Goal: Information Seeking & Learning: Learn about a topic

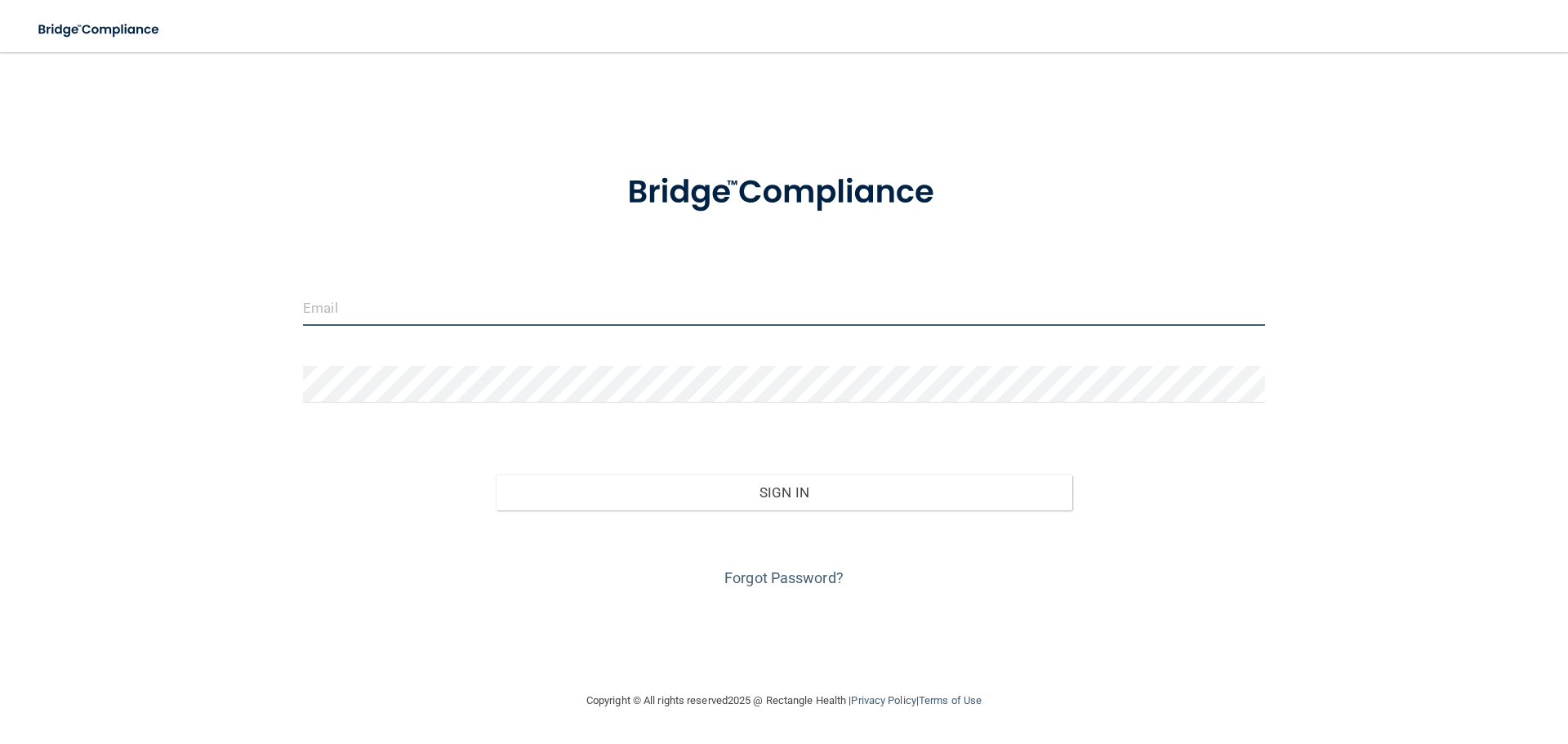
click at [366, 317] on input "email" at bounding box center [784, 307] width 961 height 37
type input "[EMAIL_ADDRESS][DOMAIN_NAME]"
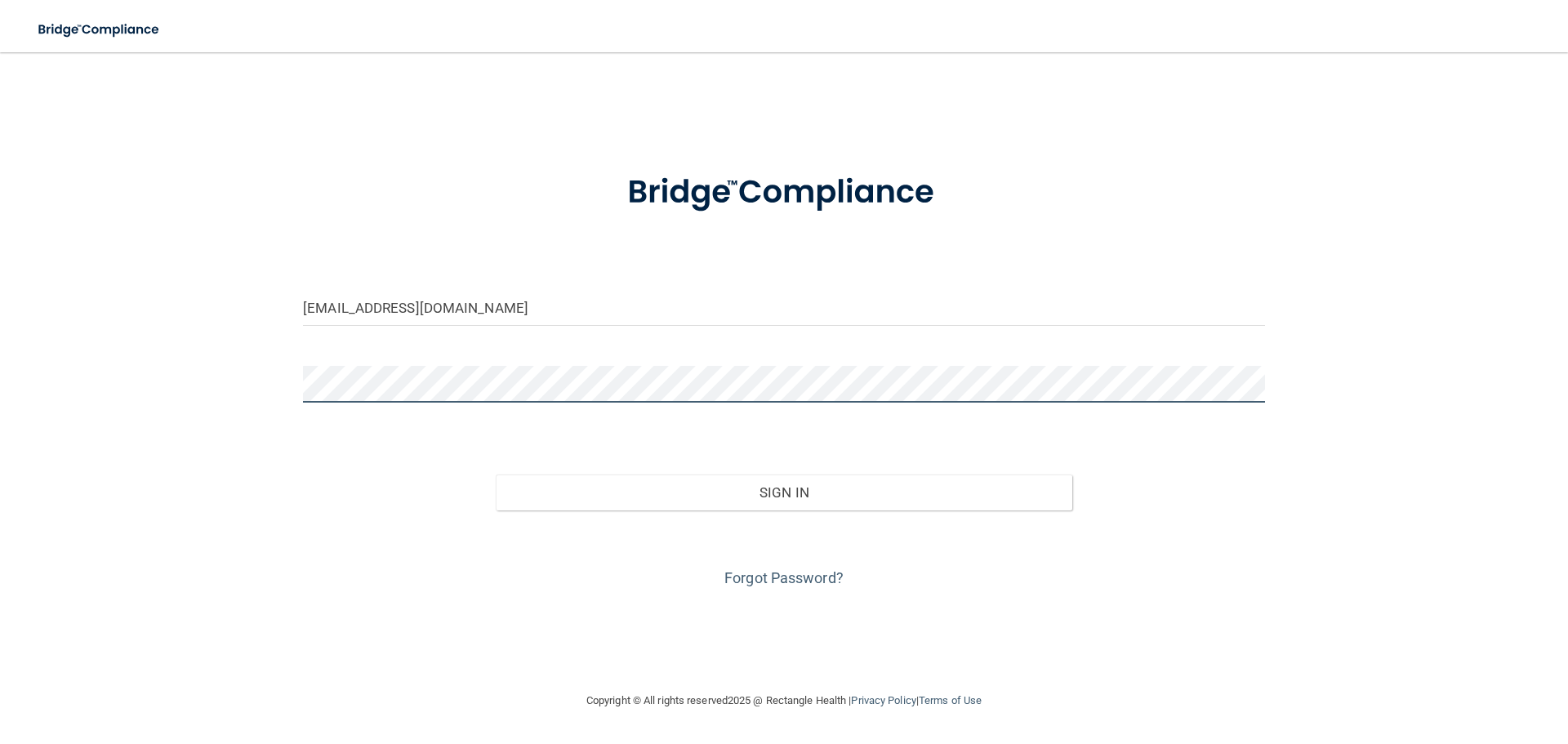
click at [495, 474] on button "Sign In" at bounding box center [784, 491] width 578 height 36
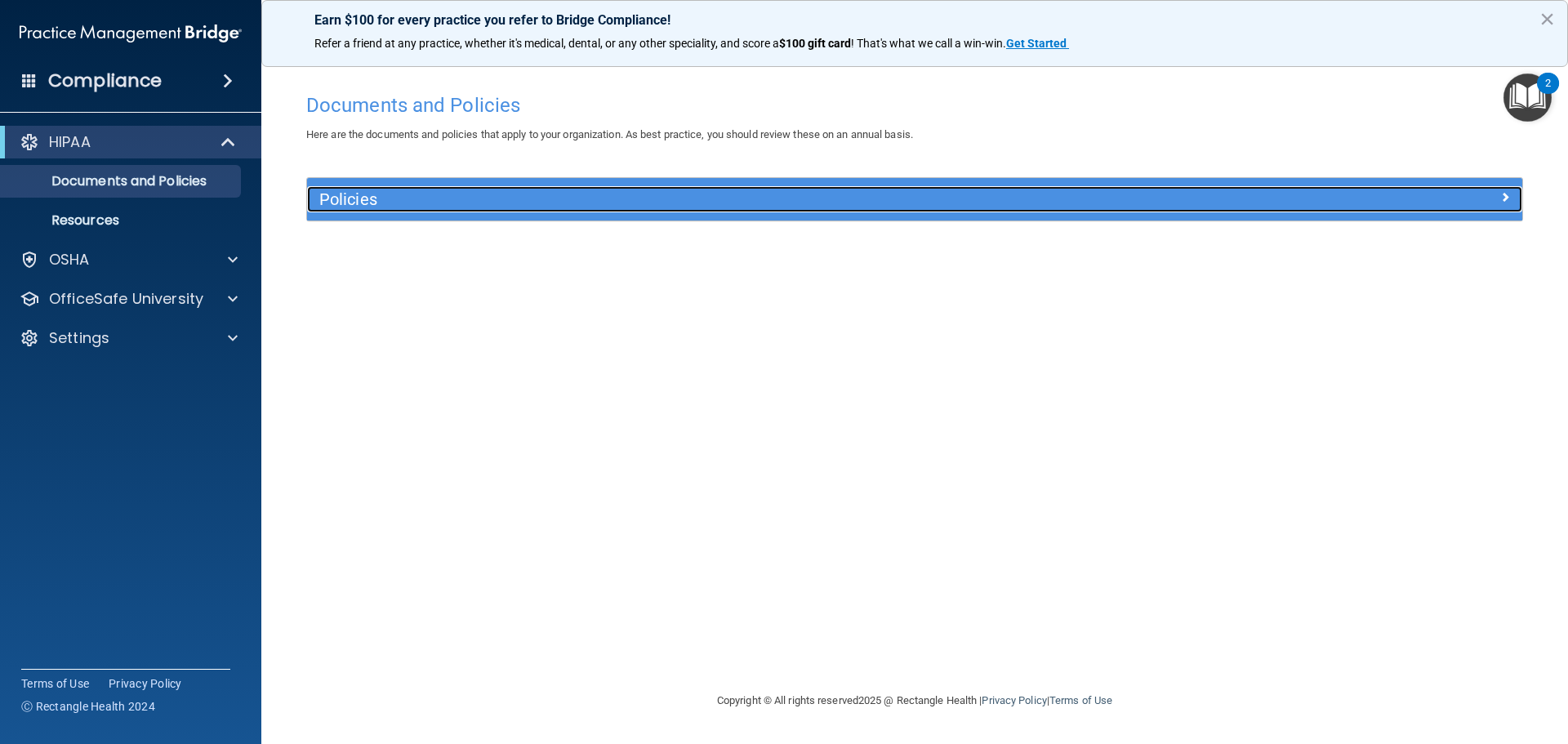
click at [361, 212] on div "Policies" at bounding box center [763, 199] width 911 height 26
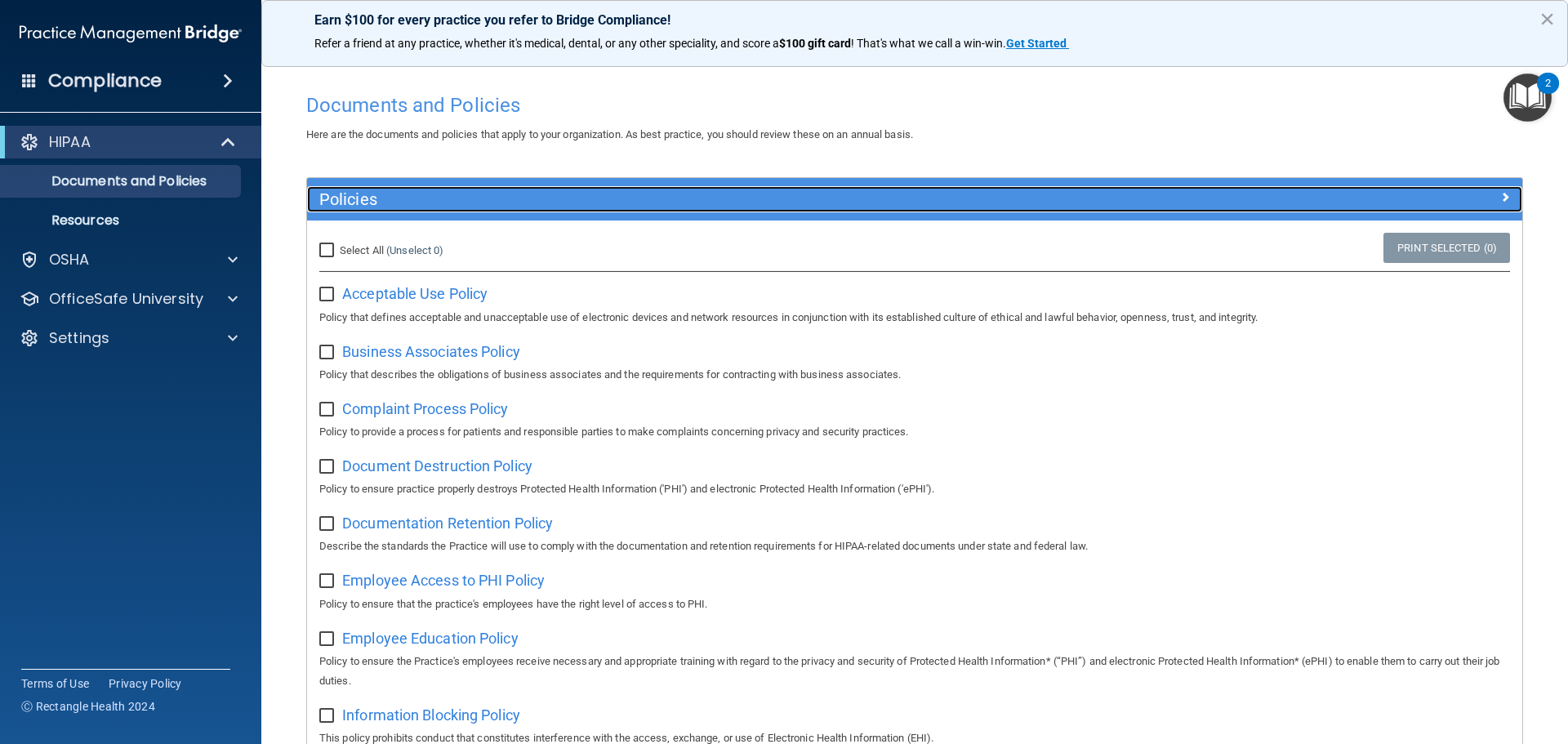
click at [361, 212] on div "Policies" at bounding box center [763, 199] width 911 height 26
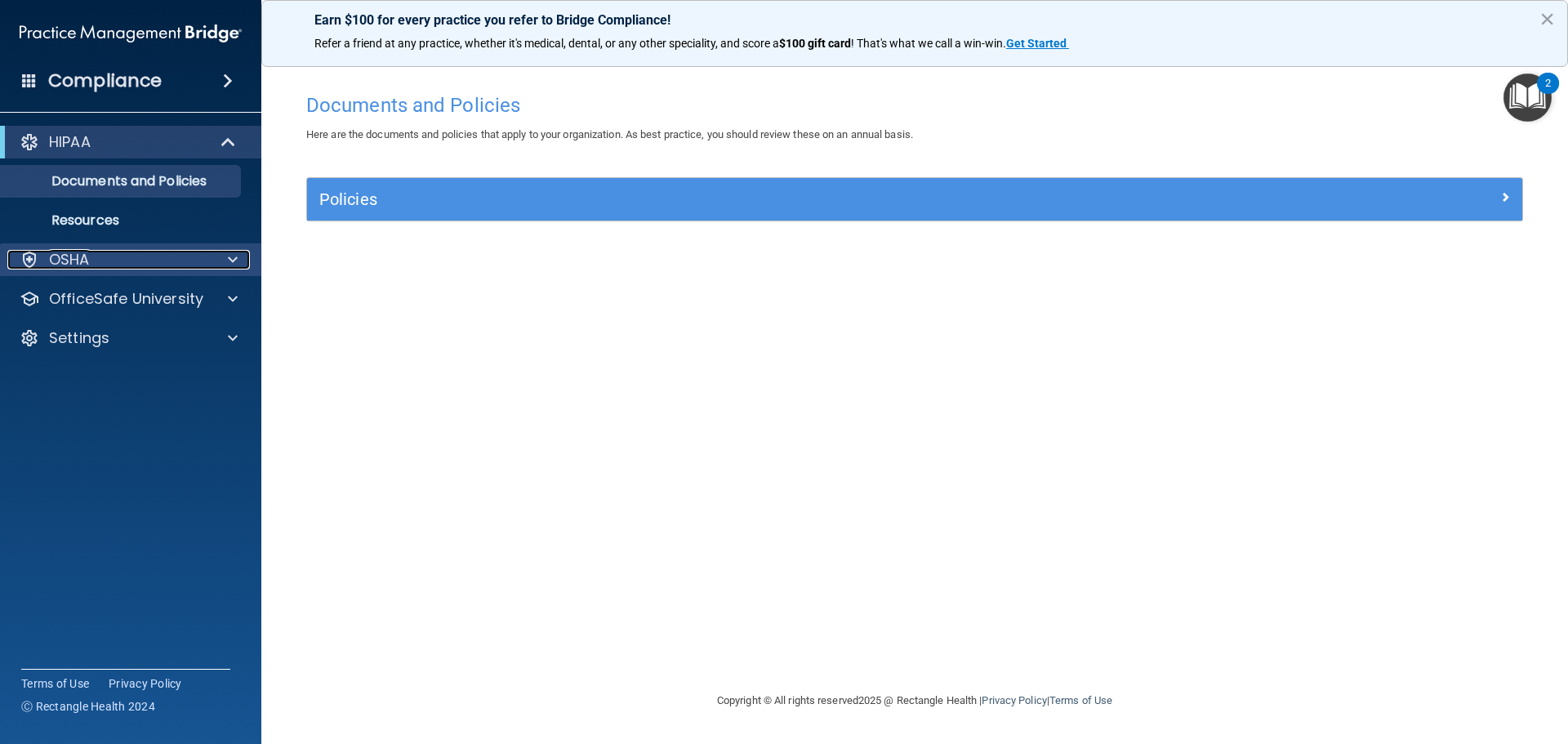
click at [195, 262] on div "OSHA" at bounding box center [109, 260] width 203 height 19
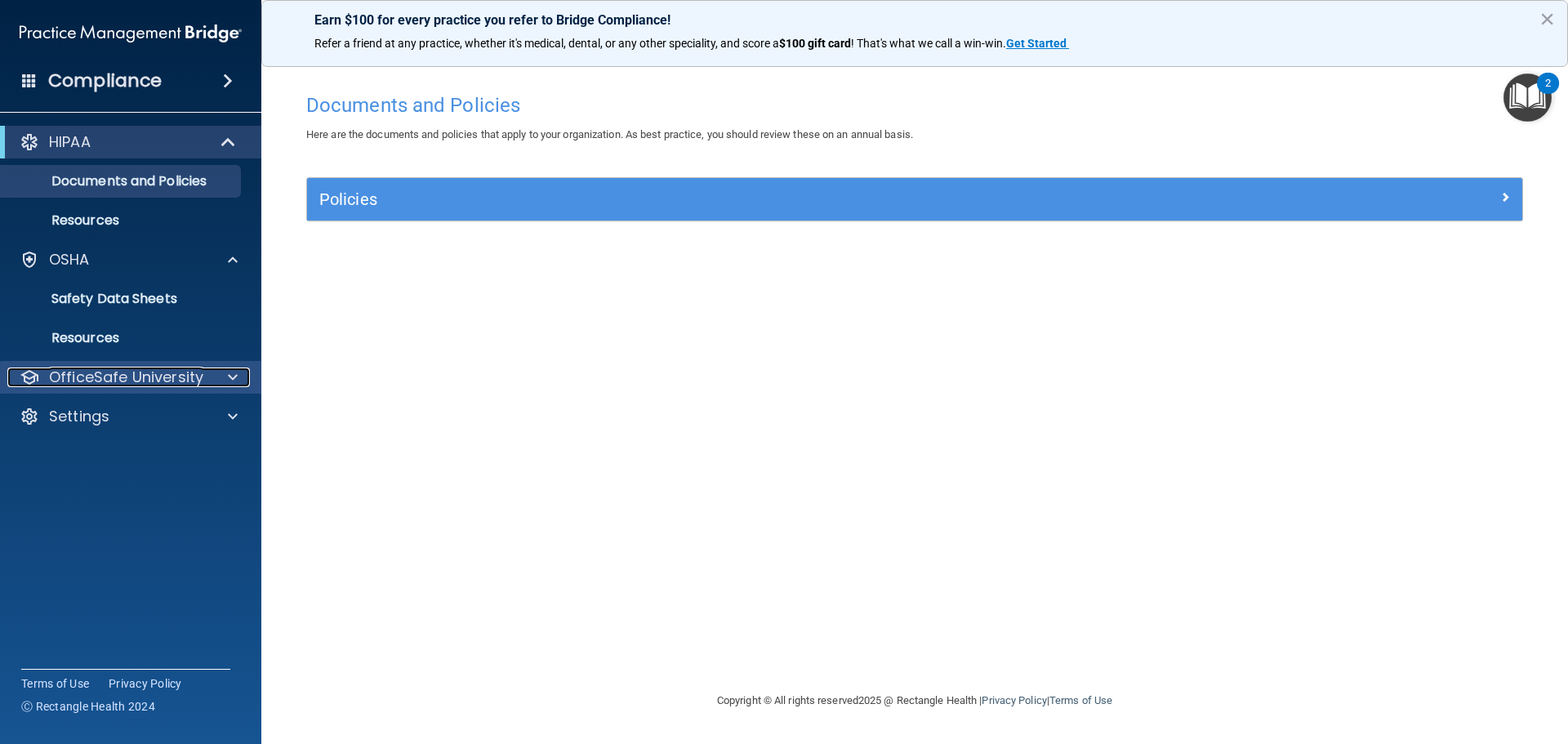
click at [183, 381] on p "OfficeSafe University" at bounding box center [126, 377] width 154 height 19
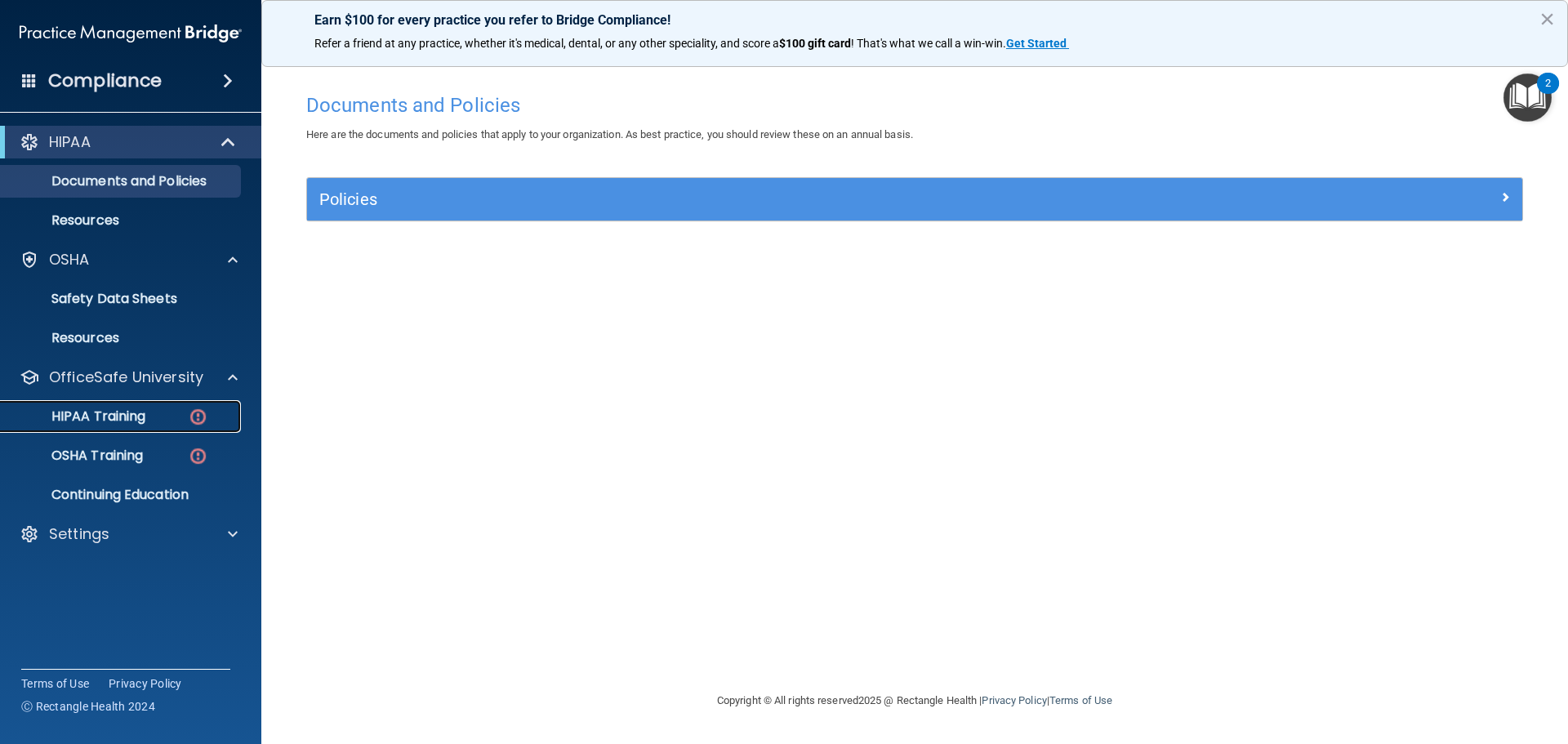
click at [182, 407] on link "HIPAA Training" at bounding box center [111, 417] width 257 height 33
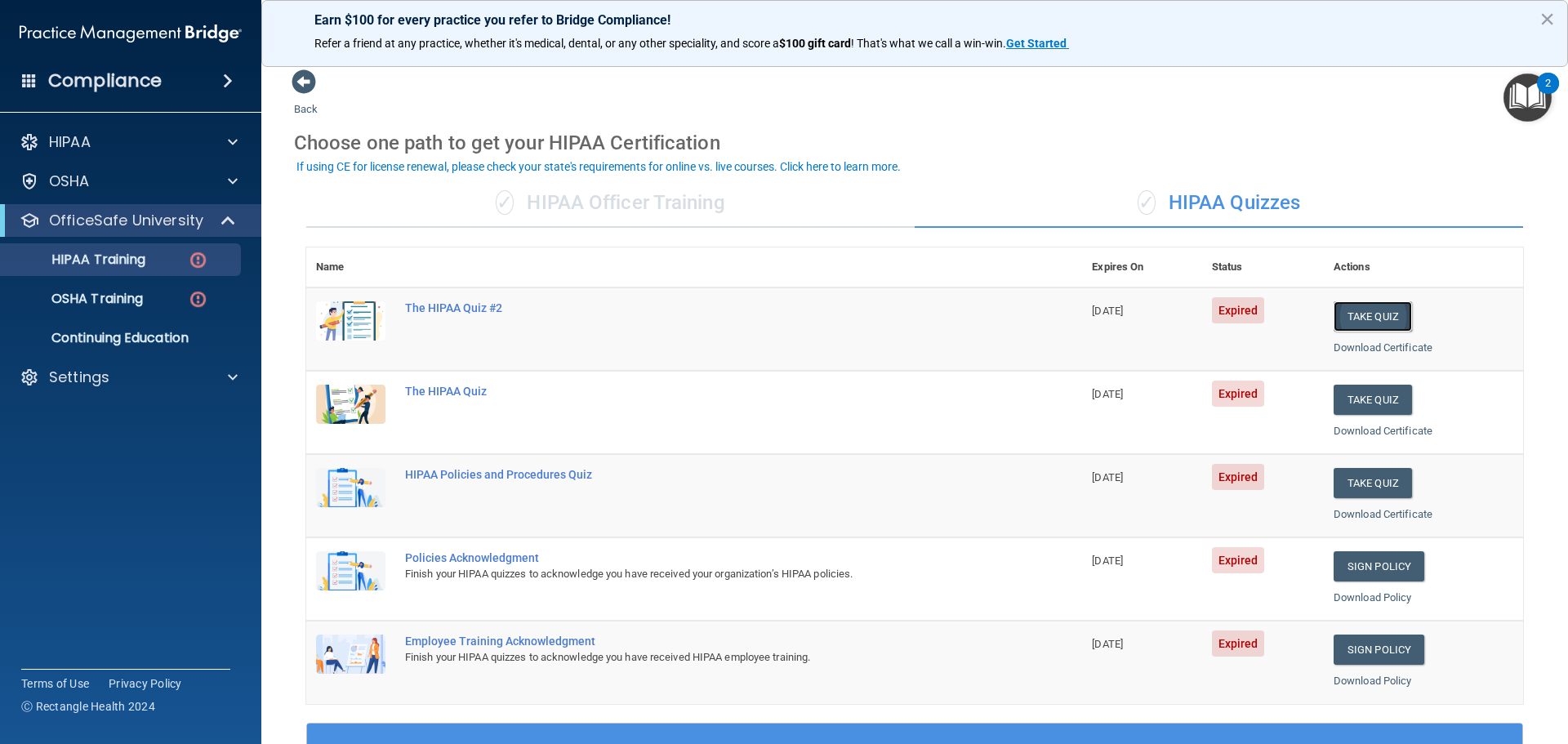
click at [1377, 323] on button "Take Quiz" at bounding box center [1372, 316] width 78 height 30
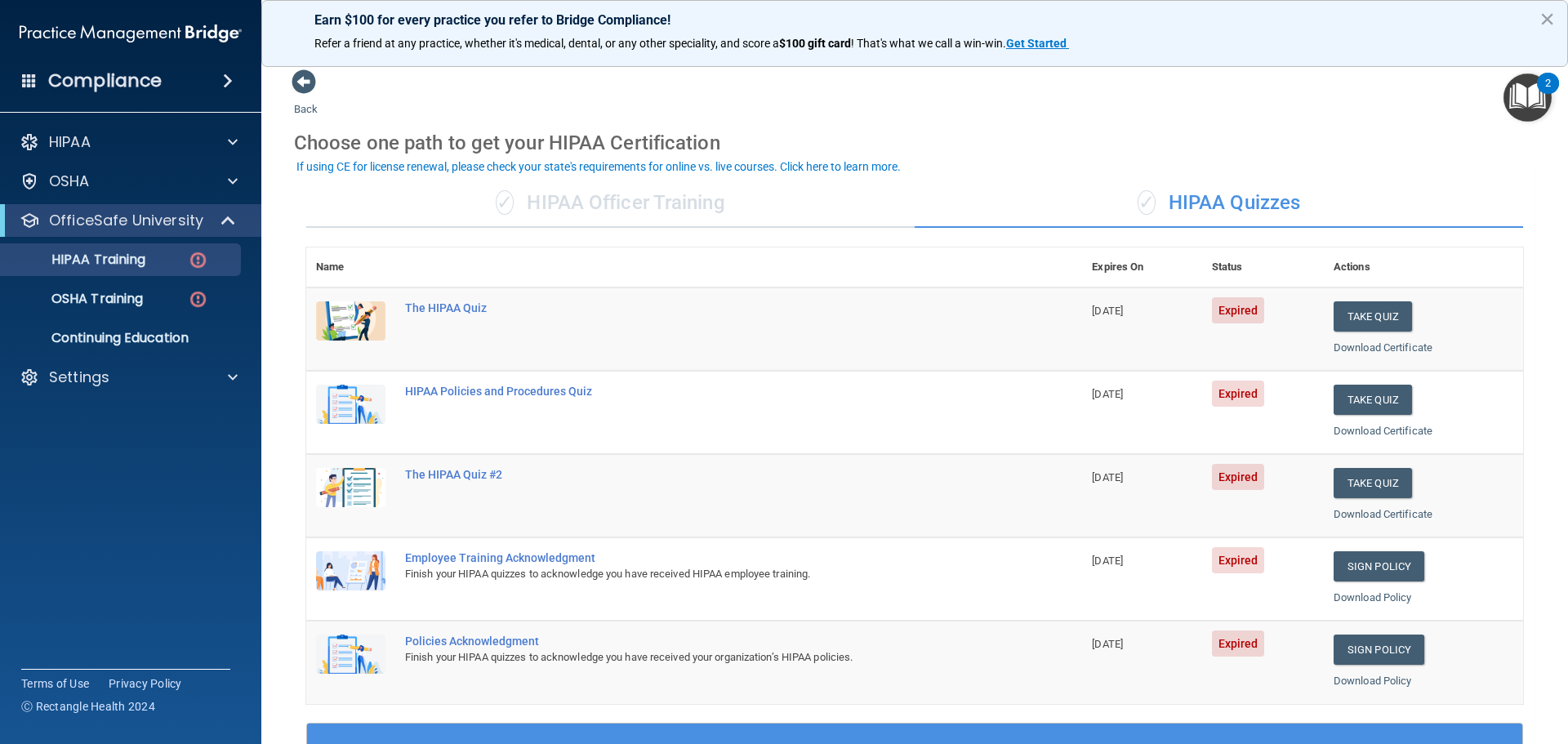
click at [712, 203] on div "✓ HIPAA Officer Training" at bounding box center [611, 203] width 609 height 49
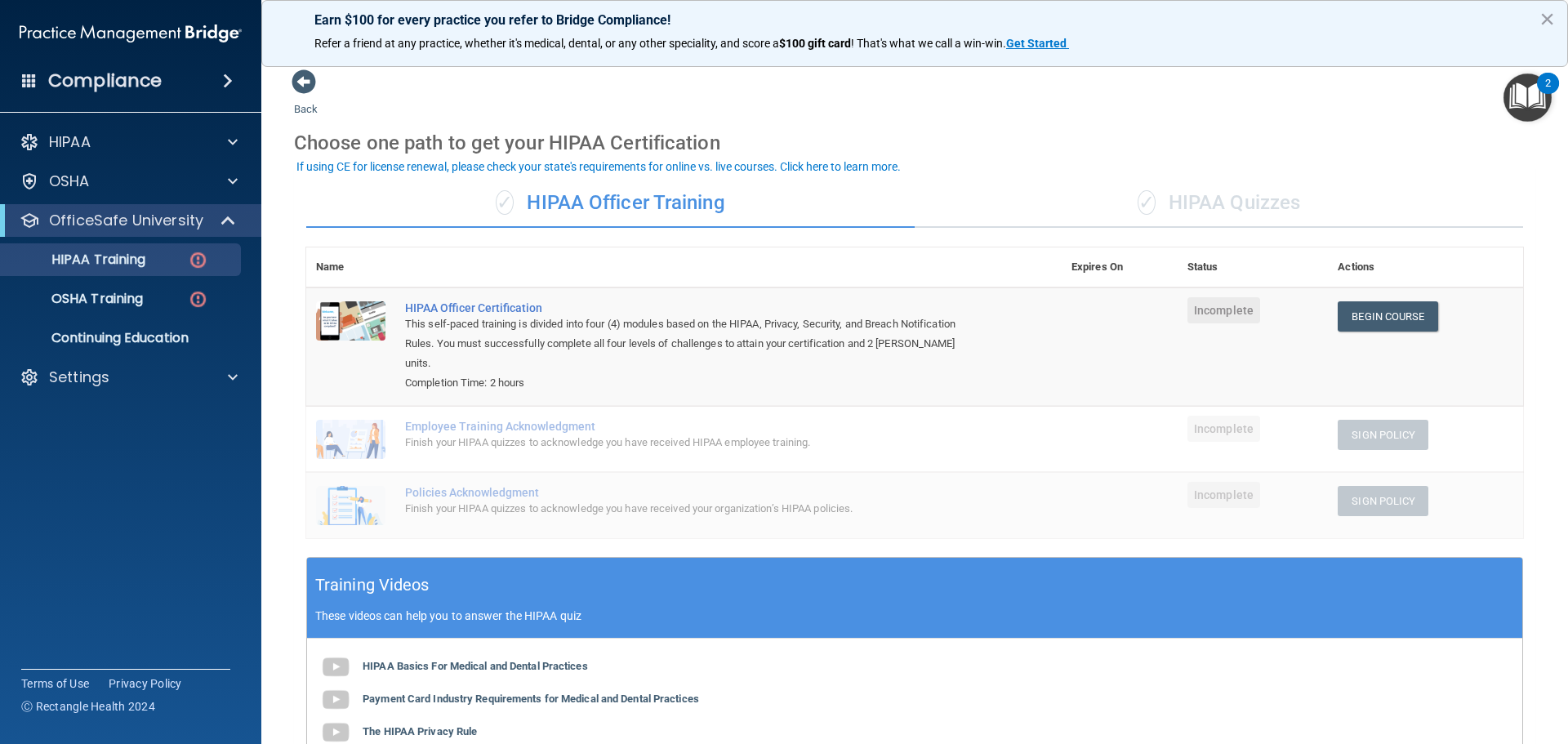
click at [1235, 218] on div "✓ HIPAA Quizzes" at bounding box center [1219, 203] width 609 height 49
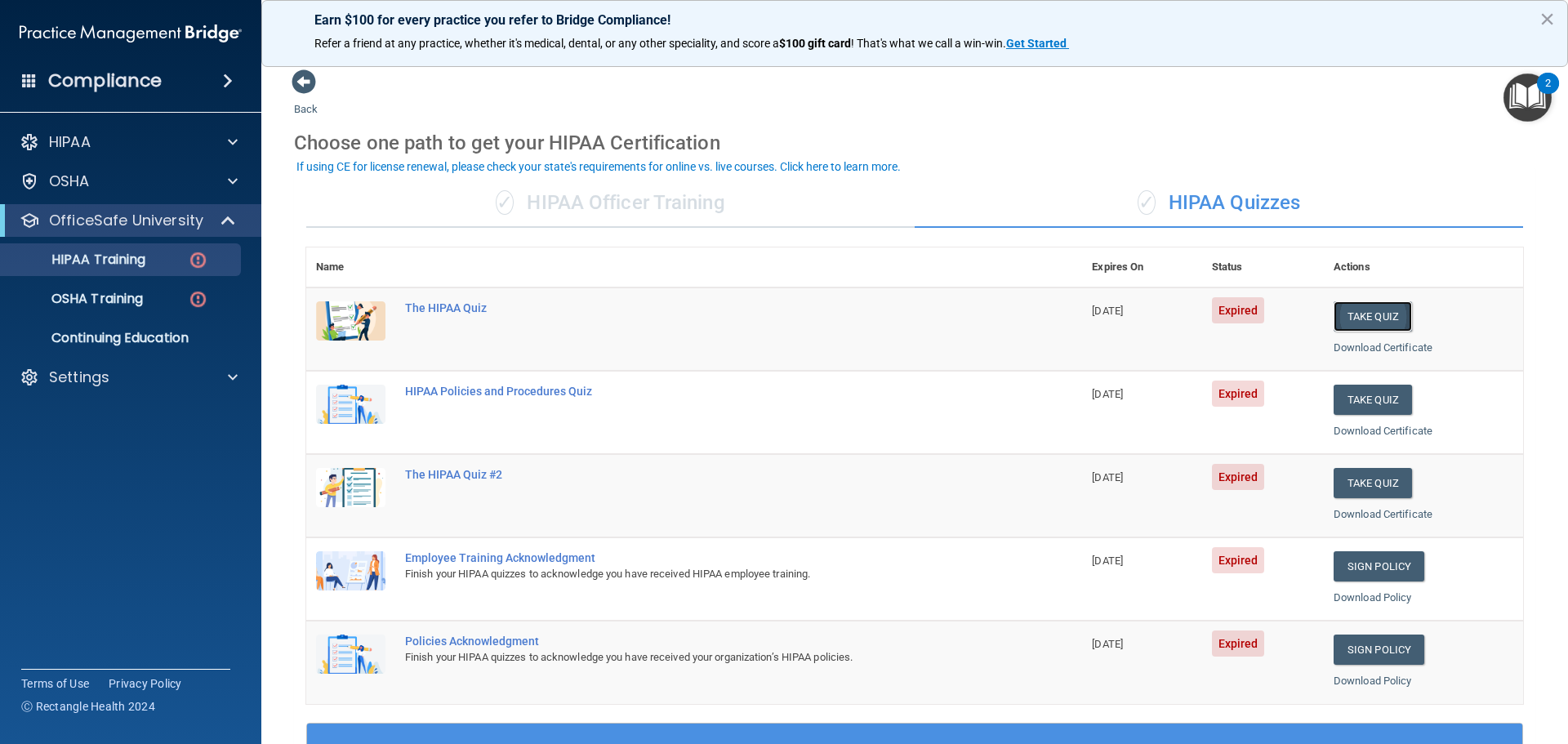
click at [1358, 317] on button "Take Quiz" at bounding box center [1372, 316] width 78 height 30
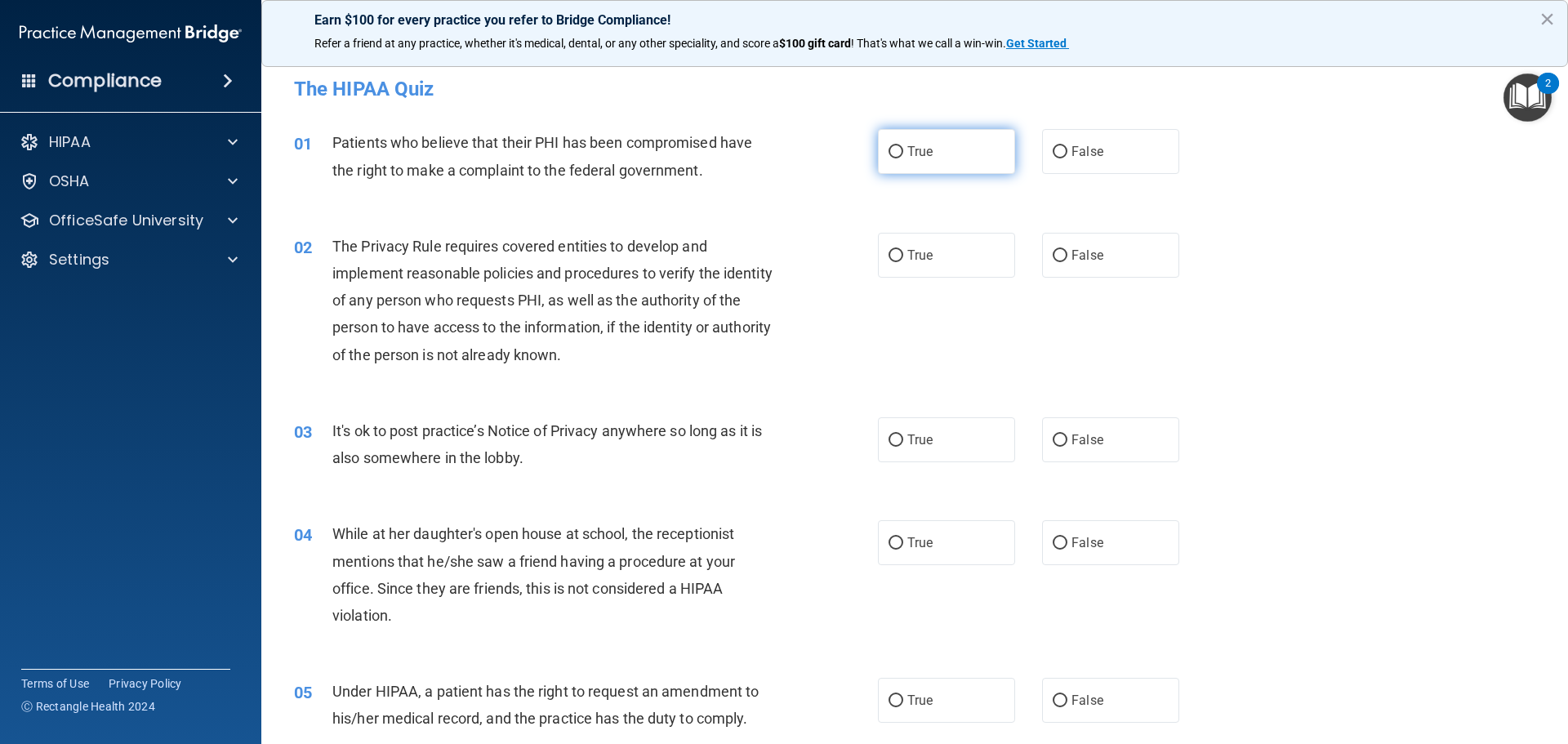
click at [946, 162] on label "True" at bounding box center [947, 151] width 138 height 45
click at [903, 158] on input "True" at bounding box center [895, 152] width 15 height 13
radio input "true"
click at [936, 246] on label "True" at bounding box center [947, 255] width 138 height 45
click at [903, 250] on input "True" at bounding box center [895, 256] width 15 height 13
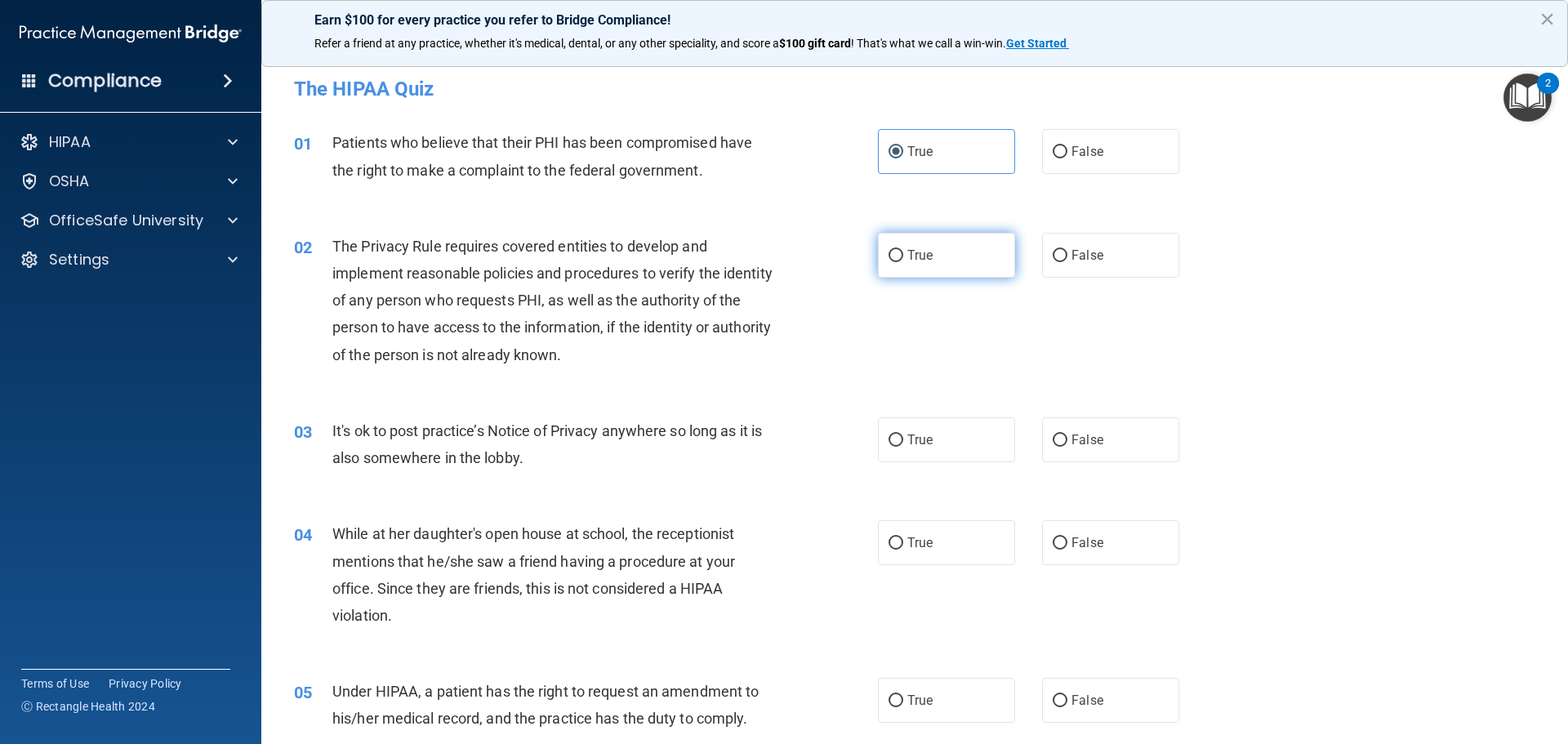
radio input "true"
click at [1046, 428] on label "False" at bounding box center [1111, 440] width 138 height 45
click at [1052, 434] on input "False" at bounding box center [1059, 440] width 15 height 13
radio input "true"
click at [1077, 563] on label "False" at bounding box center [1111, 542] width 138 height 45
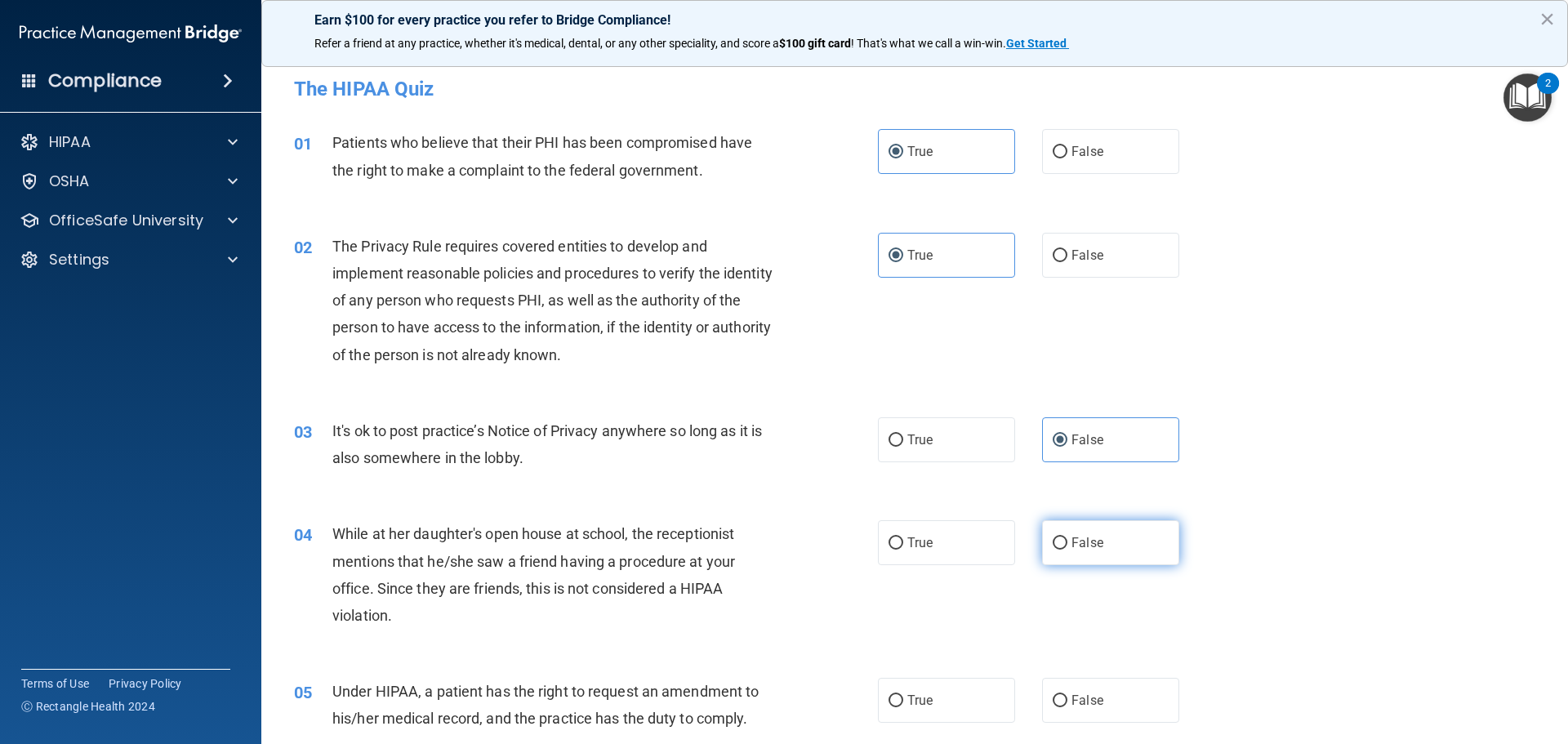
click at [1067, 549] on input "False" at bounding box center [1059, 542] width 15 height 13
radio input "true"
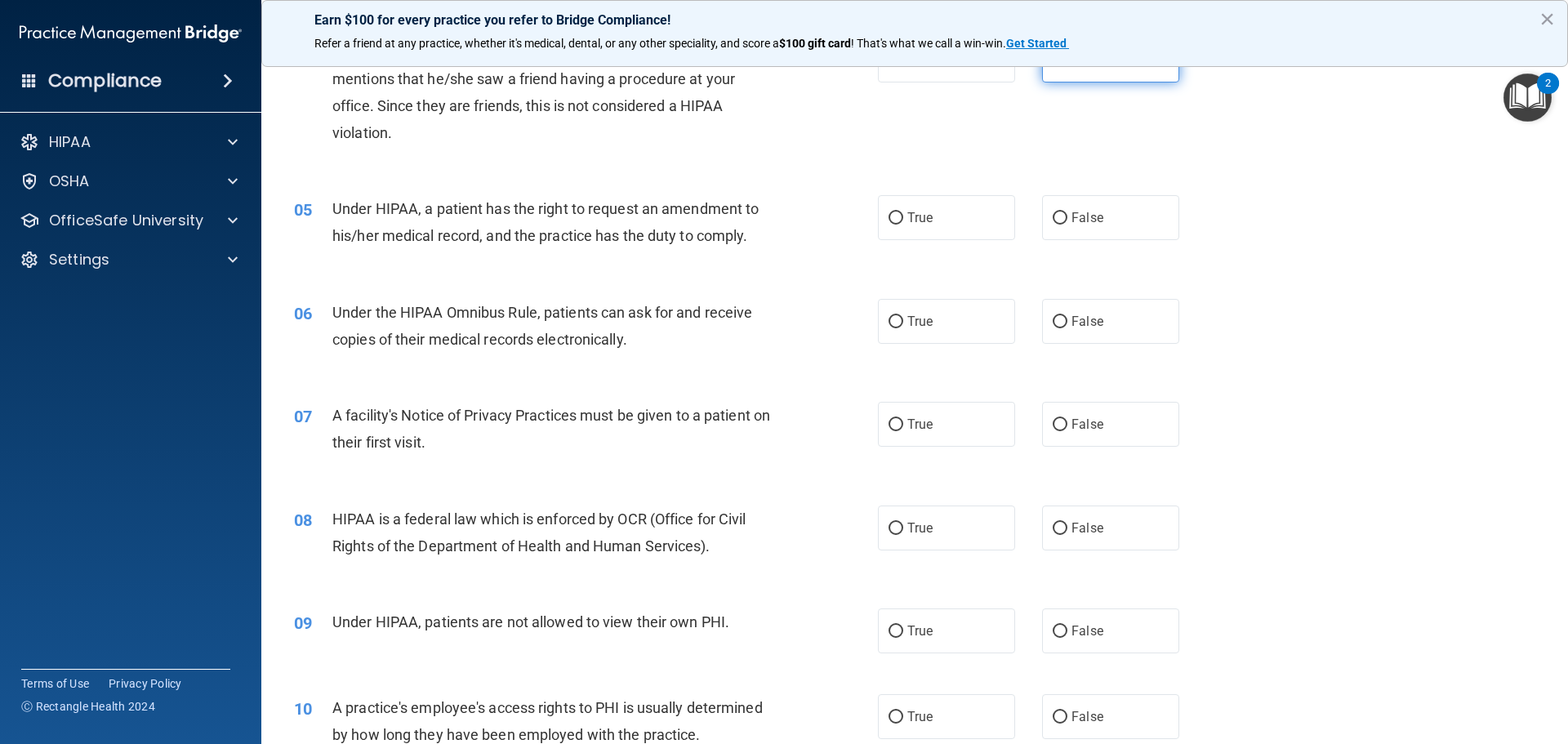
scroll to position [490, 0]
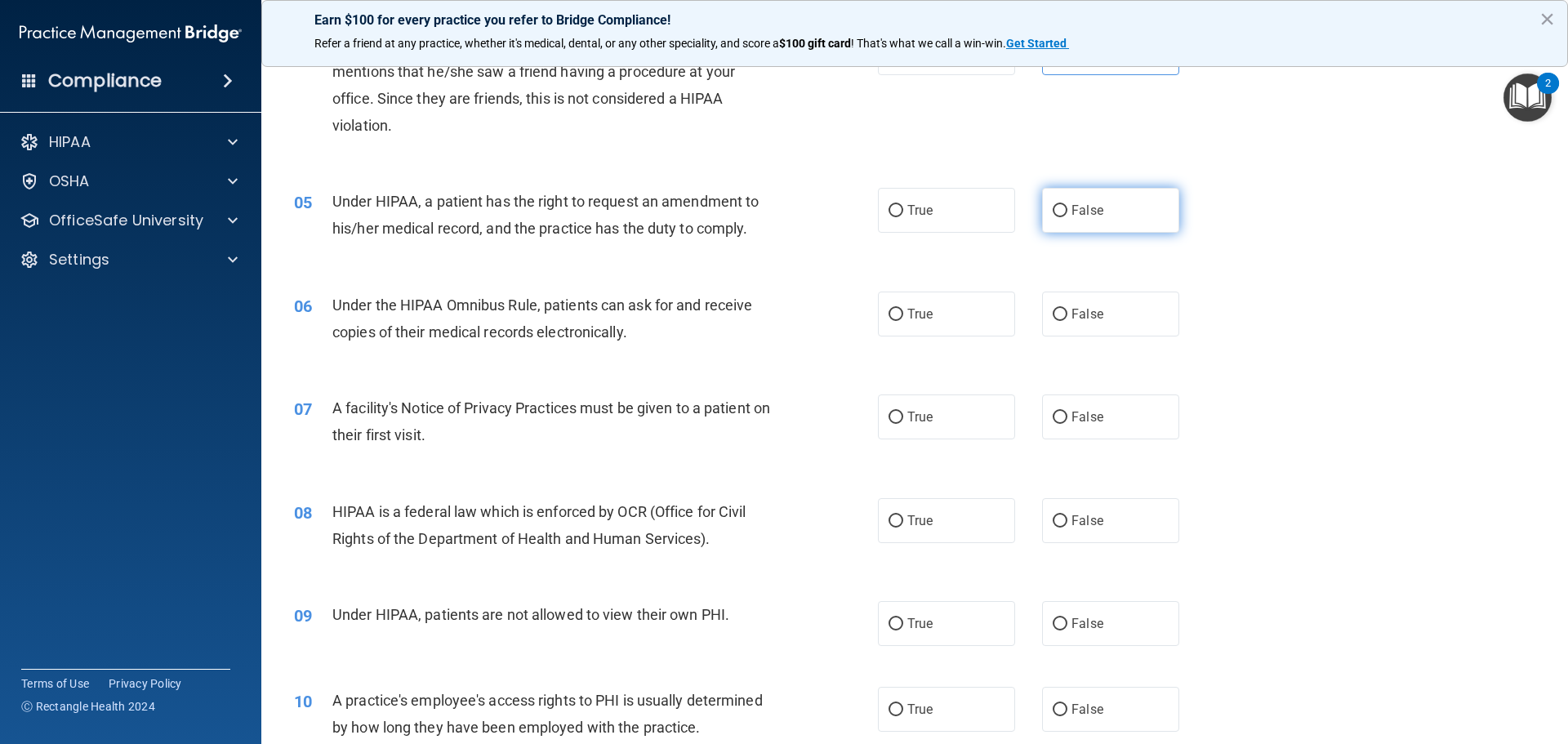
click at [1101, 230] on label "False" at bounding box center [1111, 210] width 138 height 45
click at [1067, 217] on input "False" at bounding box center [1059, 210] width 15 height 13
radio input "true"
click at [988, 318] on label "True" at bounding box center [947, 314] width 138 height 45
click at [903, 318] on input "True" at bounding box center [895, 314] width 15 height 13
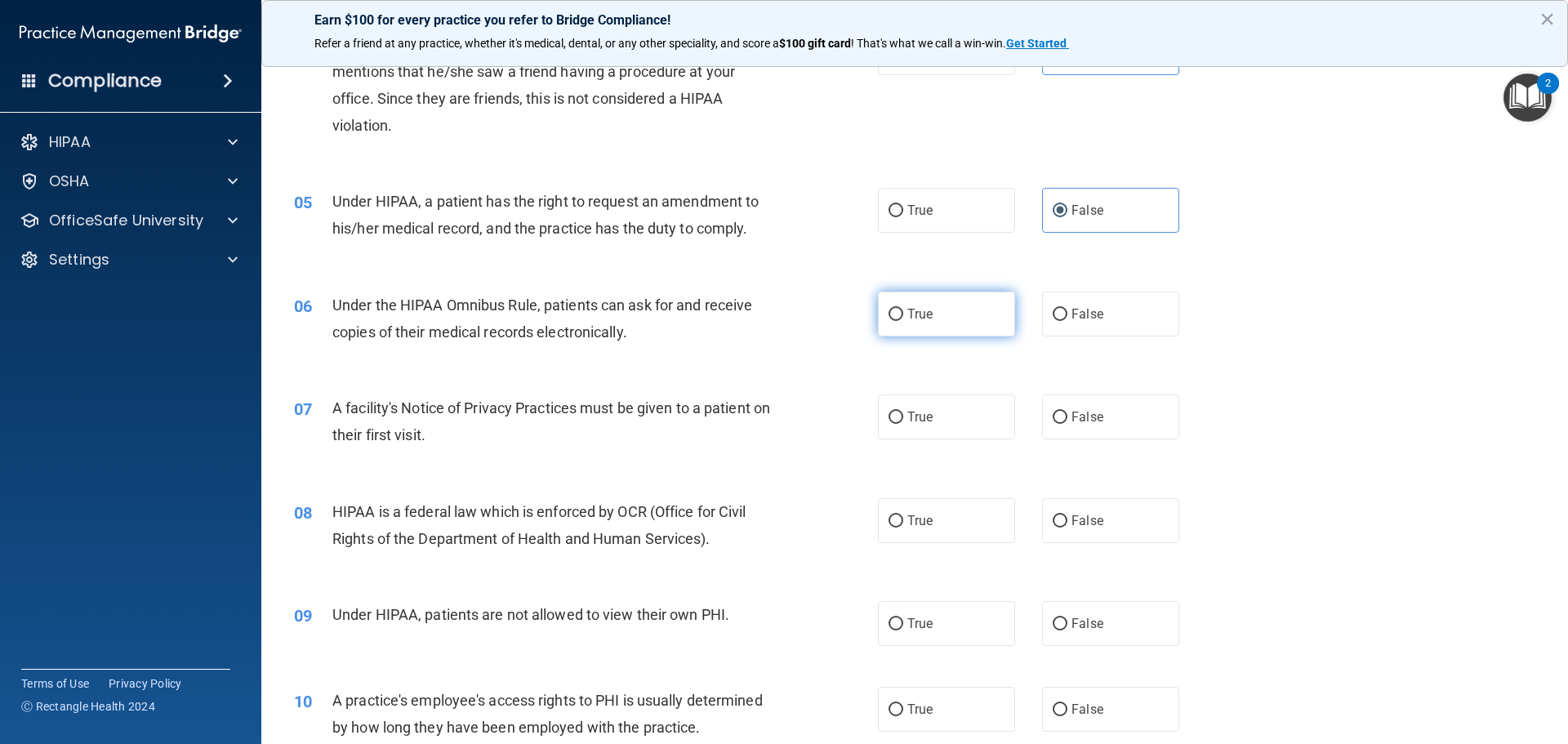
radio input "true"
click at [962, 422] on label "True" at bounding box center [947, 417] width 138 height 45
click at [903, 422] on input "True" at bounding box center [895, 418] width 15 height 13
radio input "true"
click at [941, 511] on label "True" at bounding box center [947, 520] width 138 height 45
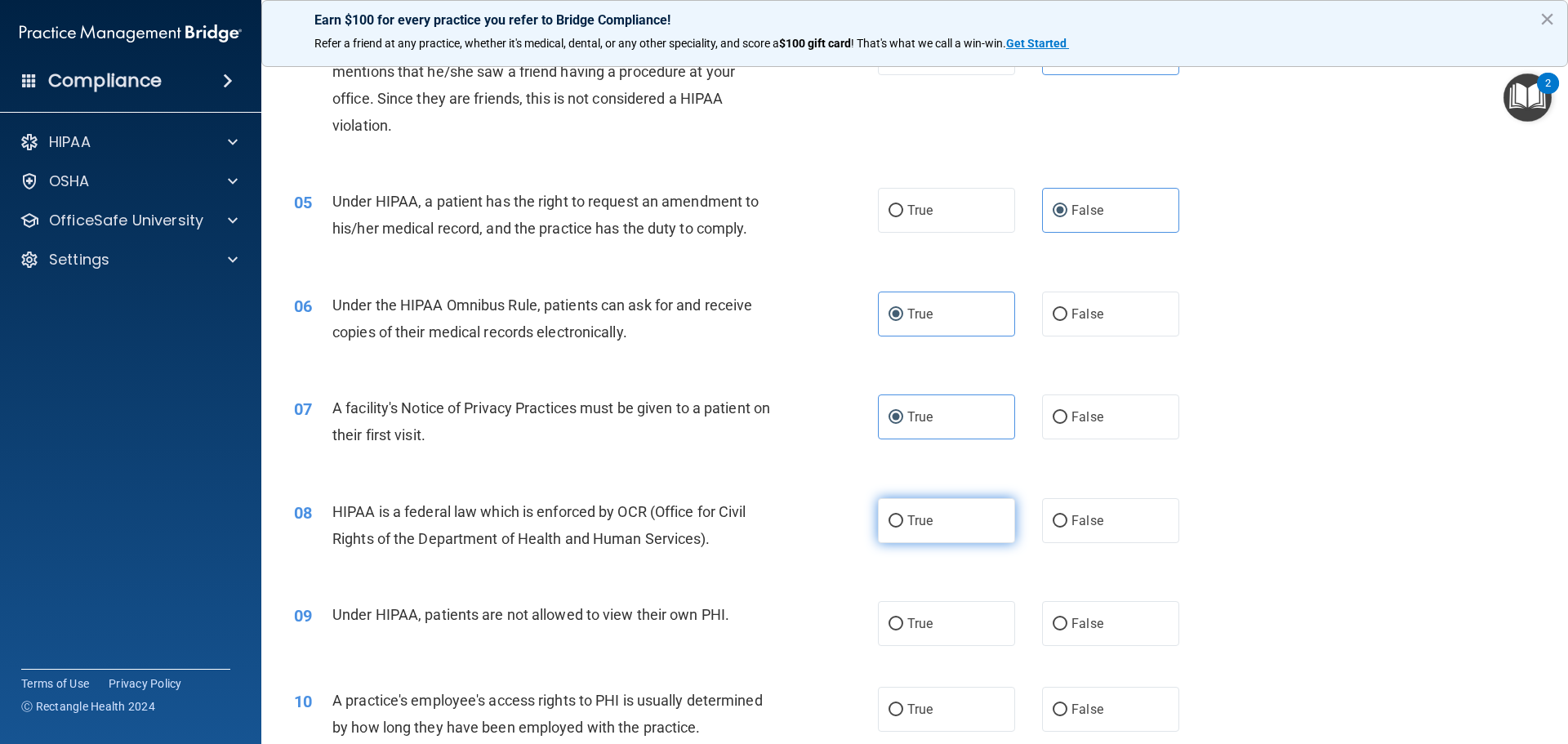
click at [903, 515] on input "True" at bounding box center [895, 521] width 15 height 13
radio input "true"
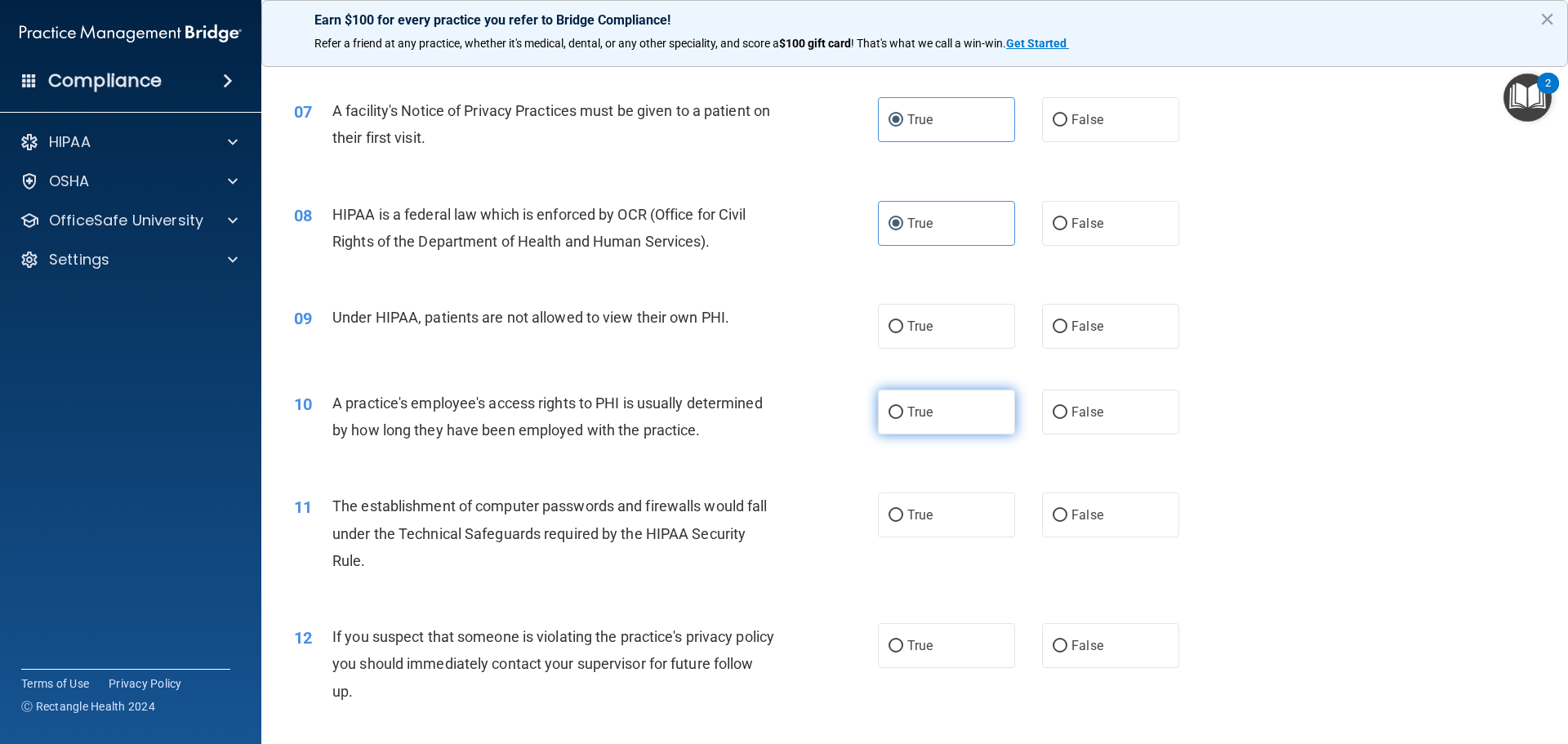
scroll to position [817, 0]
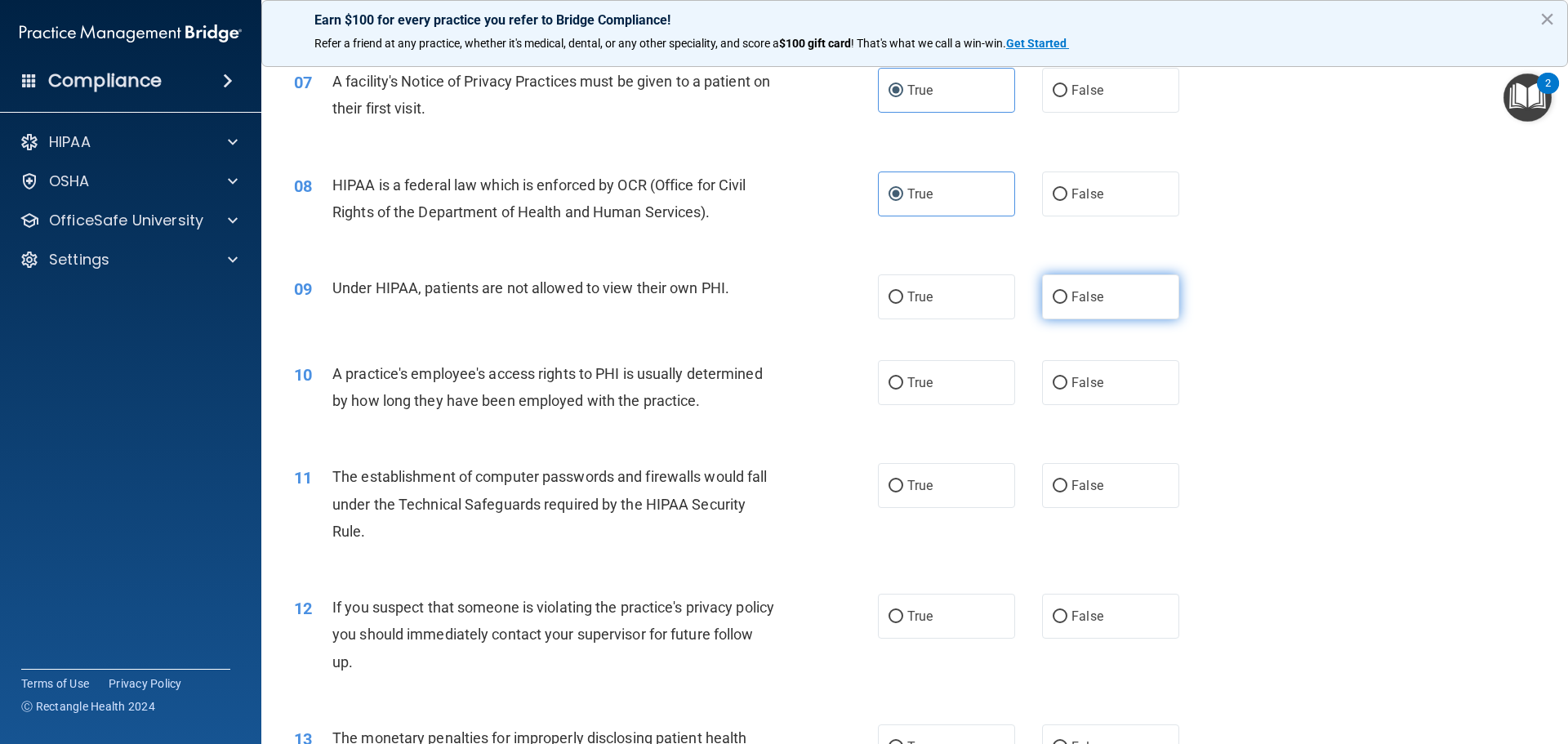
click at [1090, 290] on span "False" at bounding box center [1086, 296] width 32 height 16
click at [1067, 292] on input "False" at bounding box center [1059, 297] width 15 height 13
radio input "true"
click at [1086, 396] on label "False" at bounding box center [1111, 383] width 138 height 45
click at [1067, 389] on input "False" at bounding box center [1059, 383] width 15 height 13
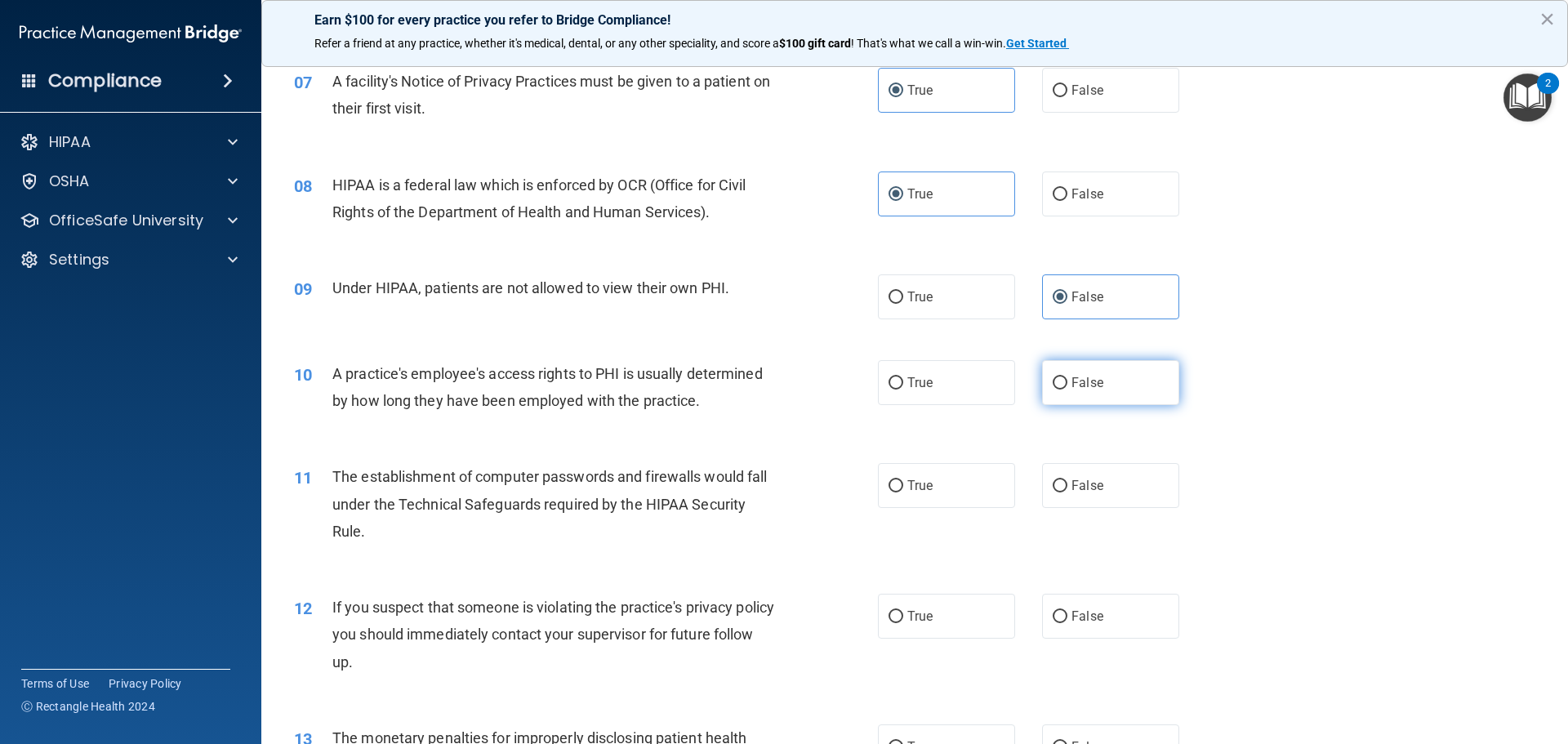
radio input "true"
click at [971, 485] on label "True" at bounding box center [947, 485] width 138 height 45
click at [903, 485] on input "True" at bounding box center [895, 485] width 15 height 13
radio input "true"
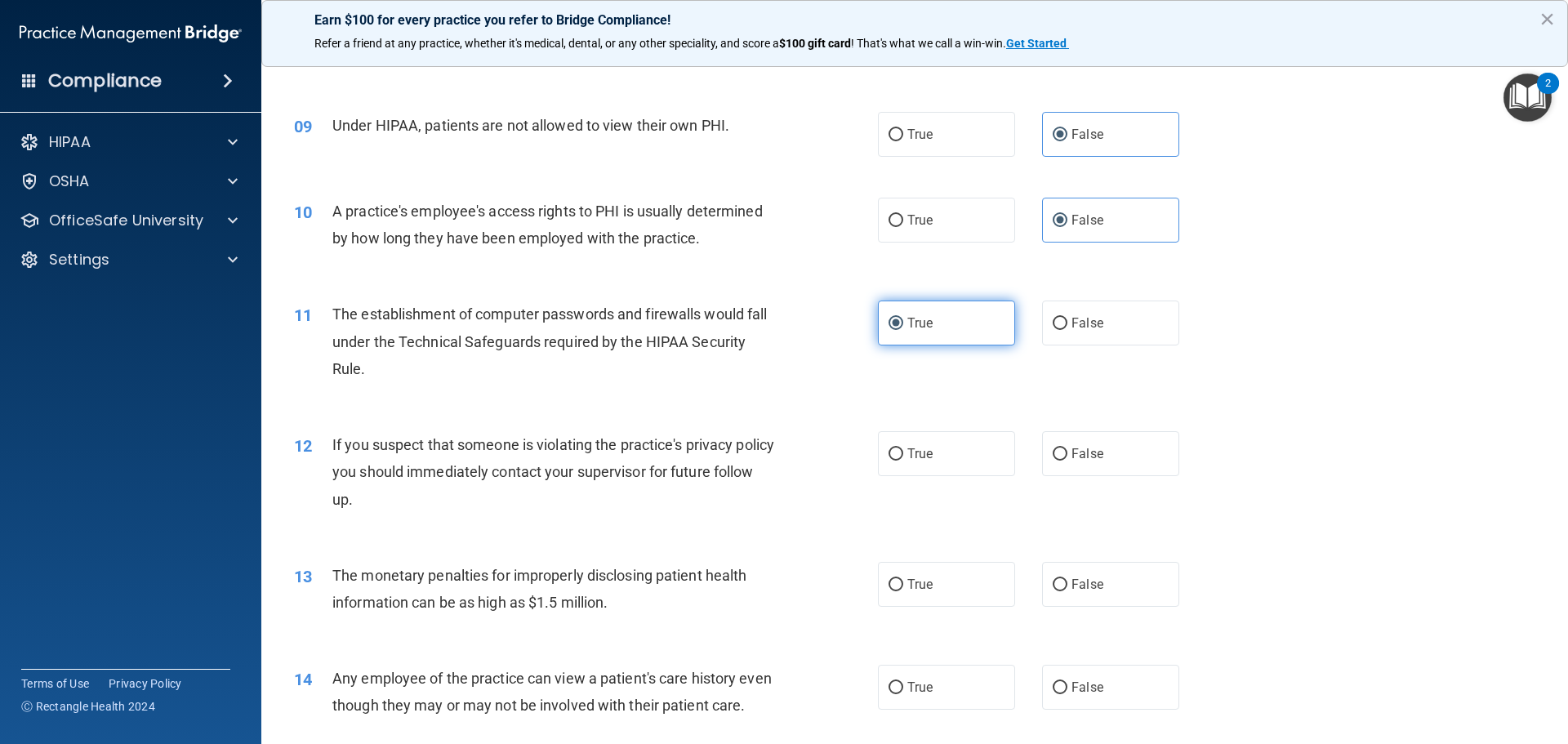
scroll to position [979, 0]
click at [967, 456] on label "True" at bounding box center [947, 452] width 138 height 45
click at [903, 456] on input "True" at bounding box center [895, 453] width 15 height 13
radio input "true"
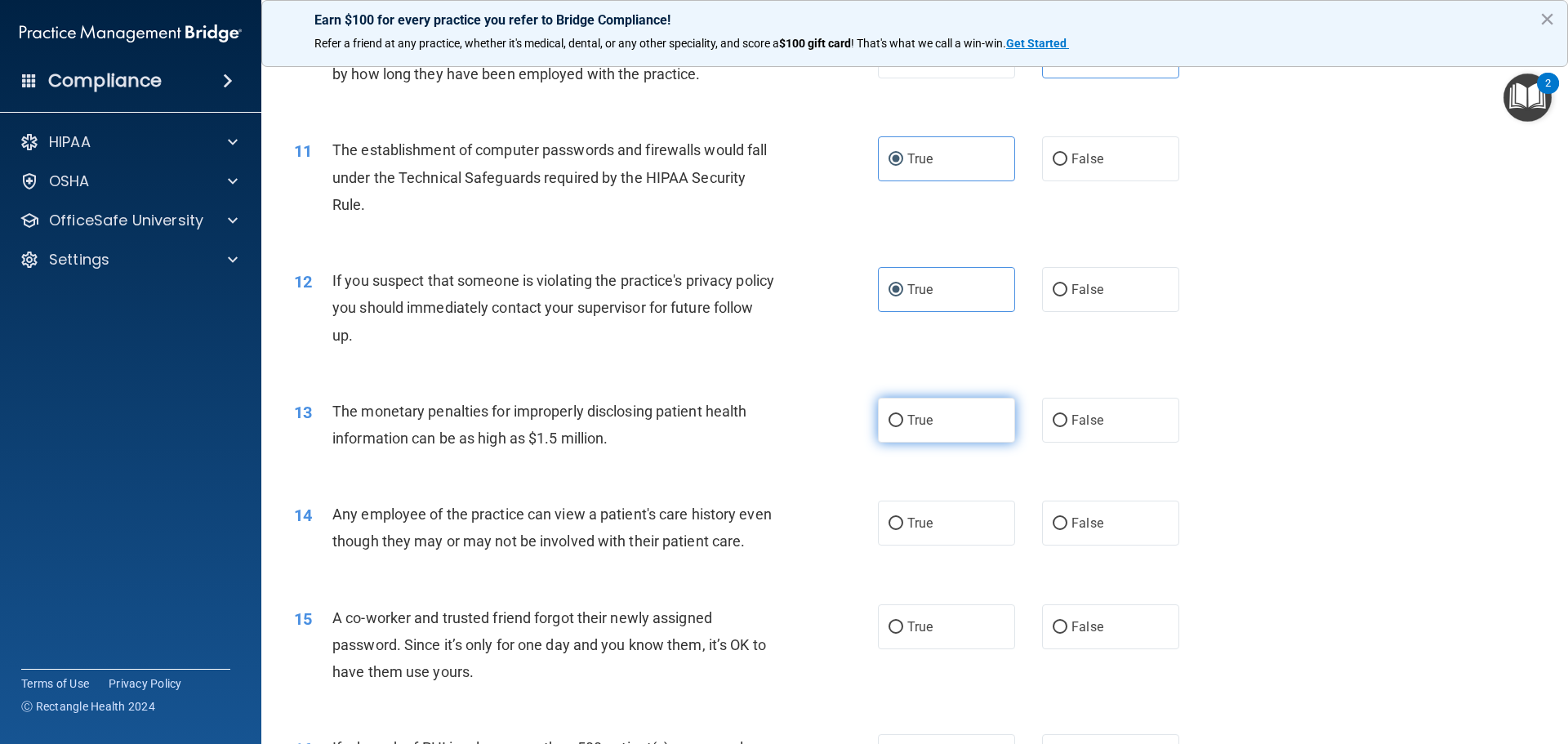
click at [960, 433] on label "True" at bounding box center [947, 419] width 138 height 45
click at [903, 427] on input "True" at bounding box center [895, 420] width 15 height 13
radio input "true"
click at [1058, 523] on input "False" at bounding box center [1059, 523] width 15 height 13
radio input "true"
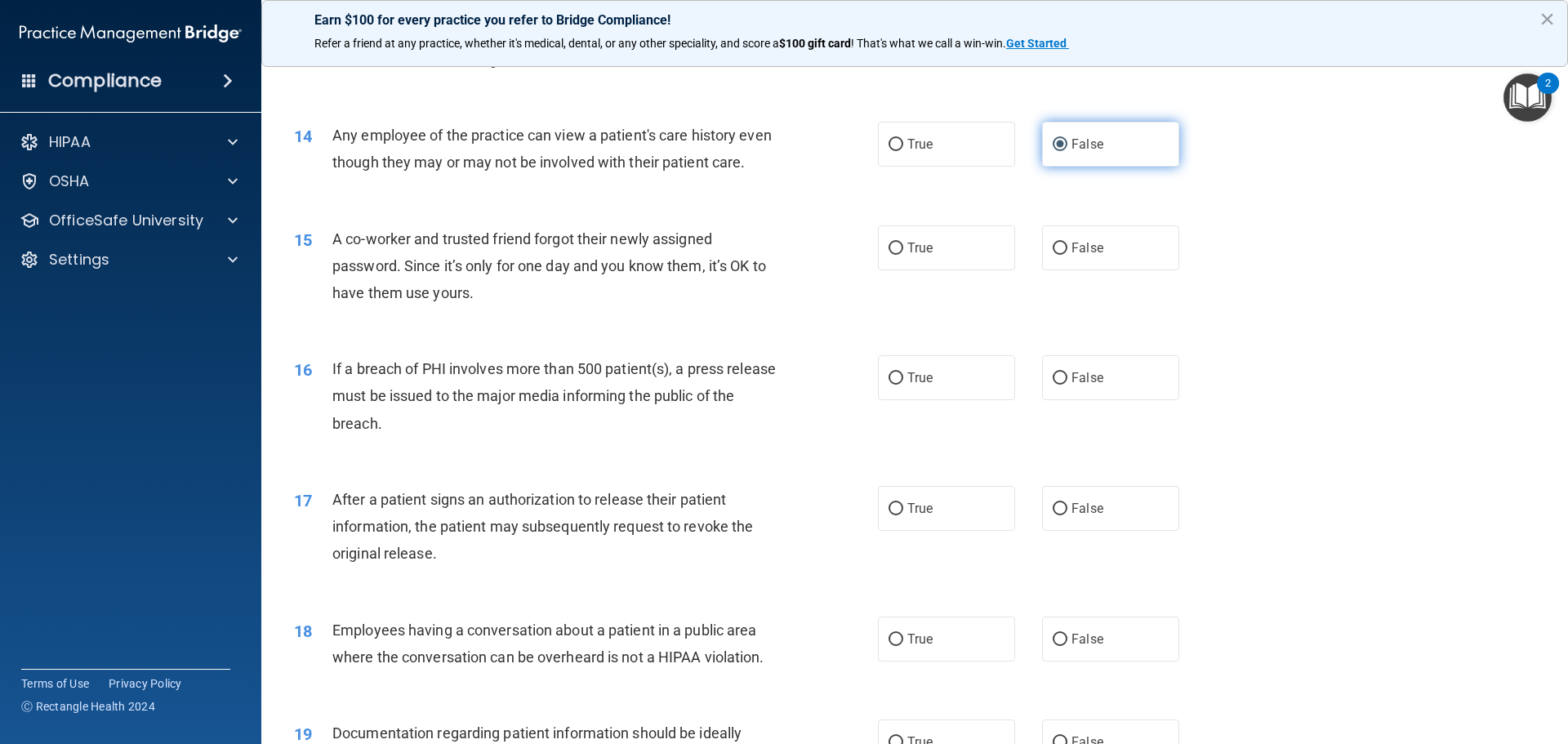
scroll to position [1551, 0]
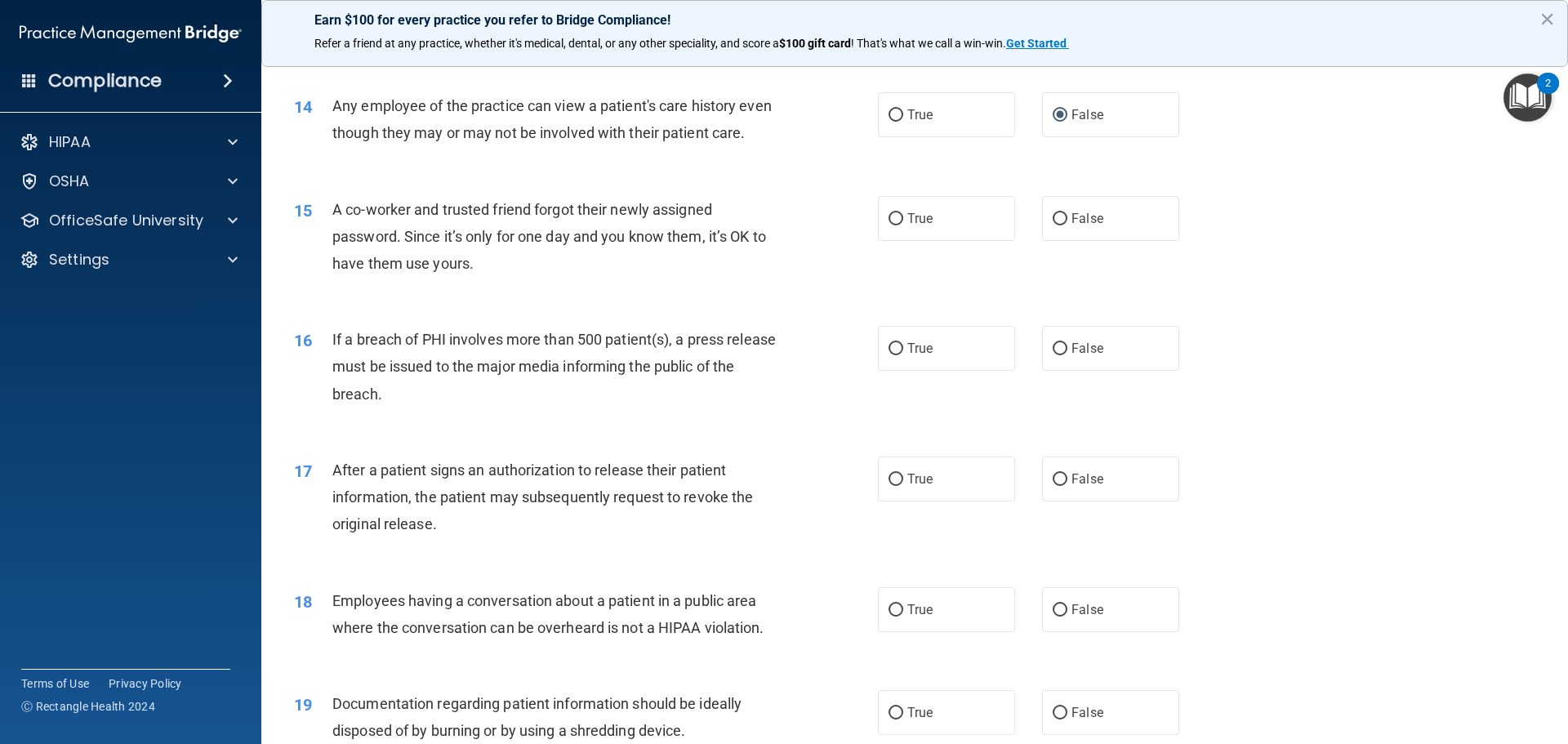
drag, startPoint x: 1027, startPoint y: 268, endPoint x: 1042, endPoint y: 262, distance: 16.2
click at [1028, 268] on div "15 A co-worker and trusted friend forgot their newly assigned password. Since i…" at bounding box center [915, 240] width 1266 height 131
click at [1045, 241] on label "False" at bounding box center [1111, 218] width 138 height 45
click at [1052, 226] on input "False" at bounding box center [1059, 219] width 15 height 13
radio input "true"
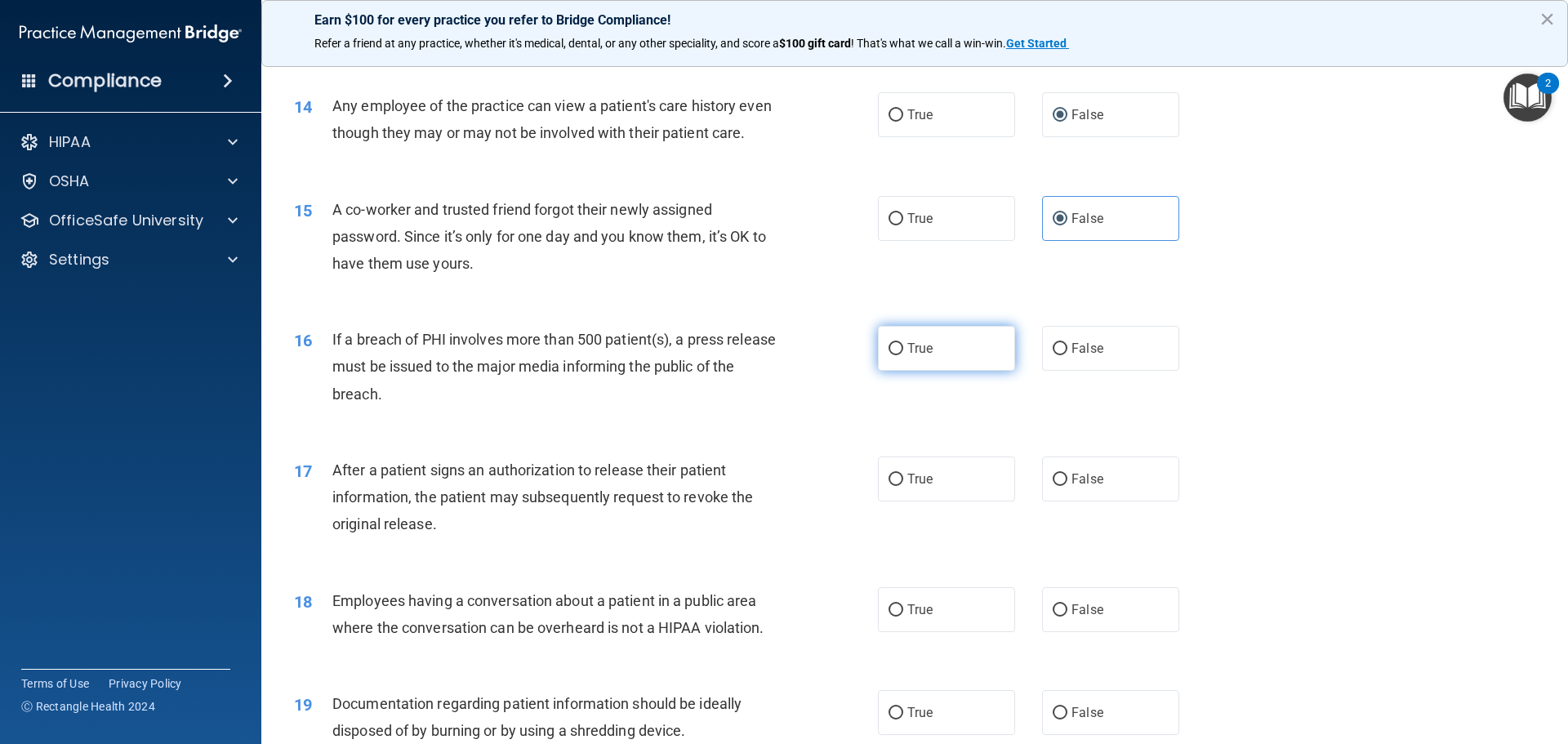
click at [941, 369] on label "True" at bounding box center [947, 348] width 138 height 45
click at [903, 355] on input "True" at bounding box center [895, 349] width 15 height 13
radio input "true"
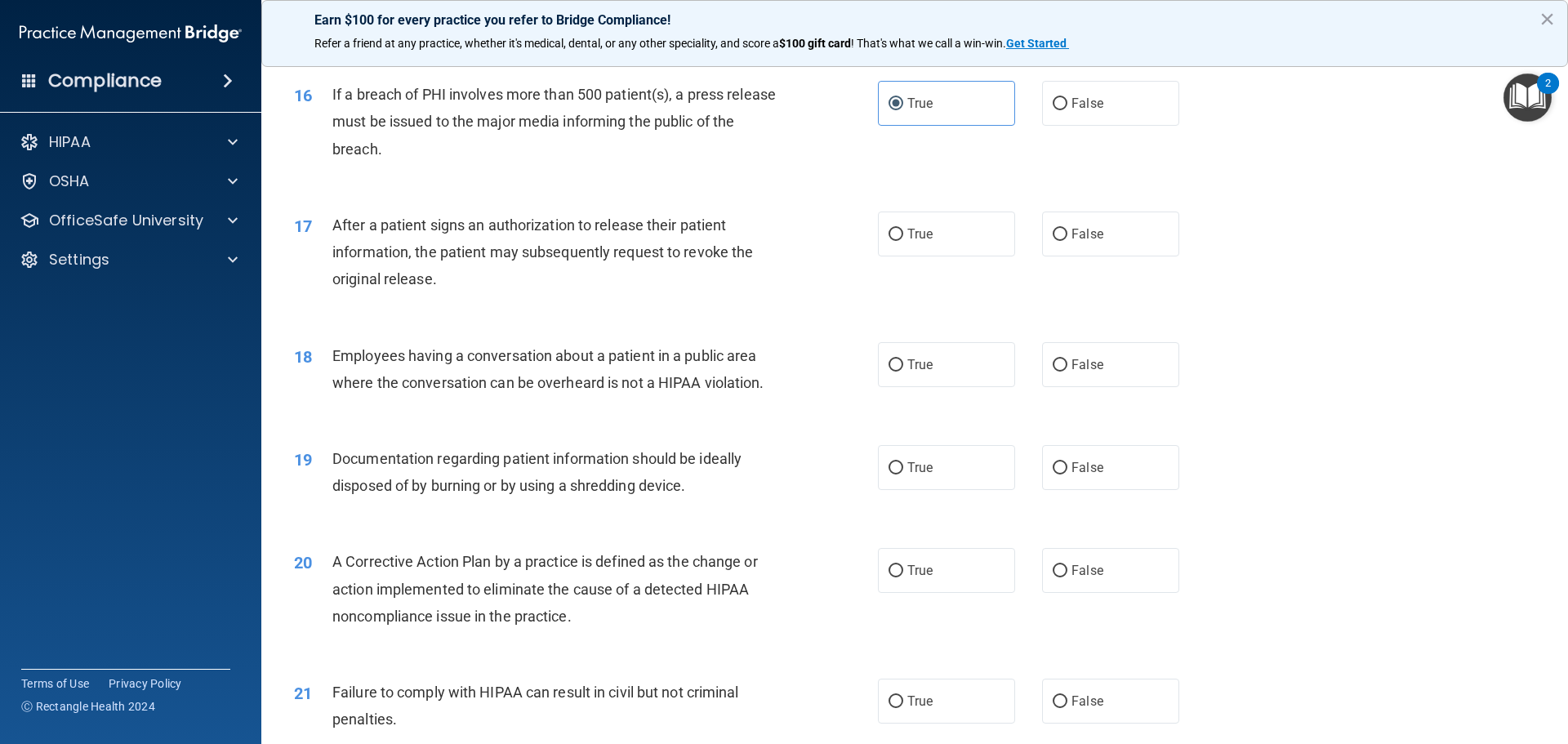
scroll to position [1877, 0]
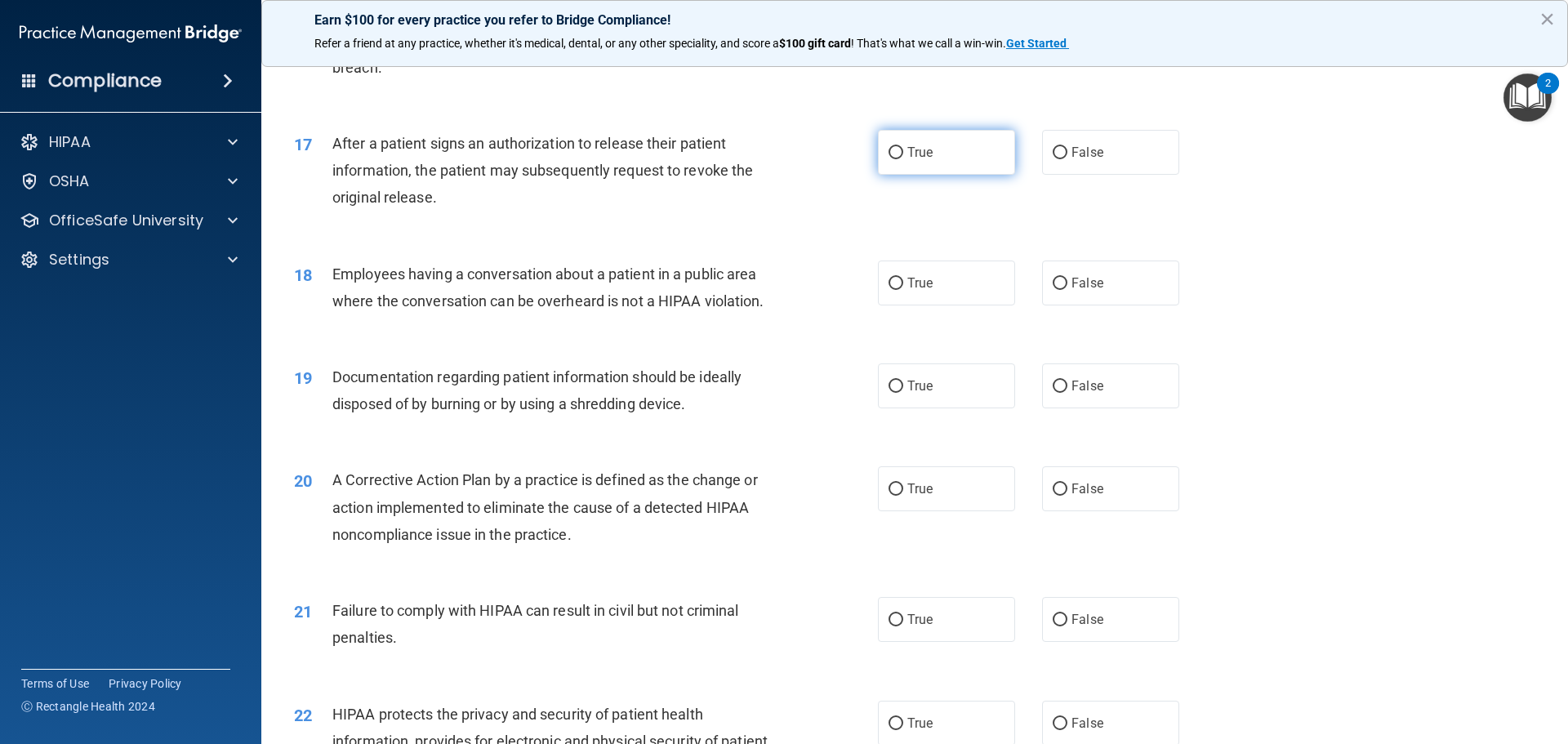
click at [958, 174] on label "True" at bounding box center [947, 152] width 138 height 45
click at [903, 159] on input "True" at bounding box center [895, 153] width 15 height 13
radio input "true"
click at [1071, 291] on span "False" at bounding box center [1086, 283] width 32 height 16
click at [1065, 290] on input "False" at bounding box center [1059, 283] width 15 height 13
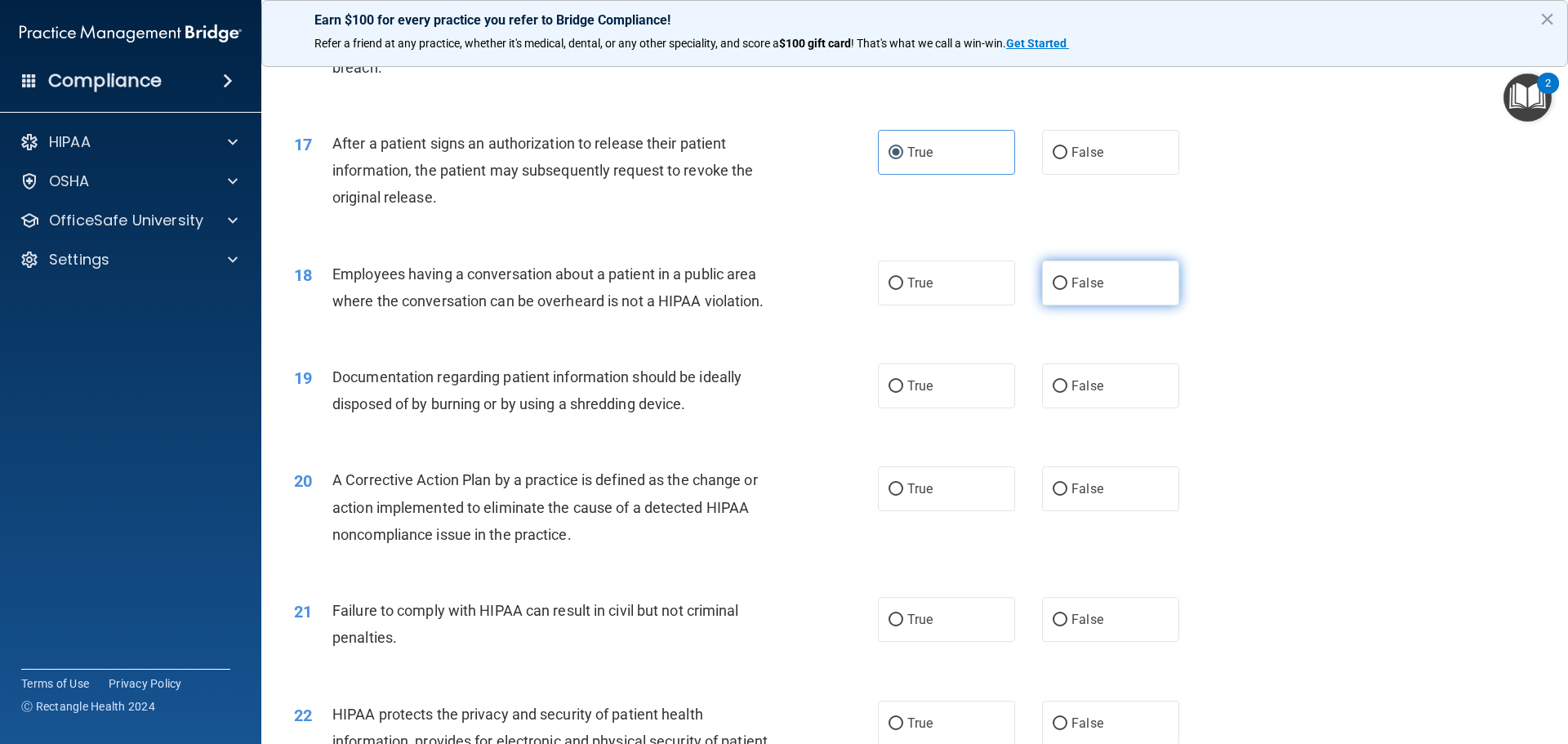
radio input "true"
click at [941, 408] on label "True" at bounding box center [947, 386] width 138 height 45
click at [903, 392] on input "True" at bounding box center [895, 387] width 15 height 13
radio input "true"
click at [946, 511] on label "True" at bounding box center [947, 488] width 138 height 45
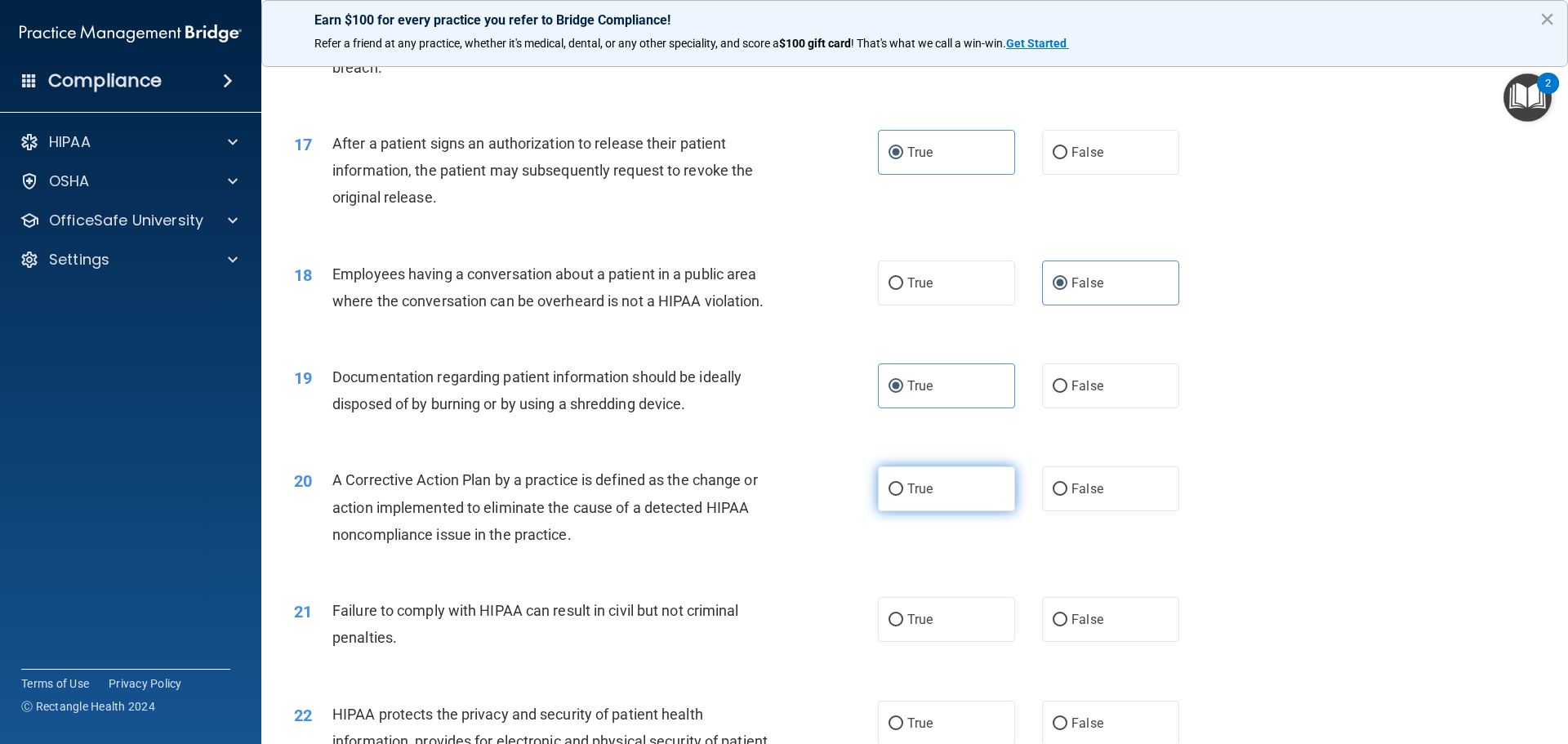
click at [903, 495] on input "True" at bounding box center [895, 489] width 15 height 13
radio input "true"
click at [1050, 627] on label "False" at bounding box center [1111, 619] width 138 height 45
click at [1052, 626] on input "False" at bounding box center [1059, 620] width 15 height 13
radio input "true"
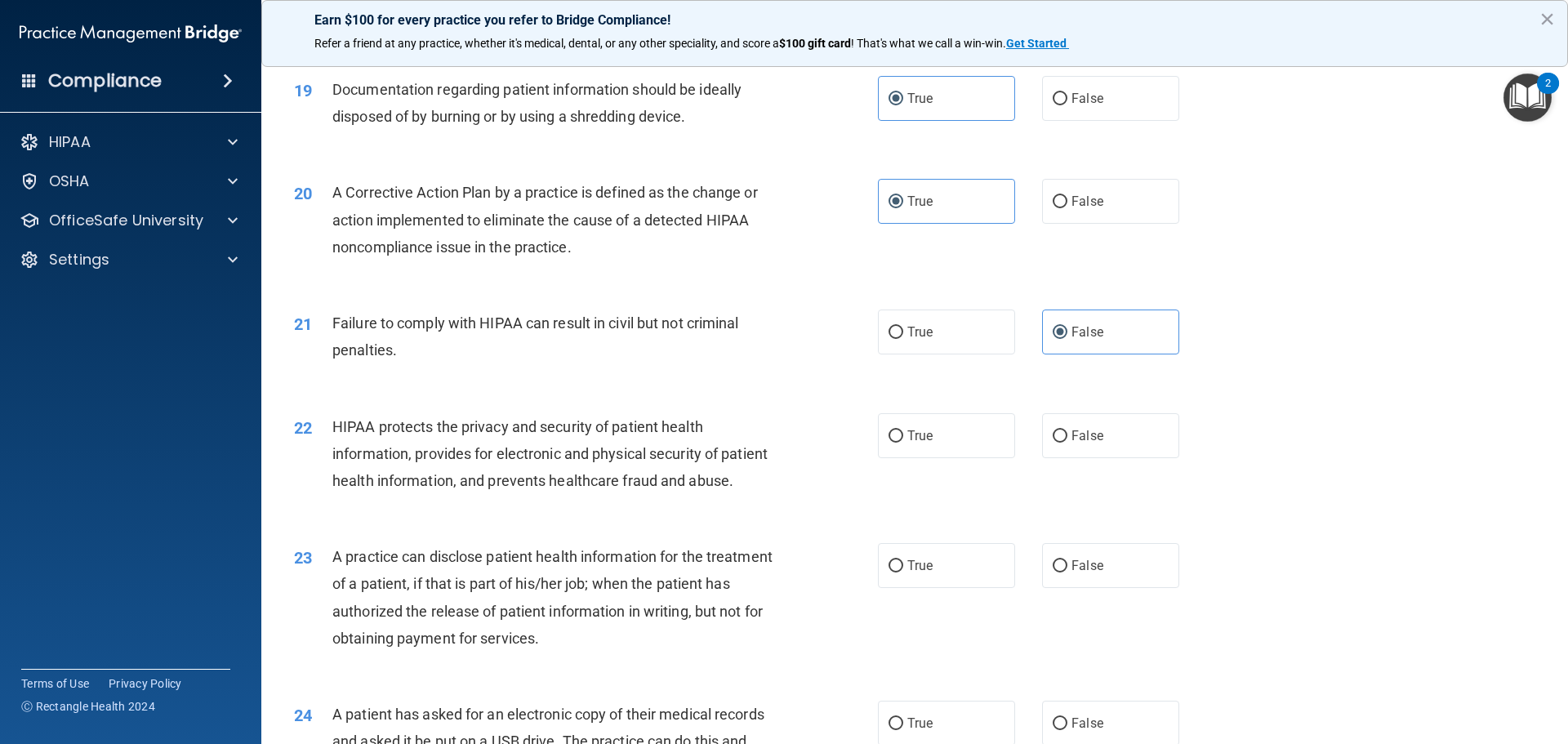
scroll to position [2204, 0]
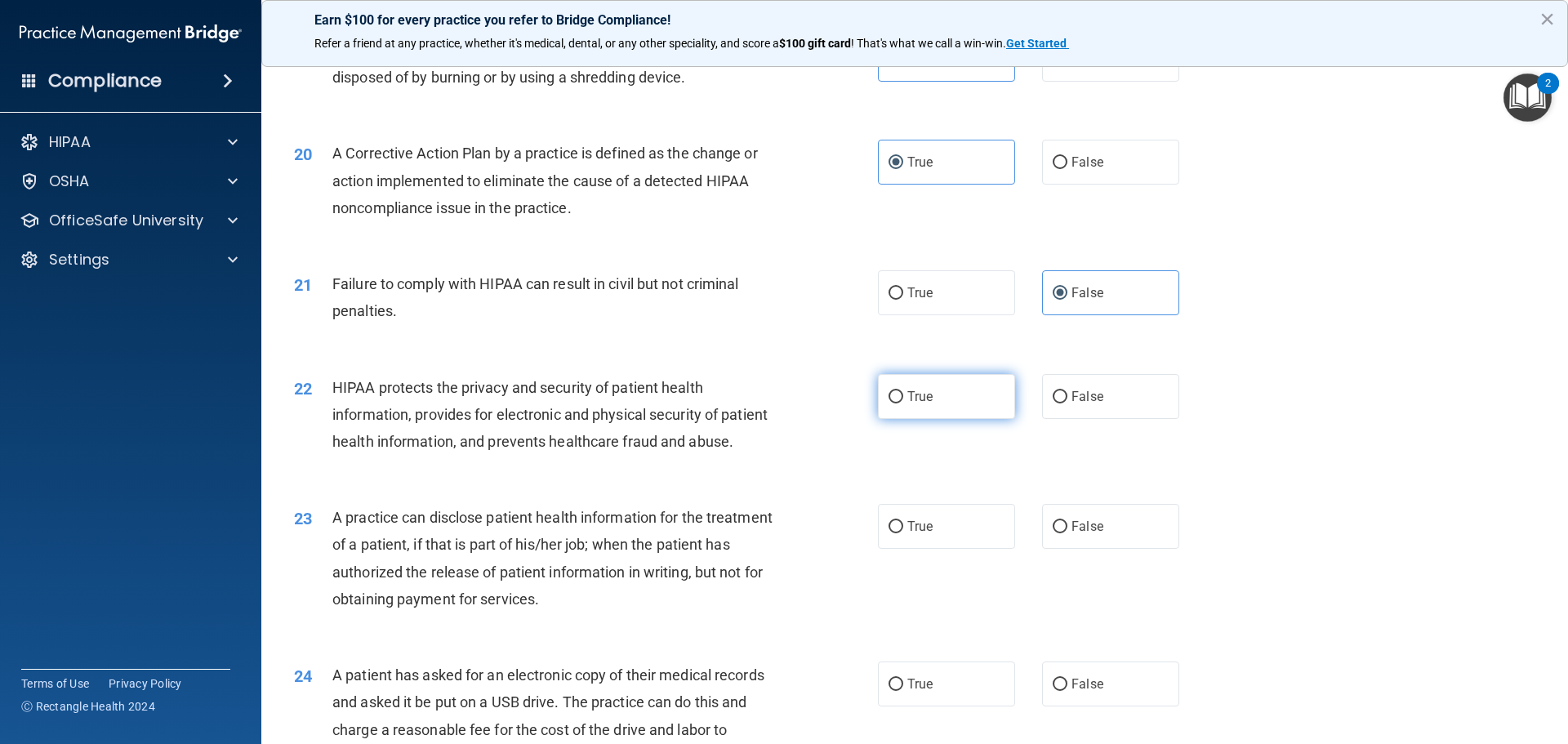
click at [940, 418] on label "True" at bounding box center [947, 396] width 138 height 45
click at [903, 403] on input "True" at bounding box center [895, 397] width 15 height 13
radio input "true"
click at [1052, 533] on input "False" at bounding box center [1059, 527] width 15 height 13
radio input "true"
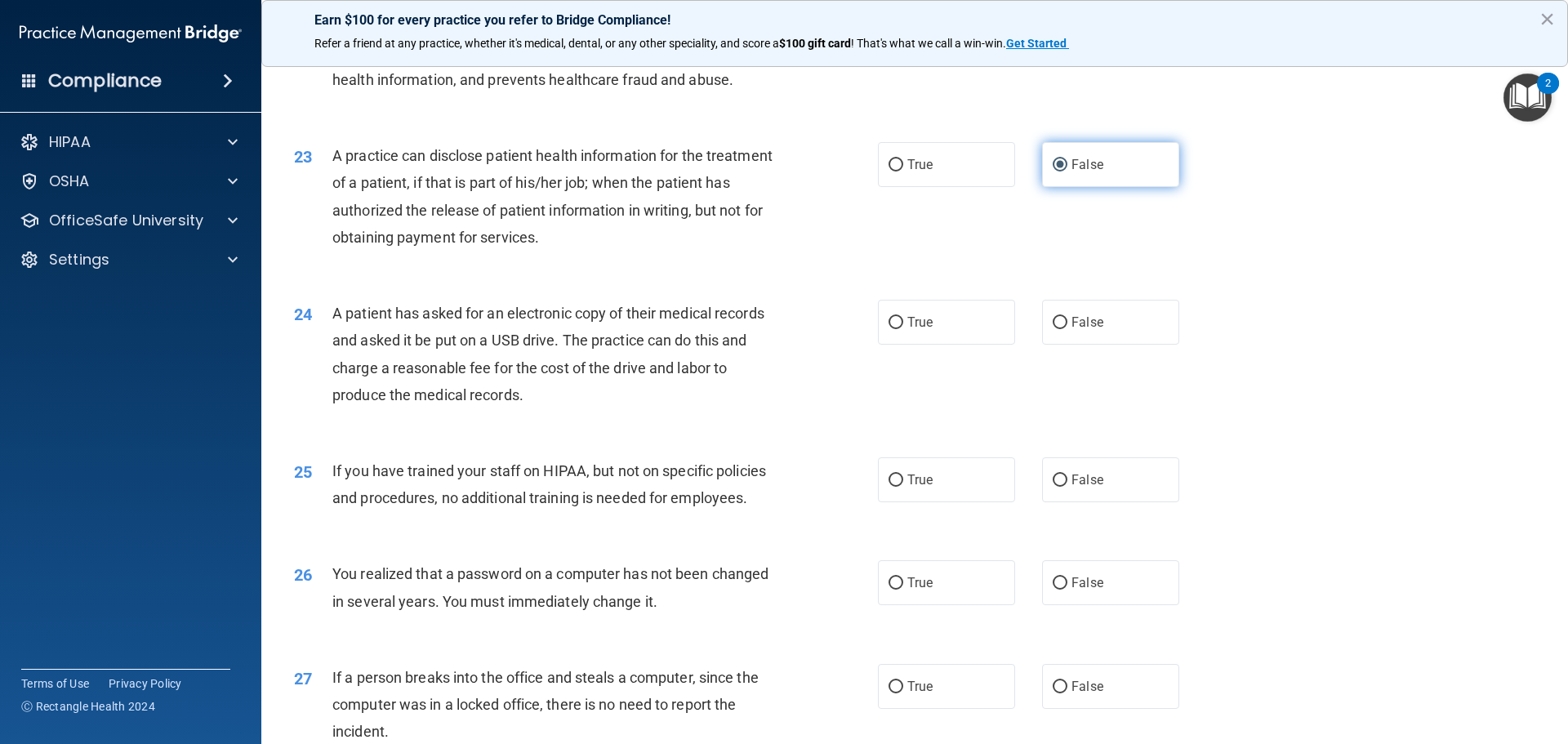
scroll to position [2612, 0]
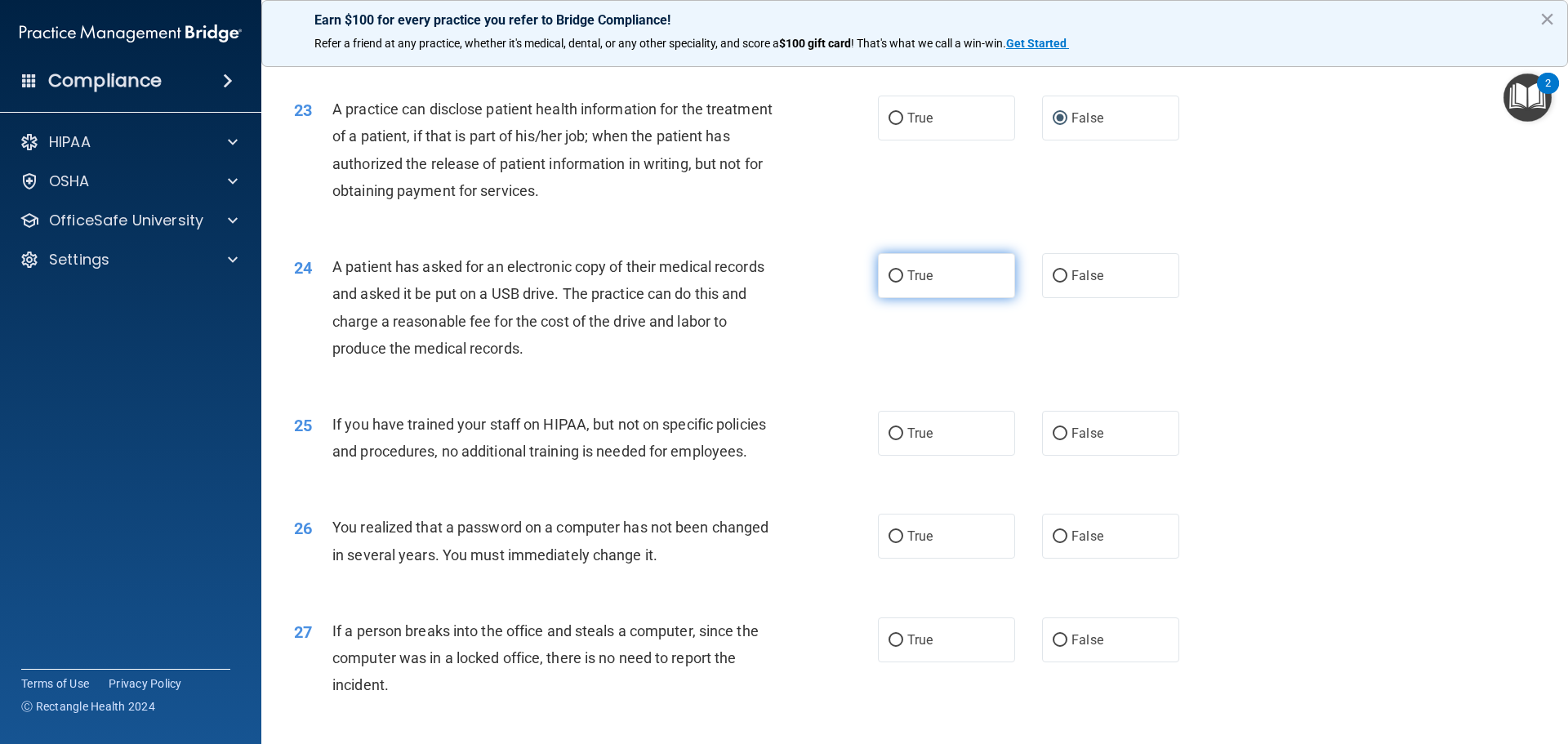
click at [925, 283] on span "True" at bounding box center [920, 275] width 25 height 16
click at [903, 283] on input "True" at bounding box center [895, 276] width 15 height 13
radio input "true"
click at [1060, 455] on label "False" at bounding box center [1111, 433] width 138 height 45
click at [1060, 440] on input "False" at bounding box center [1059, 433] width 15 height 13
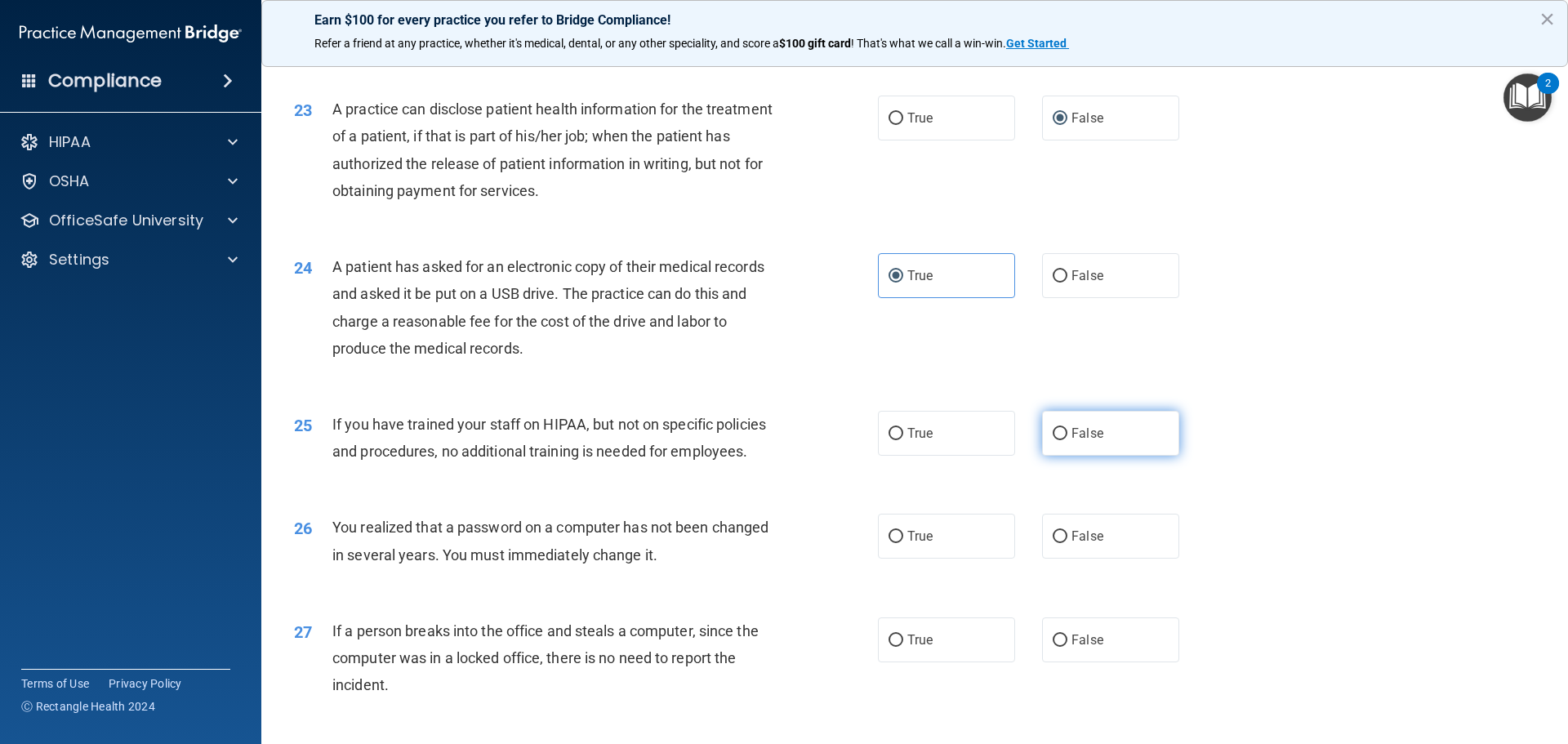
radio input "true"
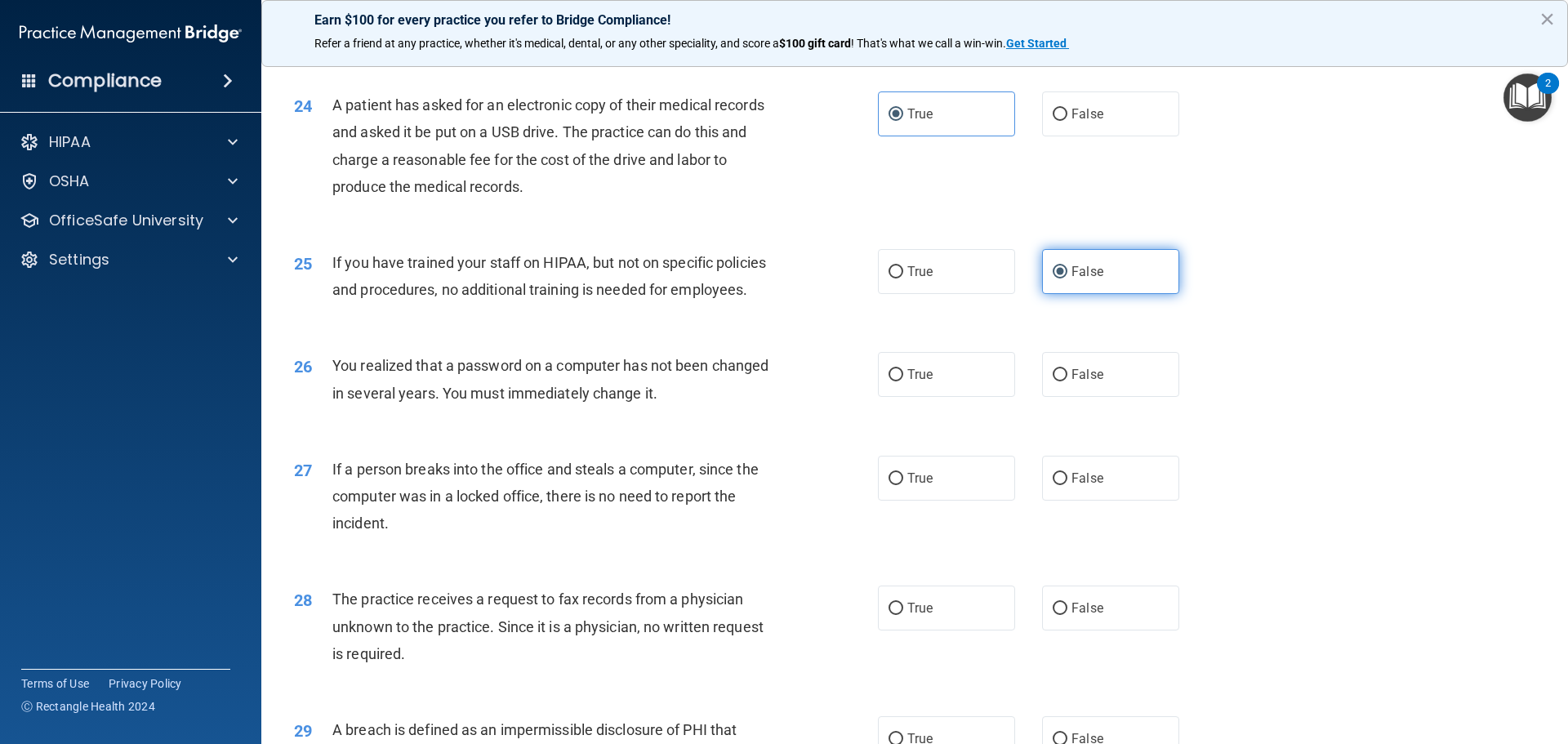
scroll to position [2775, 0]
click at [1042, 395] on label "False" at bounding box center [1111, 372] width 138 height 45
click at [1052, 380] on input "False" at bounding box center [1059, 373] width 15 height 13
radio input "true"
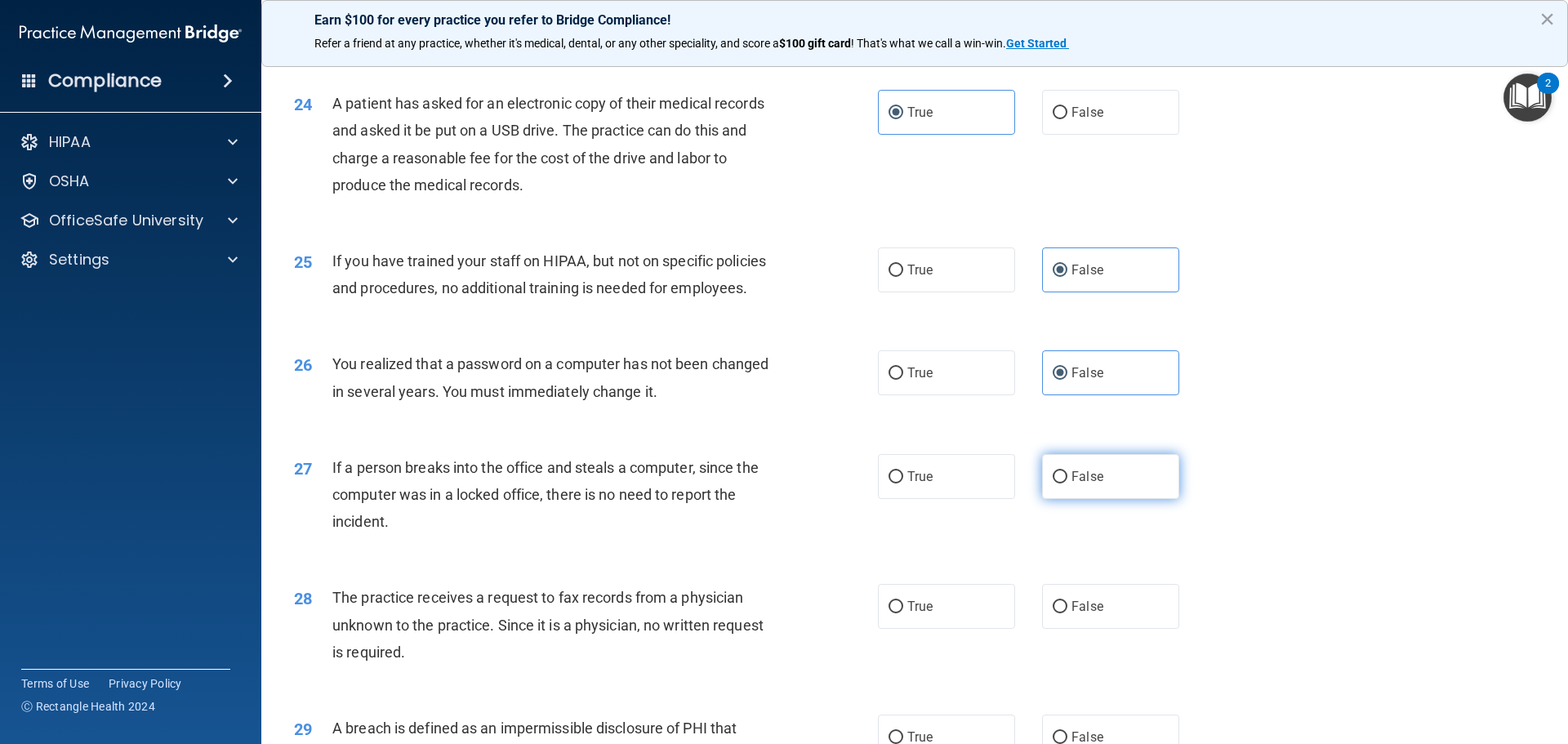
click at [1076, 499] on label "False" at bounding box center [1111, 476] width 138 height 45
click at [1067, 483] on input "False" at bounding box center [1059, 477] width 15 height 13
radio input "true"
click at [1073, 629] on label "False" at bounding box center [1111, 605] width 138 height 45
click at [1067, 613] on input "False" at bounding box center [1059, 606] width 15 height 13
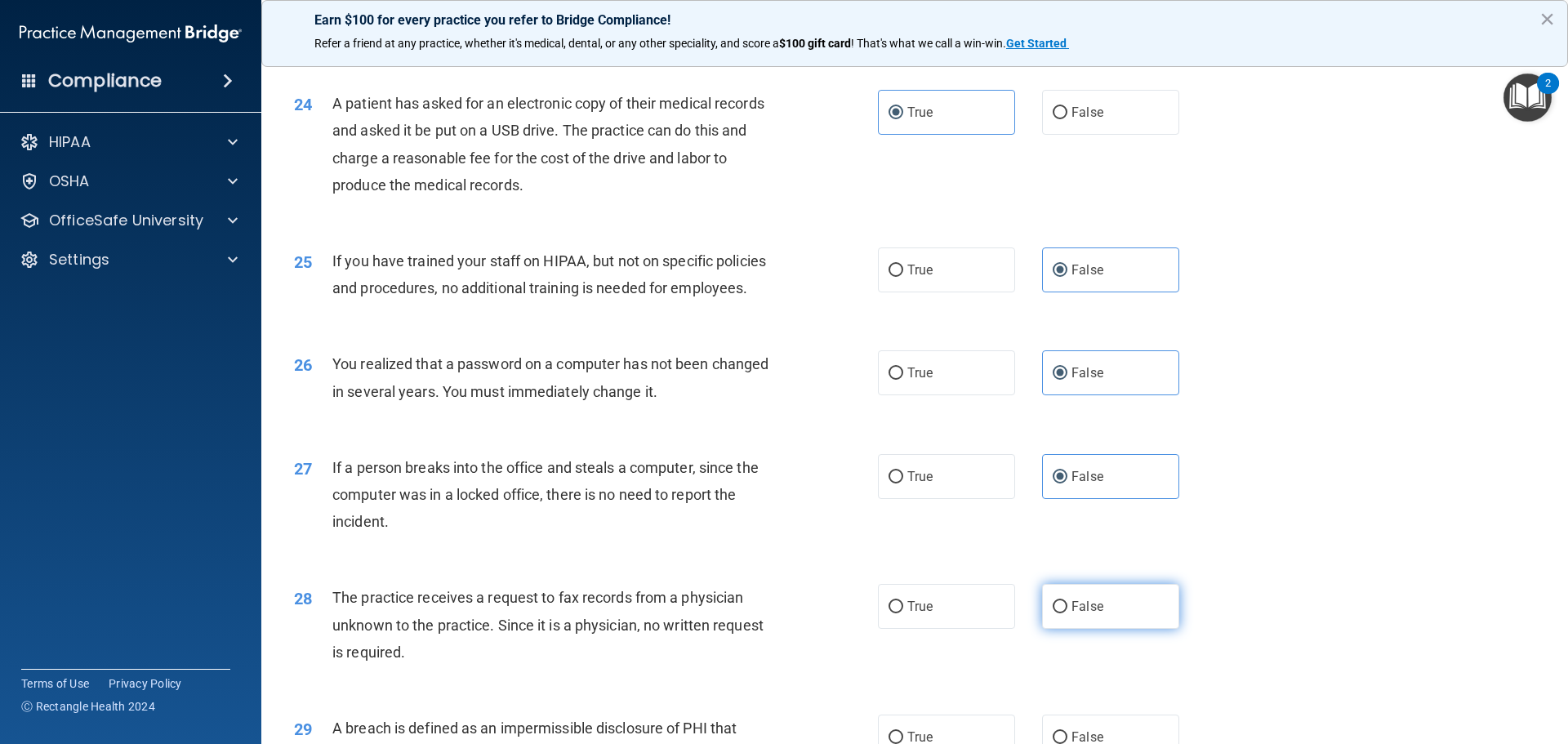
radio input "true"
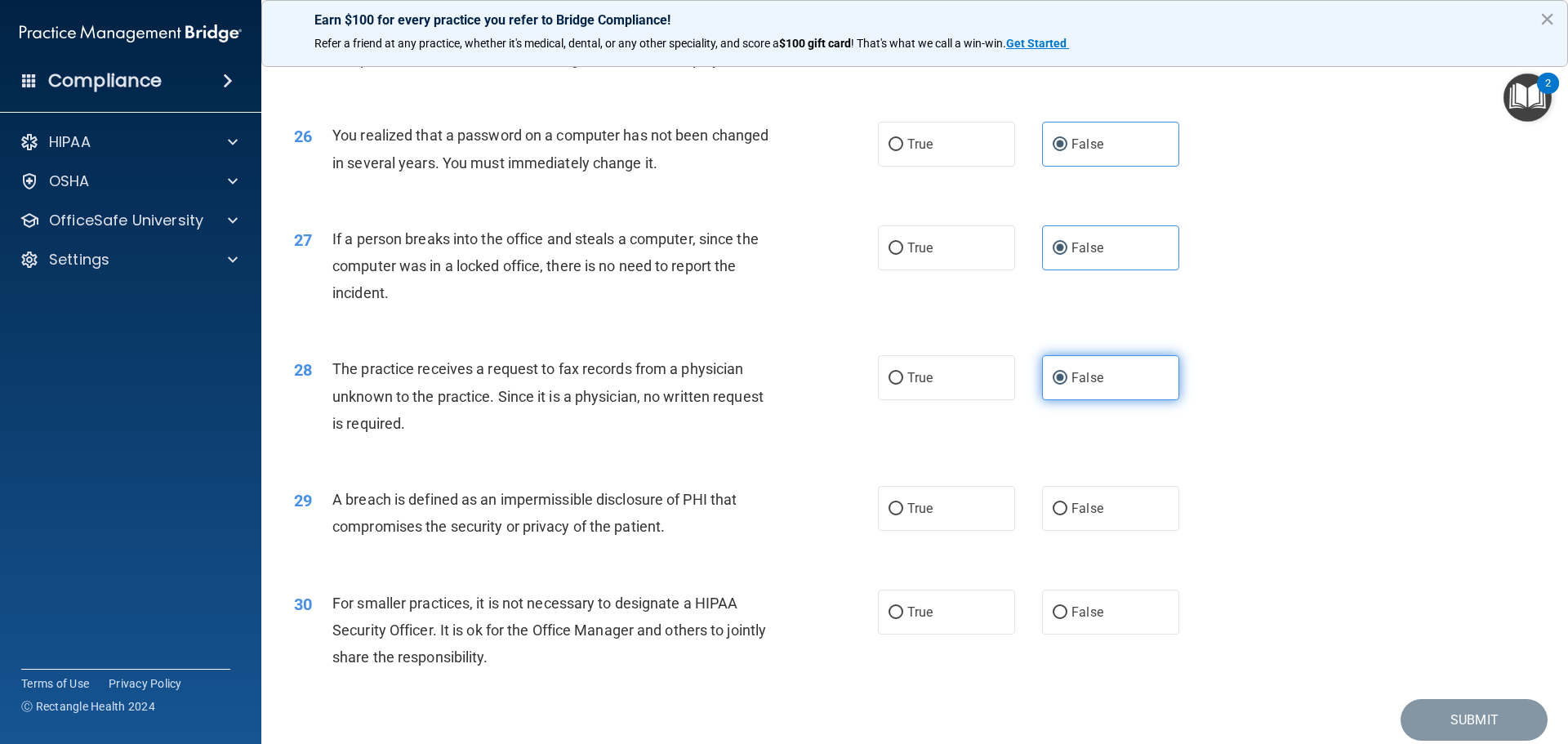
scroll to position [3020, 0]
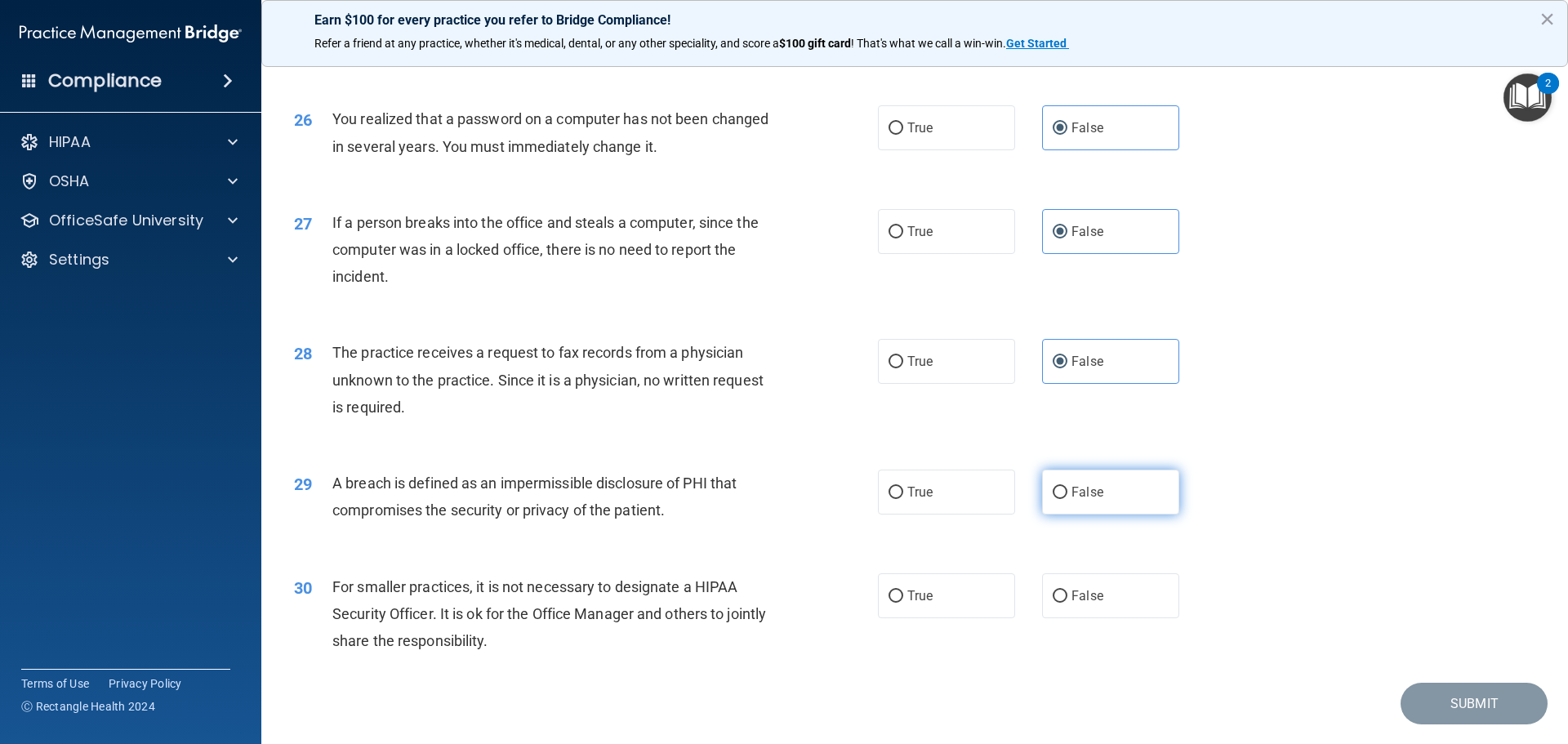
click at [1106, 514] on label "False" at bounding box center [1111, 491] width 138 height 45
click at [1067, 499] on input "False" at bounding box center [1059, 492] width 15 height 13
radio input "true"
click at [1092, 604] on span "False" at bounding box center [1086, 596] width 32 height 16
click at [1067, 603] on input "False" at bounding box center [1059, 596] width 15 height 13
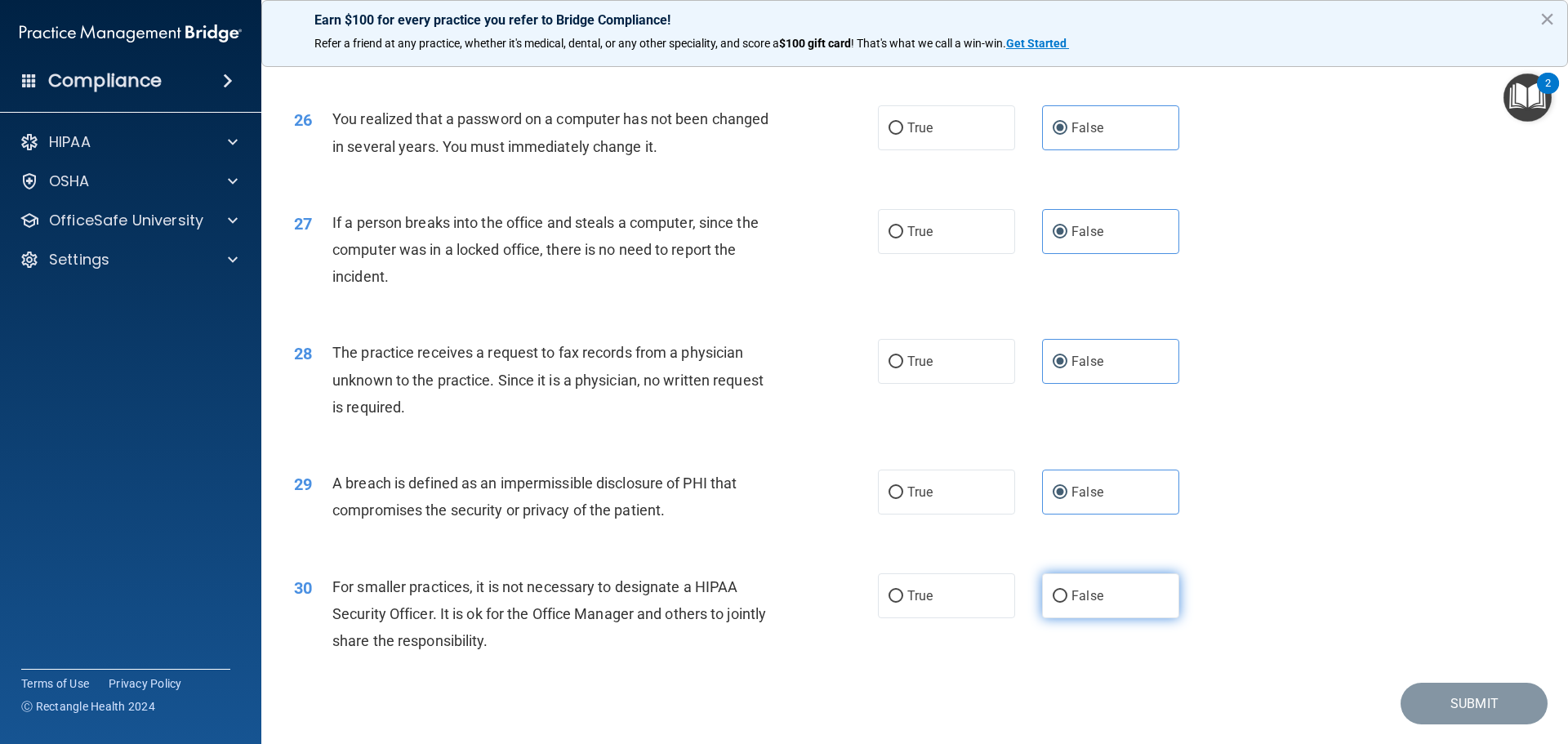
radio input "true"
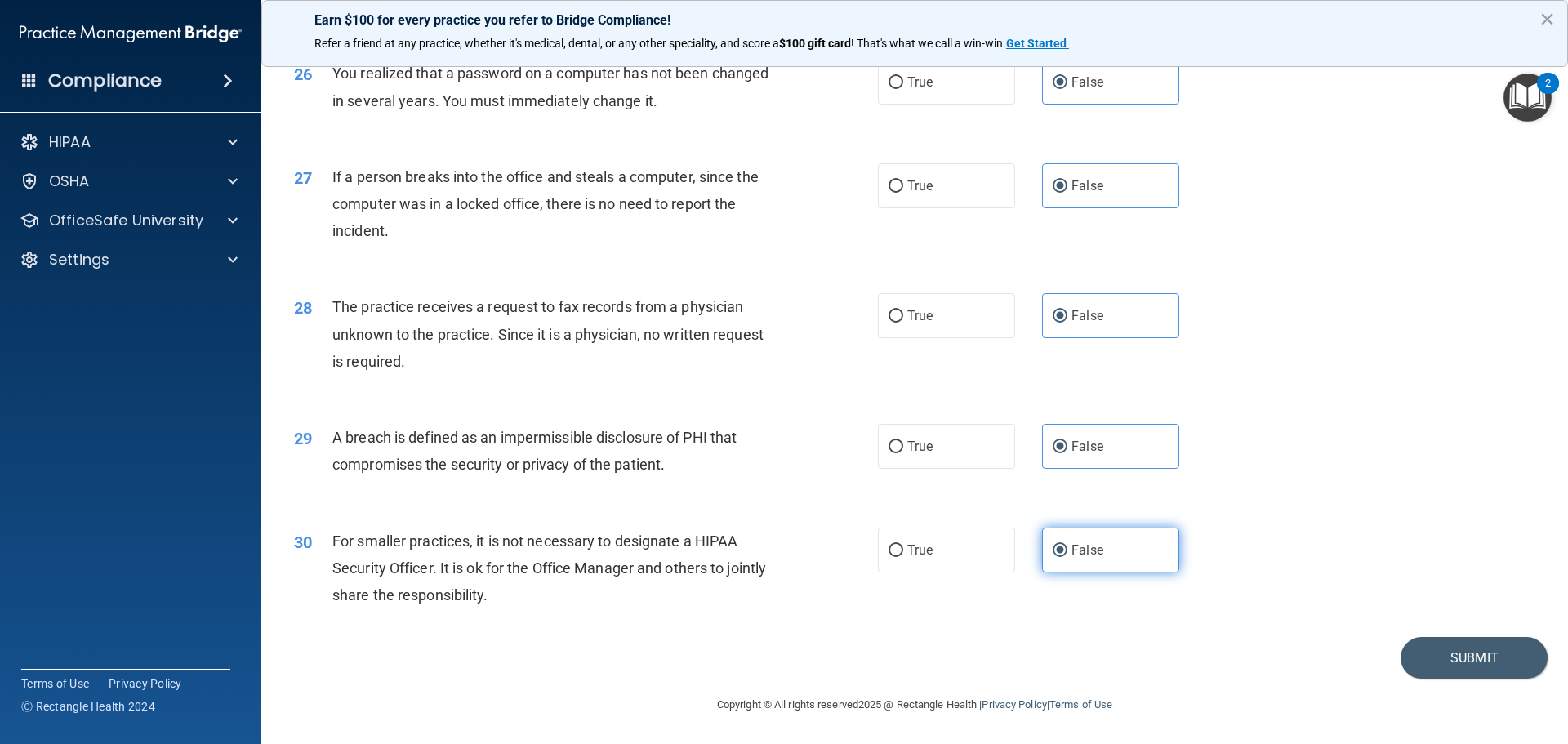
scroll to position [3119, 0]
click at [1456, 662] on button "Submit" at bounding box center [1474, 657] width 147 height 42
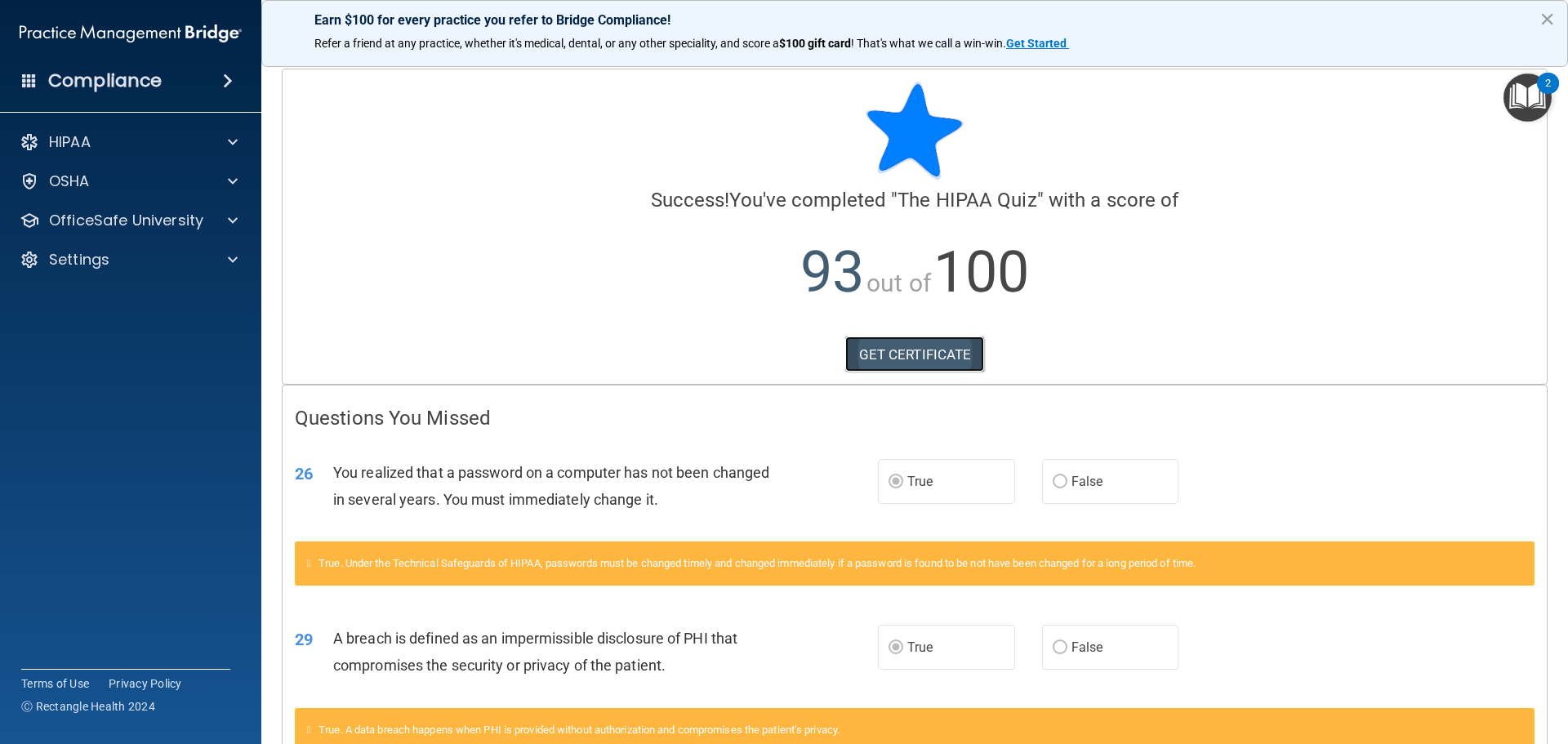
click at [933, 358] on link "GET CERTIFICATE" at bounding box center [915, 354] width 140 height 36
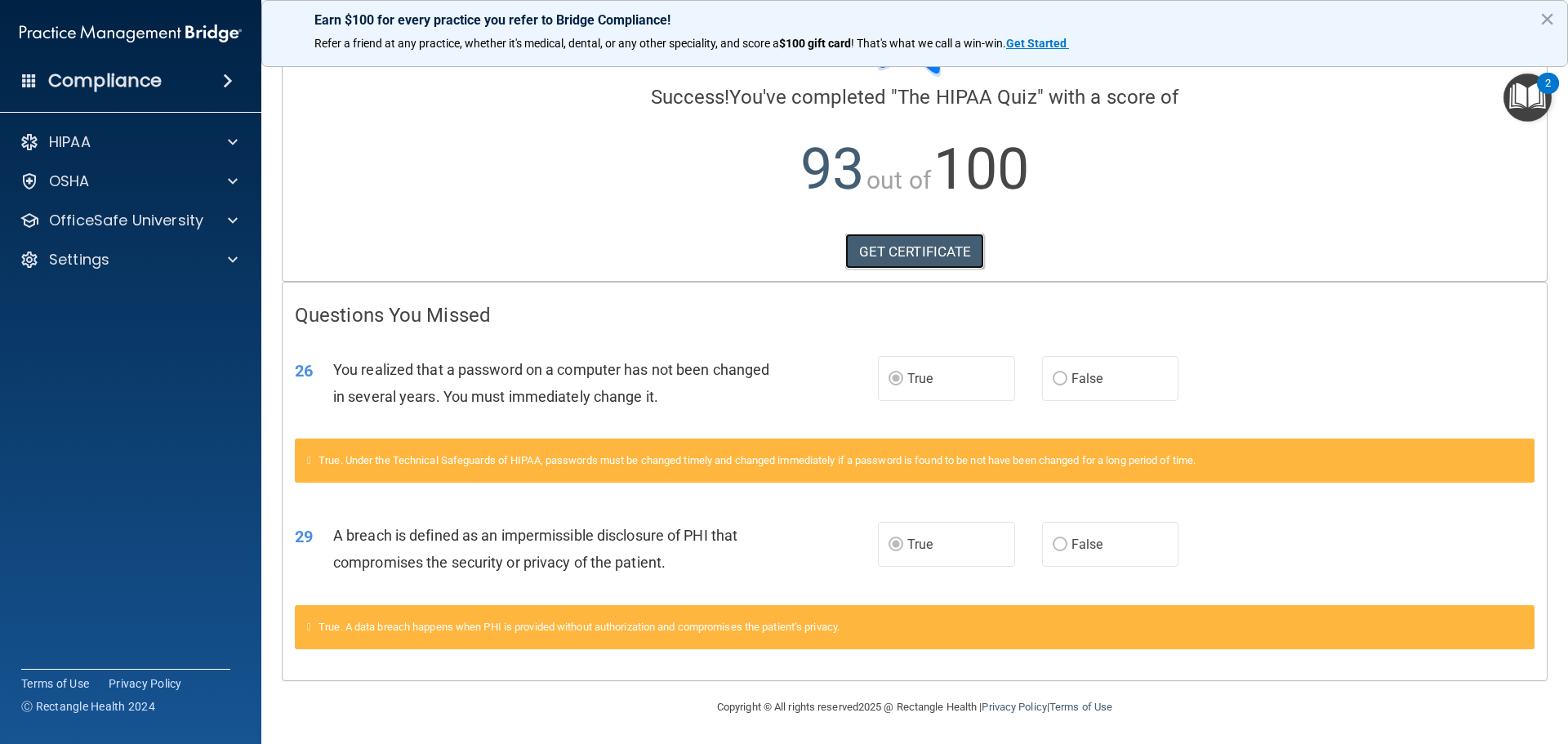
scroll to position [106, 0]
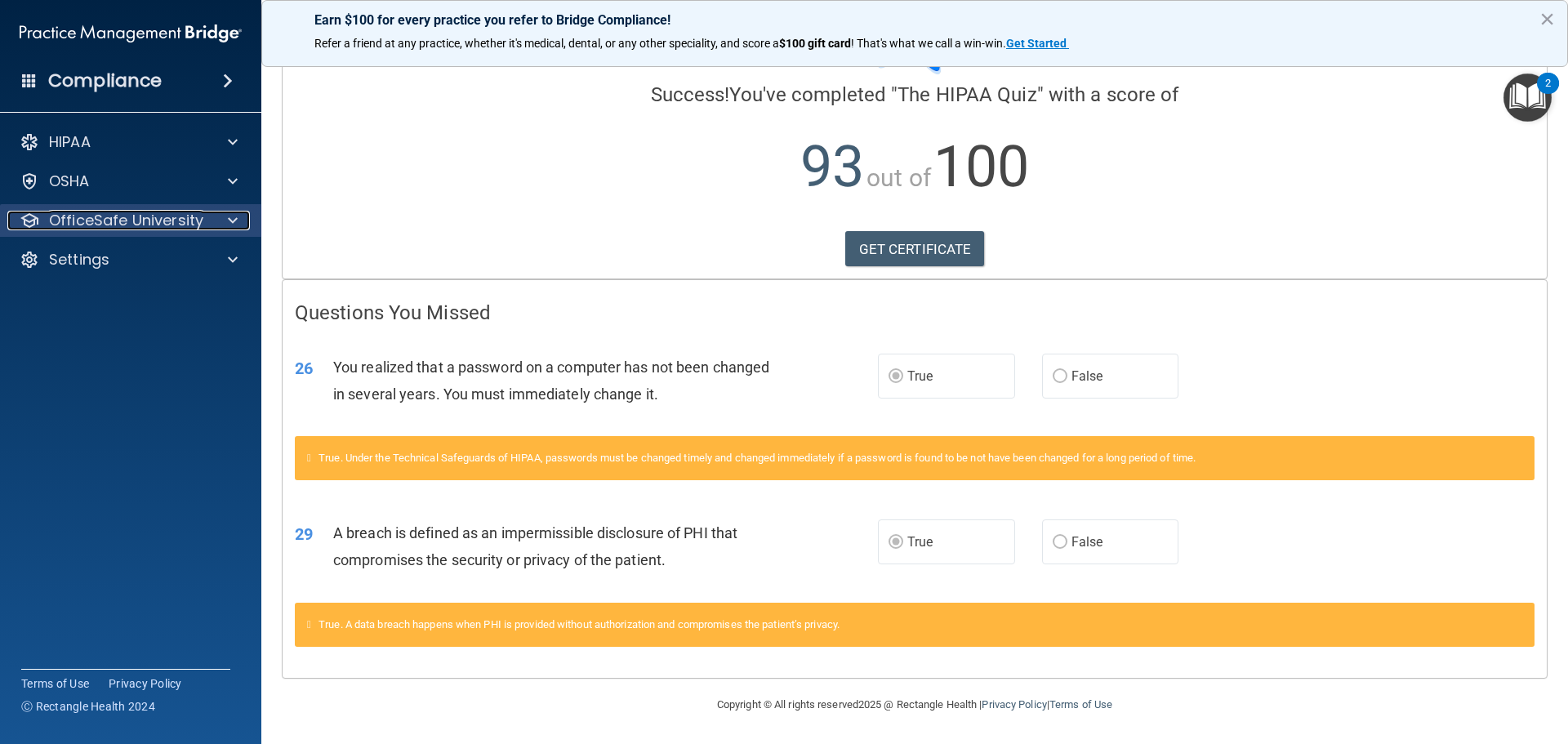
click at [111, 228] on p "OfficeSafe University" at bounding box center [126, 220] width 154 height 19
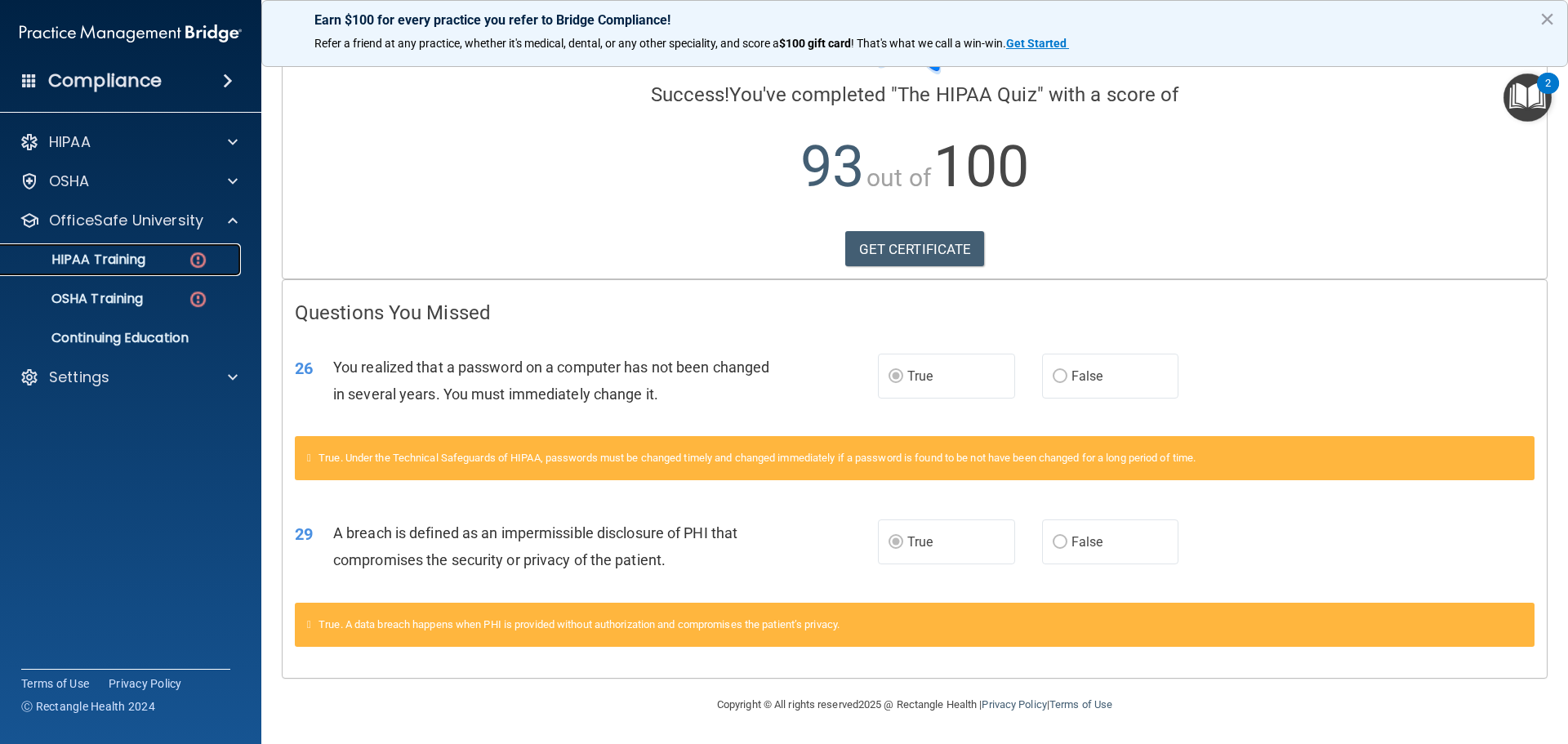
click at [126, 264] on p "HIPAA Training" at bounding box center [78, 259] width 135 height 16
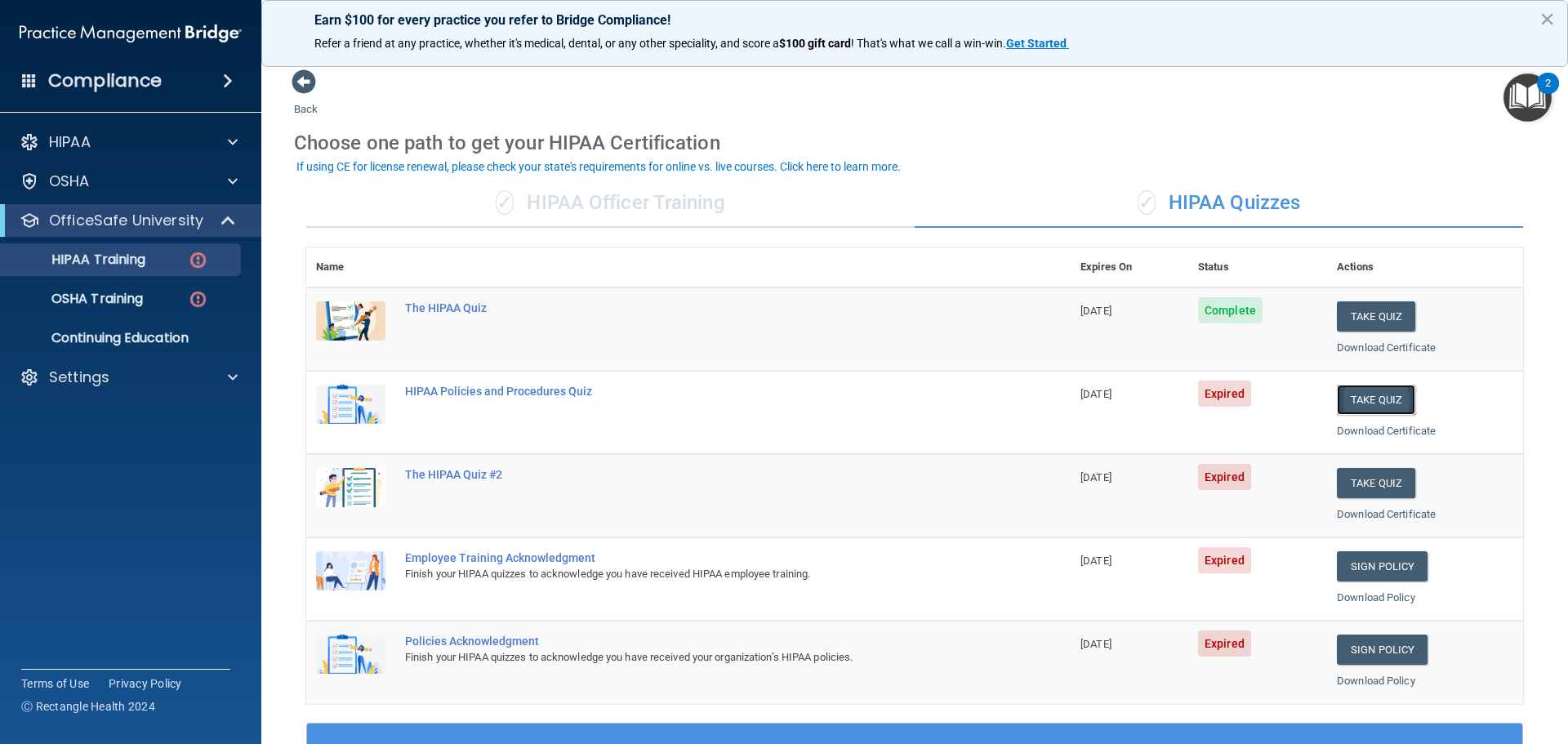
click at [1359, 400] on button "Take Quiz" at bounding box center [1375, 399] width 78 height 30
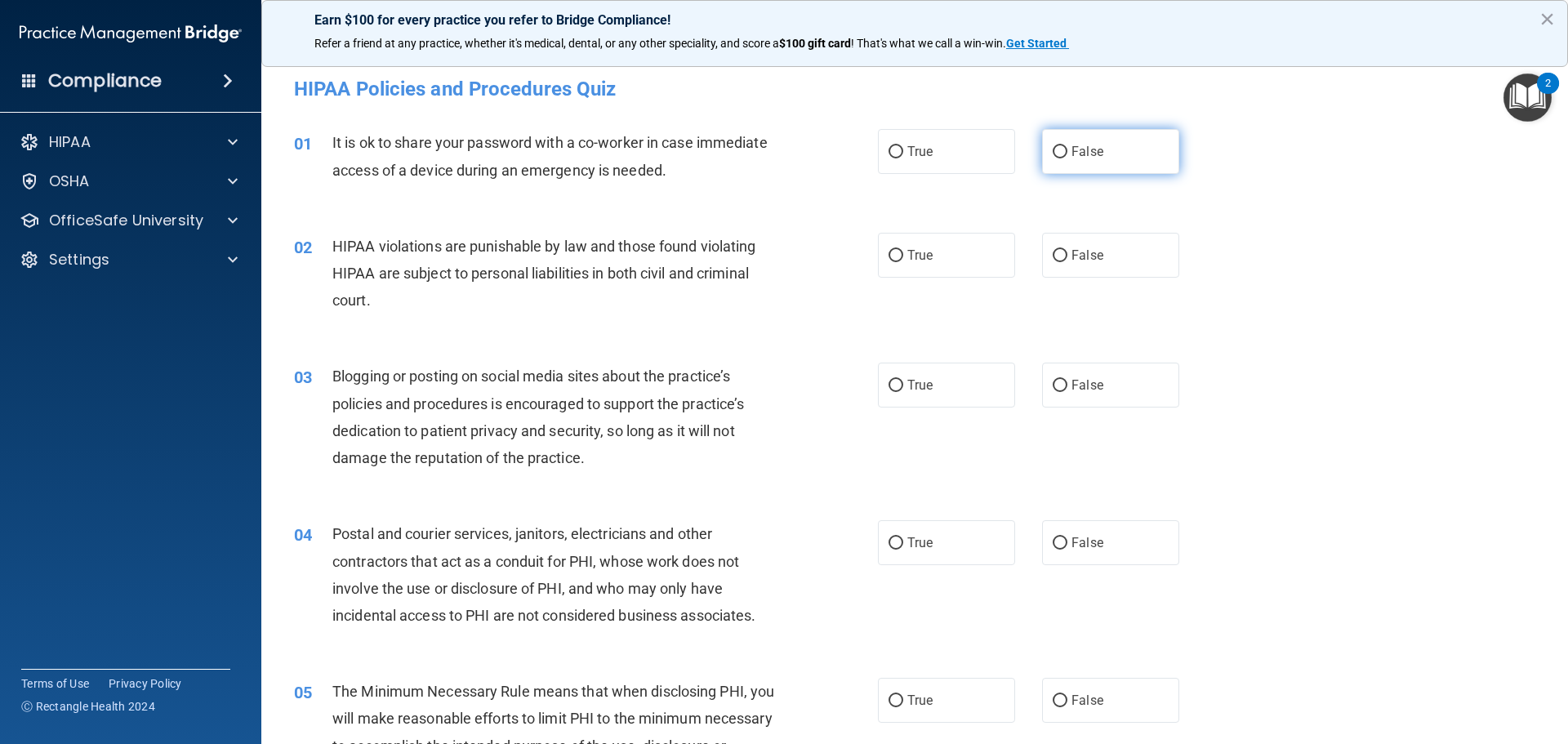
click at [1104, 156] on label "False" at bounding box center [1111, 151] width 138 height 45
click at [1067, 156] on input "False" at bounding box center [1059, 152] width 15 height 13
radio input "true"
click at [966, 273] on label "True" at bounding box center [947, 255] width 138 height 45
click at [903, 262] on input "True" at bounding box center [895, 256] width 15 height 13
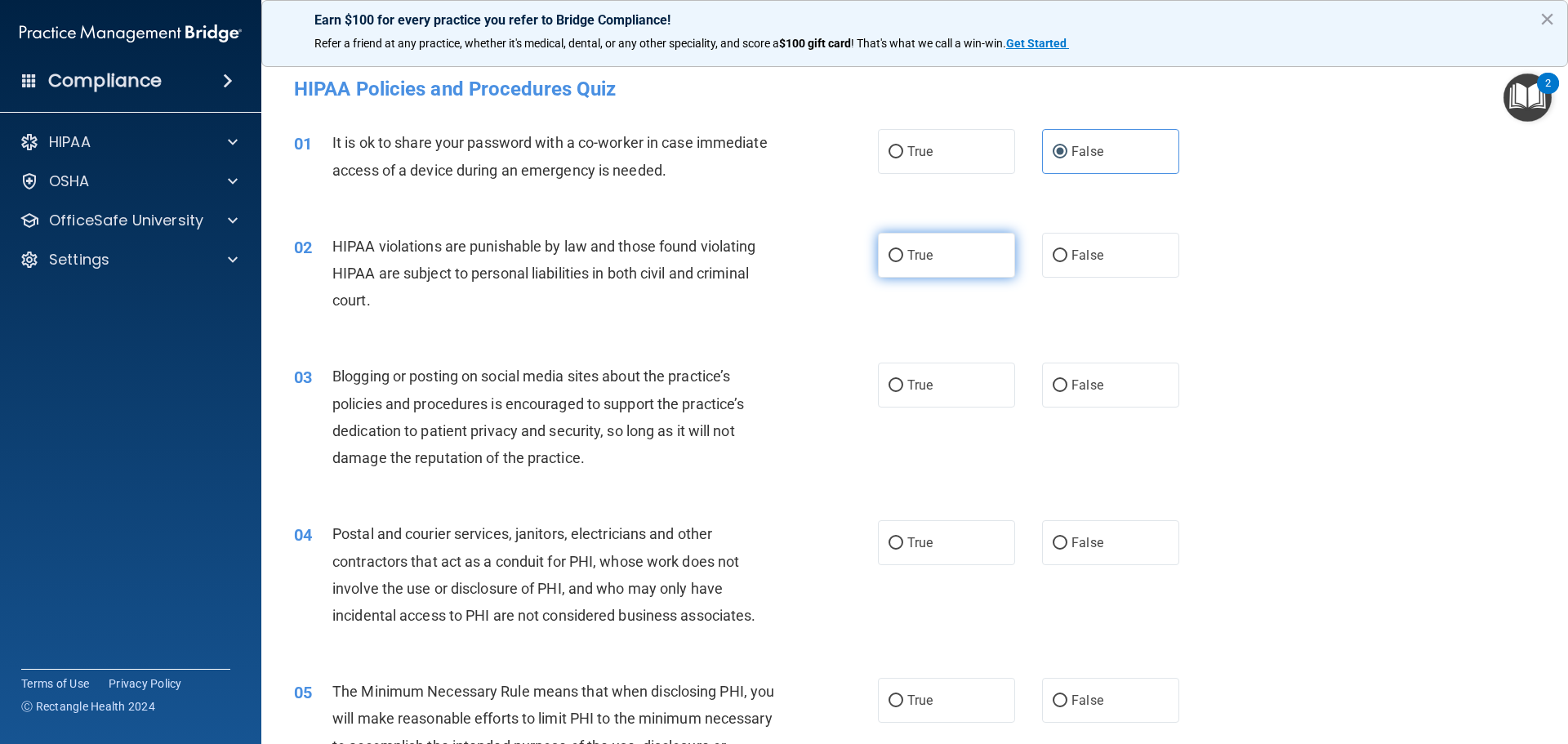
radio input "true"
click at [1088, 391] on span "False" at bounding box center [1086, 385] width 32 height 16
click at [1067, 391] on input "False" at bounding box center [1059, 386] width 15 height 13
radio input "true"
click at [954, 531] on label "True" at bounding box center [947, 542] width 138 height 45
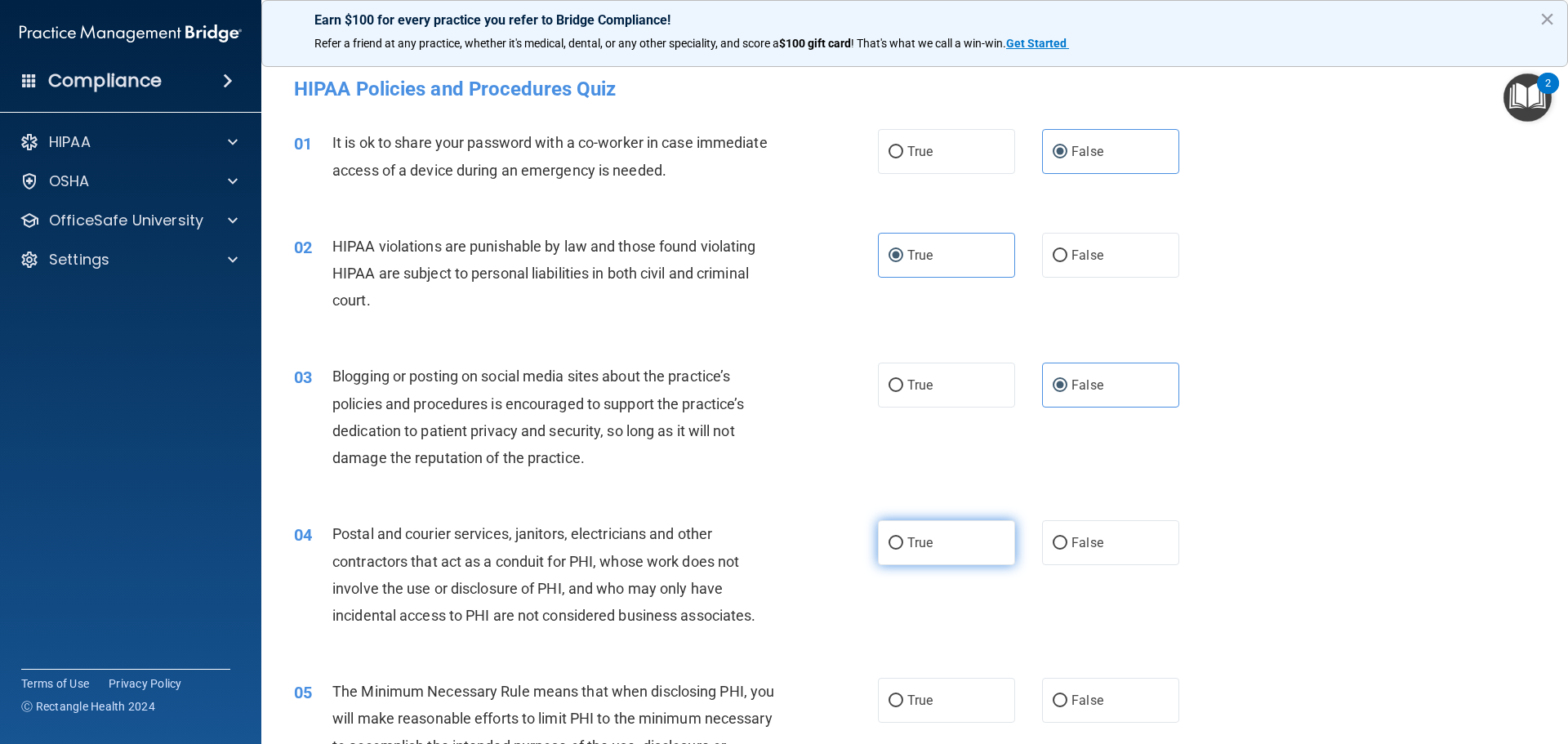
click at [903, 537] on input "True" at bounding box center [895, 542] width 15 height 13
radio input "true"
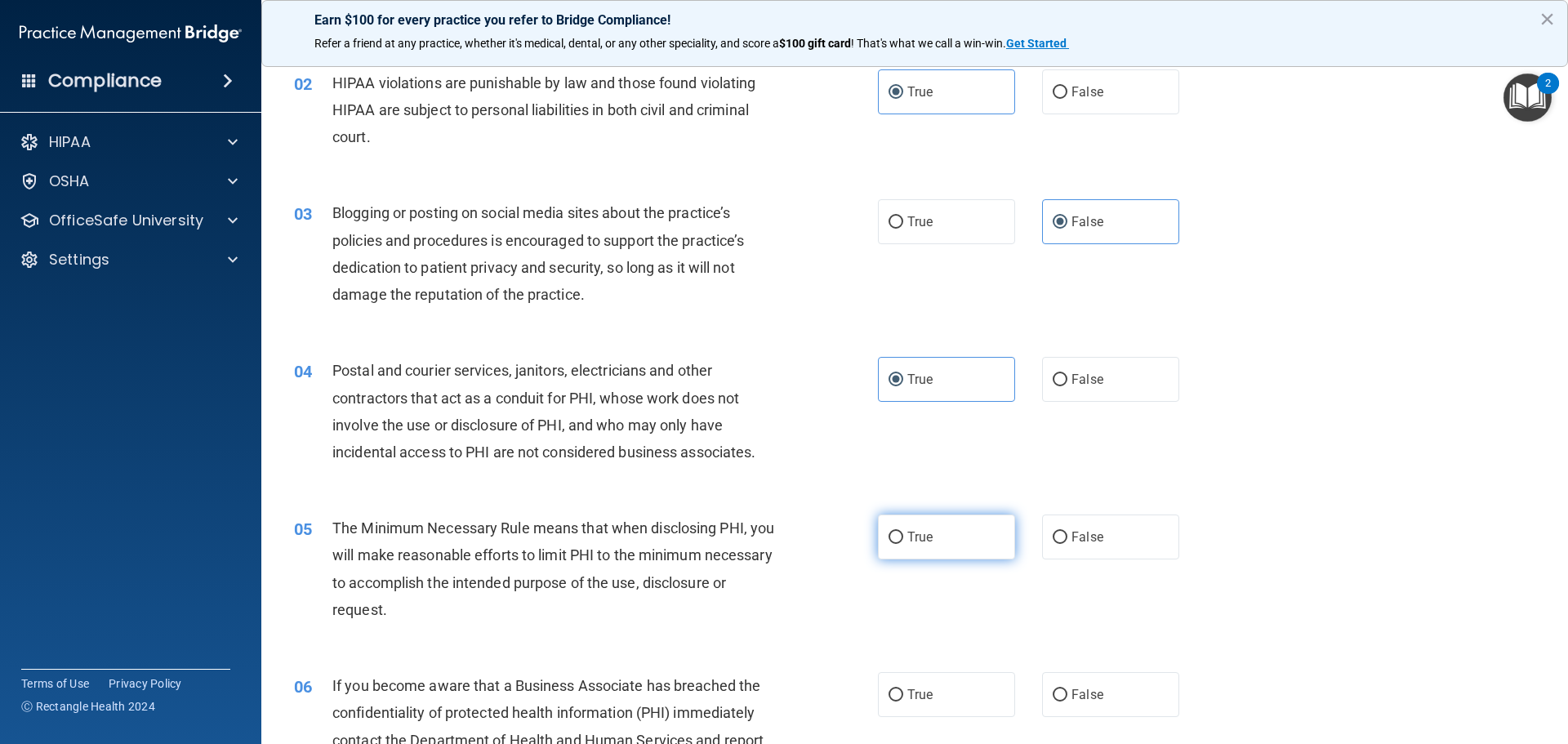
click at [954, 531] on label "True" at bounding box center [947, 537] width 138 height 45
click at [903, 531] on input "True" at bounding box center [895, 537] width 15 height 13
radio input "true"
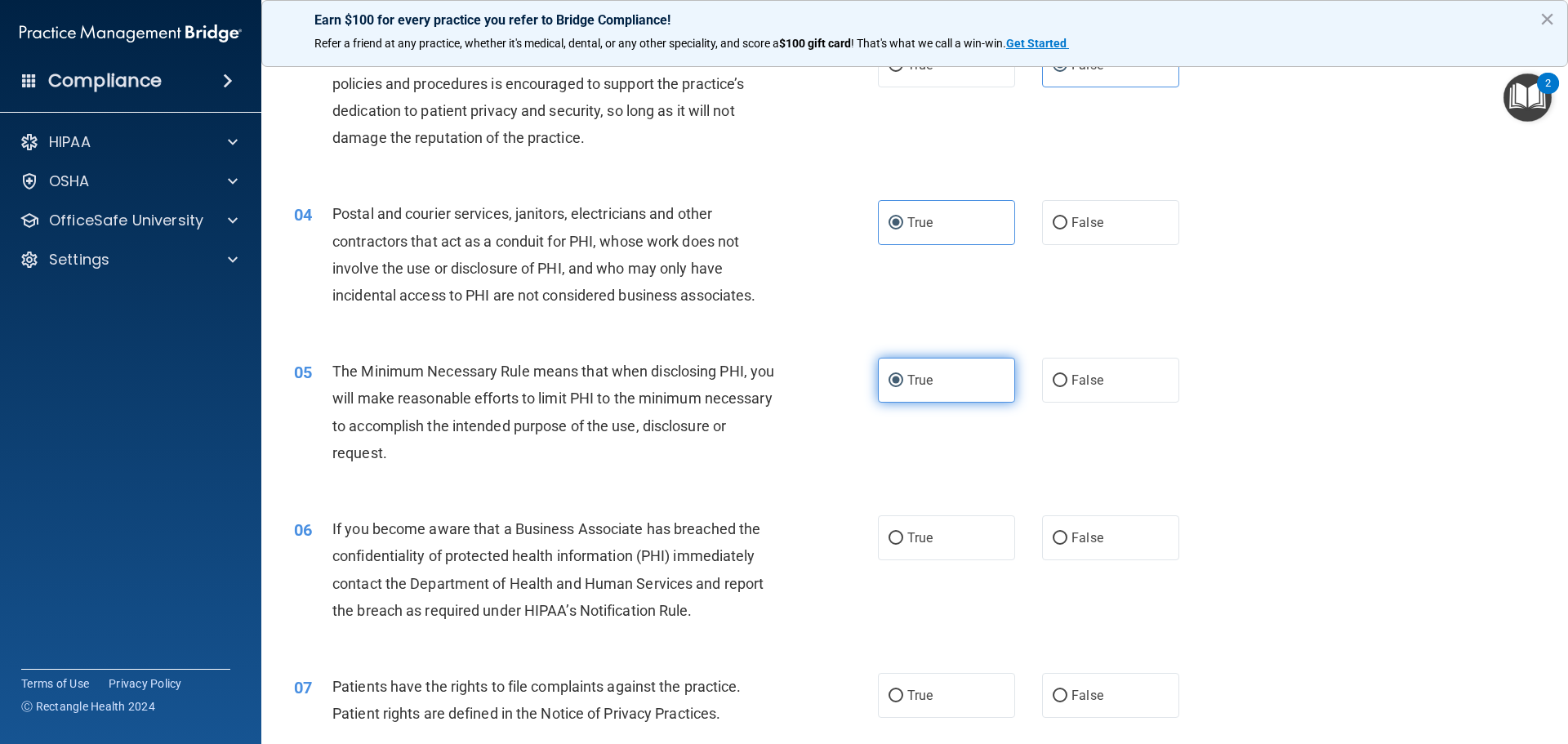
scroll to position [326, 0]
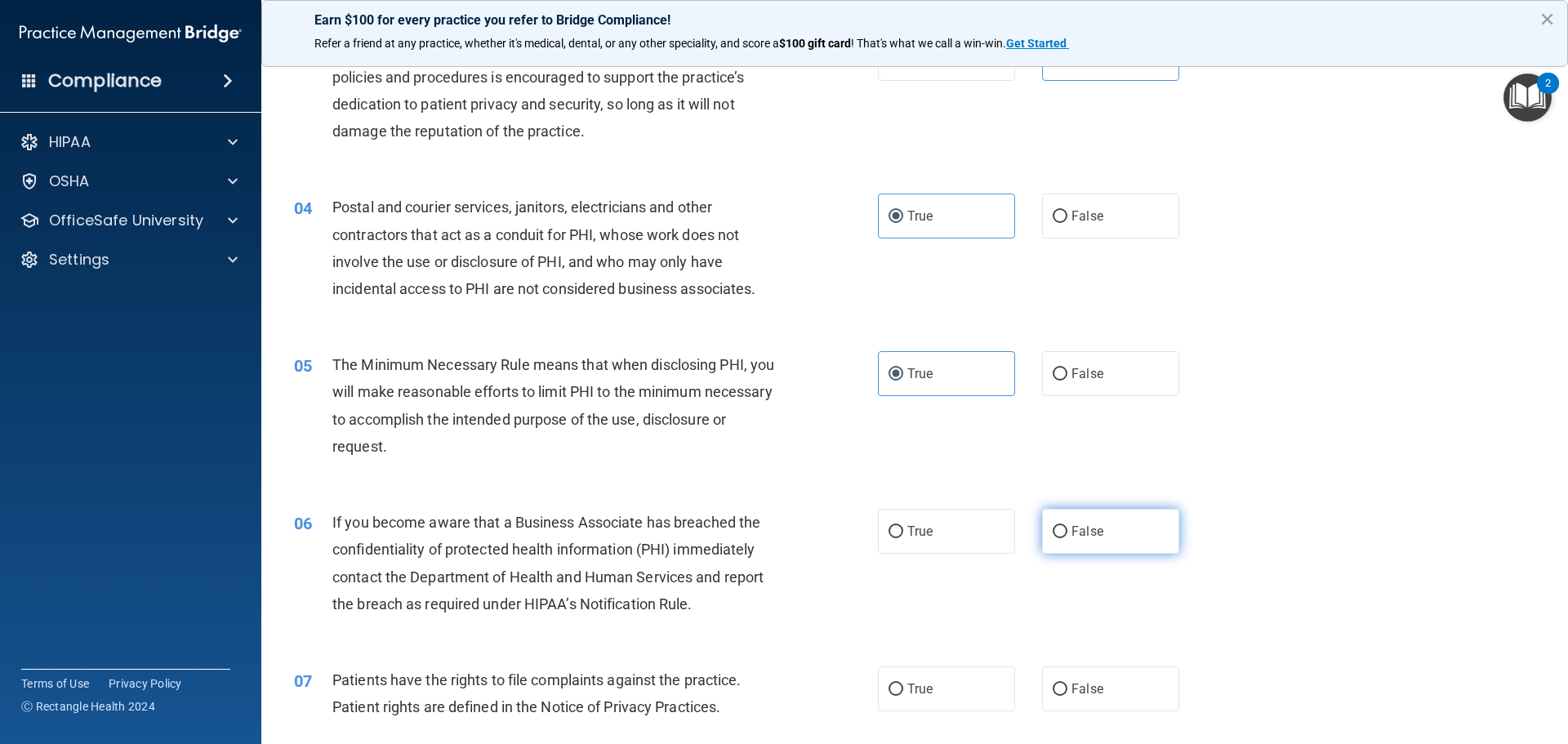
click at [1111, 534] on label "False" at bounding box center [1111, 531] width 138 height 45
click at [1067, 534] on input "False" at bounding box center [1059, 532] width 15 height 13
radio input "true"
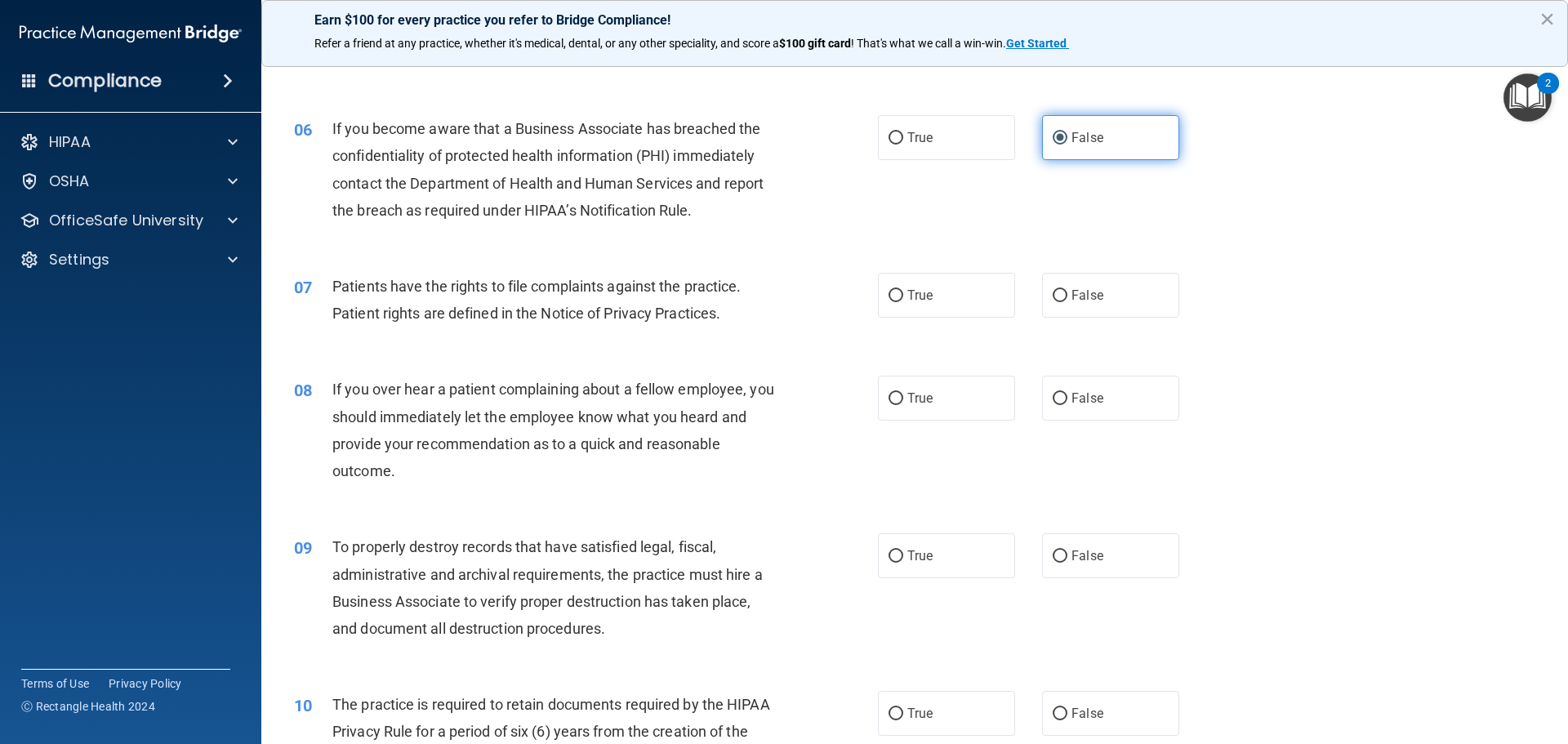
scroll to position [734, 0]
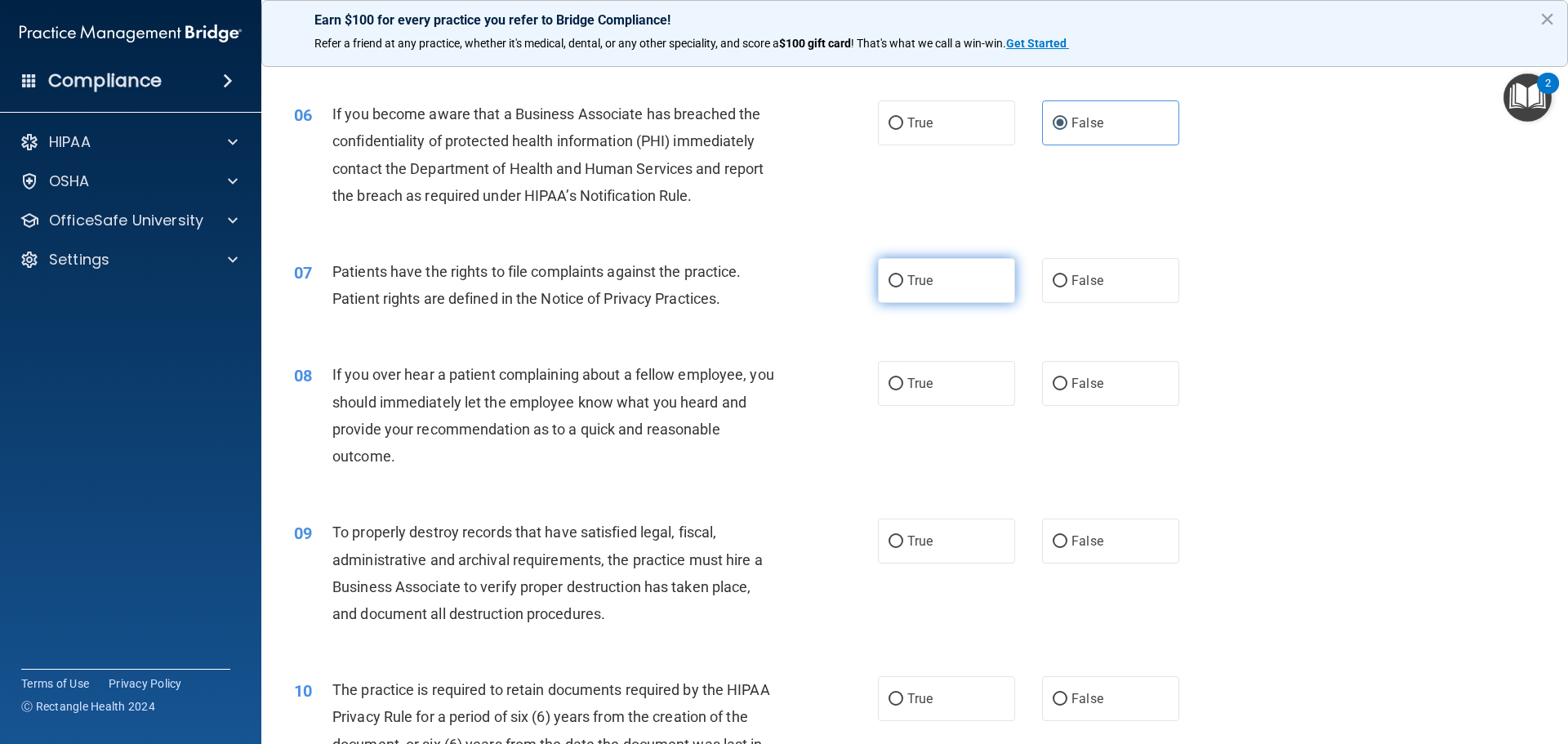
click at [905, 271] on label "True" at bounding box center [947, 280] width 138 height 45
click at [903, 275] on input "True" at bounding box center [895, 281] width 15 height 13
radio input "true"
click at [1042, 386] on label "False" at bounding box center [1111, 383] width 138 height 45
click at [1052, 386] on input "False" at bounding box center [1059, 384] width 15 height 13
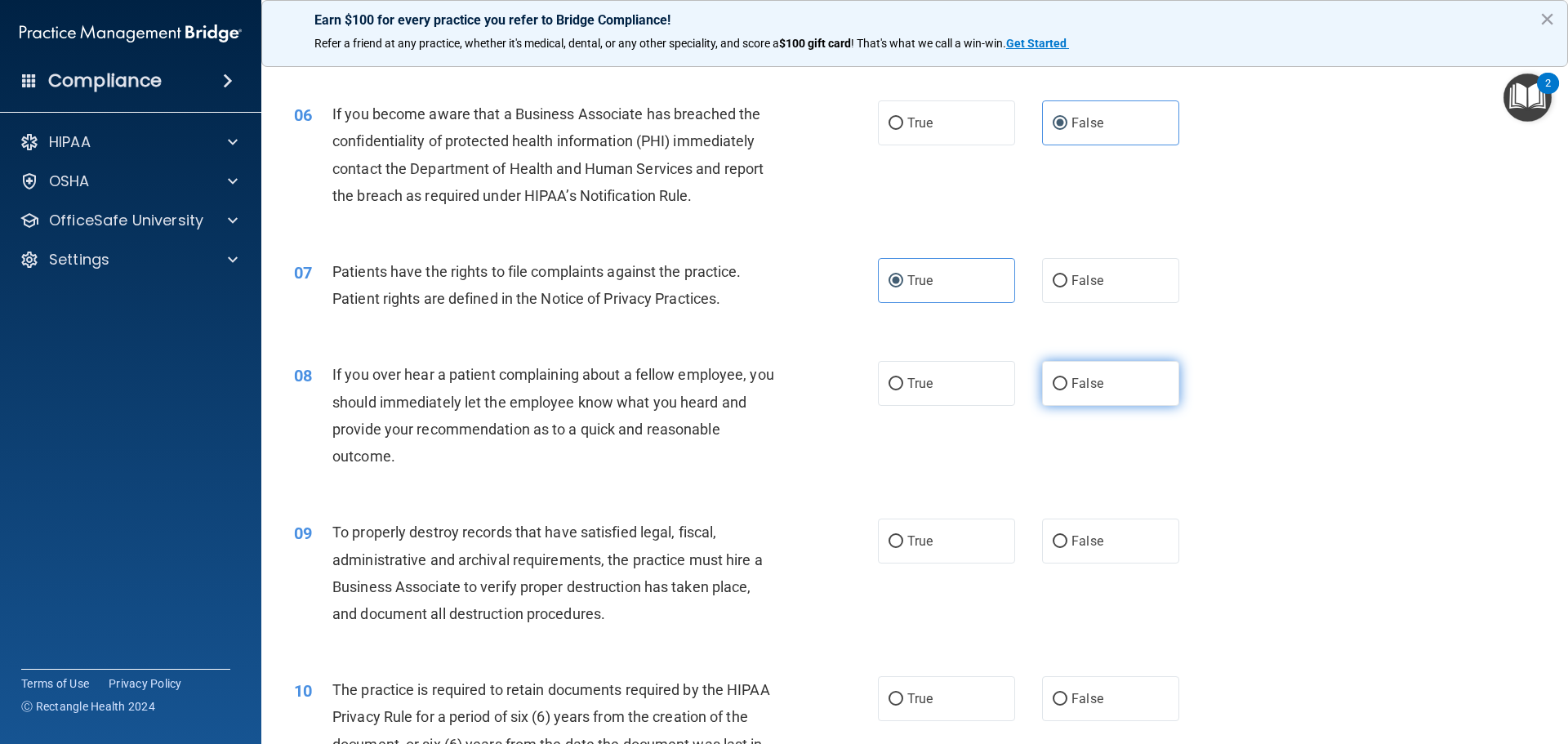
radio input "true"
click at [1042, 544] on label "False" at bounding box center [1111, 541] width 138 height 45
click at [1052, 544] on input "False" at bounding box center [1059, 542] width 15 height 13
radio input "true"
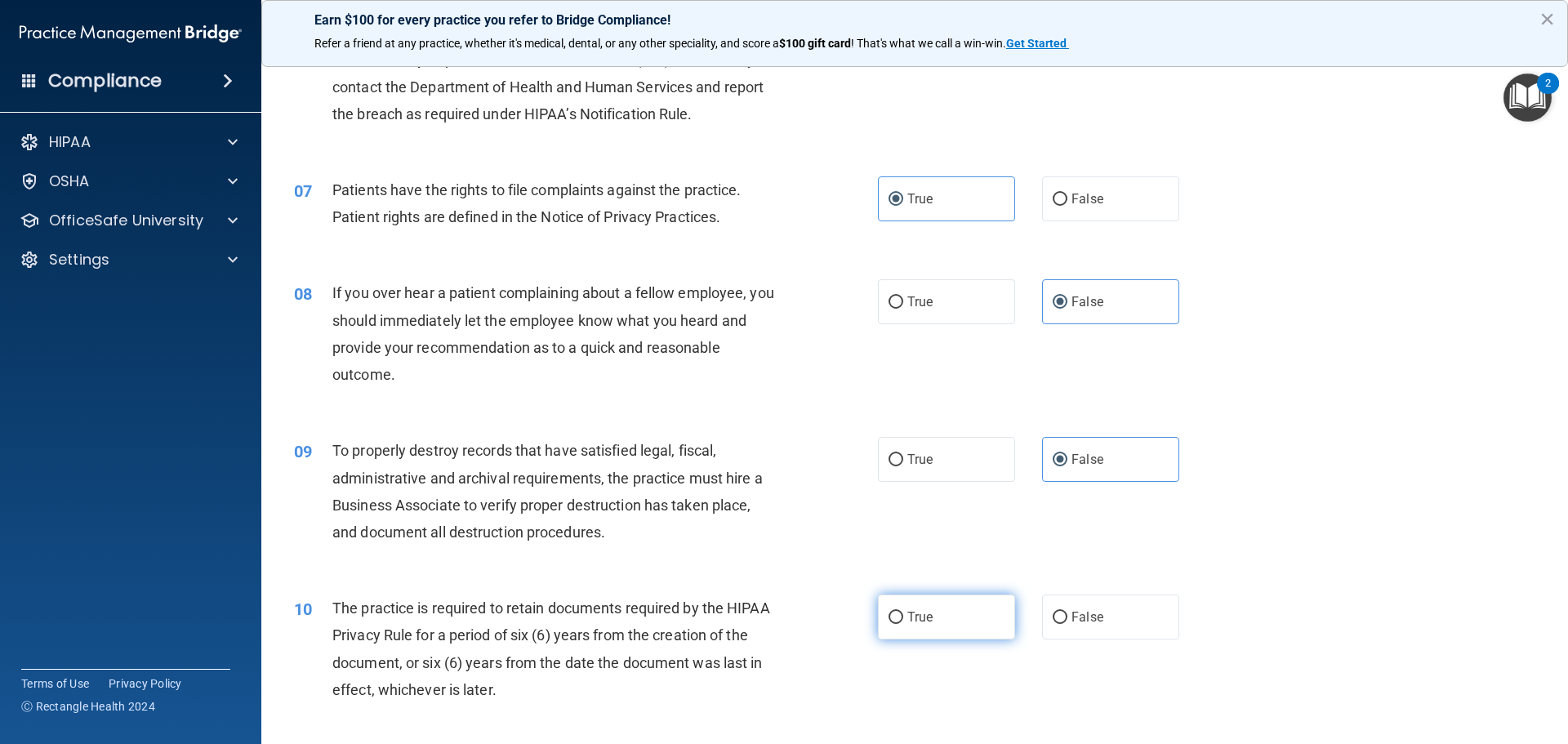
click at [959, 621] on label "True" at bounding box center [947, 616] width 138 height 45
click at [903, 621] on input "True" at bounding box center [895, 617] width 15 height 13
radio input "true"
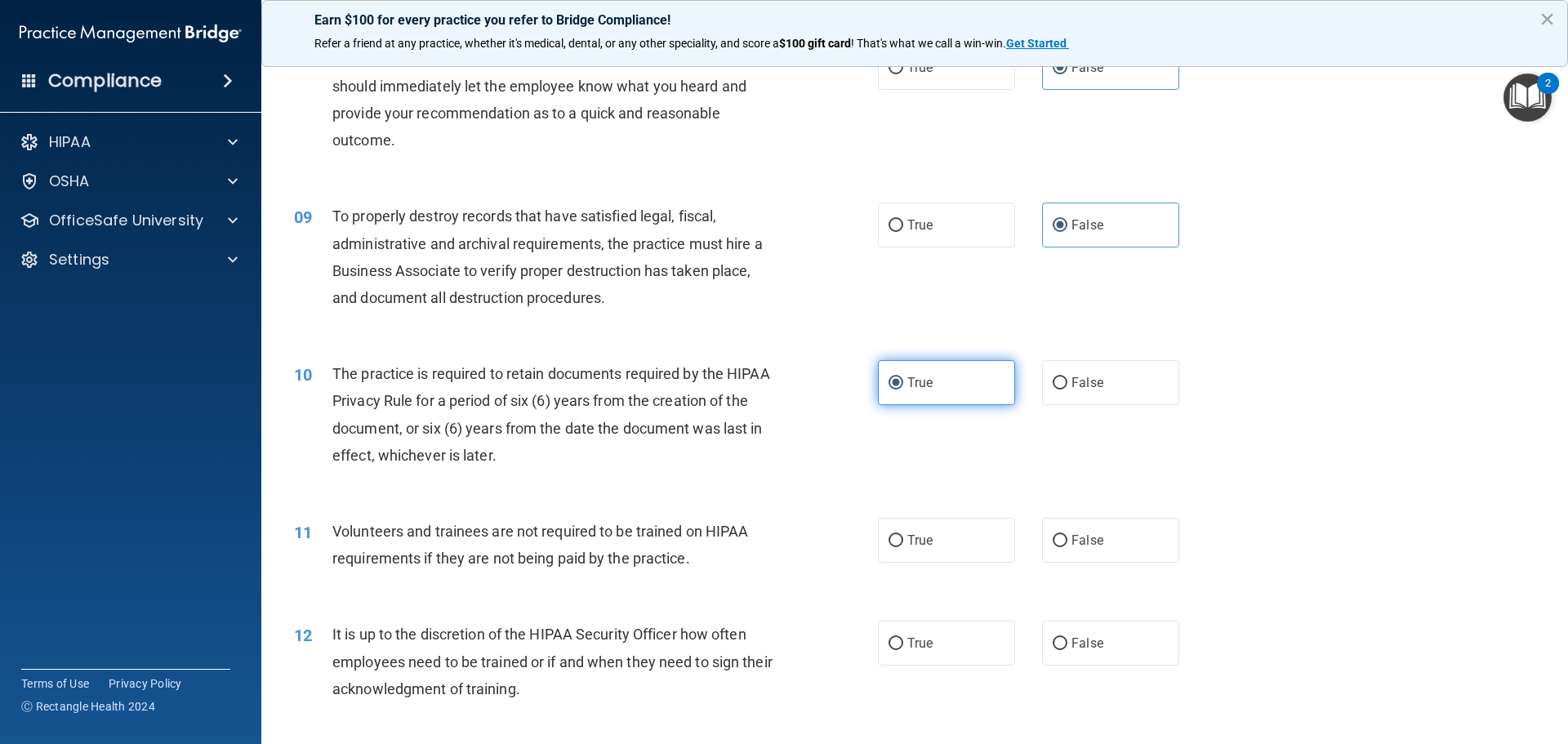
scroll to position [1061, 0]
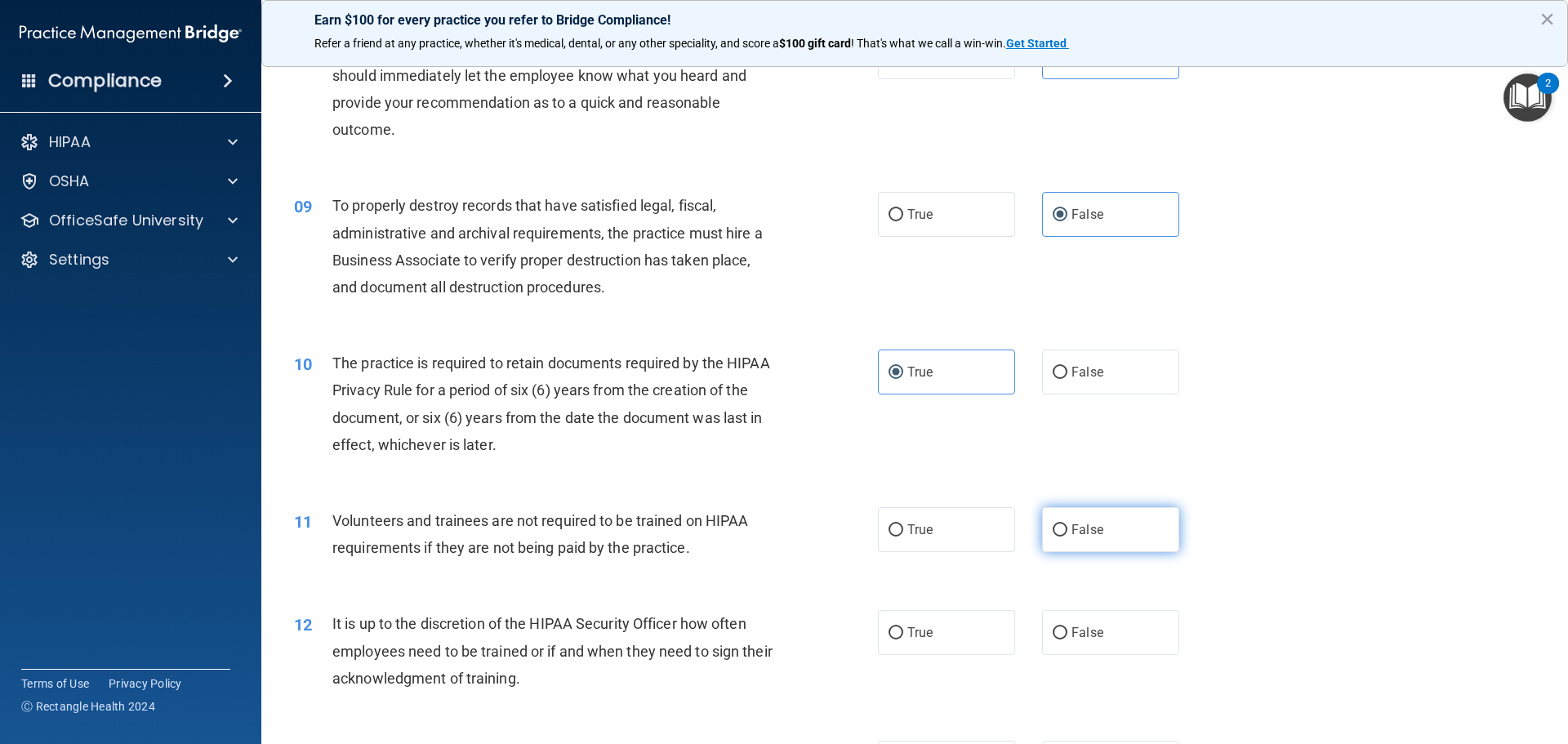
click at [1066, 540] on label "False" at bounding box center [1111, 529] width 138 height 45
click at [1066, 537] on input "False" at bounding box center [1059, 530] width 15 height 13
radio input "true"
click at [1076, 627] on span "False" at bounding box center [1086, 633] width 32 height 16
click at [1067, 627] on input "False" at bounding box center [1059, 633] width 15 height 13
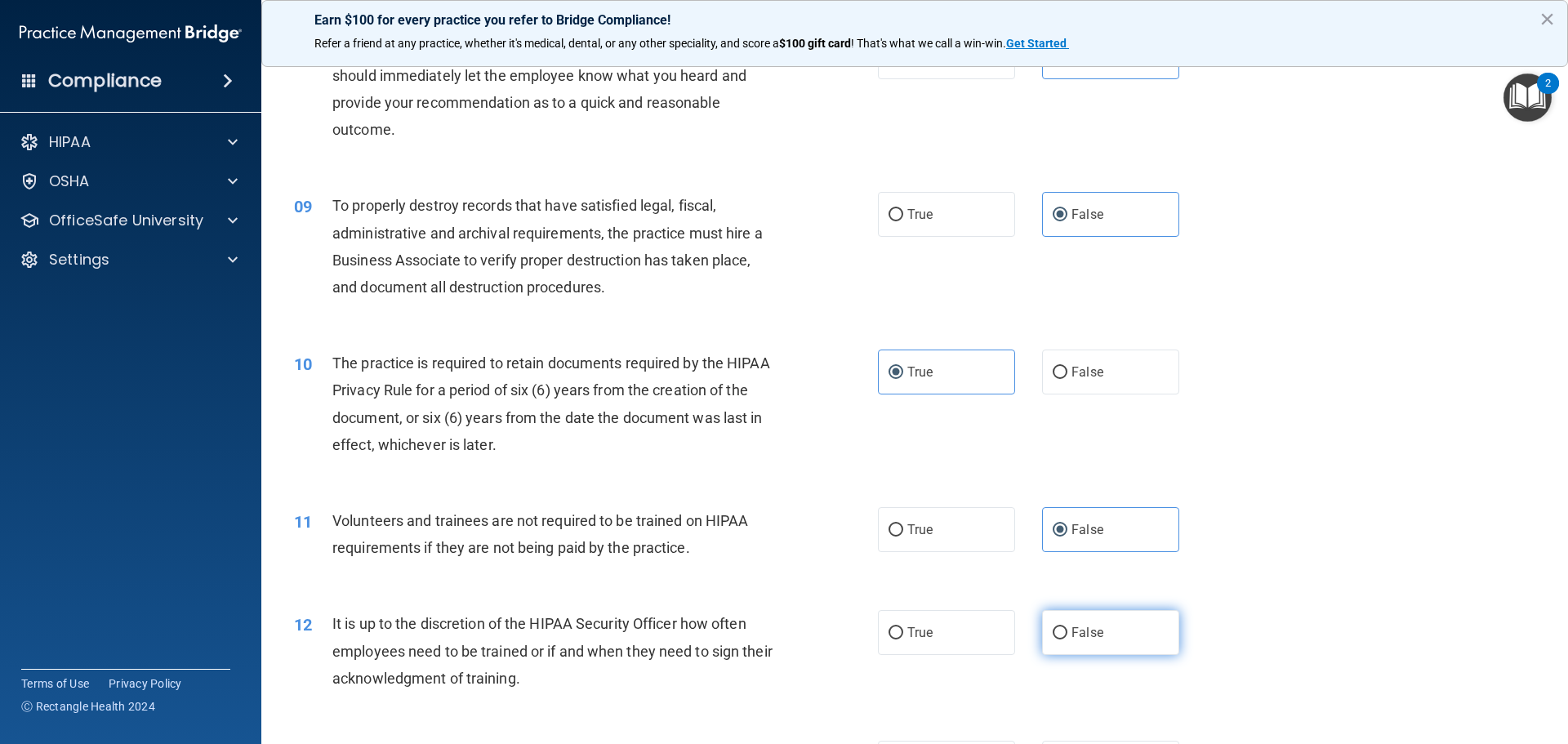
radio input "true"
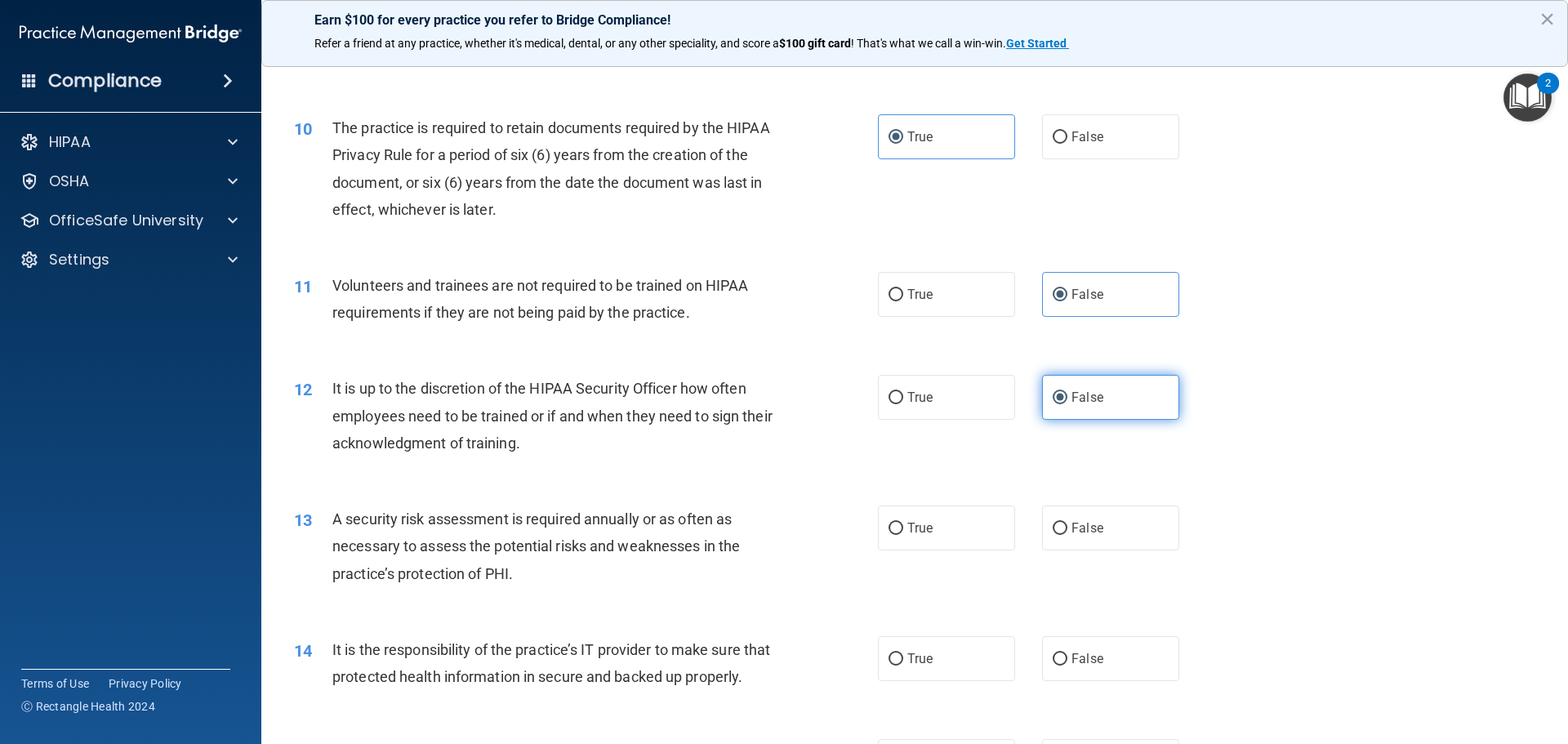
scroll to position [1306, 0]
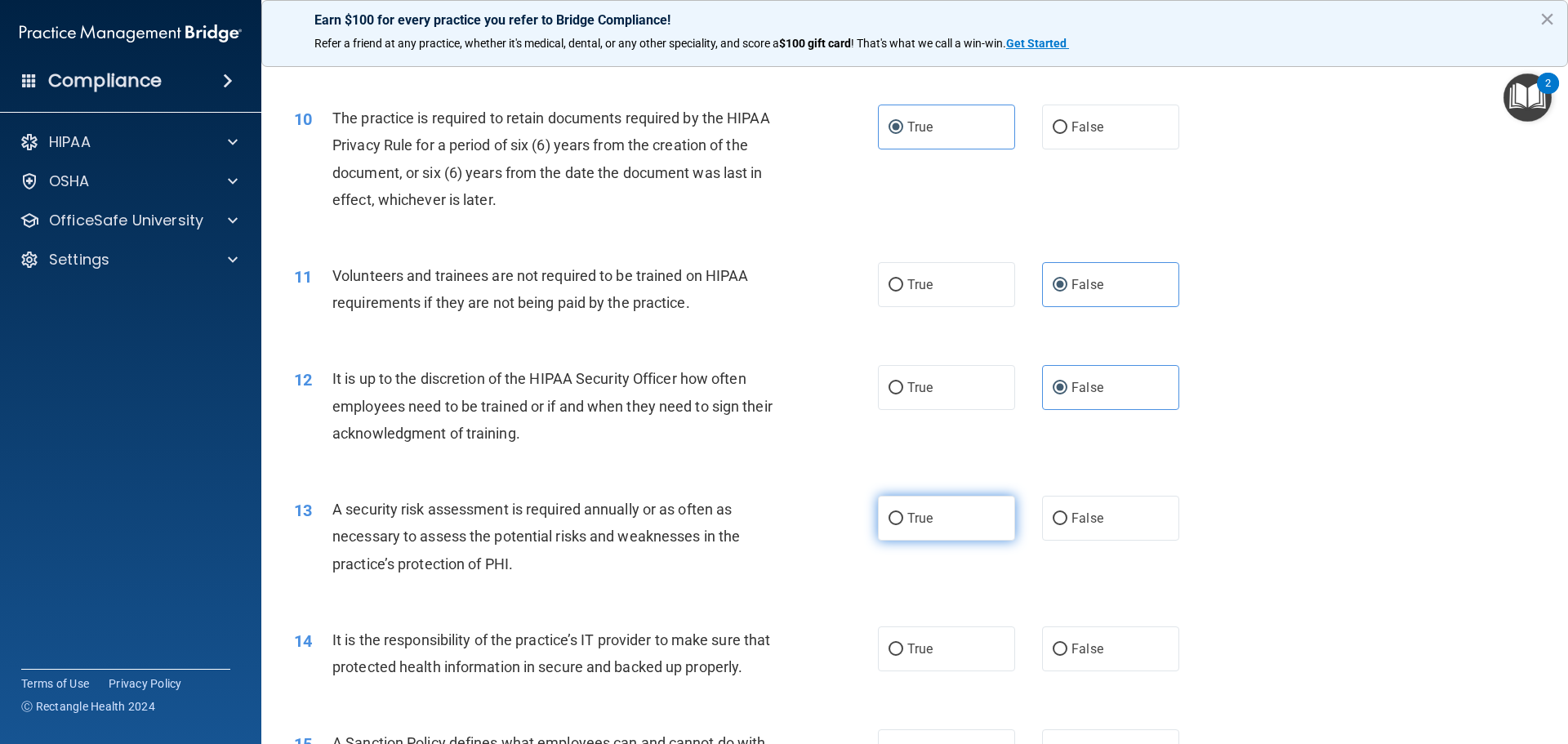
click at [936, 526] on label "True" at bounding box center [947, 517] width 138 height 45
click at [903, 525] on input "True" at bounding box center [895, 518] width 15 height 13
radio input "true"
click at [1102, 641] on label "False" at bounding box center [1111, 648] width 138 height 45
click at [1067, 643] on input "False" at bounding box center [1059, 649] width 15 height 13
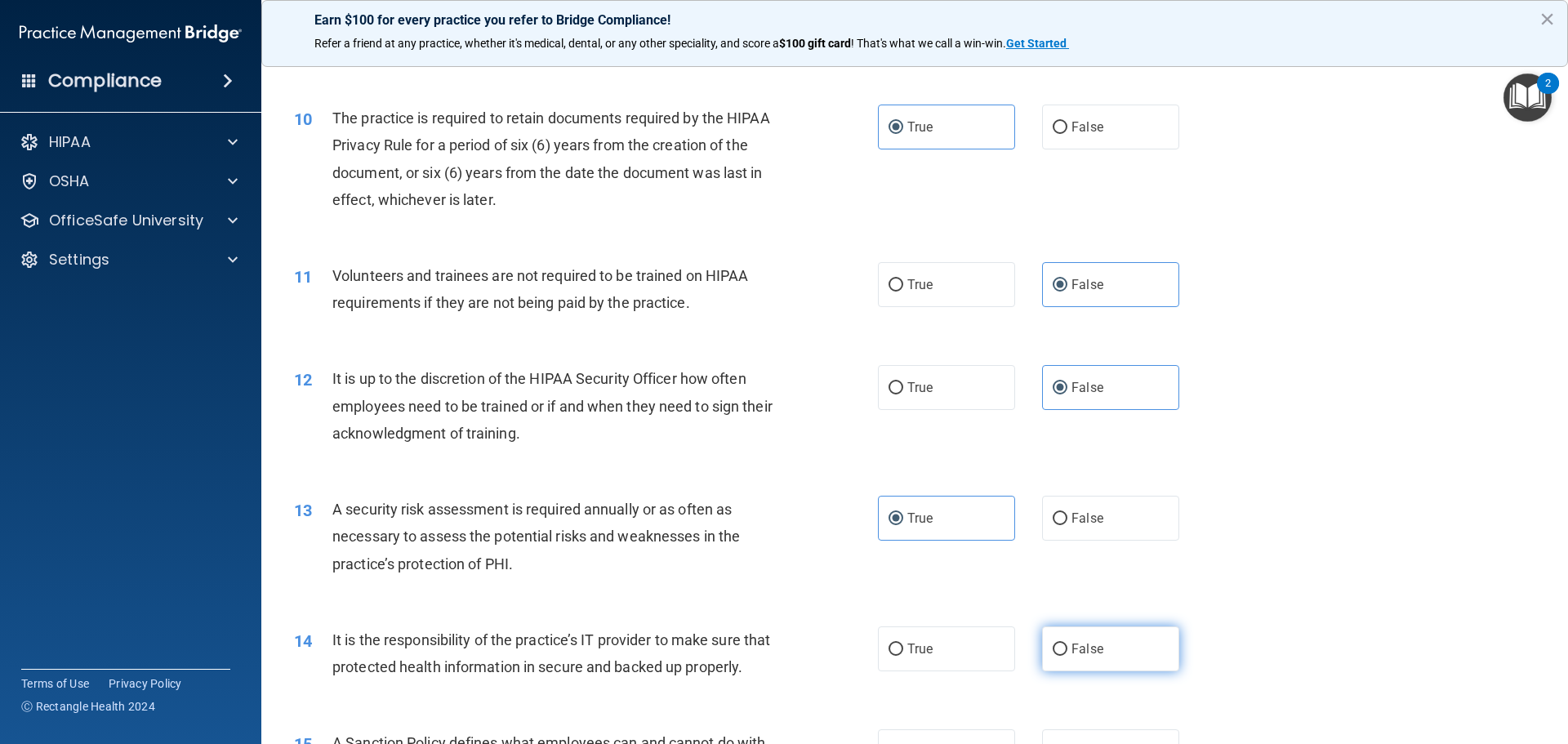
radio input "true"
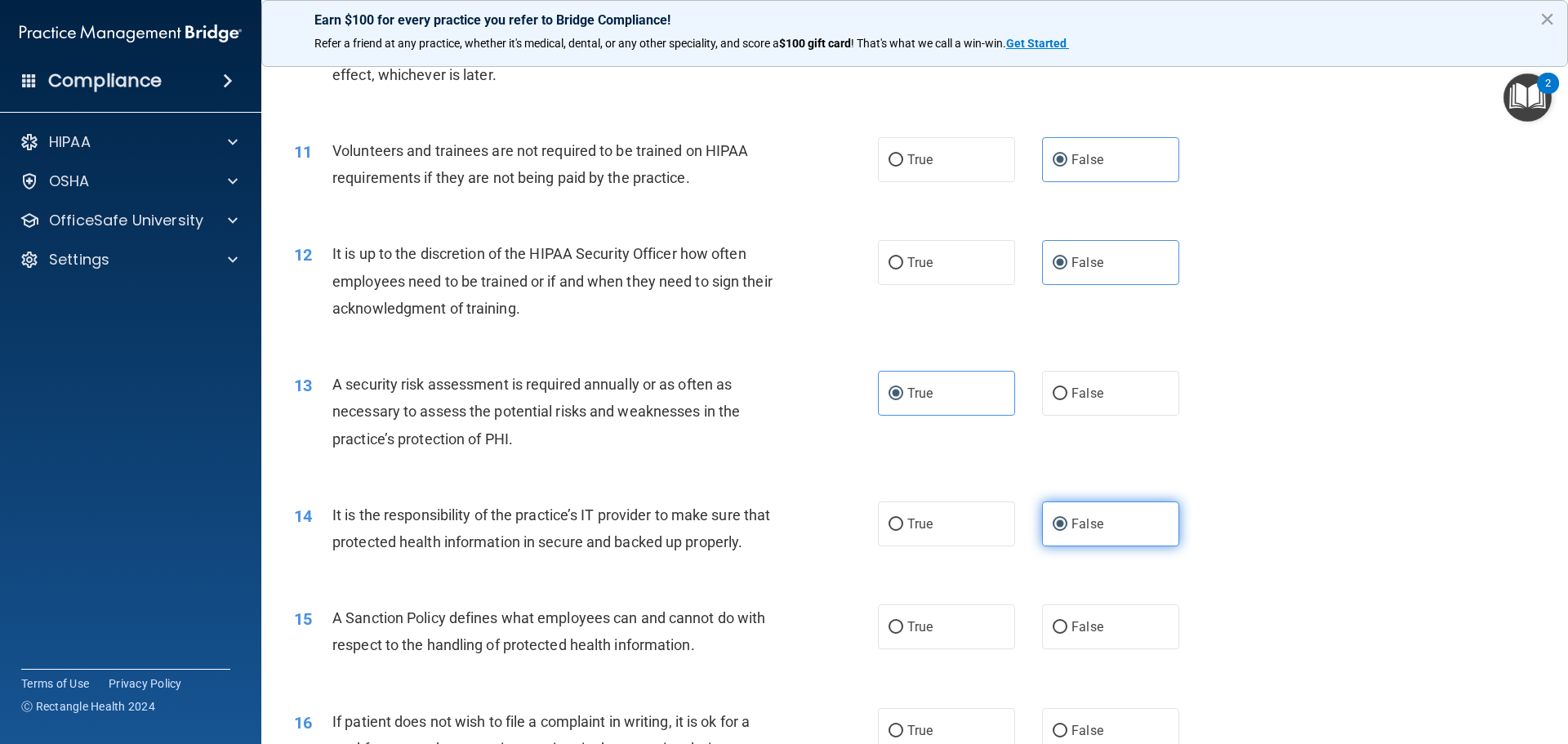
scroll to position [1551, 0]
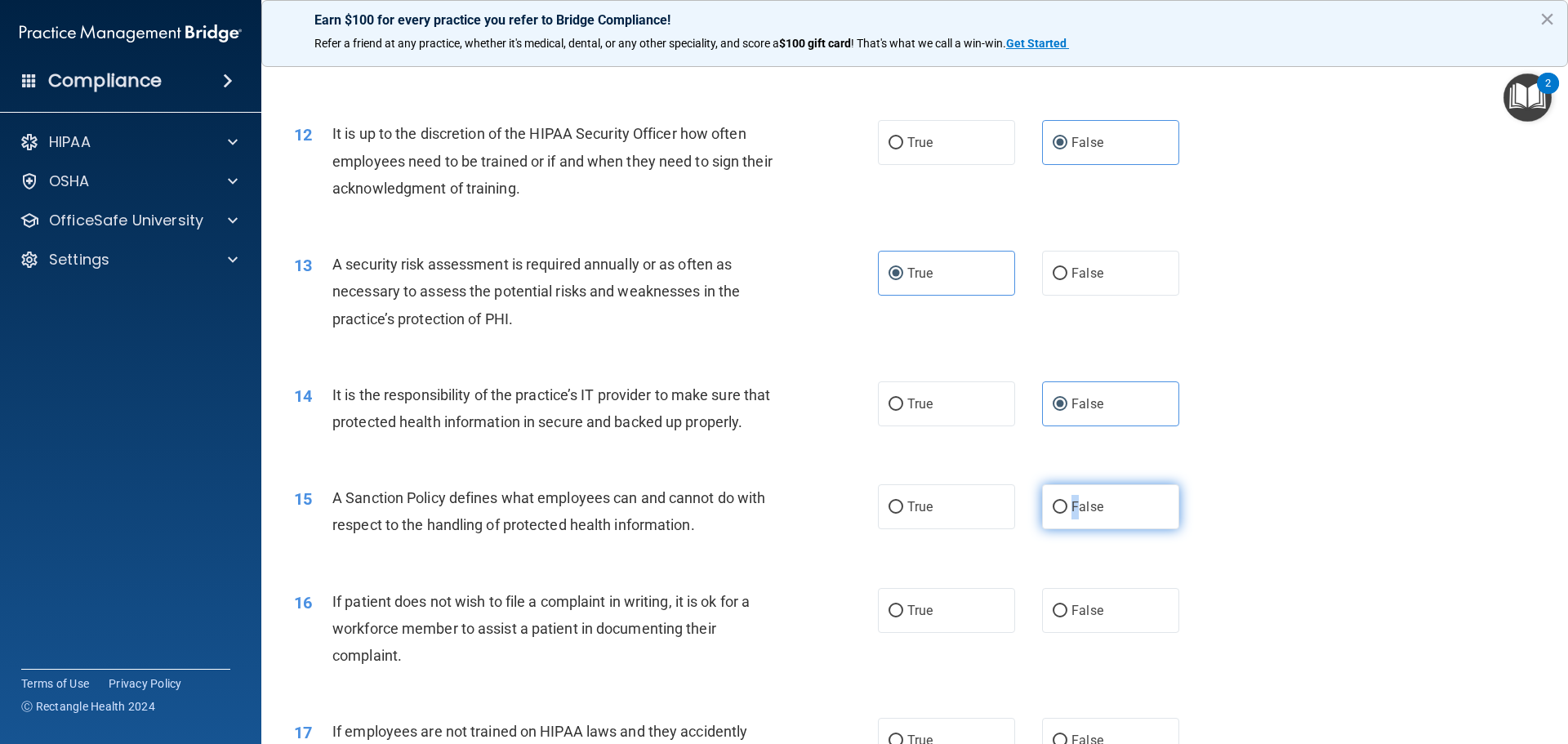
click at [1068, 529] on label "False" at bounding box center [1111, 507] width 138 height 45
click at [1102, 511] on label "False" at bounding box center [1111, 507] width 138 height 45
click at [1067, 511] on input "False" at bounding box center [1059, 507] width 15 height 13
radio input "true"
click at [1089, 514] on span "False" at bounding box center [1086, 507] width 32 height 16
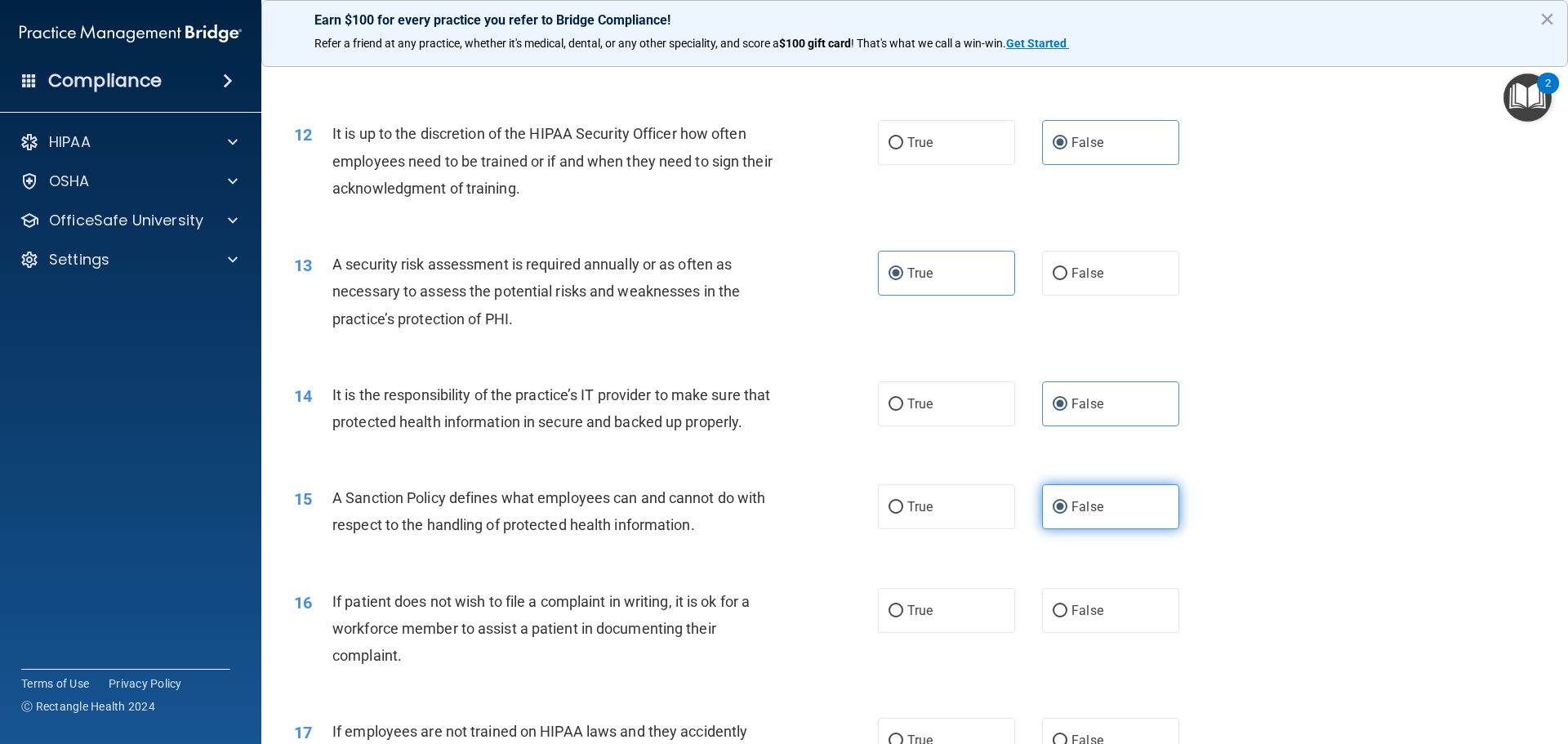
click at [1067, 513] on input "False" at bounding box center [1059, 507] width 15 height 13
click at [948, 630] on label "True" at bounding box center [947, 610] width 138 height 45
click at [903, 617] on input "True" at bounding box center [895, 610] width 15 height 13
radio input "true"
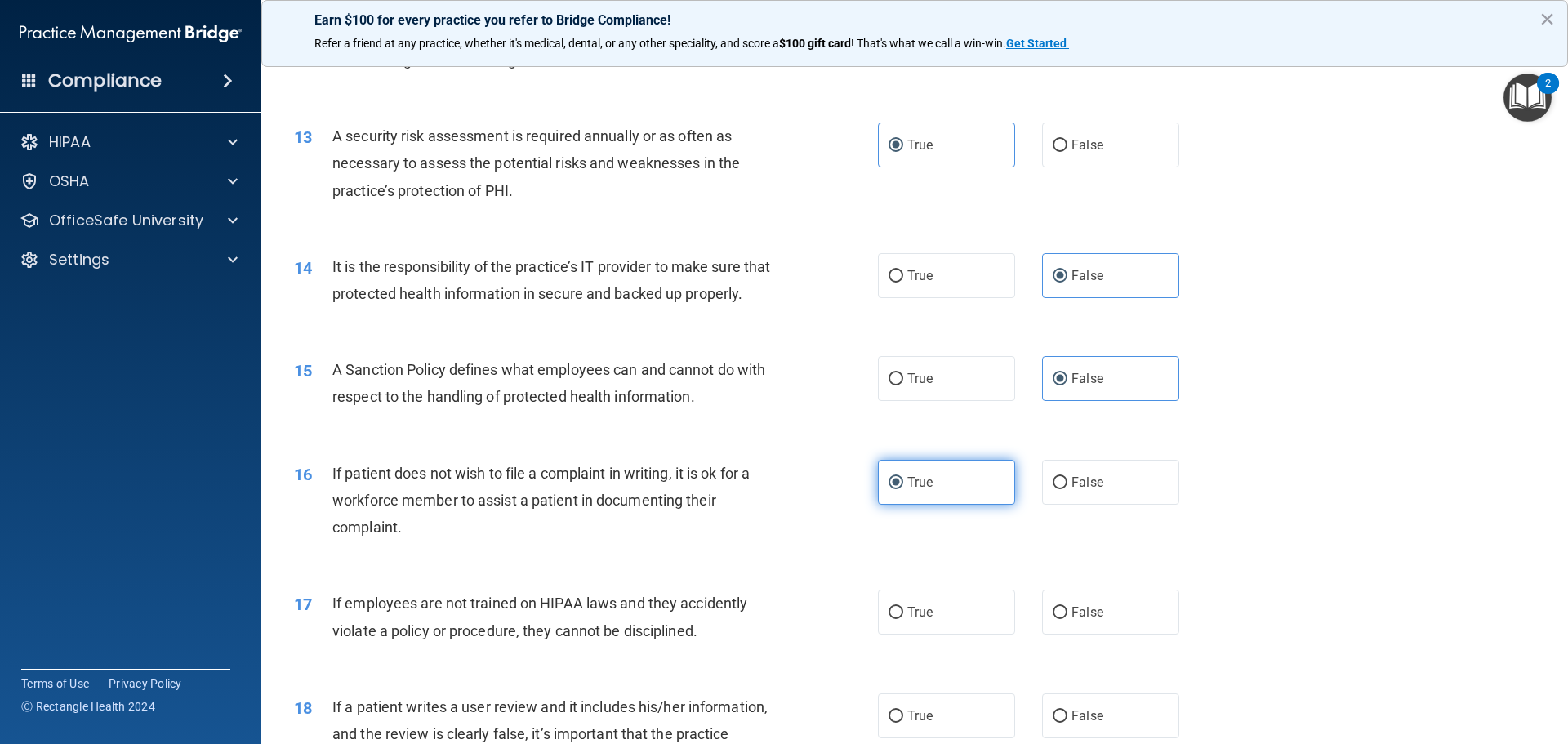
scroll to position [1877, 0]
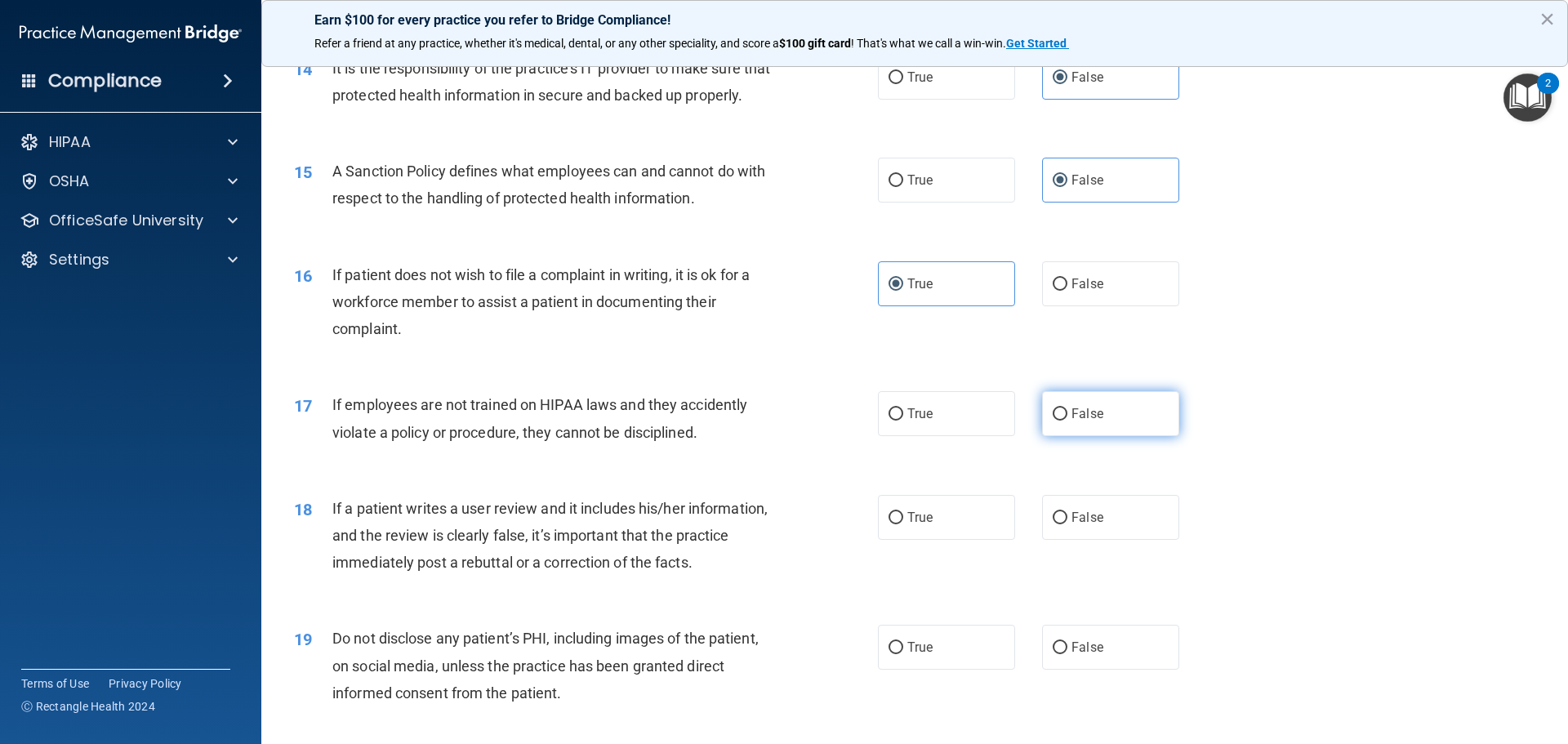
click at [1071, 421] on span "False" at bounding box center [1086, 414] width 32 height 16
click at [1067, 420] on input "False" at bounding box center [1059, 414] width 15 height 13
radio input "true"
click at [1057, 524] on input "False" at bounding box center [1059, 517] width 15 height 13
radio input "true"
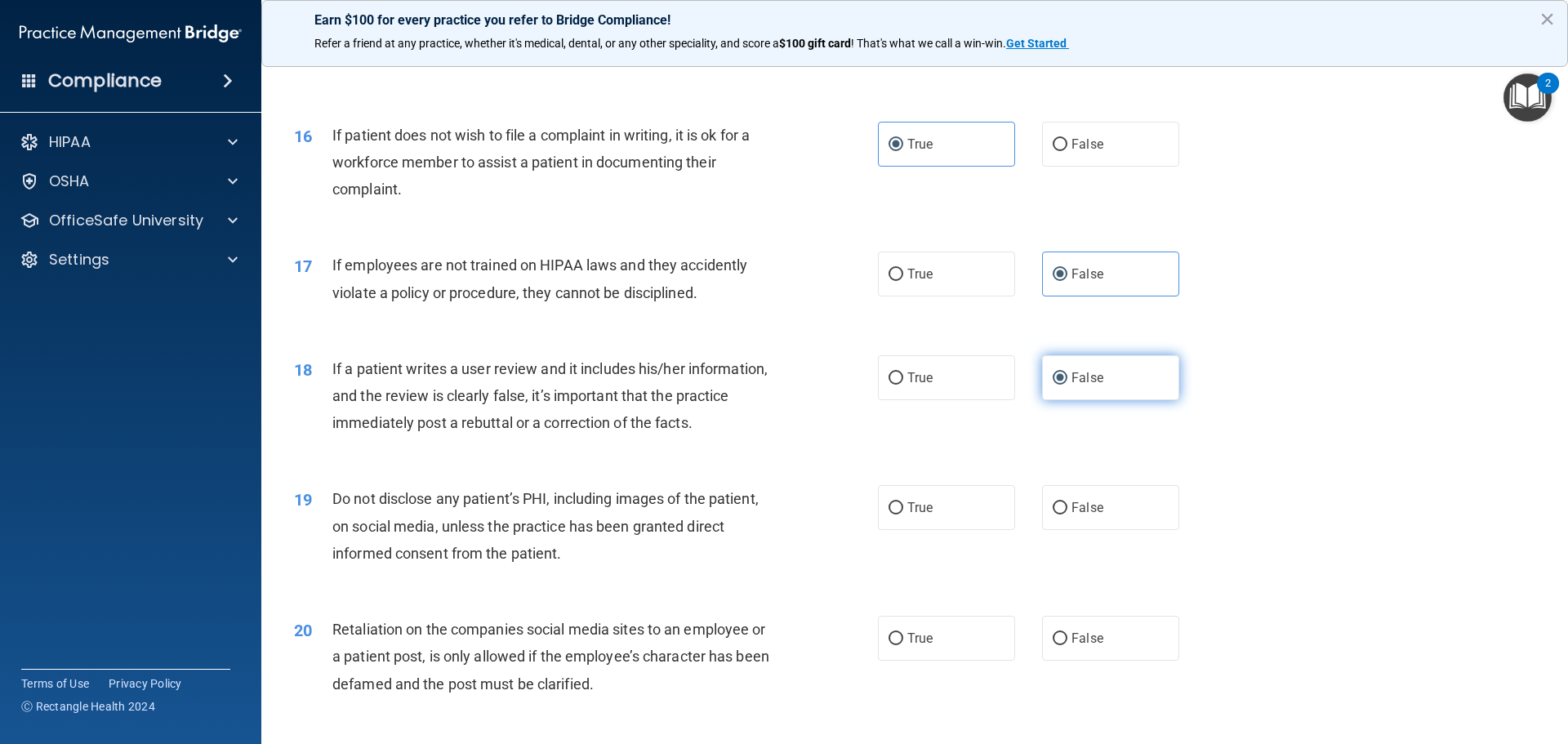
scroll to position [2040, 0]
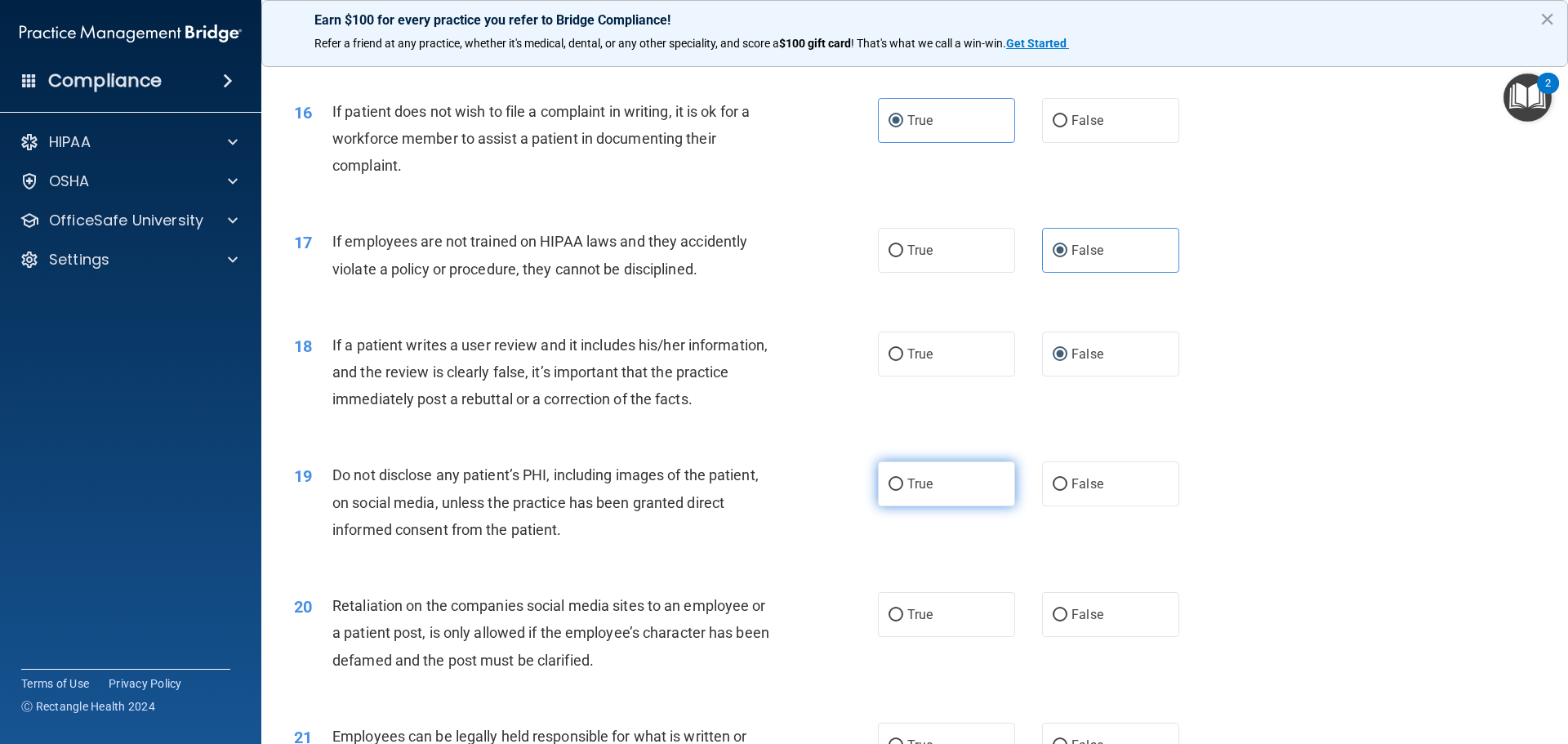
click at [925, 491] on span "True" at bounding box center [920, 483] width 25 height 16
click at [903, 490] on input "True" at bounding box center [895, 484] width 15 height 13
radio input "true"
click at [1093, 622] on span "False" at bounding box center [1086, 614] width 32 height 16
click at [1067, 621] on input "False" at bounding box center [1059, 615] width 15 height 13
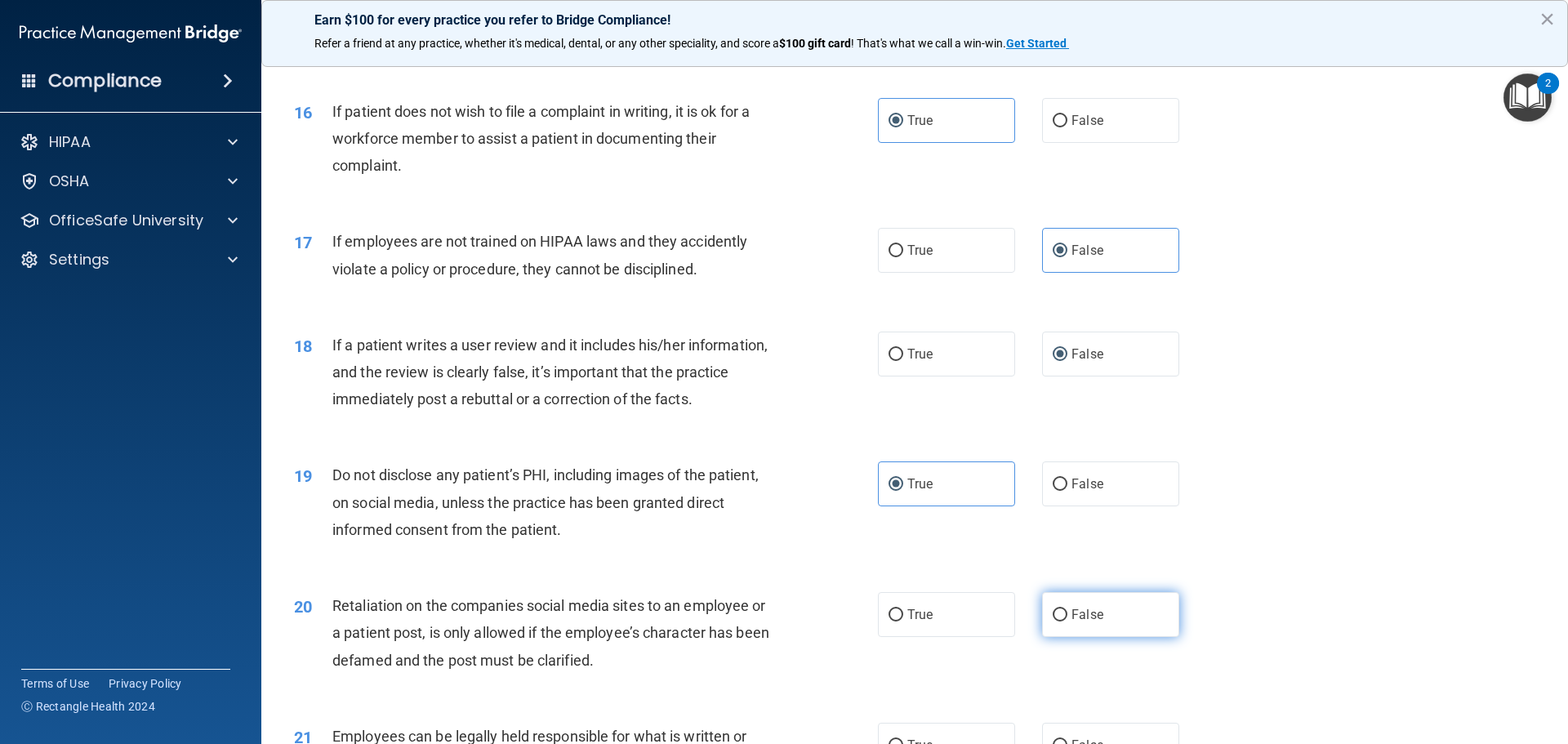
radio input "true"
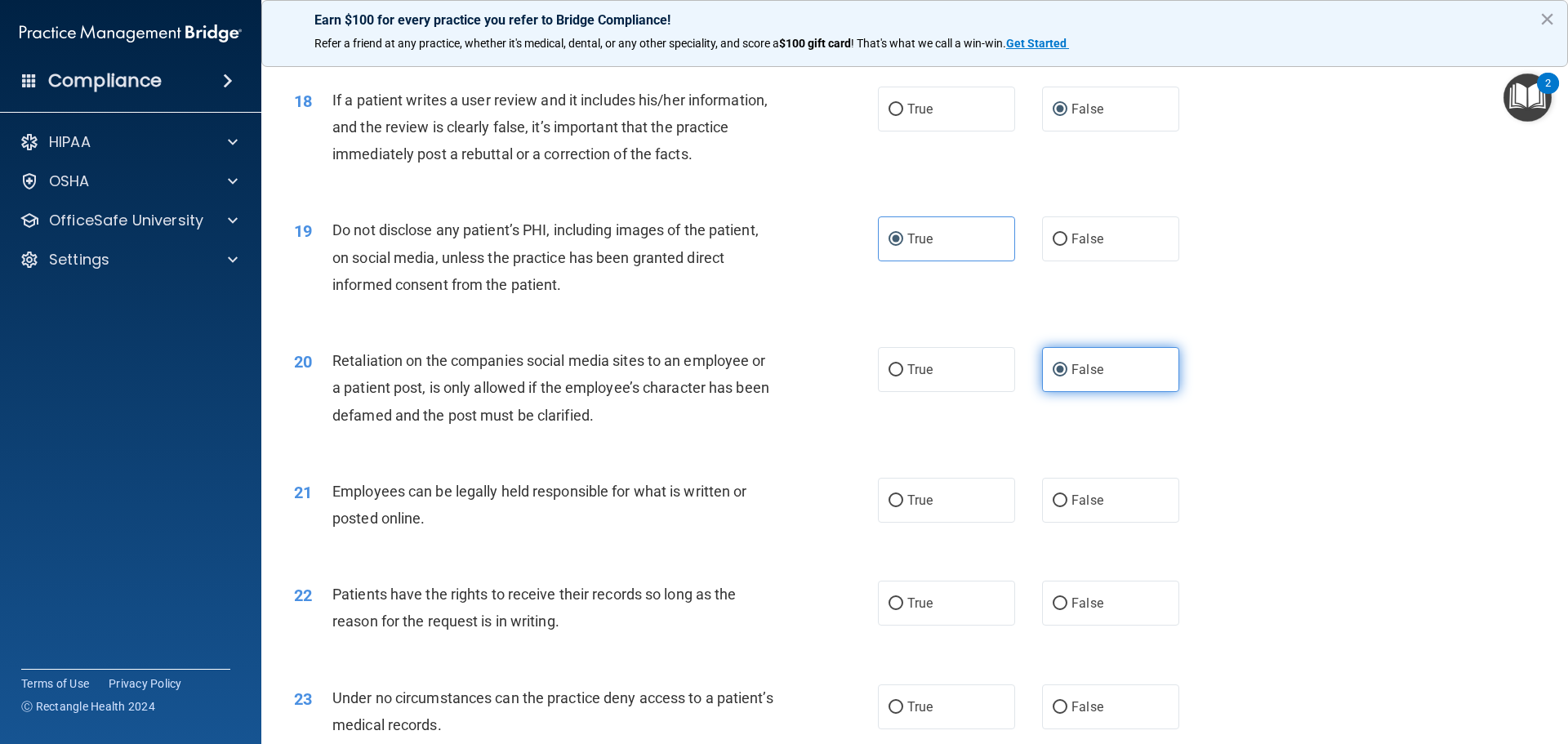
scroll to position [2449, 0]
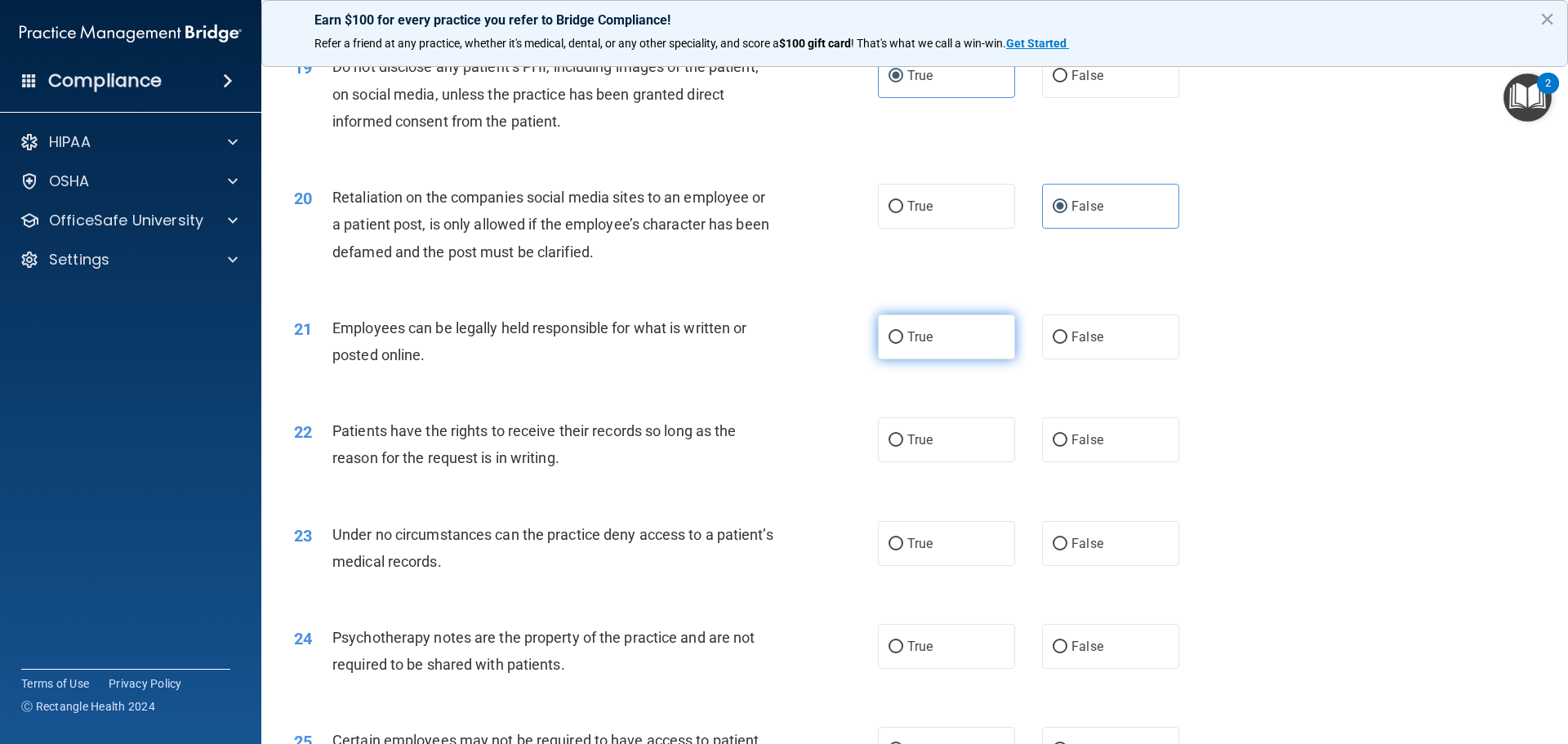
click at [928, 359] on label "True" at bounding box center [947, 336] width 138 height 45
click at [903, 344] on input "True" at bounding box center [895, 337] width 15 height 13
radio input "true"
click at [1047, 462] on label "False" at bounding box center [1111, 440] width 138 height 45
click at [1052, 447] on input "False" at bounding box center [1059, 440] width 15 height 13
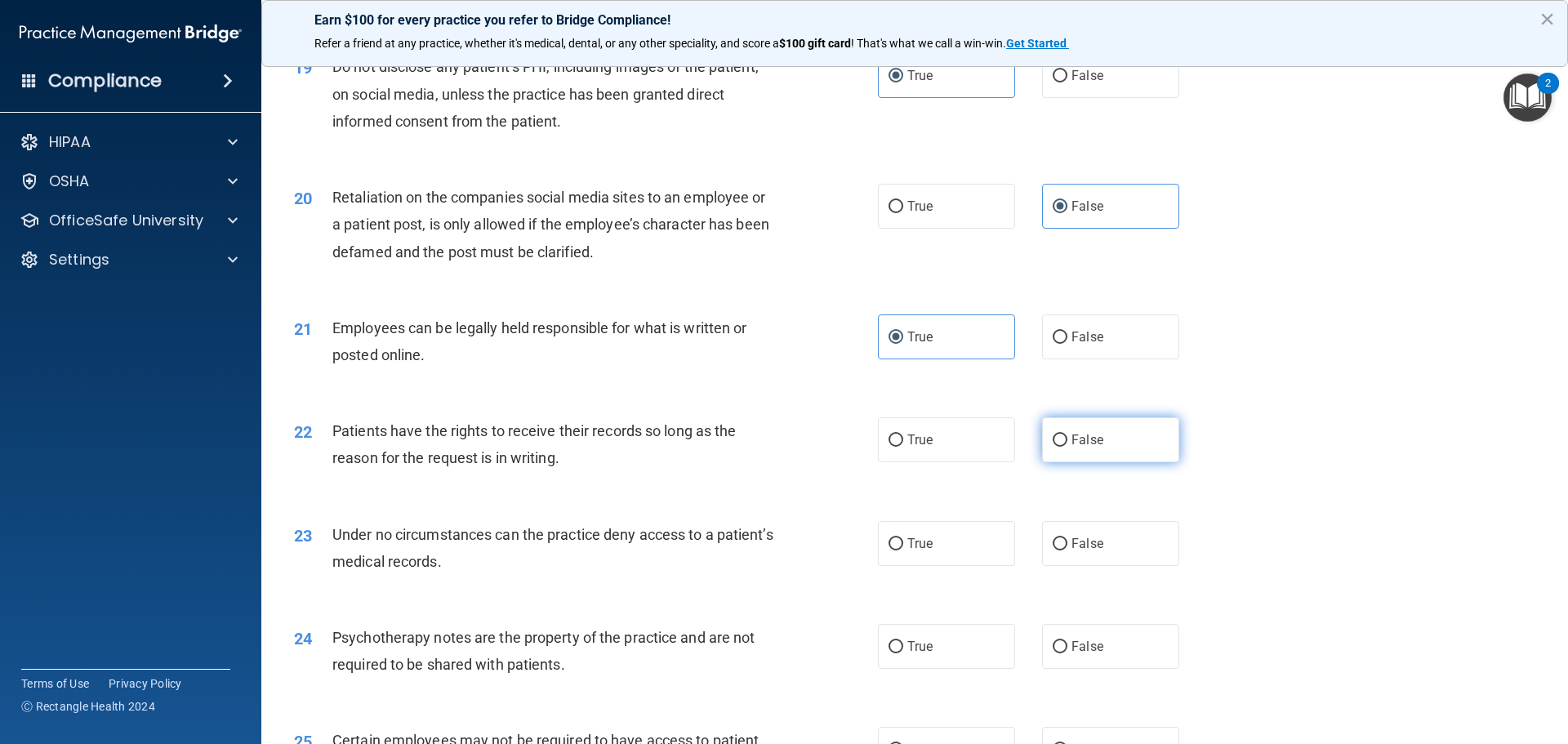
radio input "true"
click at [1052, 566] on label "False" at bounding box center [1111, 543] width 138 height 45
click at [1052, 550] on input "False" at bounding box center [1059, 543] width 15 height 13
radio input "true"
click at [955, 668] on label "True" at bounding box center [947, 646] width 138 height 45
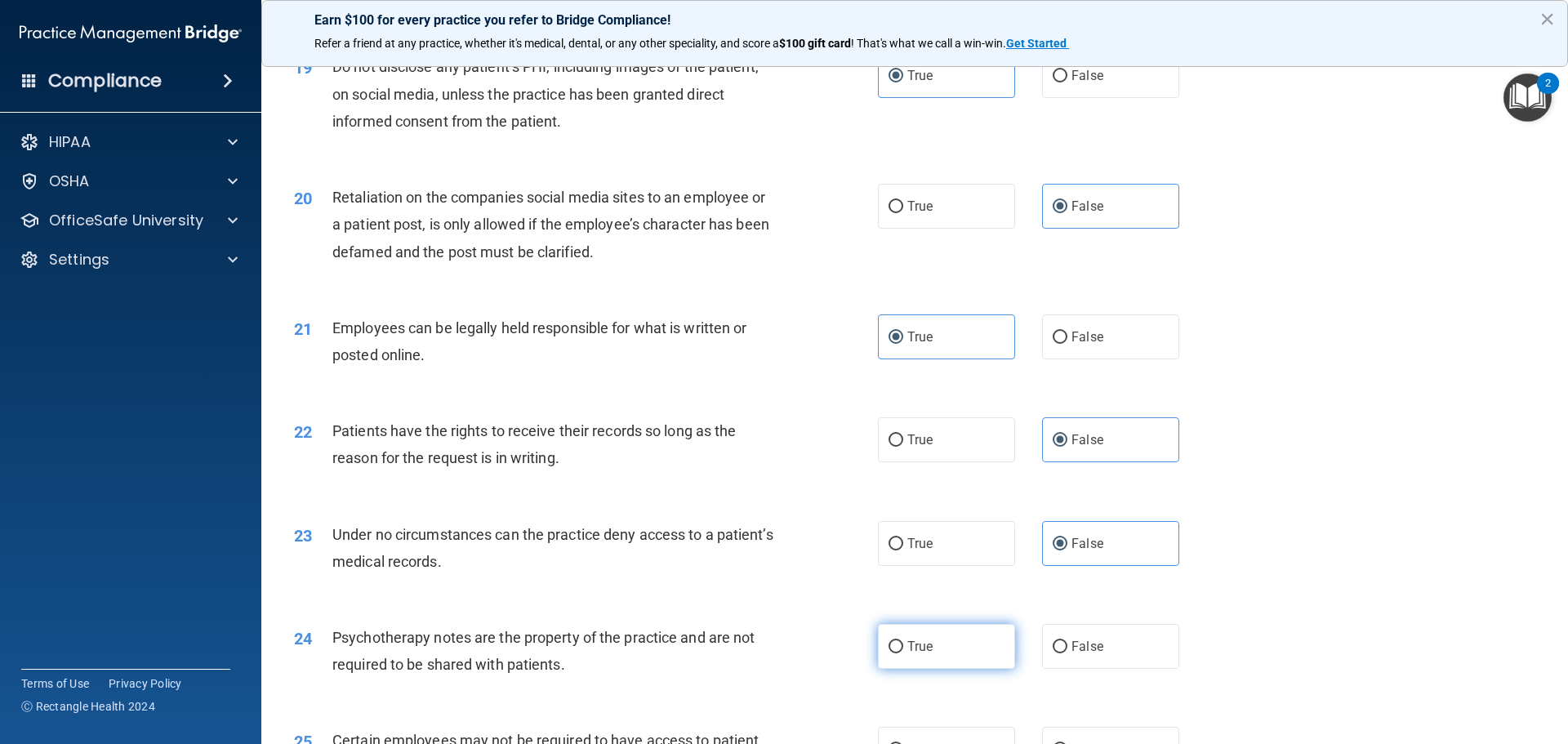
click at [903, 653] on input "True" at bounding box center [895, 646] width 15 height 13
radio input "true"
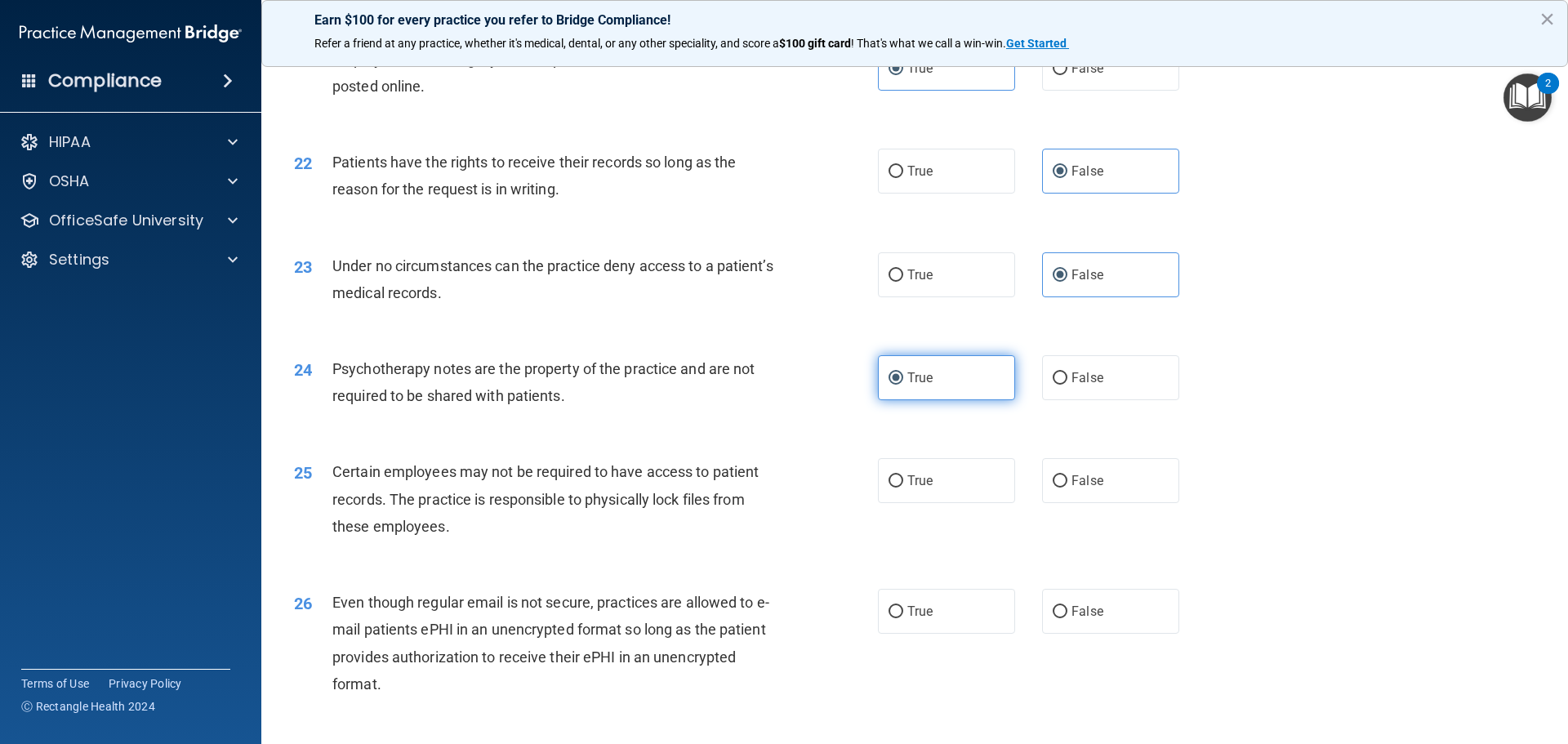
scroll to position [2775, 0]
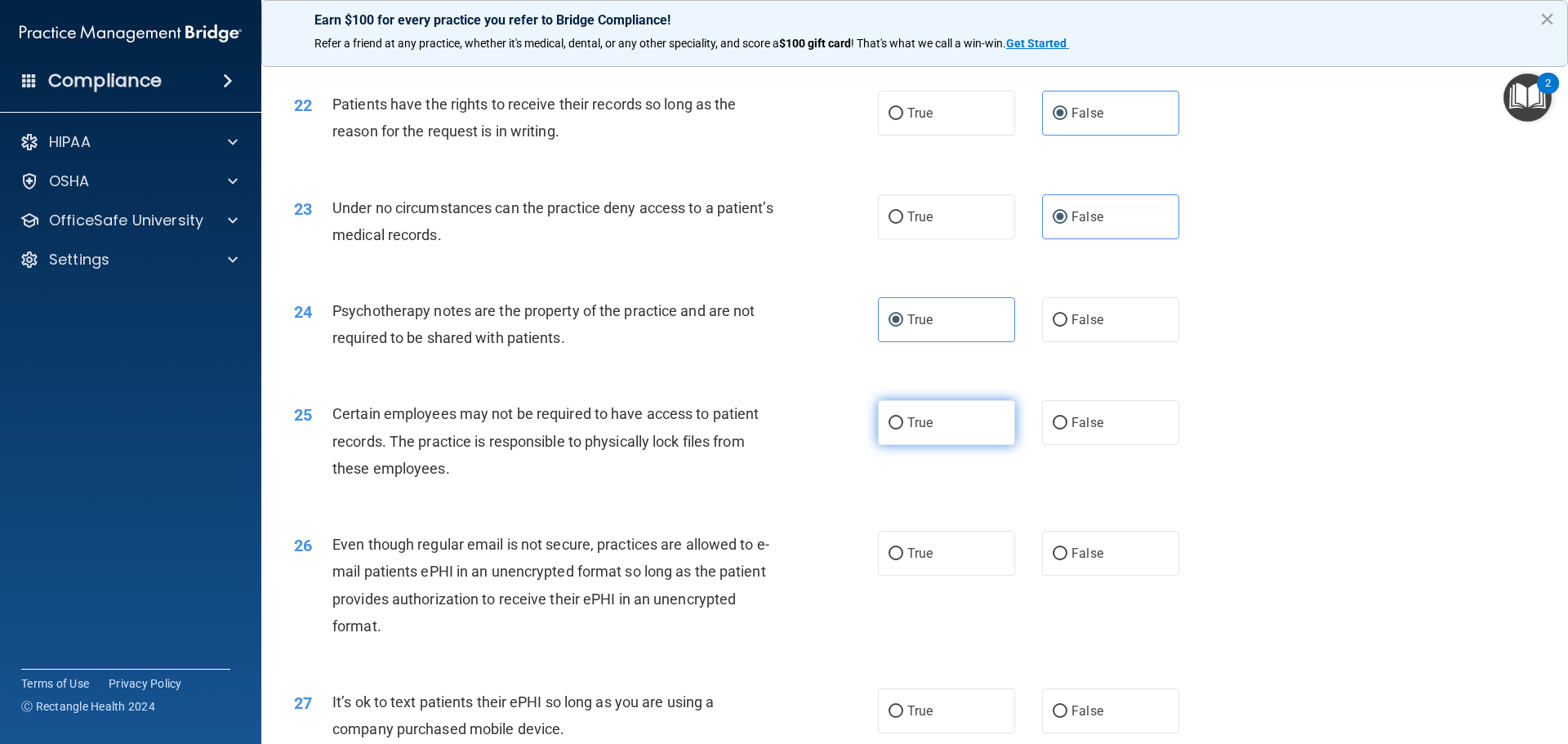
click at [949, 445] on label "True" at bounding box center [947, 422] width 138 height 45
click at [903, 429] on input "True" at bounding box center [895, 423] width 15 height 13
radio input "true"
click at [952, 575] on label "True" at bounding box center [947, 553] width 138 height 45
click at [903, 560] on input "True" at bounding box center [895, 553] width 15 height 13
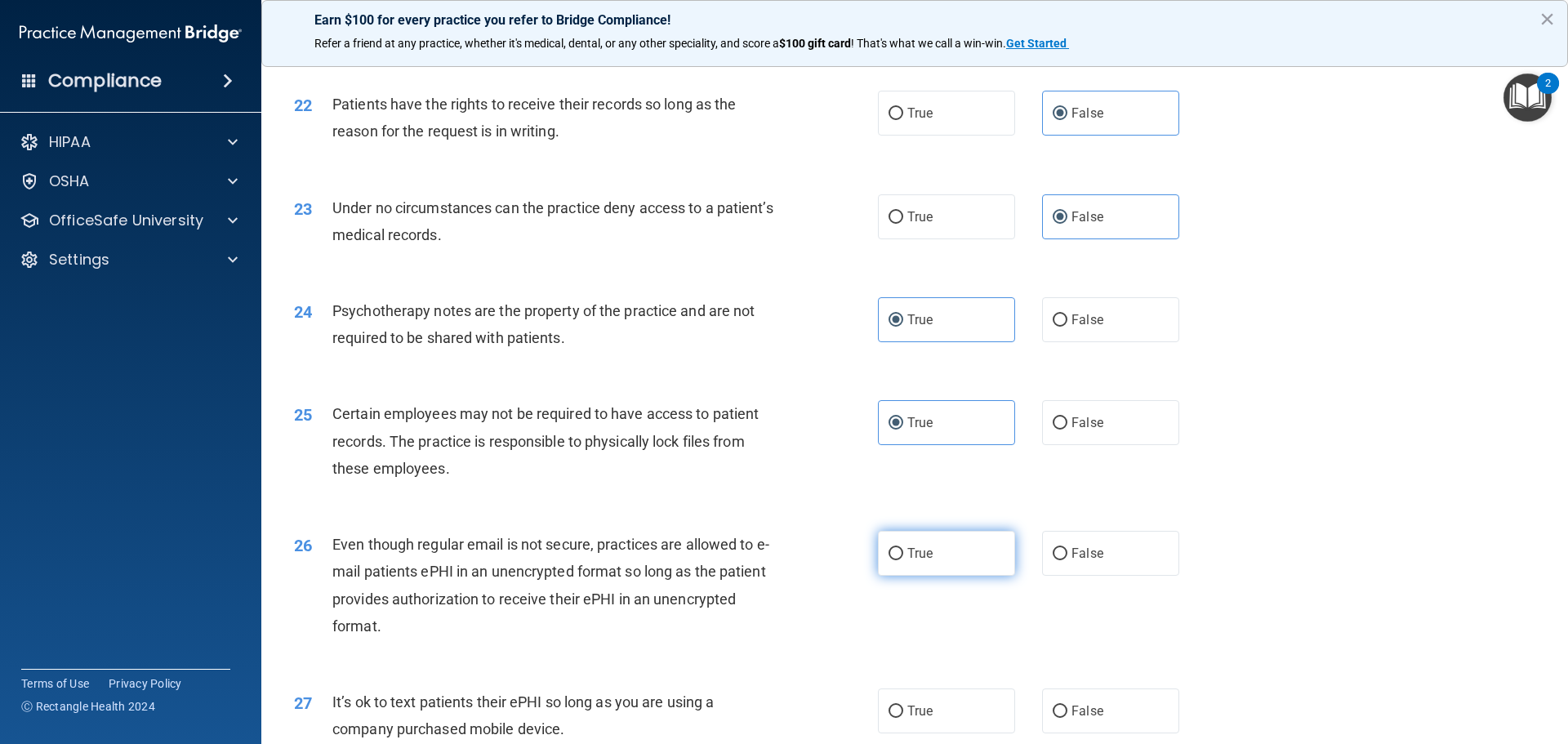
radio input "true"
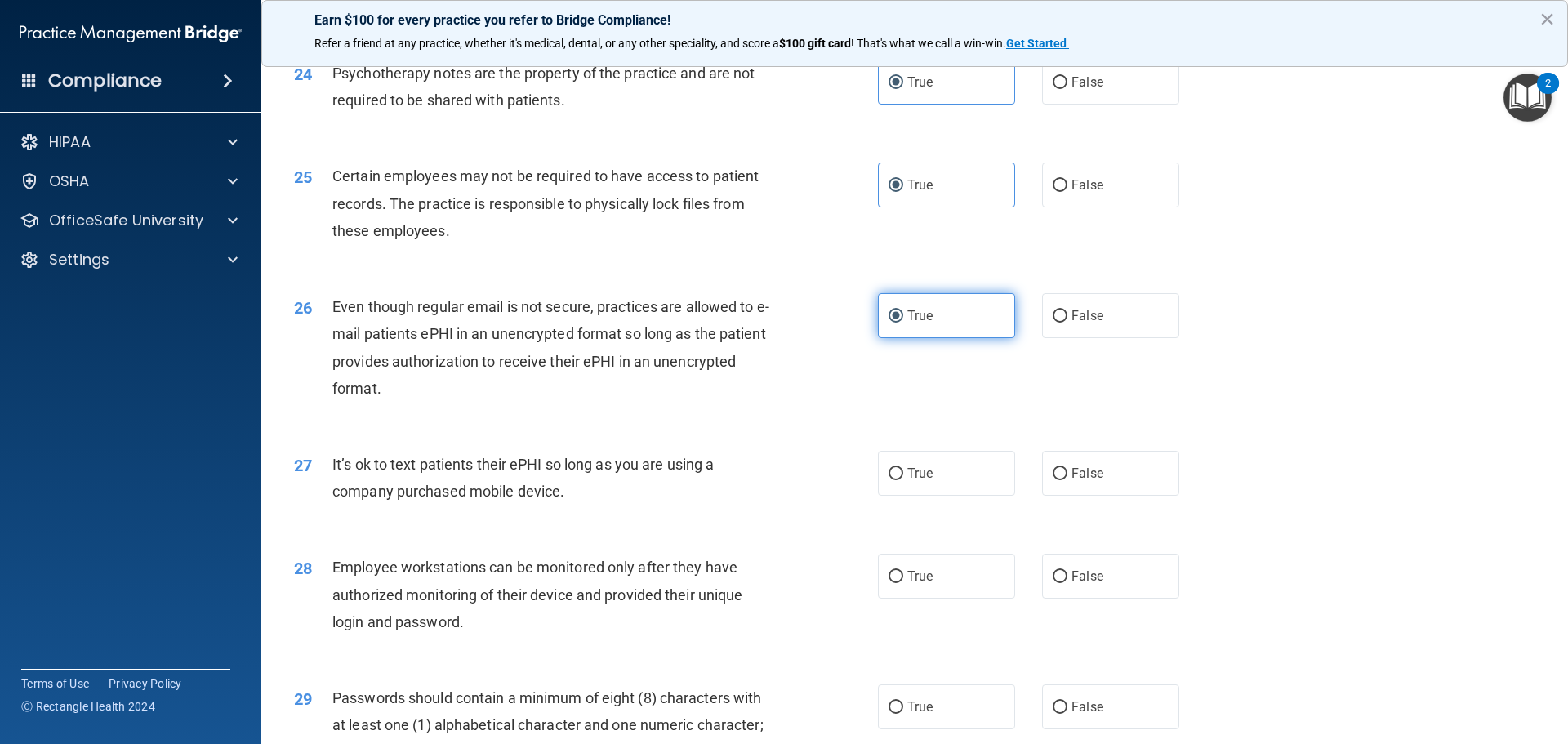
scroll to position [3020, 0]
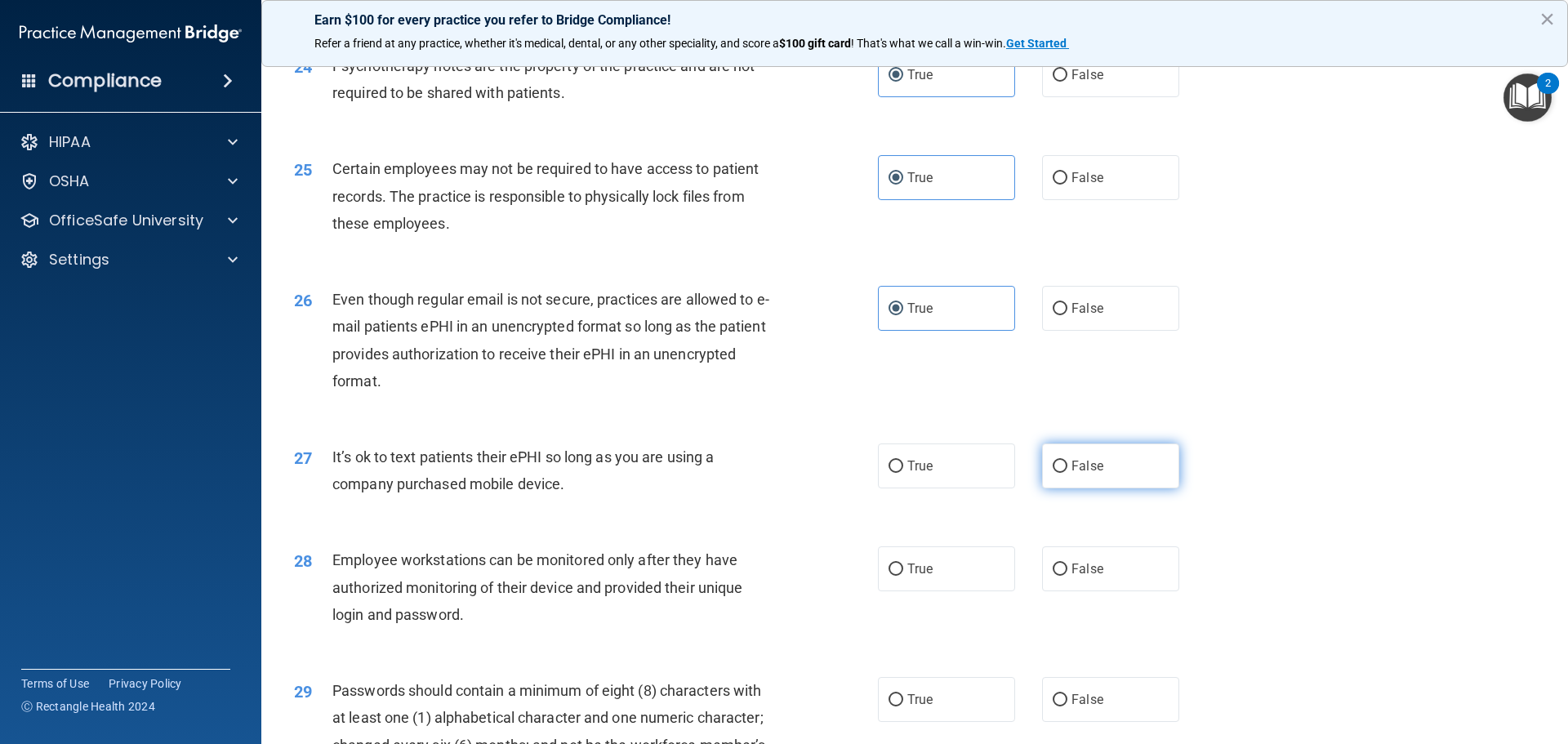
click at [1059, 473] on input "False" at bounding box center [1059, 466] width 15 height 13
radio input "true"
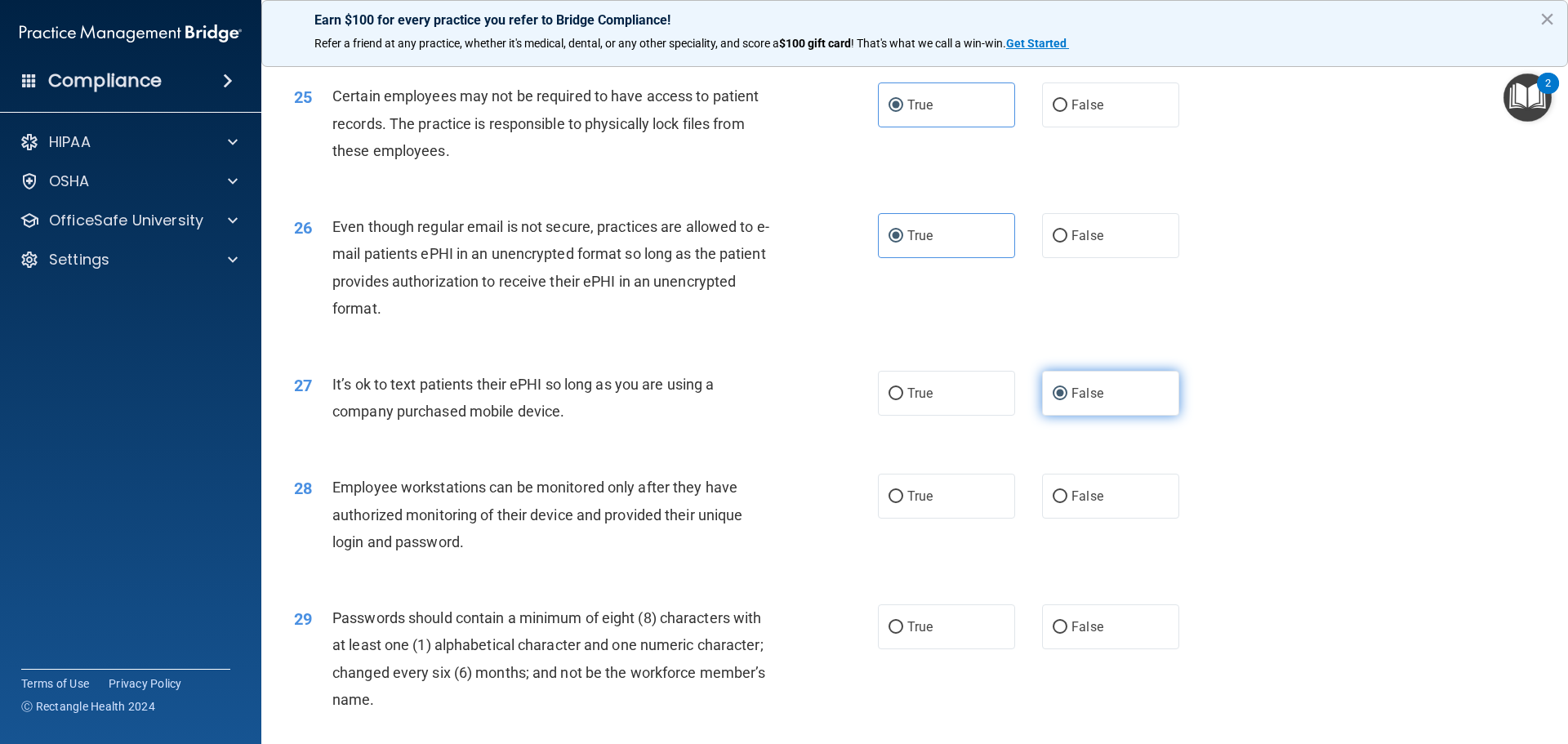
scroll to position [3183, 0]
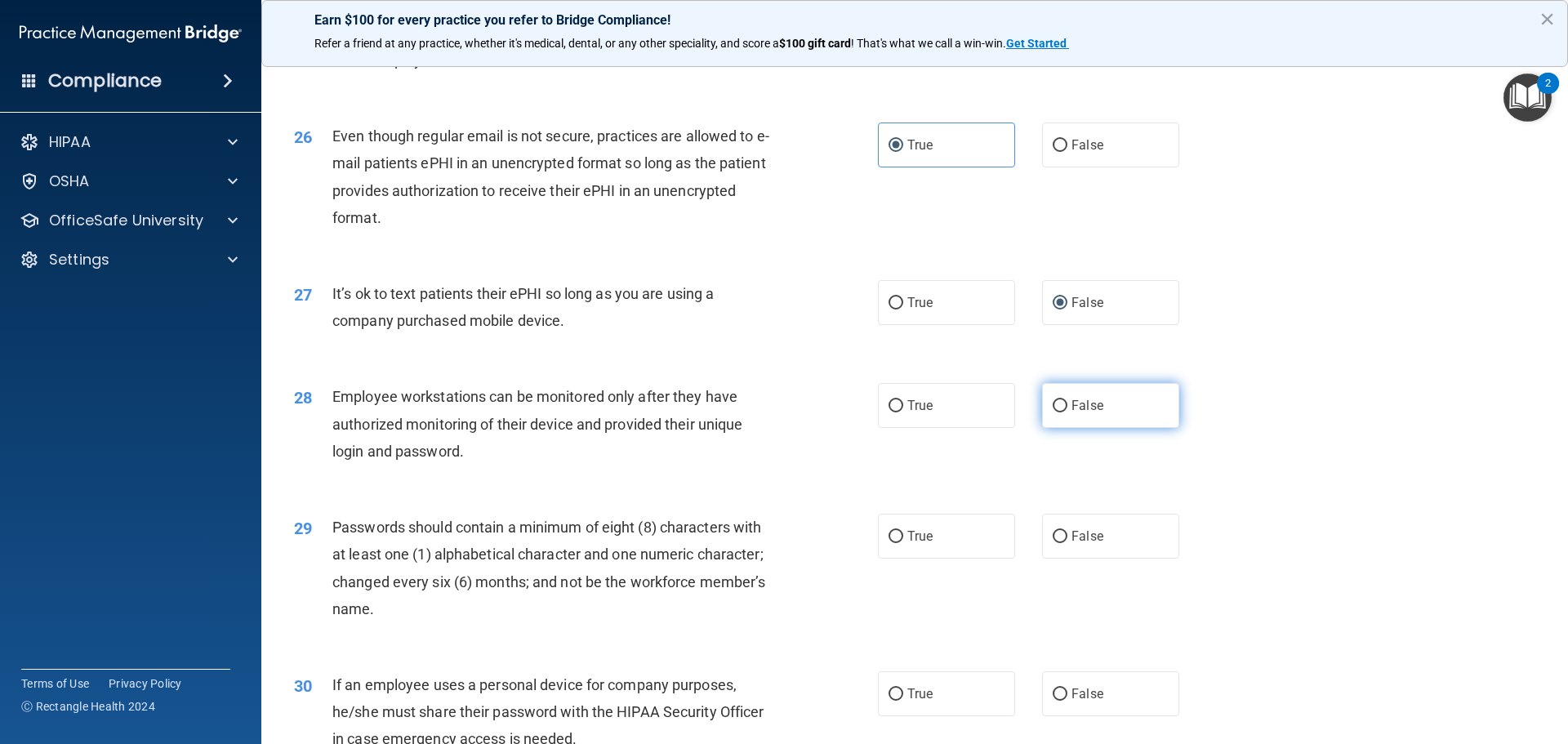
click at [1071, 427] on label "False" at bounding box center [1111, 405] width 138 height 45
click at [1067, 412] on input "False" at bounding box center [1059, 406] width 15 height 13
radio input "true"
click at [951, 558] on label "True" at bounding box center [947, 536] width 138 height 45
click at [903, 542] on input "True" at bounding box center [895, 537] width 15 height 13
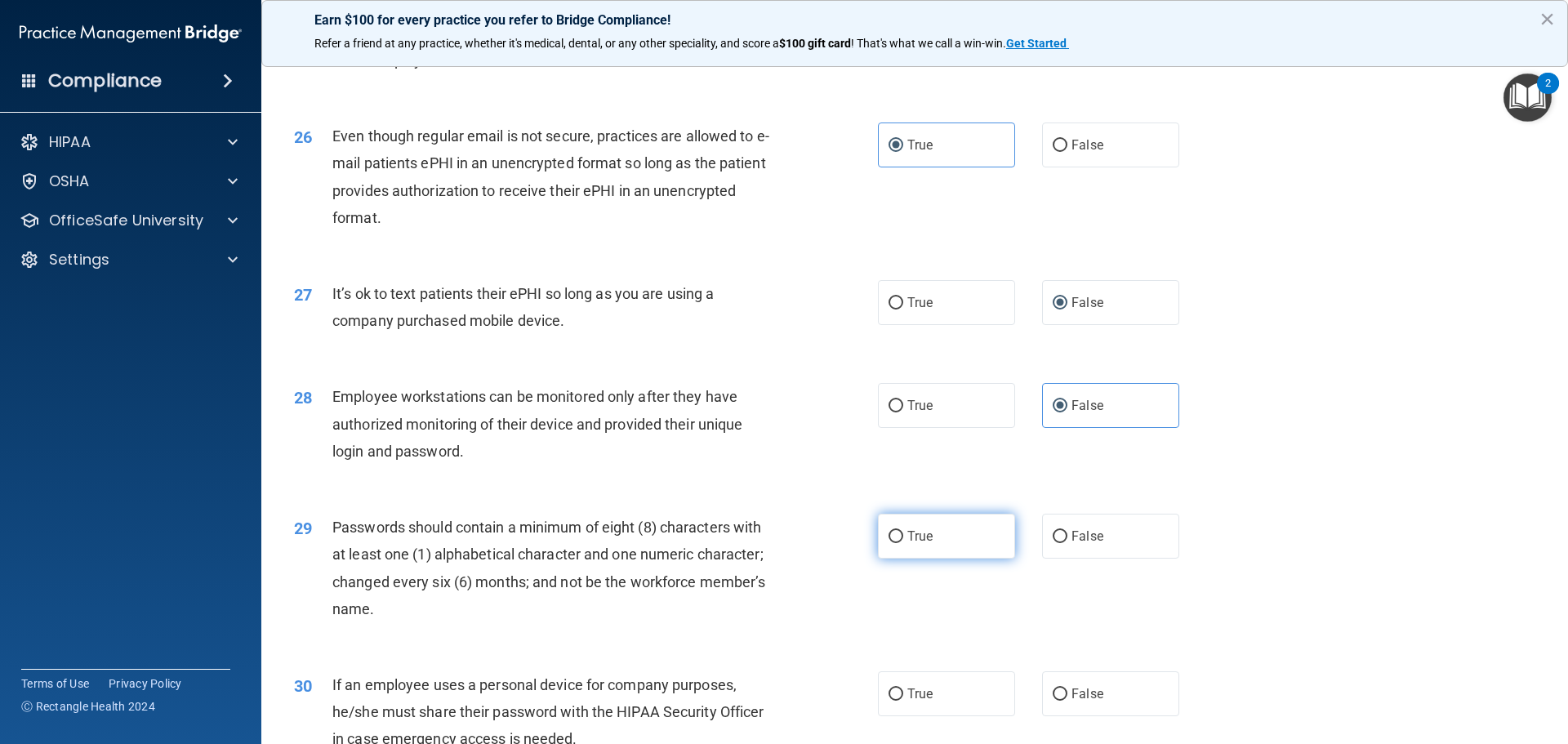
radio input "true"
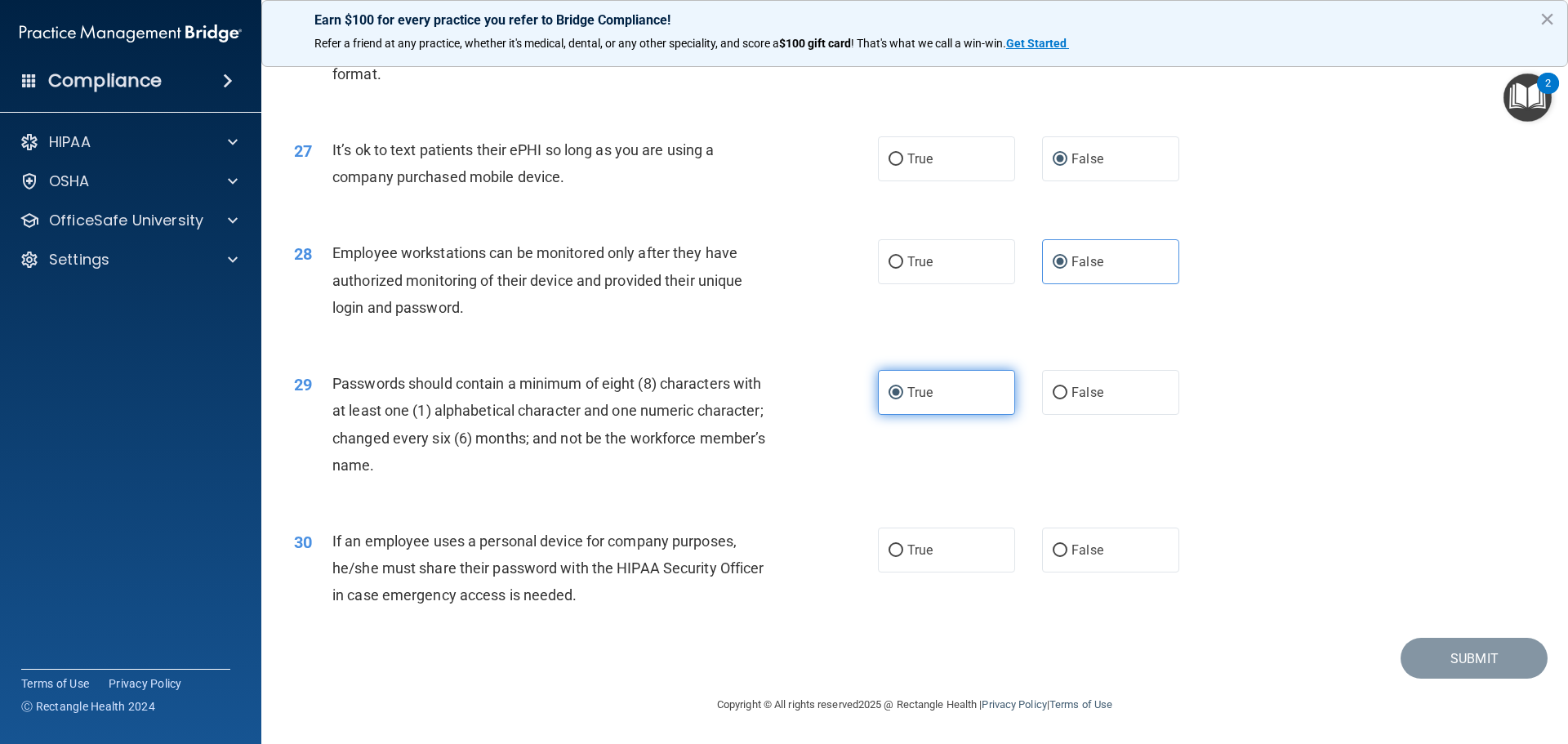
scroll to position [3354, 0]
click at [1055, 553] on input "False" at bounding box center [1059, 550] width 15 height 13
radio input "true"
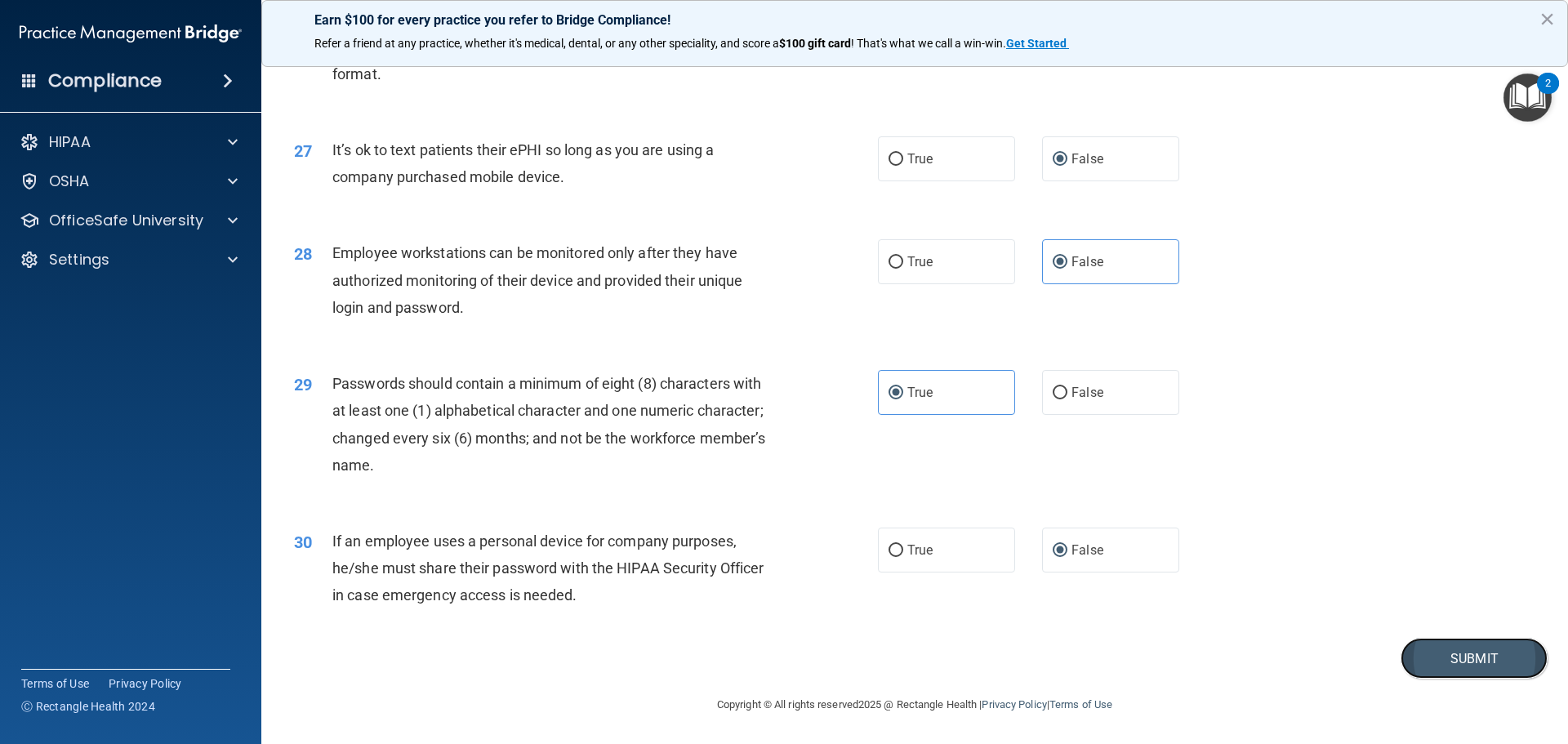
click at [1417, 661] on button "Submit" at bounding box center [1474, 658] width 147 height 42
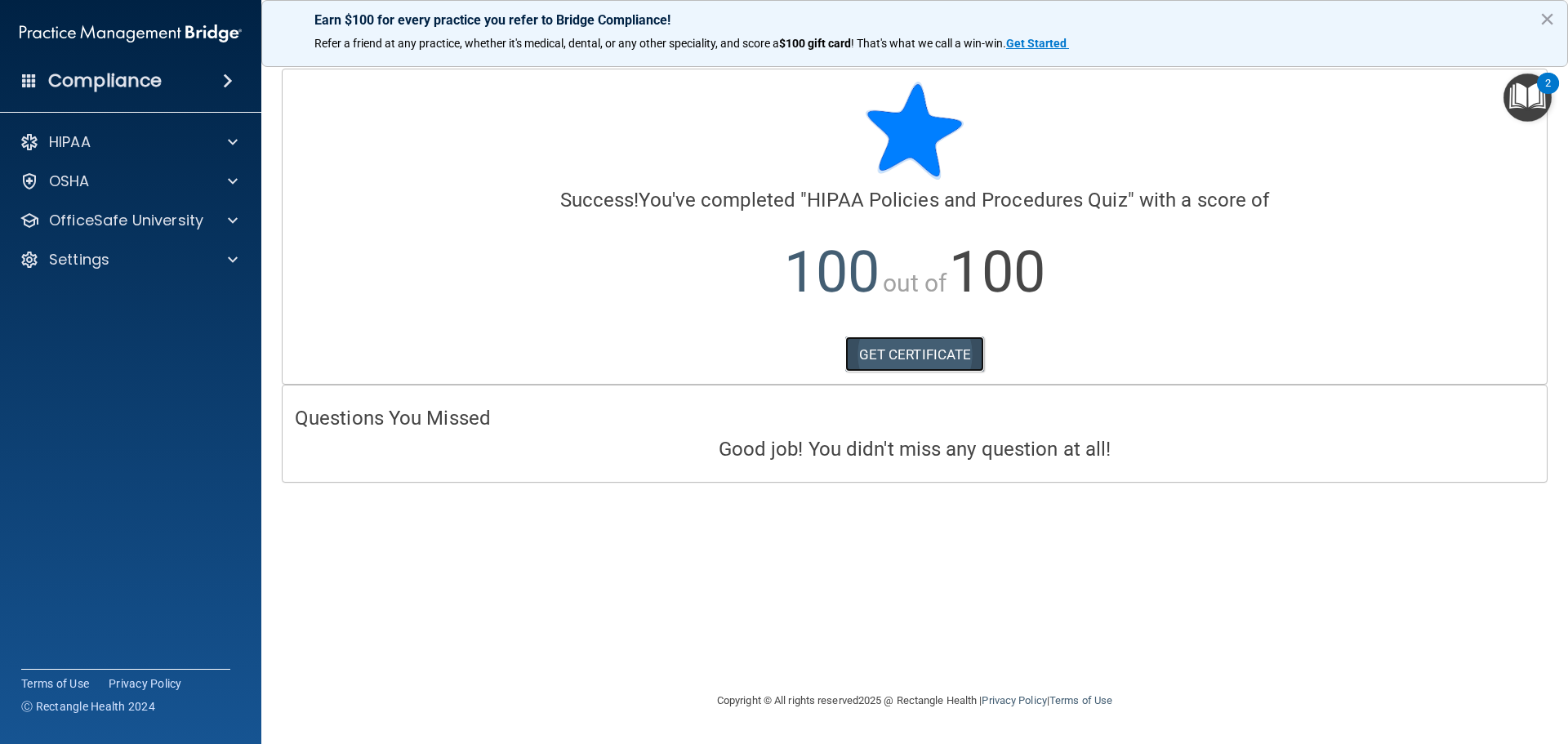
click at [956, 349] on link "GET CERTIFICATE" at bounding box center [915, 354] width 140 height 36
click at [103, 219] on p "OfficeSafe University" at bounding box center [126, 220] width 154 height 19
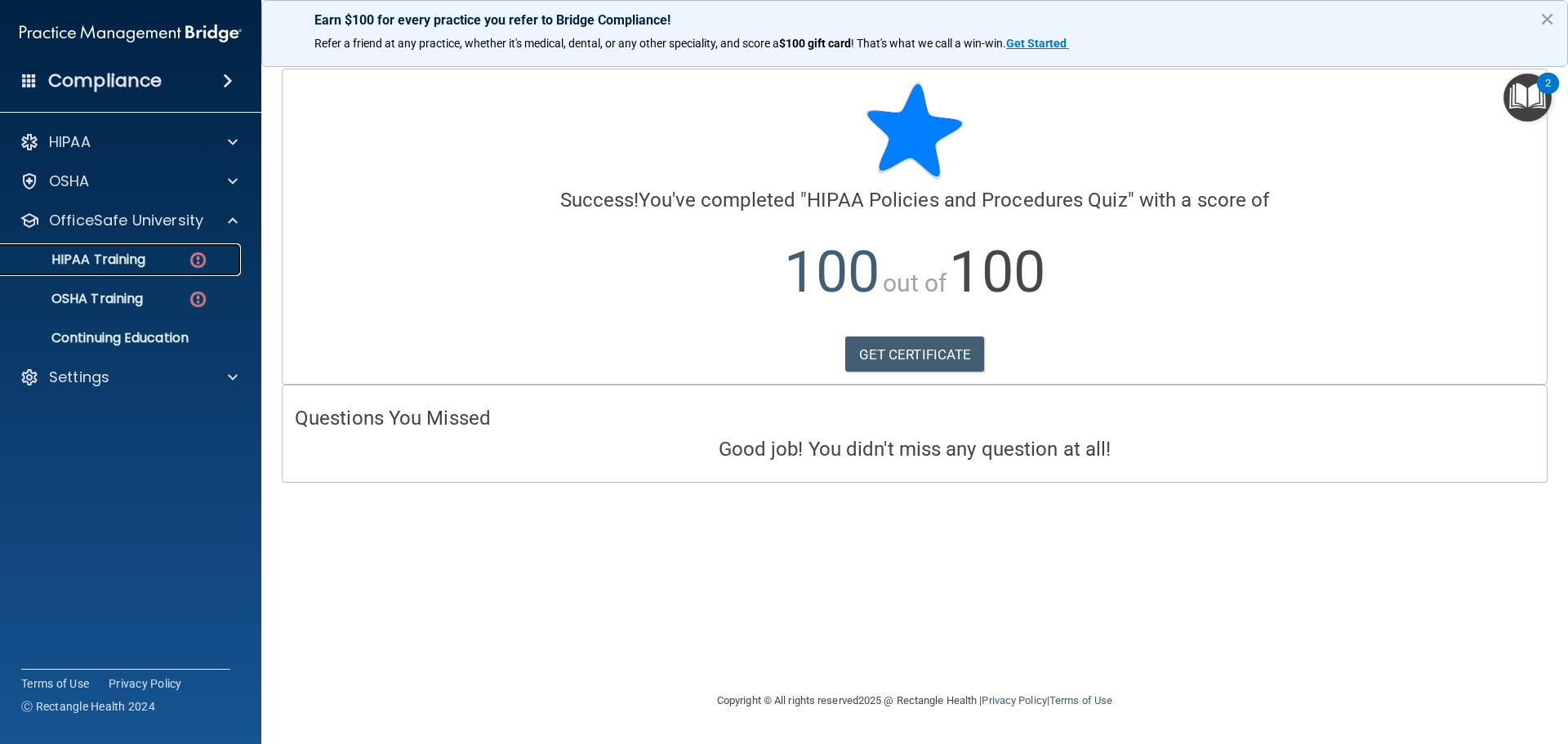
click at [126, 265] on p "HIPAA Training" at bounding box center [78, 259] width 135 height 16
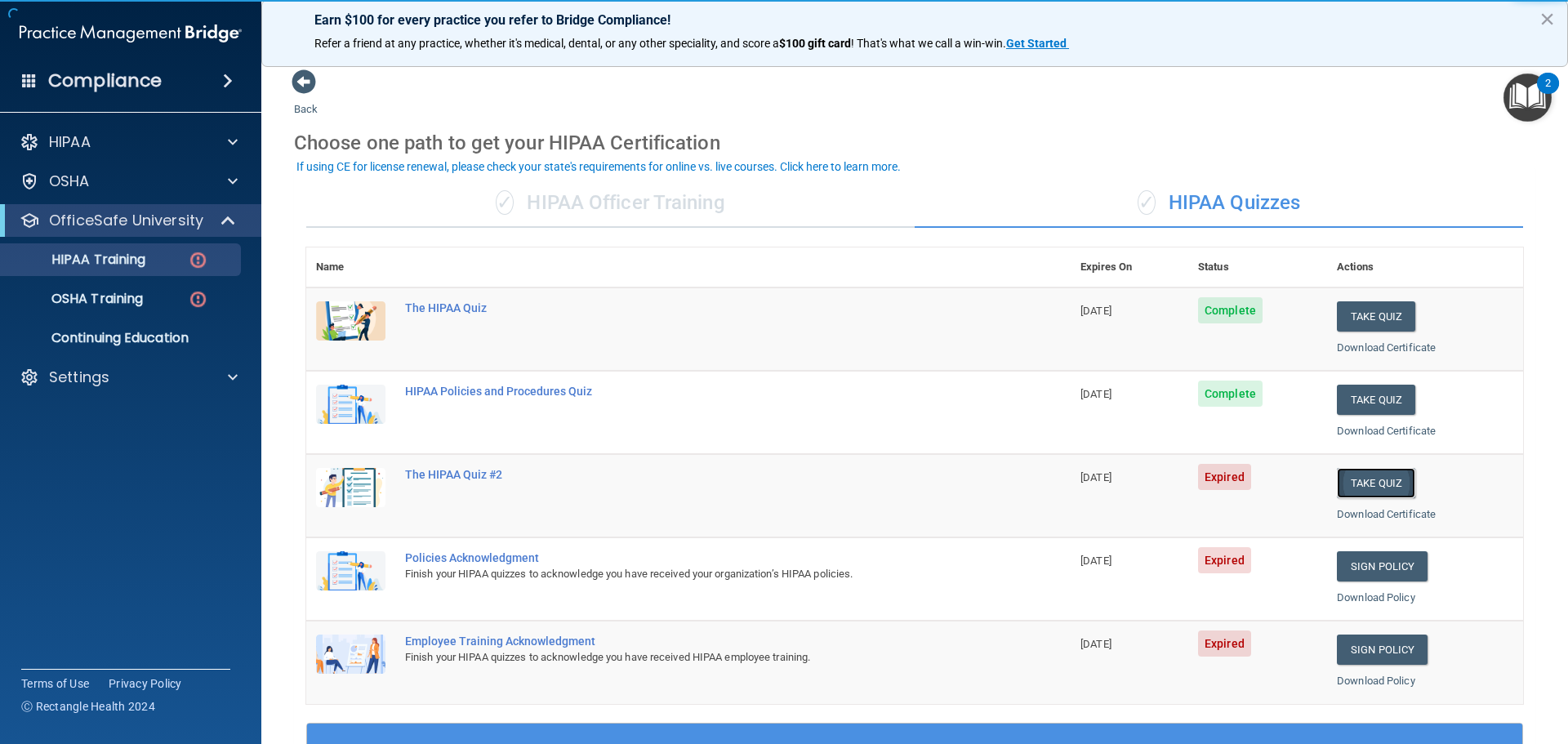
click at [1395, 479] on button "Take Quiz" at bounding box center [1375, 482] width 78 height 30
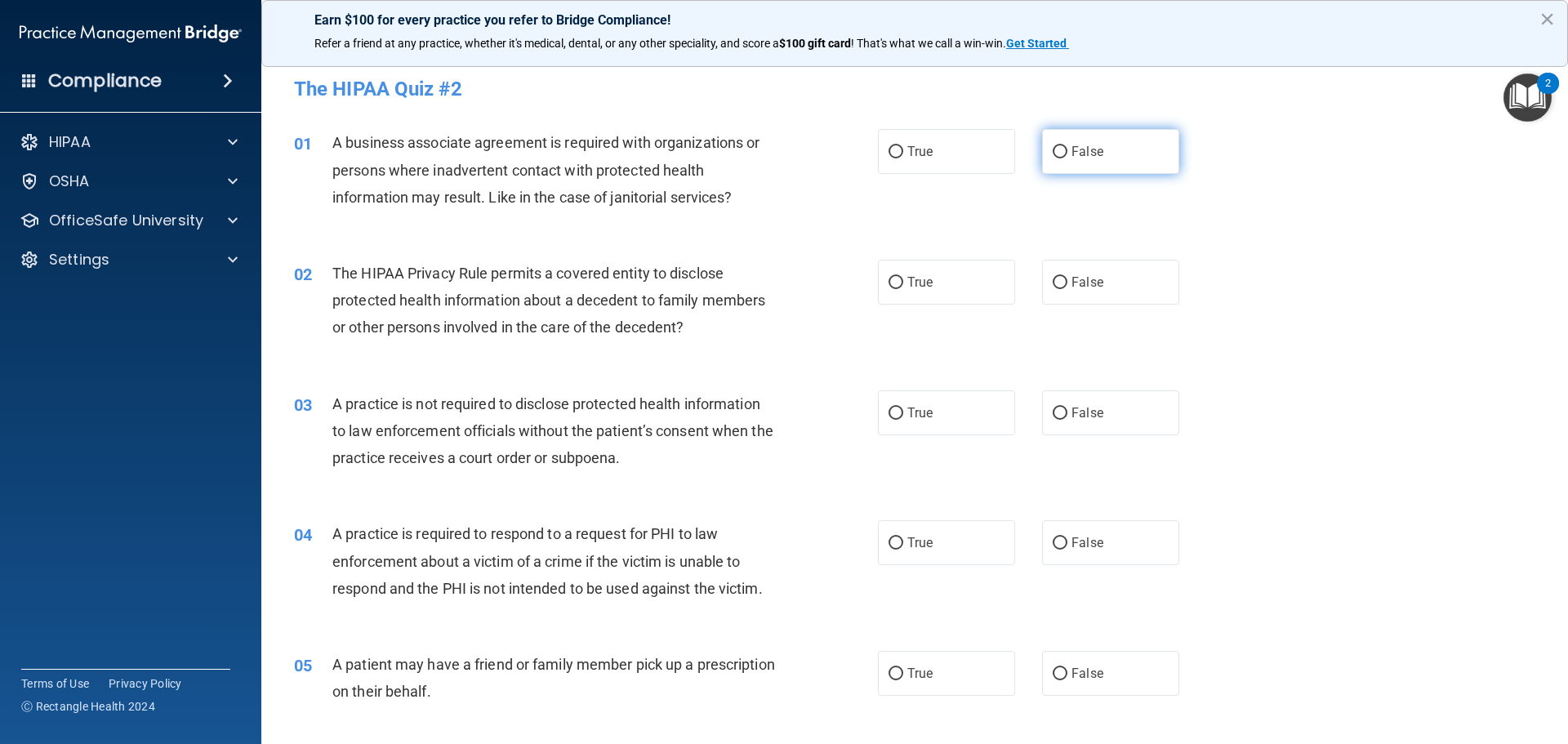
click at [1070, 159] on label "False" at bounding box center [1111, 151] width 138 height 45
click at [1067, 158] on input "False" at bounding box center [1059, 152] width 15 height 13
radio input "true"
click at [995, 278] on label "True" at bounding box center [947, 282] width 138 height 45
click at [903, 278] on input "True" at bounding box center [895, 283] width 15 height 13
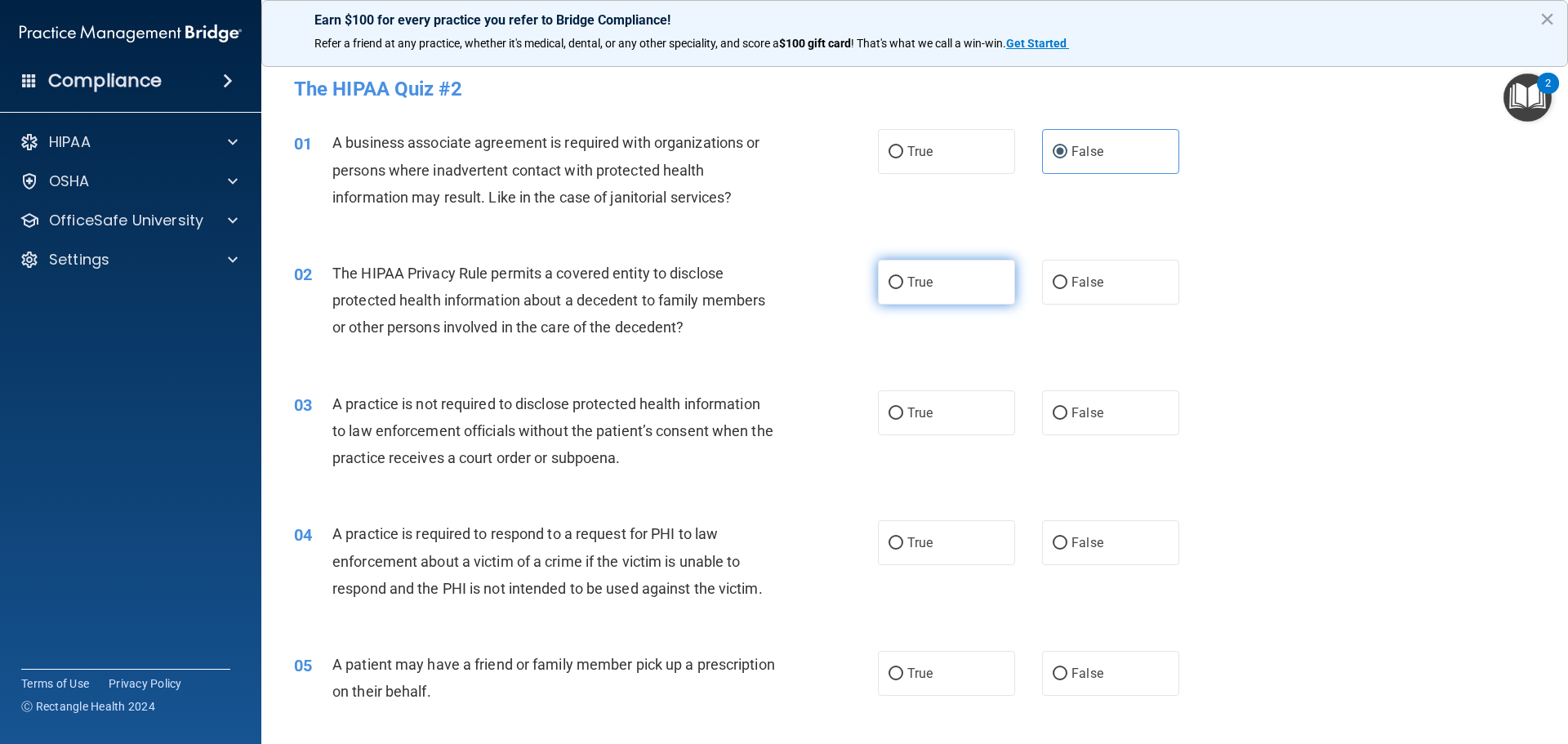
radio input "true"
click at [1059, 407] on input "False" at bounding box center [1059, 413] width 15 height 13
radio input "true"
click at [958, 531] on label "True" at bounding box center [947, 542] width 138 height 45
click at [903, 537] on input "True" at bounding box center [895, 542] width 15 height 13
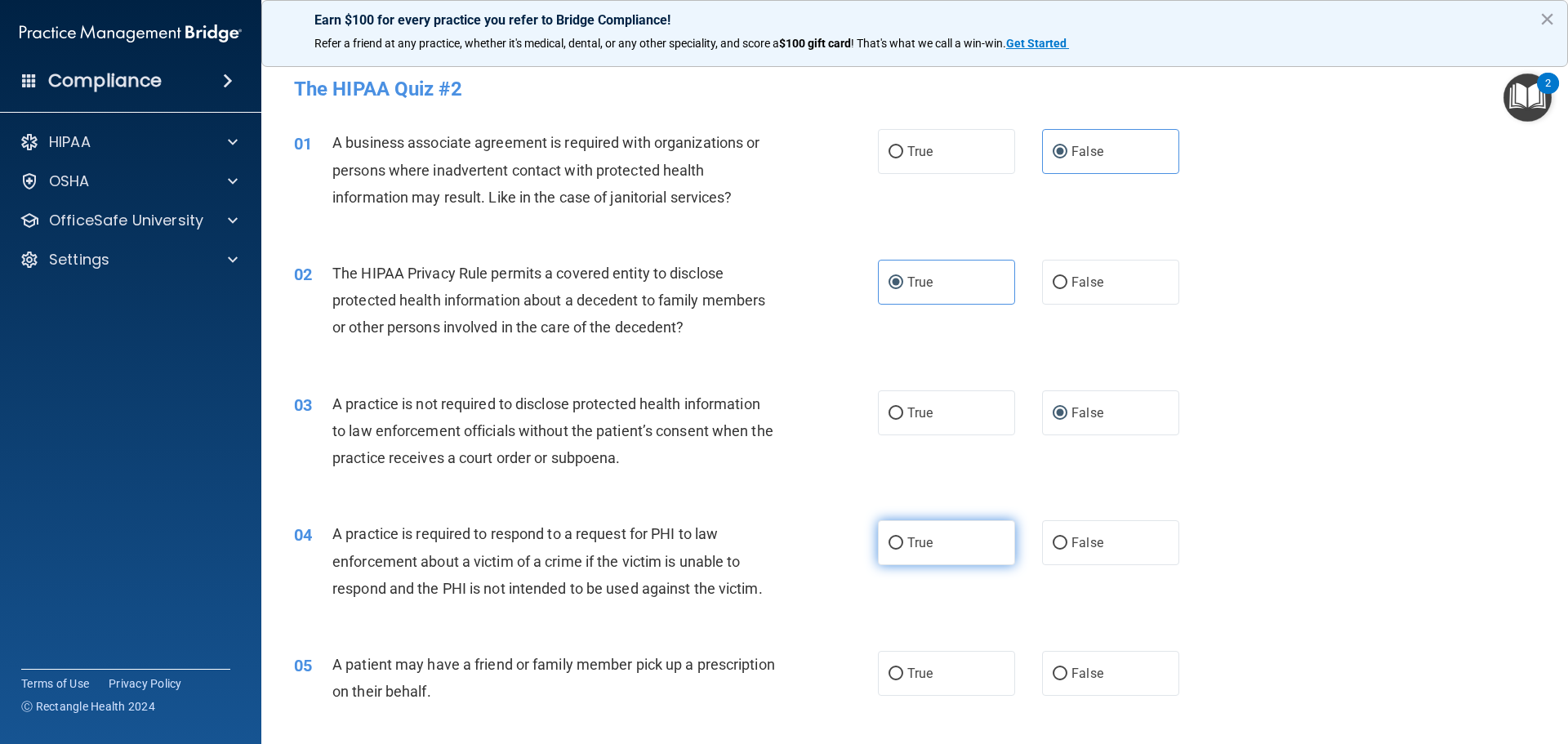
radio input "true"
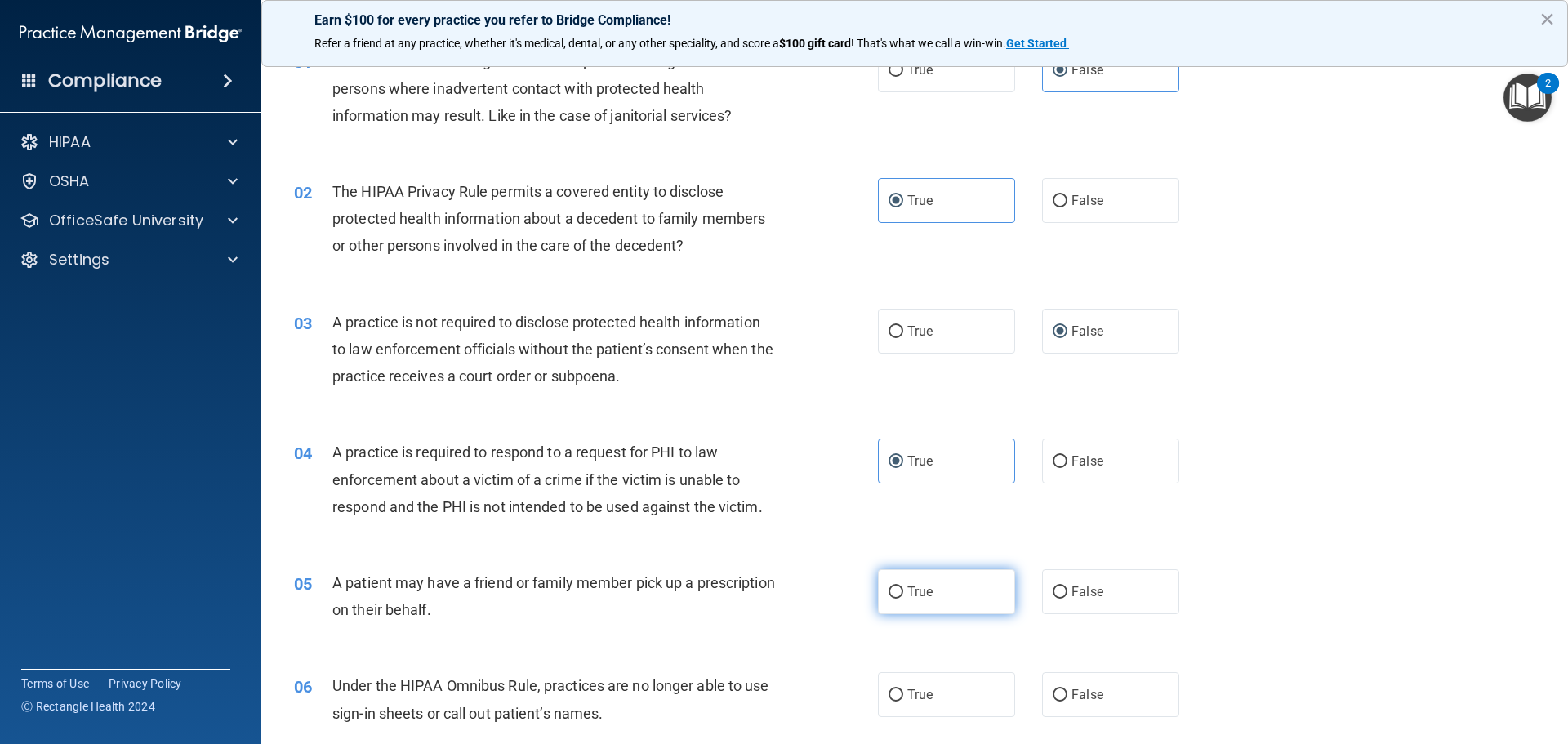
click at [967, 579] on label "True" at bounding box center [947, 591] width 138 height 45
click at [903, 586] on input "True" at bounding box center [895, 592] width 15 height 13
radio input "true"
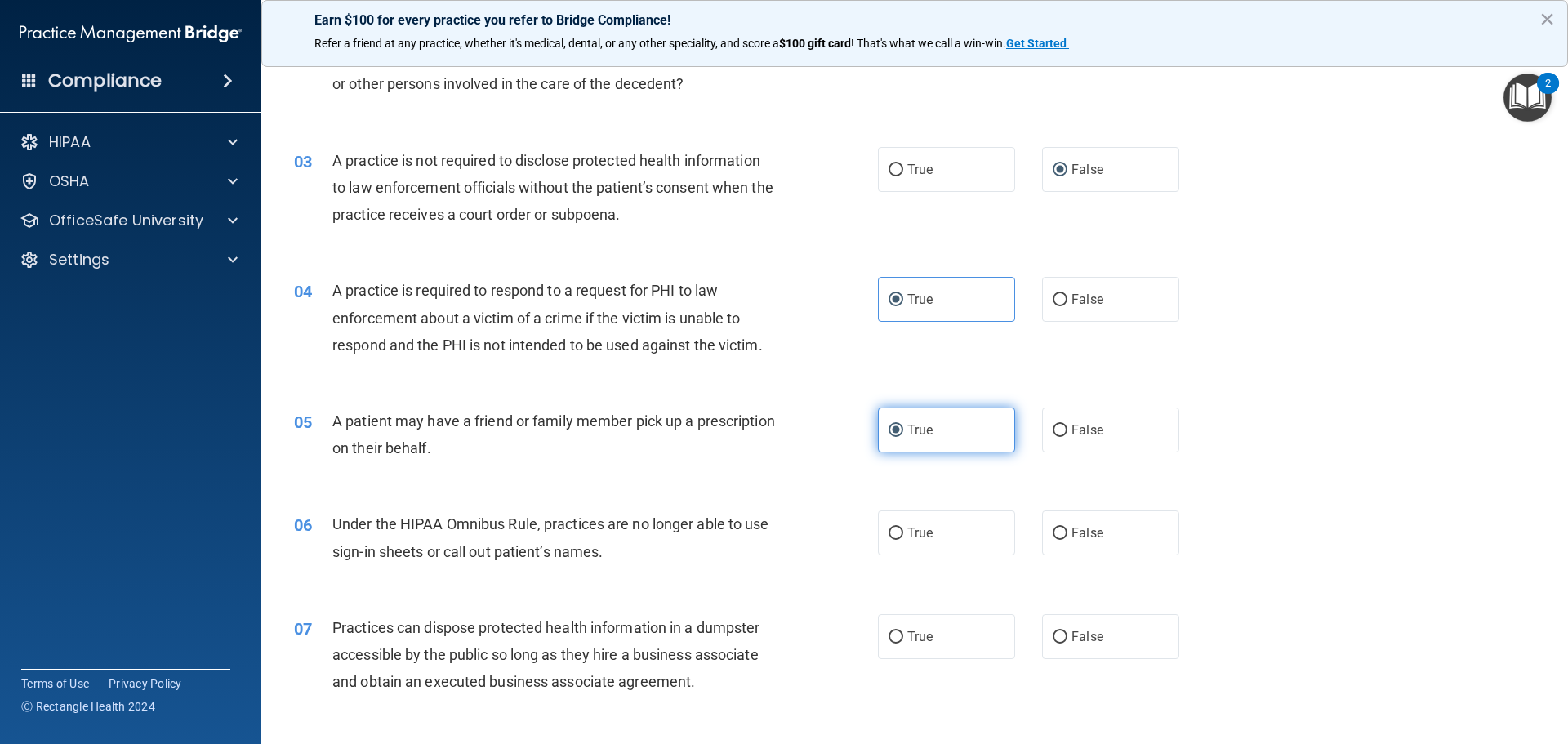
scroll to position [245, 0]
click at [1052, 532] on input "False" at bounding box center [1059, 532] width 15 height 13
radio input "true"
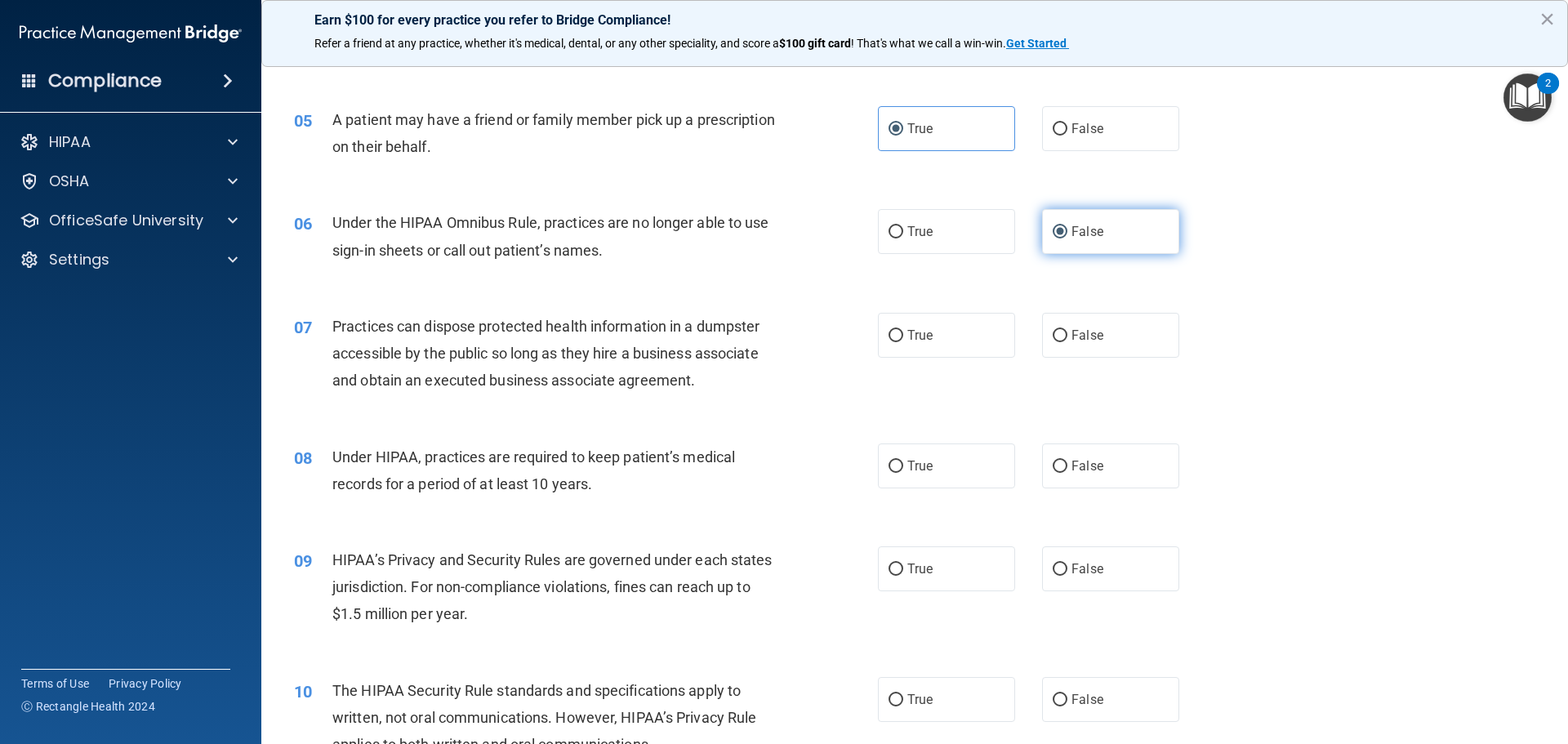
scroll to position [653, 0]
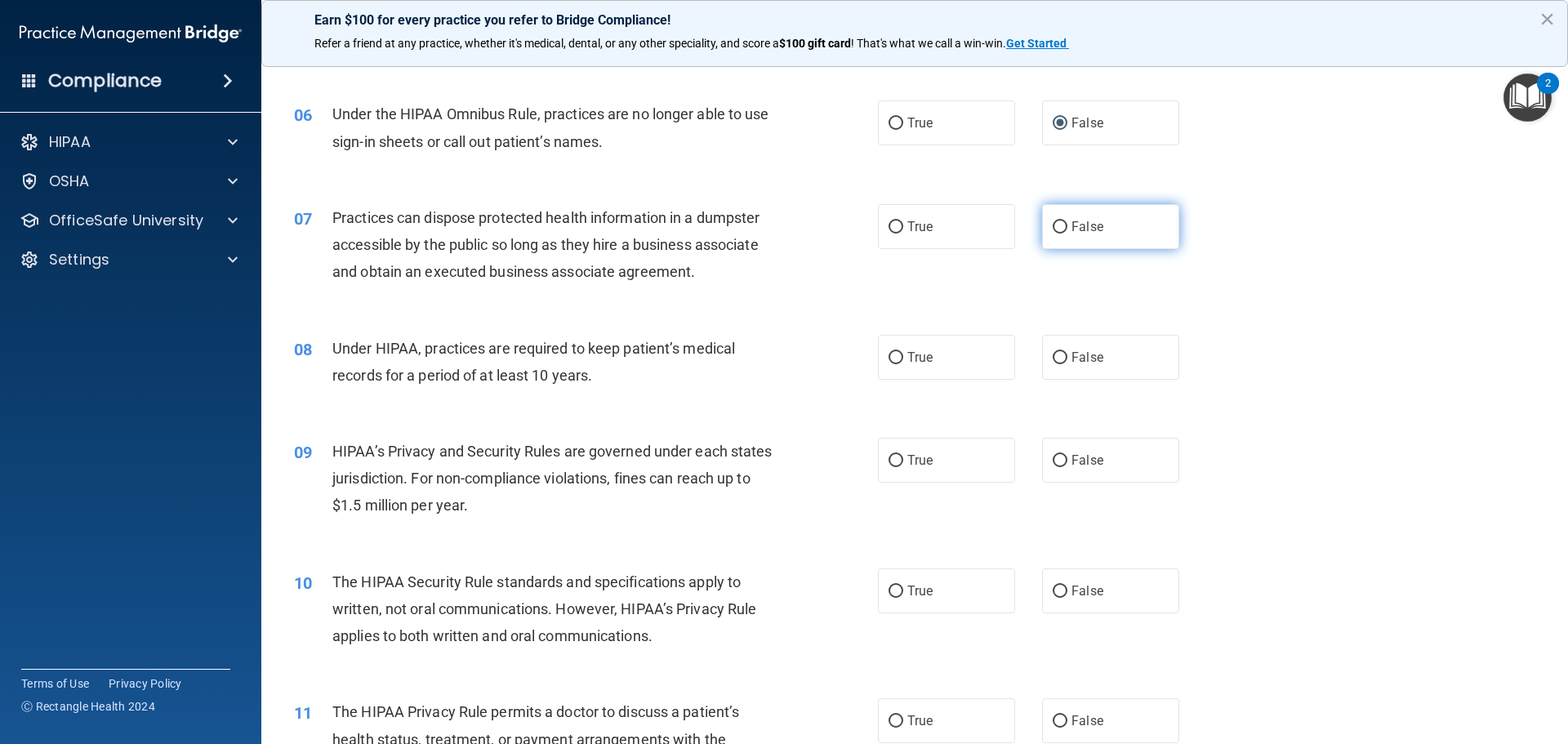
click at [1071, 232] on span "False" at bounding box center [1086, 227] width 32 height 16
click at [1067, 232] on input "False" at bounding box center [1059, 227] width 15 height 13
radio input "true"
click at [1104, 361] on label "False" at bounding box center [1111, 356] width 138 height 45
click at [1067, 361] on input "False" at bounding box center [1059, 357] width 15 height 13
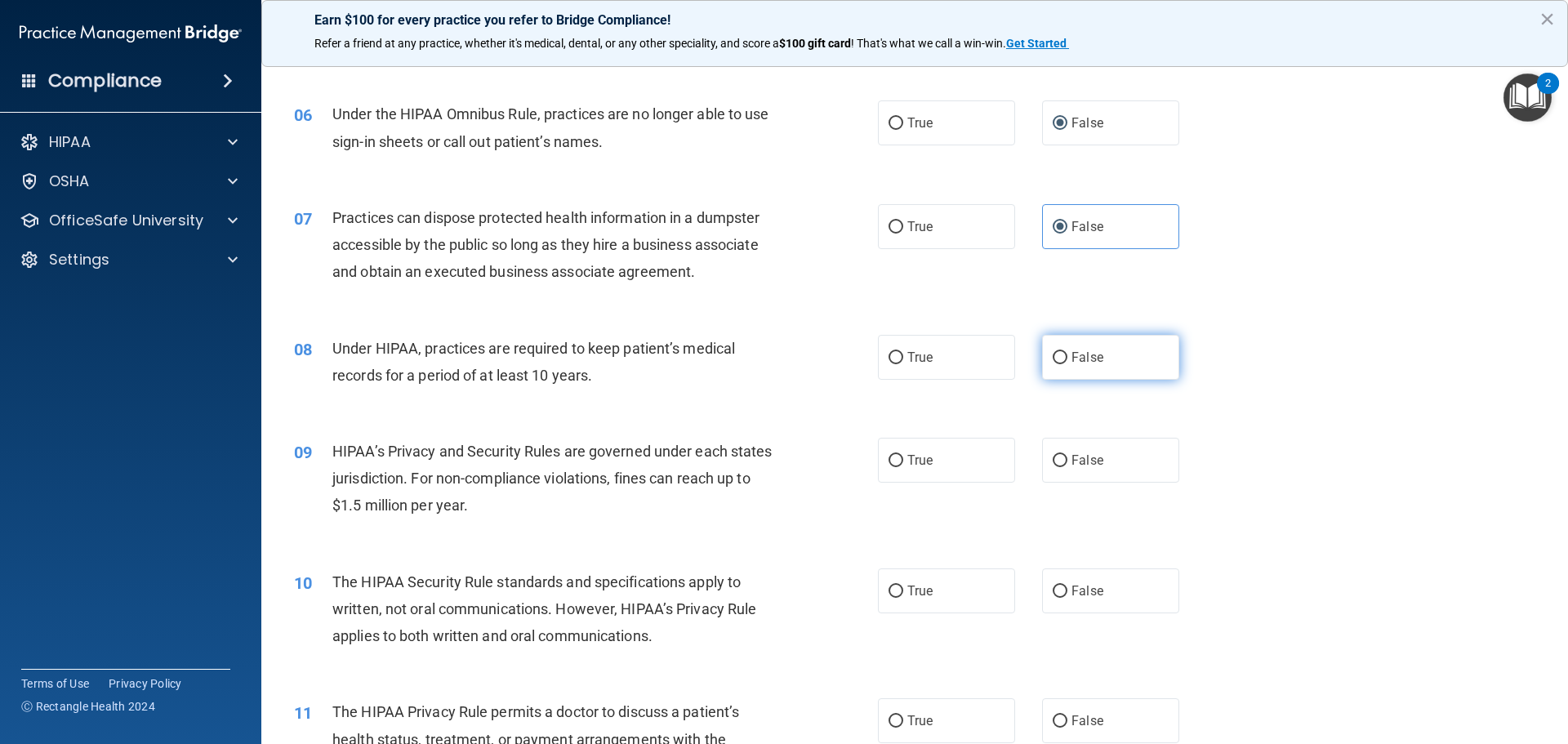
radio input "true"
click at [1082, 467] on span "False" at bounding box center [1086, 460] width 32 height 16
click at [1067, 467] on input "False" at bounding box center [1059, 460] width 15 height 13
radio input "true"
click at [935, 593] on label "True" at bounding box center [947, 590] width 138 height 45
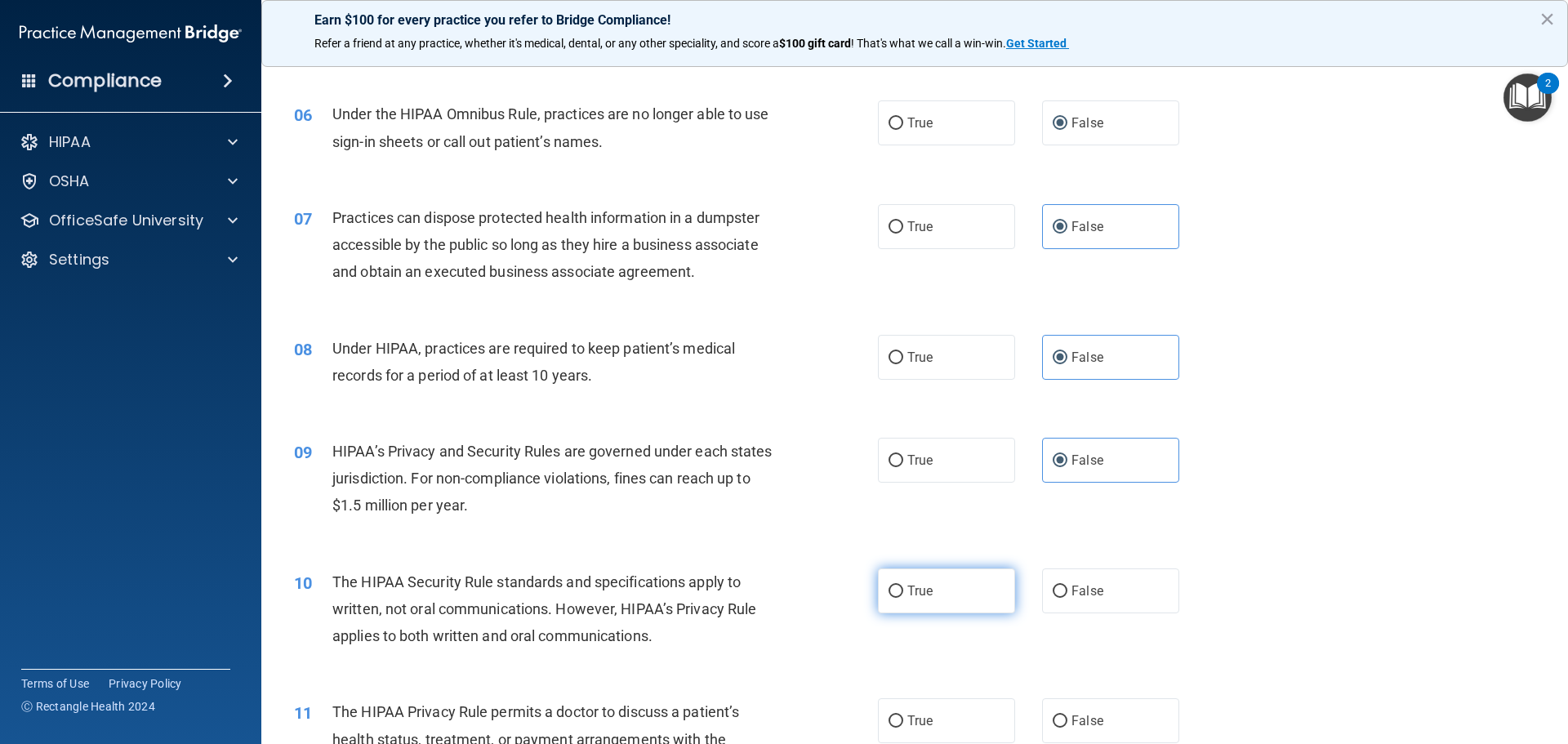
click at [903, 593] on input "True" at bounding box center [895, 591] width 15 height 13
radio input "true"
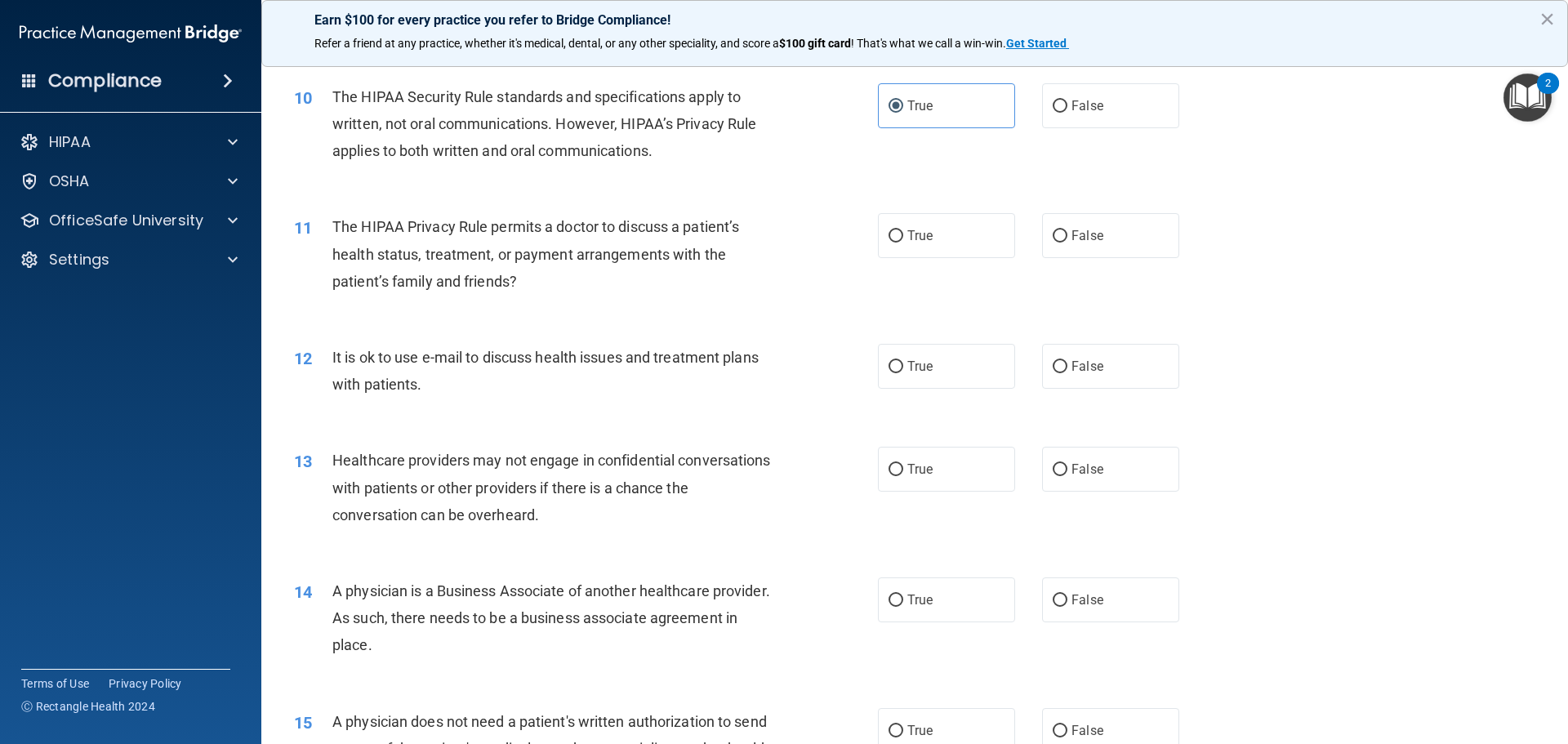
scroll to position [1143, 0]
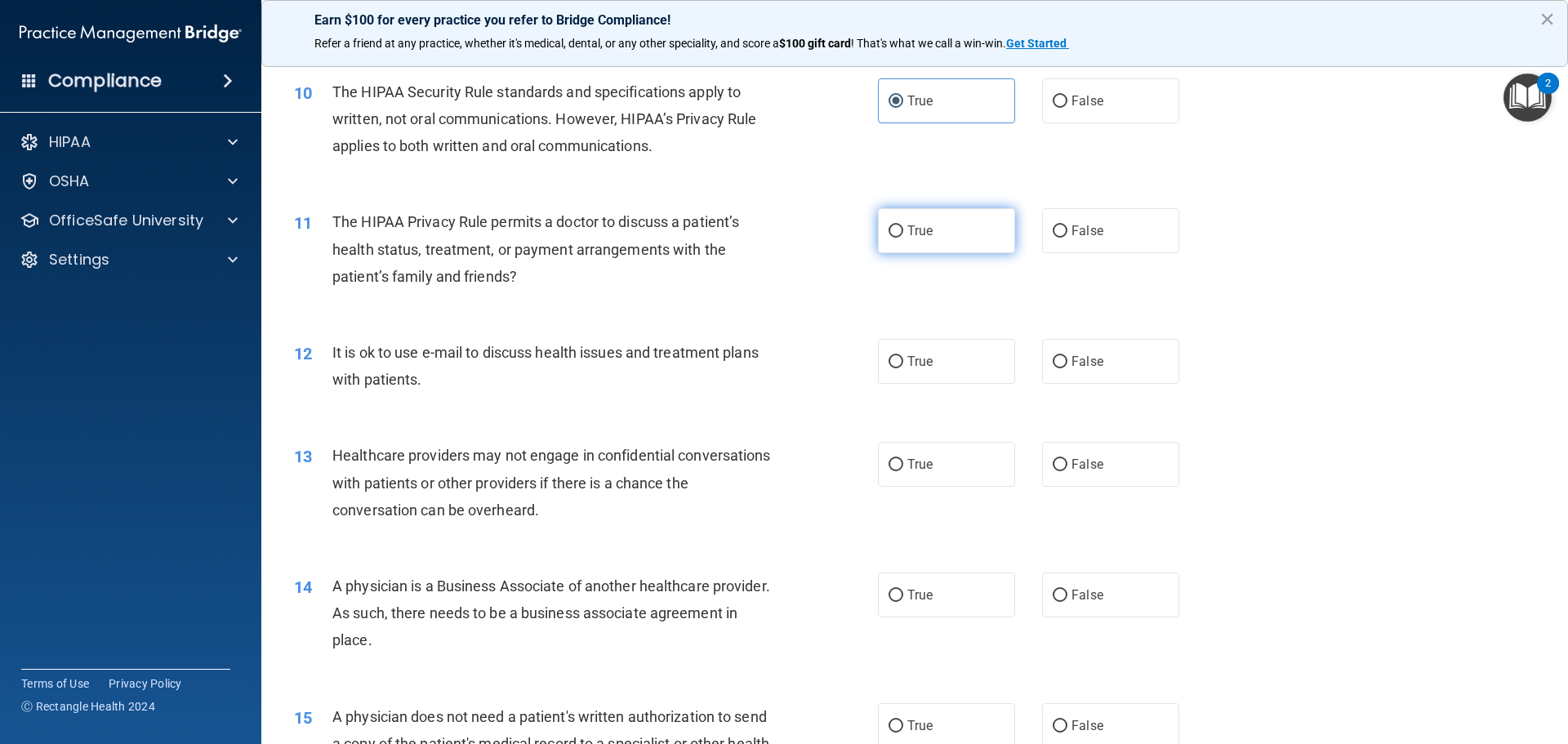
click at [952, 239] on label "True" at bounding box center [947, 231] width 138 height 45
click at [903, 237] on input "True" at bounding box center [895, 232] width 15 height 13
radio input "true"
click at [936, 383] on label "True" at bounding box center [947, 361] width 138 height 45
click at [903, 368] on input "True" at bounding box center [895, 361] width 15 height 13
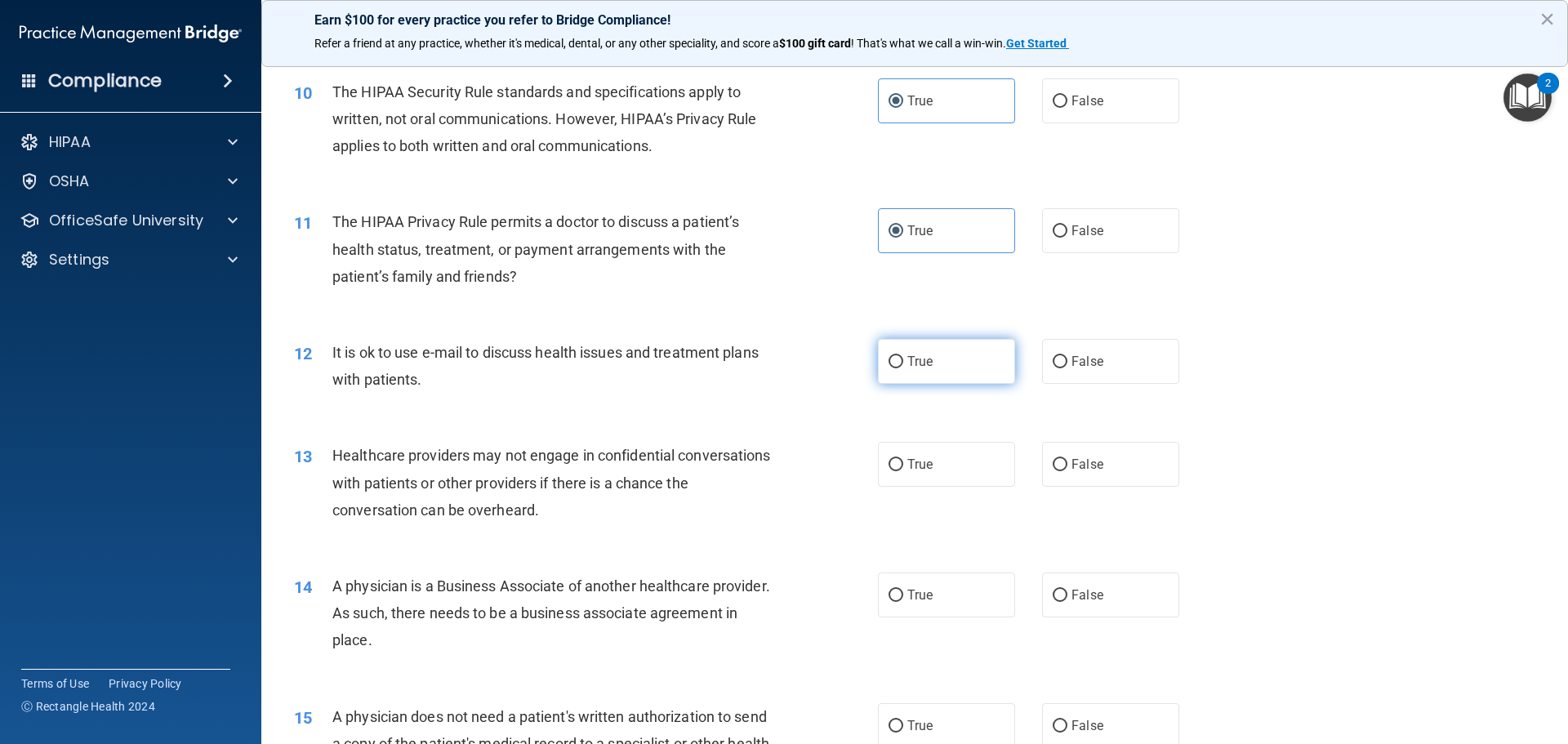
radio input "true"
click at [1117, 480] on label "False" at bounding box center [1111, 464] width 138 height 45
click at [1067, 471] on input "False" at bounding box center [1059, 464] width 15 height 13
radio input "true"
click at [1071, 578] on label "False" at bounding box center [1111, 595] width 138 height 45
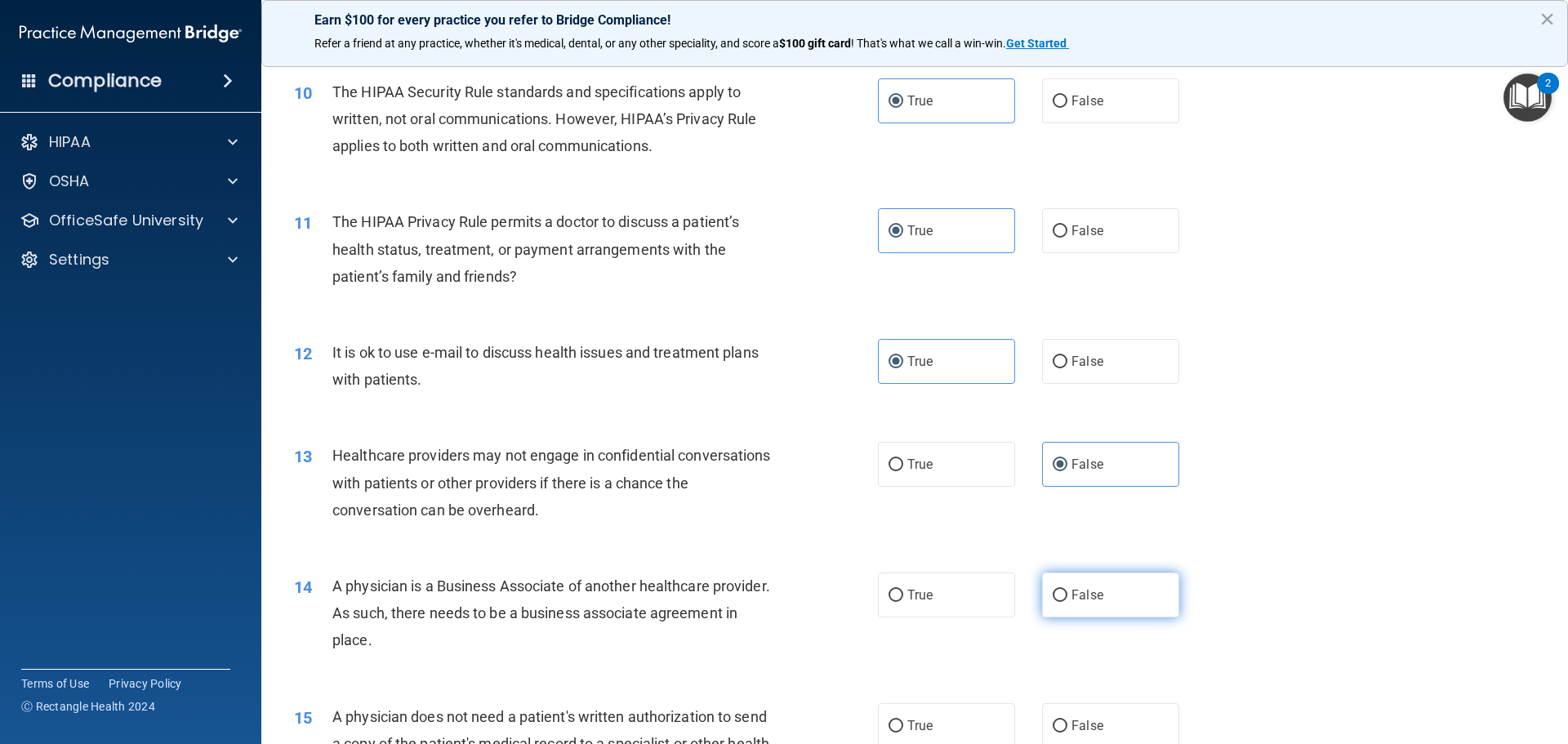
click at [1067, 589] on input "False" at bounding box center [1059, 595] width 15 height 13
radio input "true"
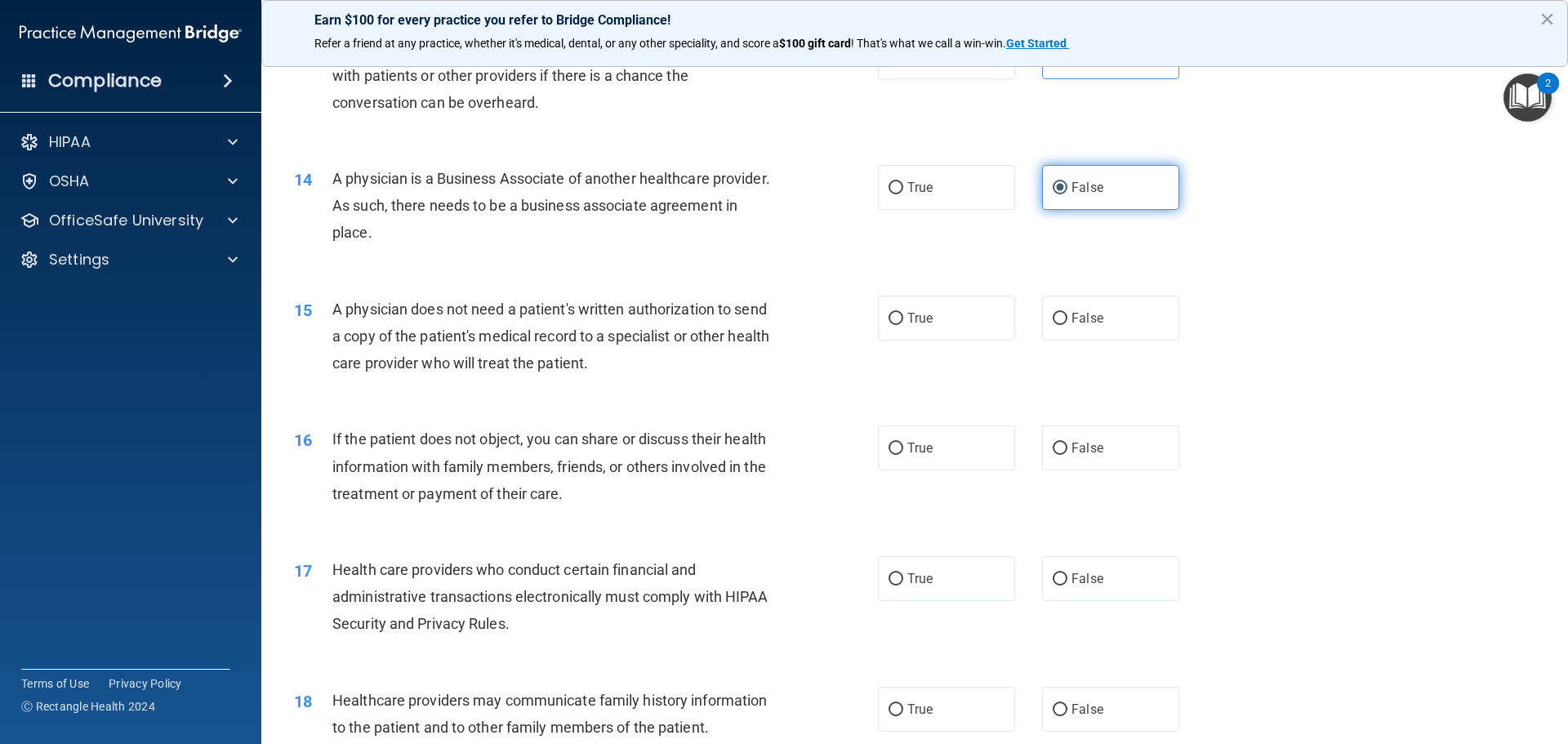
scroll to position [1551, 0]
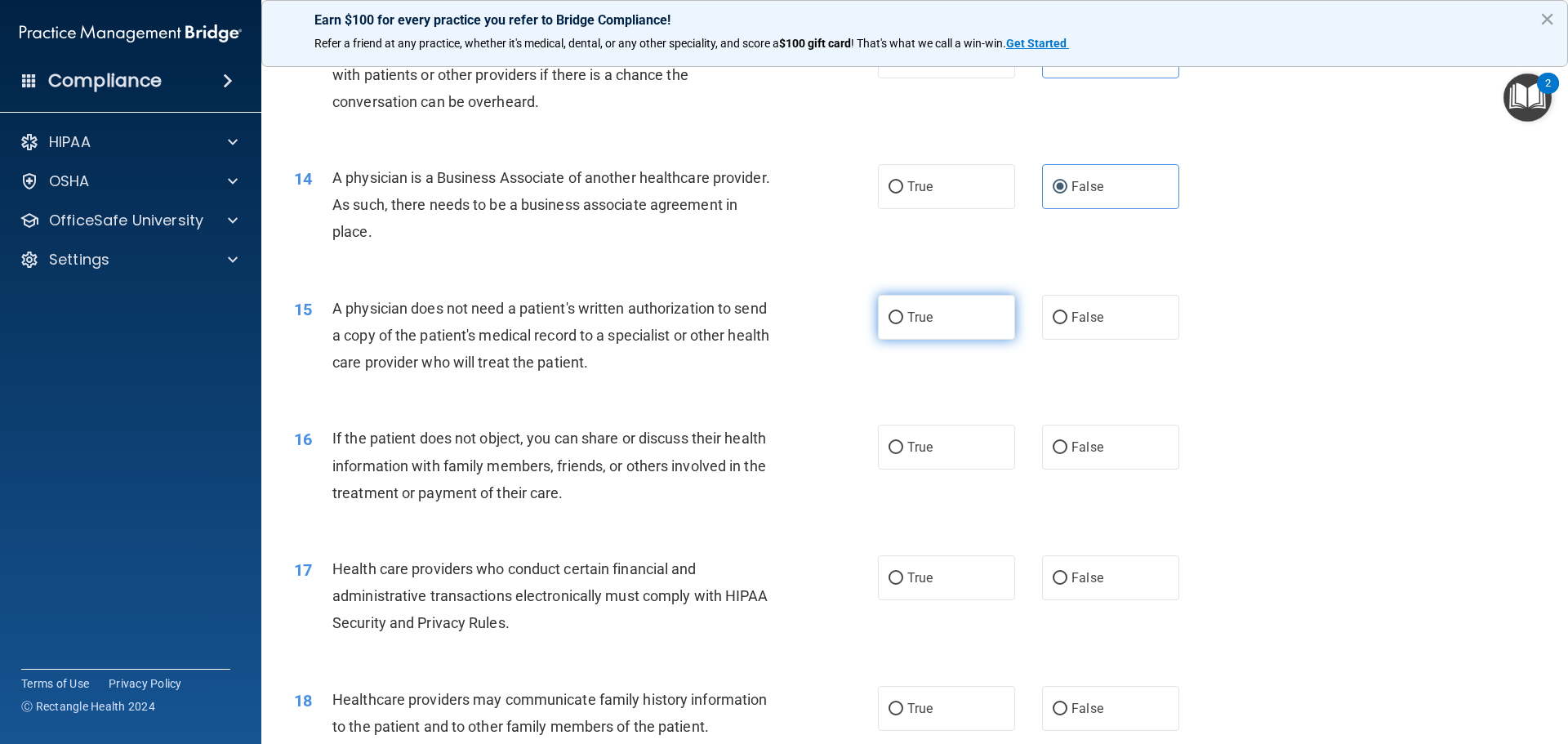
click at [999, 324] on label "True" at bounding box center [947, 317] width 138 height 45
click at [903, 324] on input "True" at bounding box center [895, 318] width 15 height 13
radio input "true"
click at [941, 447] on label "True" at bounding box center [947, 447] width 138 height 45
click at [903, 447] on input "True" at bounding box center [895, 448] width 15 height 13
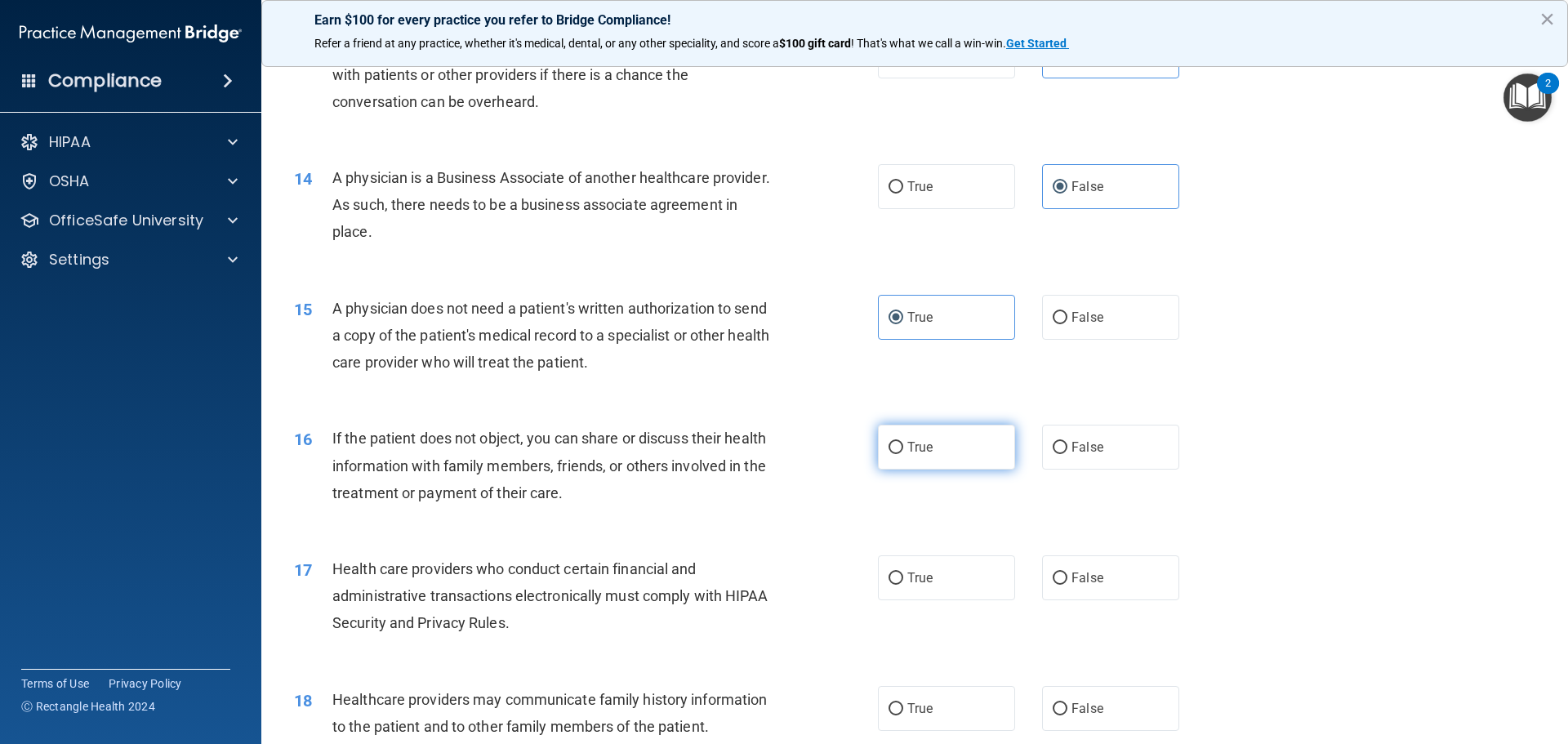
radio input "true"
click at [913, 559] on label "True" at bounding box center [947, 577] width 138 height 45
click at [903, 573] on input "True" at bounding box center [895, 578] width 15 height 13
radio input "true"
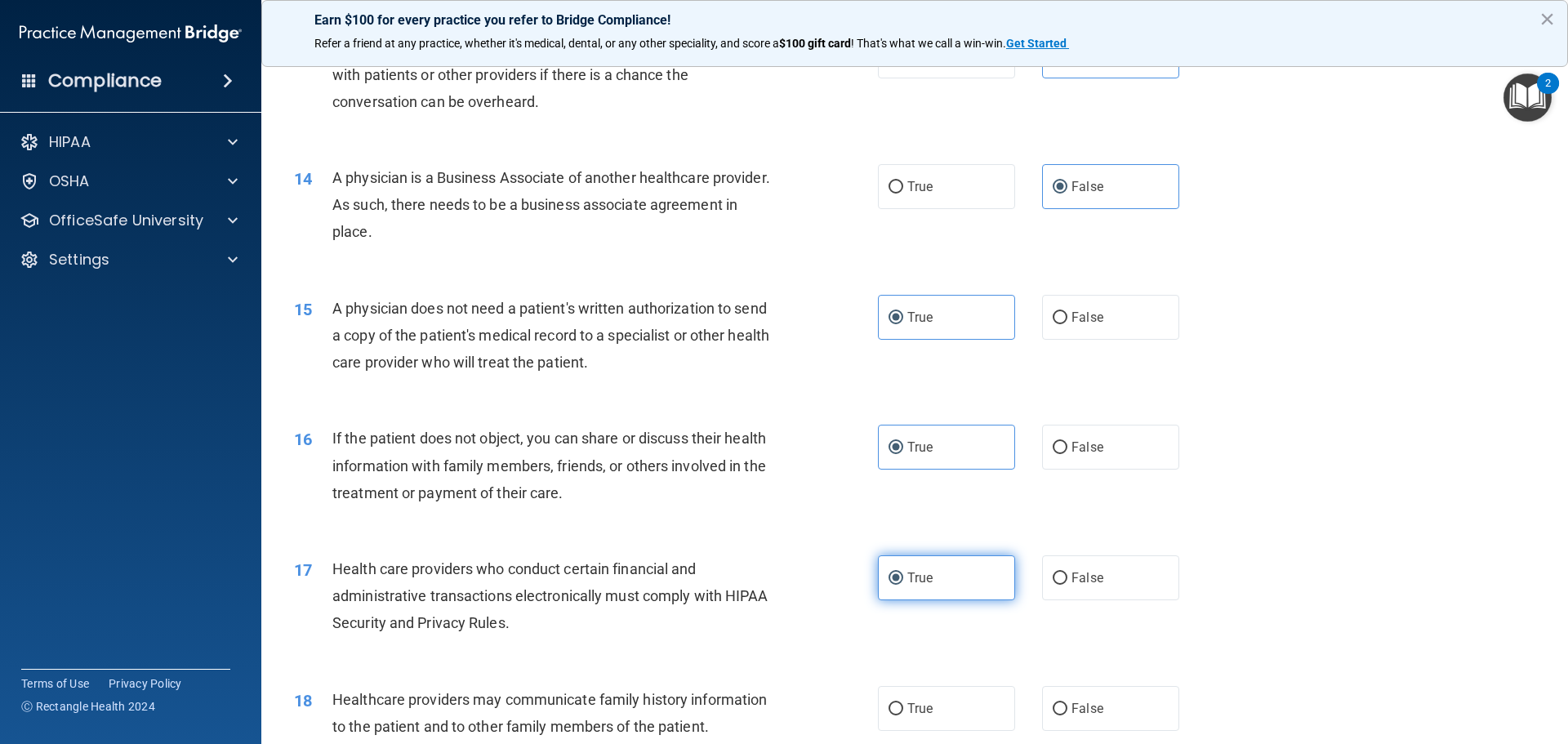
scroll to position [1714, 0]
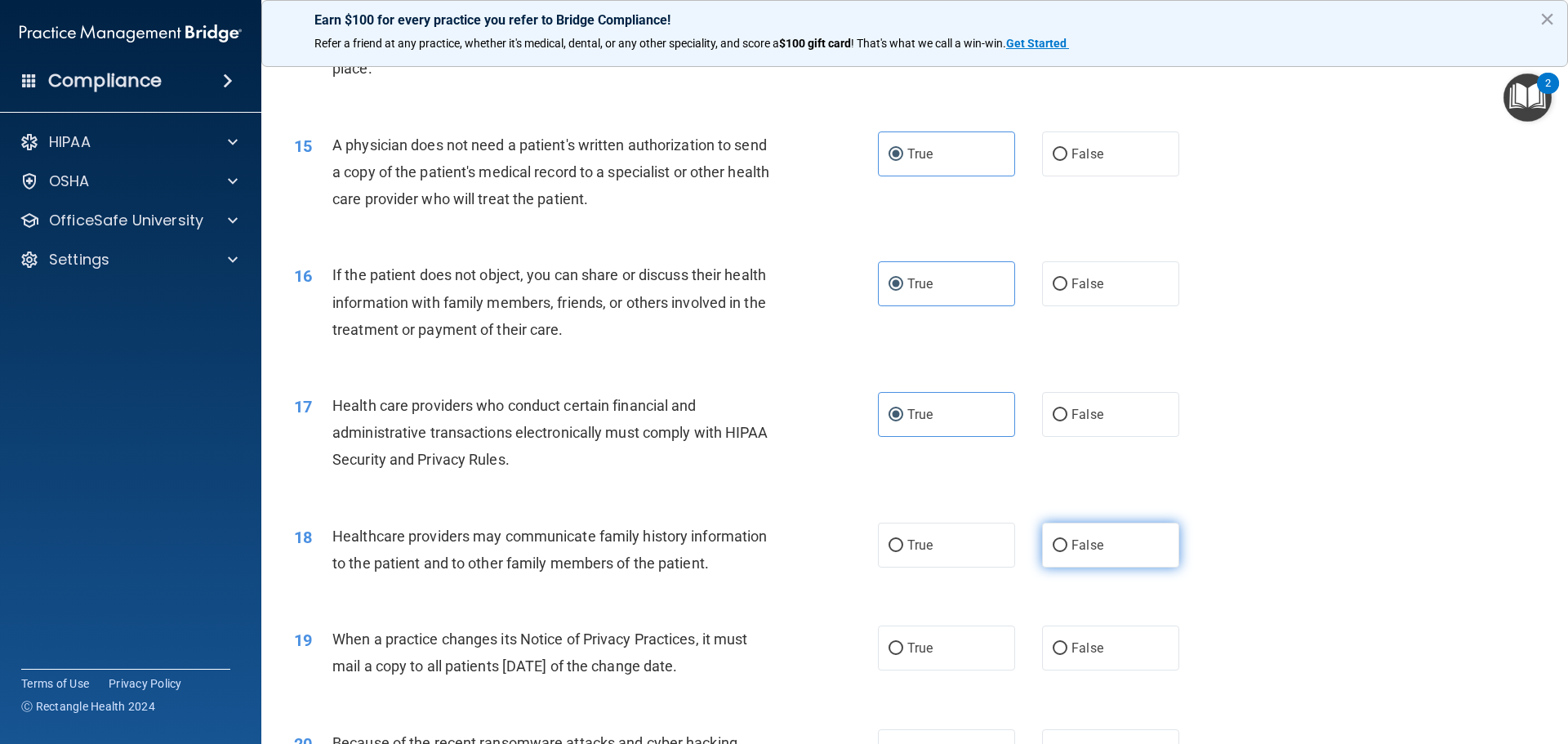
click at [1065, 552] on label "False" at bounding box center [1111, 544] width 138 height 45
click at [1065, 552] on input "False" at bounding box center [1059, 545] width 15 height 13
radio input "true"
click at [1076, 630] on label "False" at bounding box center [1111, 647] width 138 height 45
click at [1067, 642] on input "False" at bounding box center [1059, 648] width 15 height 13
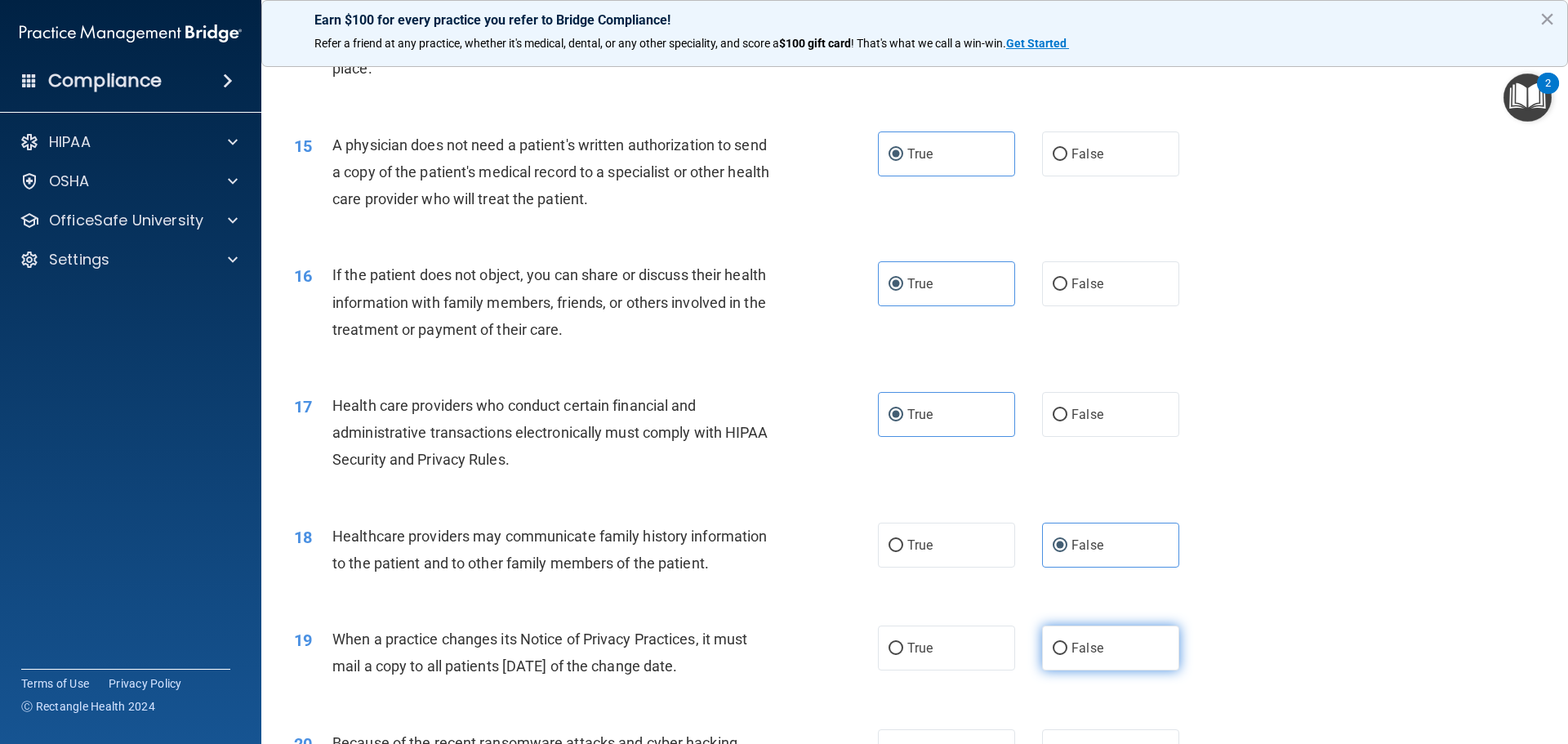
radio input "true"
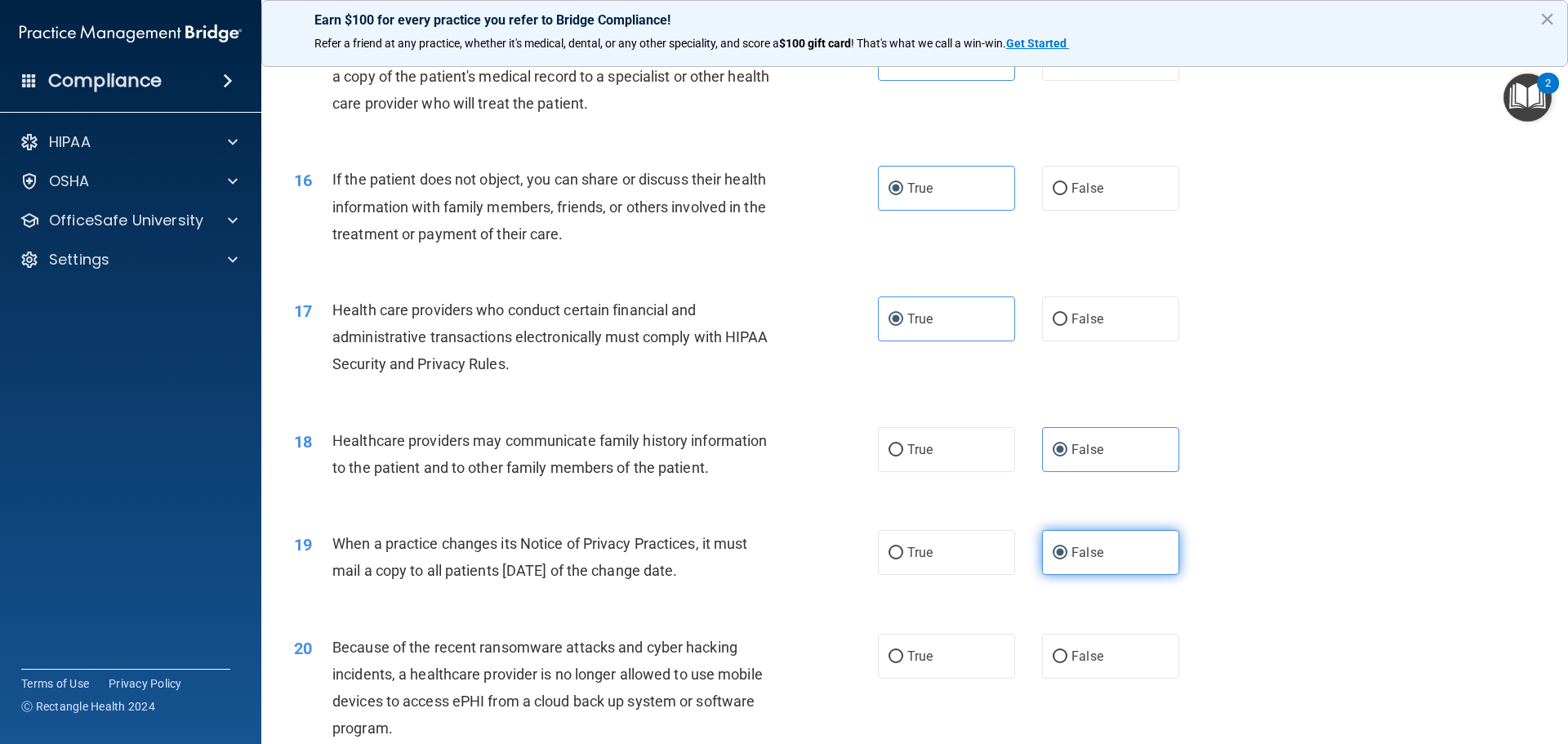
scroll to position [1959, 0]
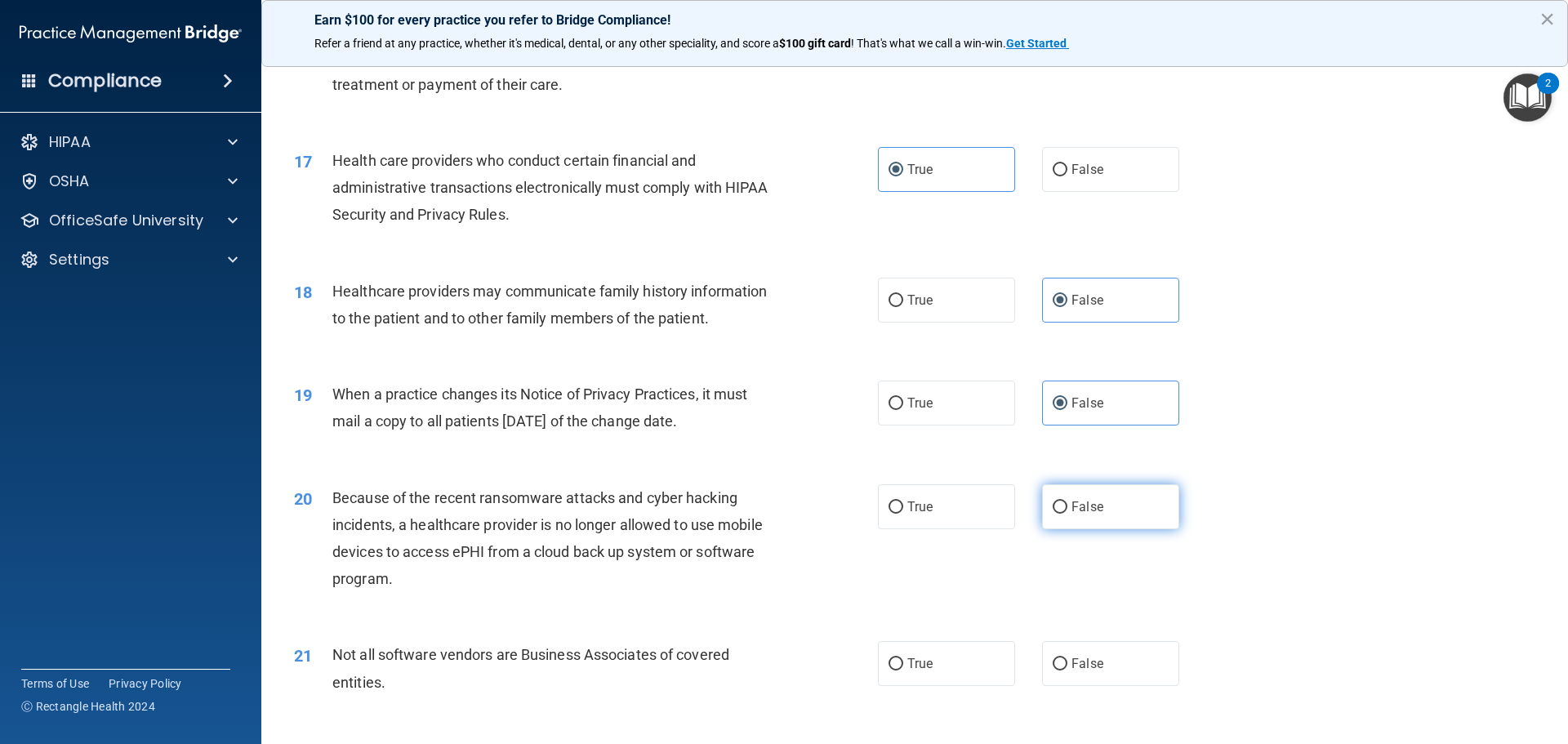
click at [1081, 513] on span "False" at bounding box center [1086, 507] width 32 height 16
click at [1067, 513] on input "False" at bounding box center [1059, 507] width 15 height 13
radio input "true"
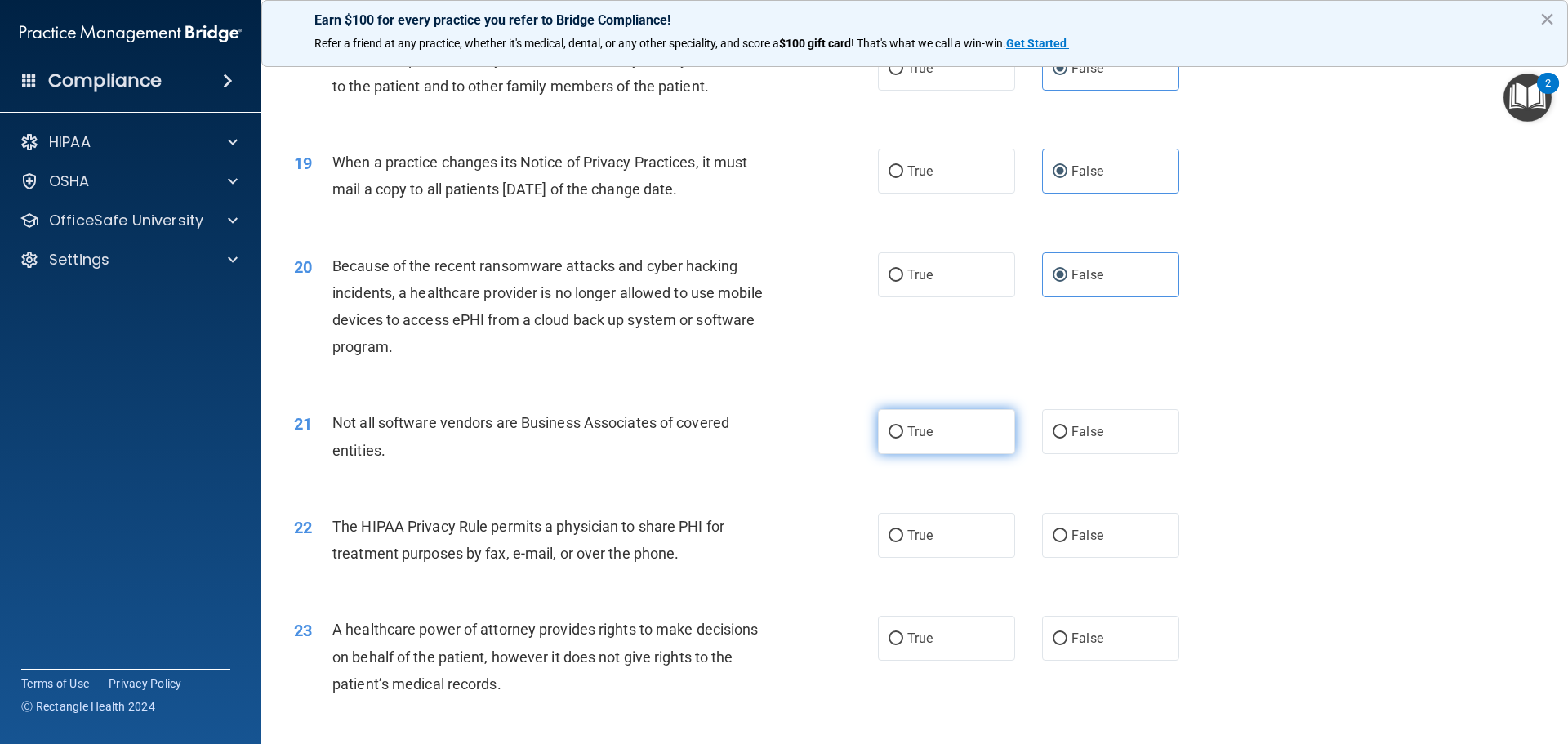
scroll to position [2285, 0]
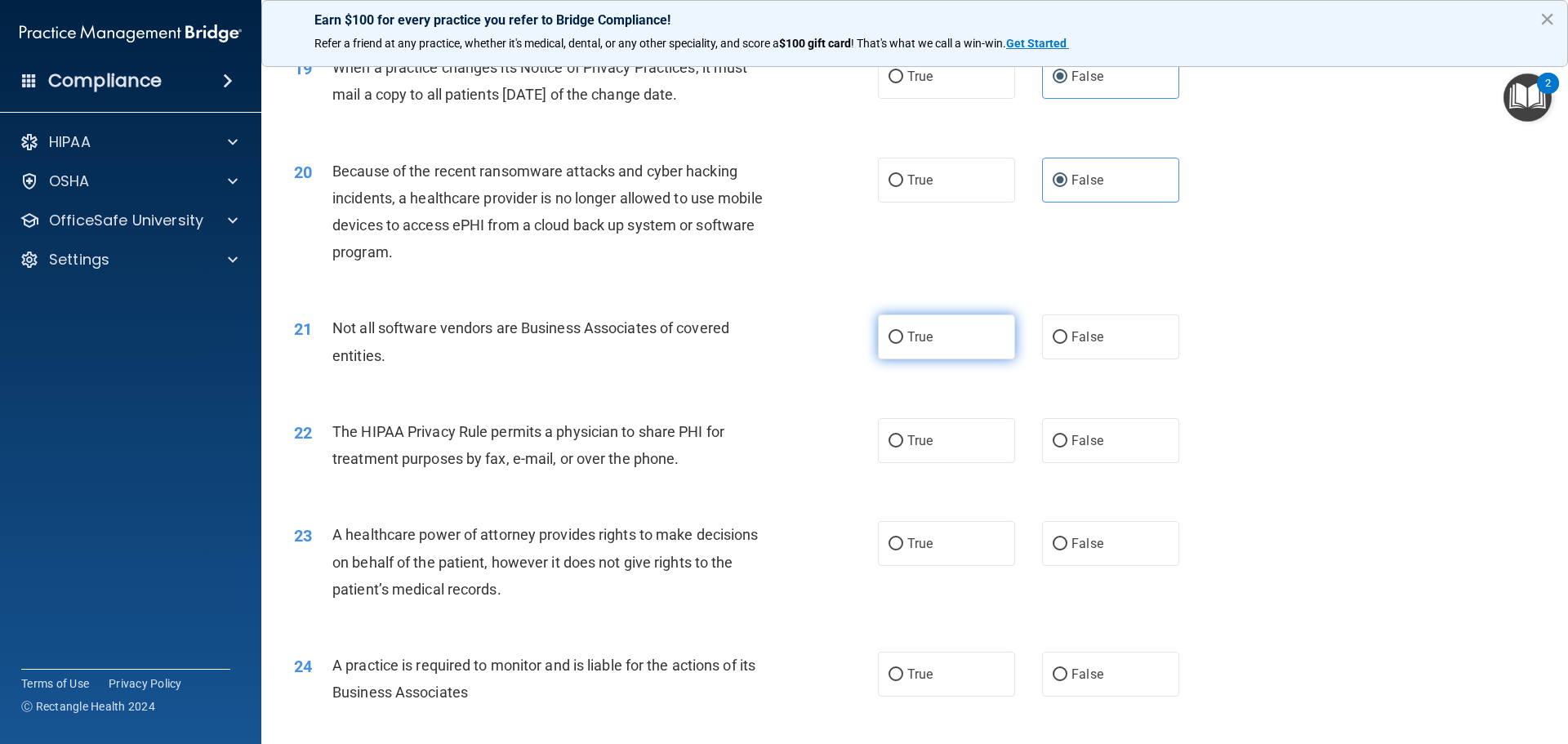
click at [923, 348] on label "True" at bounding box center [947, 336] width 138 height 45
click at [903, 344] on input "True" at bounding box center [895, 337] width 15 height 13
radio input "true"
click at [946, 472] on div "22 The HIPAA Privacy Rule permits a physician to share PHI for treatment purpos…" at bounding box center [915, 449] width 1266 height 103
click at [949, 428] on label "True" at bounding box center [947, 440] width 138 height 45
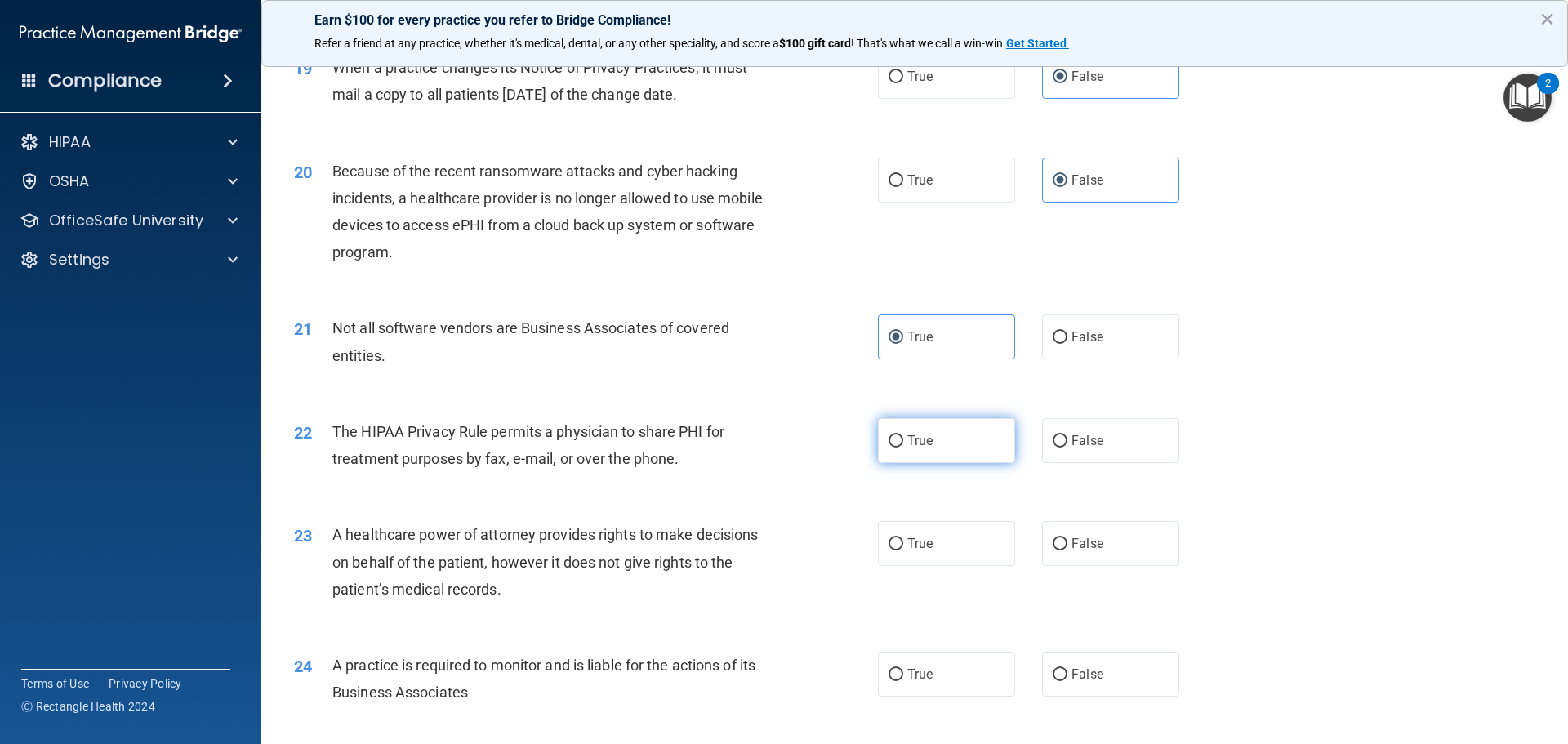
click at [903, 435] on input "True" at bounding box center [895, 441] width 15 height 13
radio input "true"
click at [1099, 549] on label "False" at bounding box center [1111, 543] width 138 height 45
click at [1067, 549] on input "False" at bounding box center [1059, 543] width 15 height 13
radio input "true"
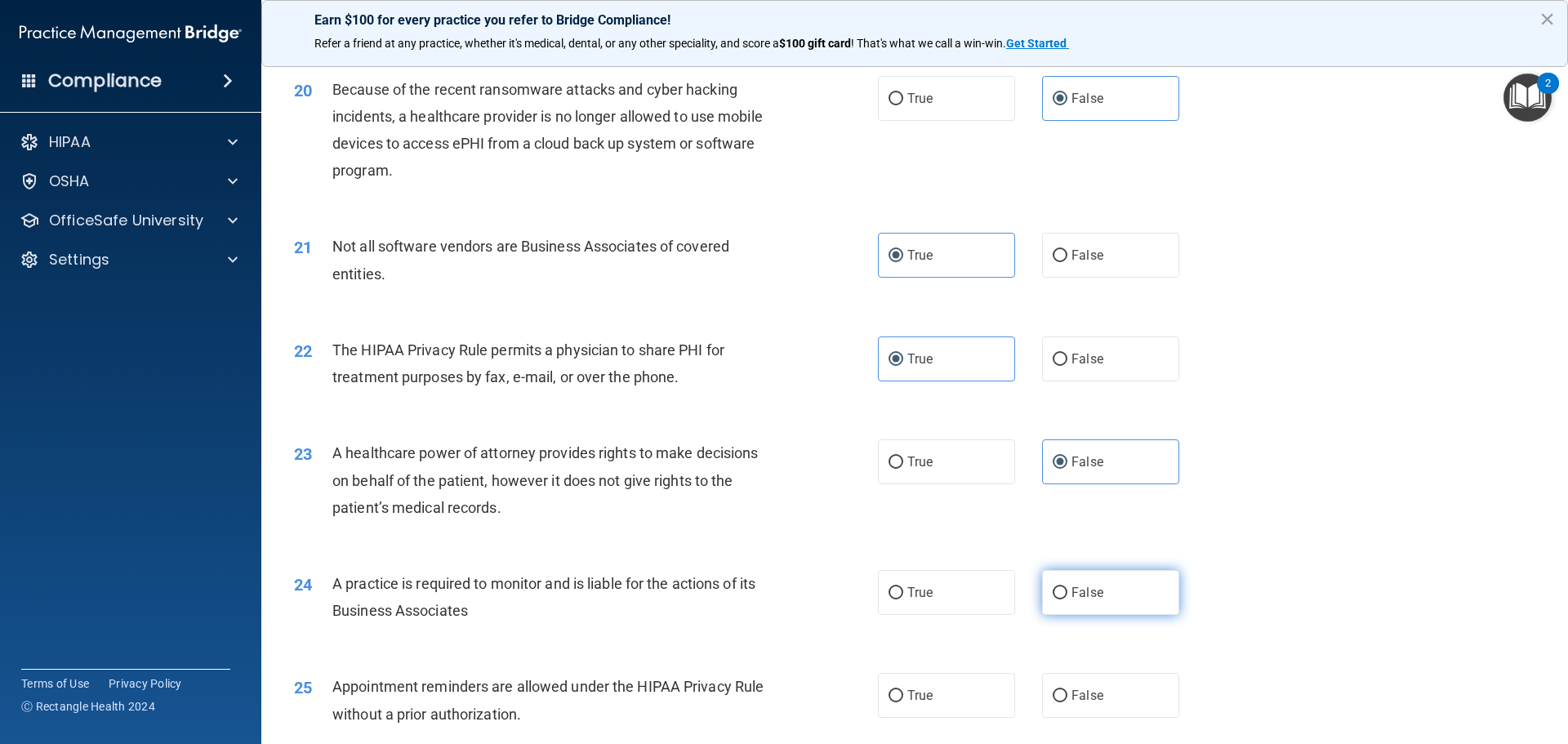
click at [1091, 598] on span "False" at bounding box center [1086, 592] width 32 height 16
click at [1067, 598] on input "False" at bounding box center [1059, 593] width 15 height 13
radio input "true"
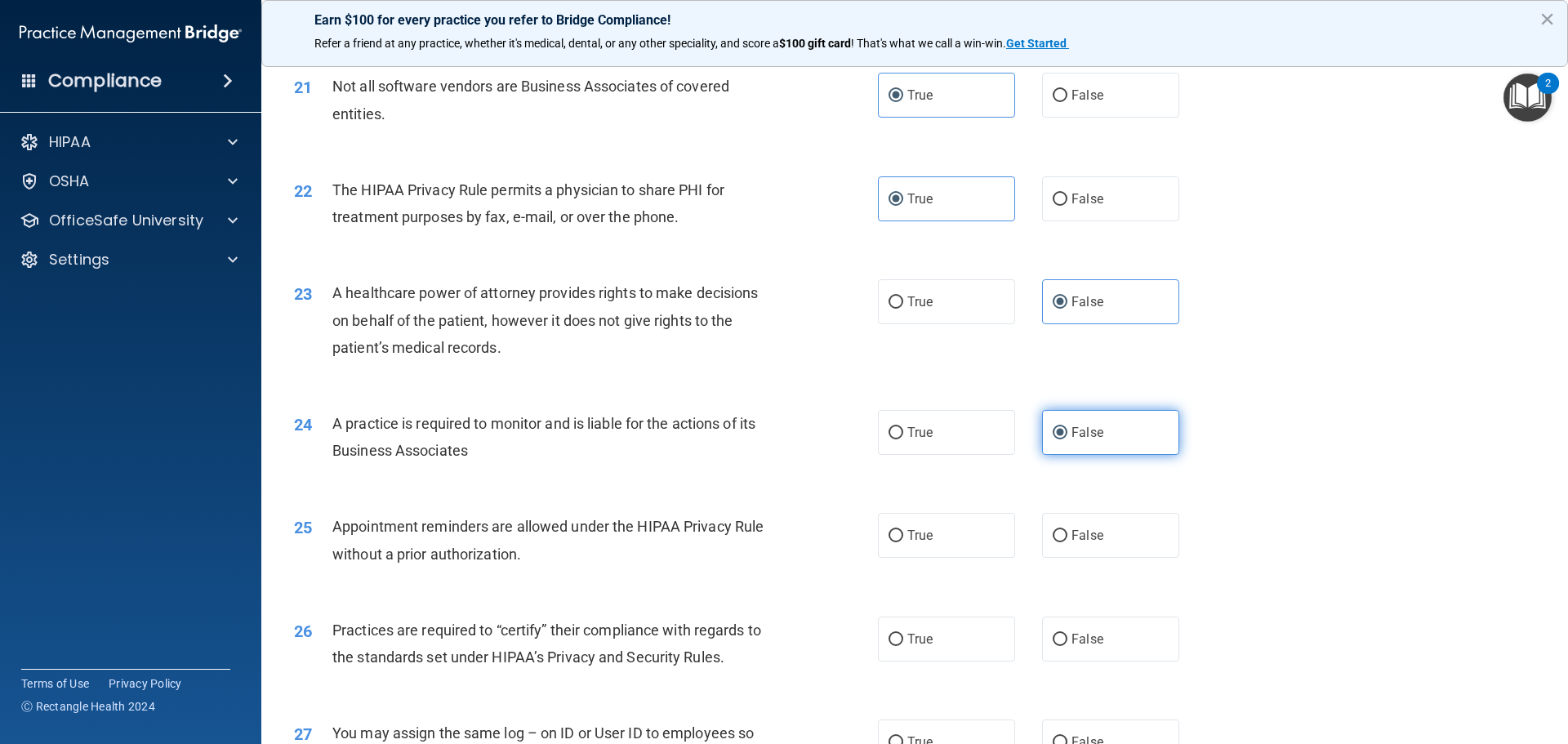
scroll to position [2530, 0]
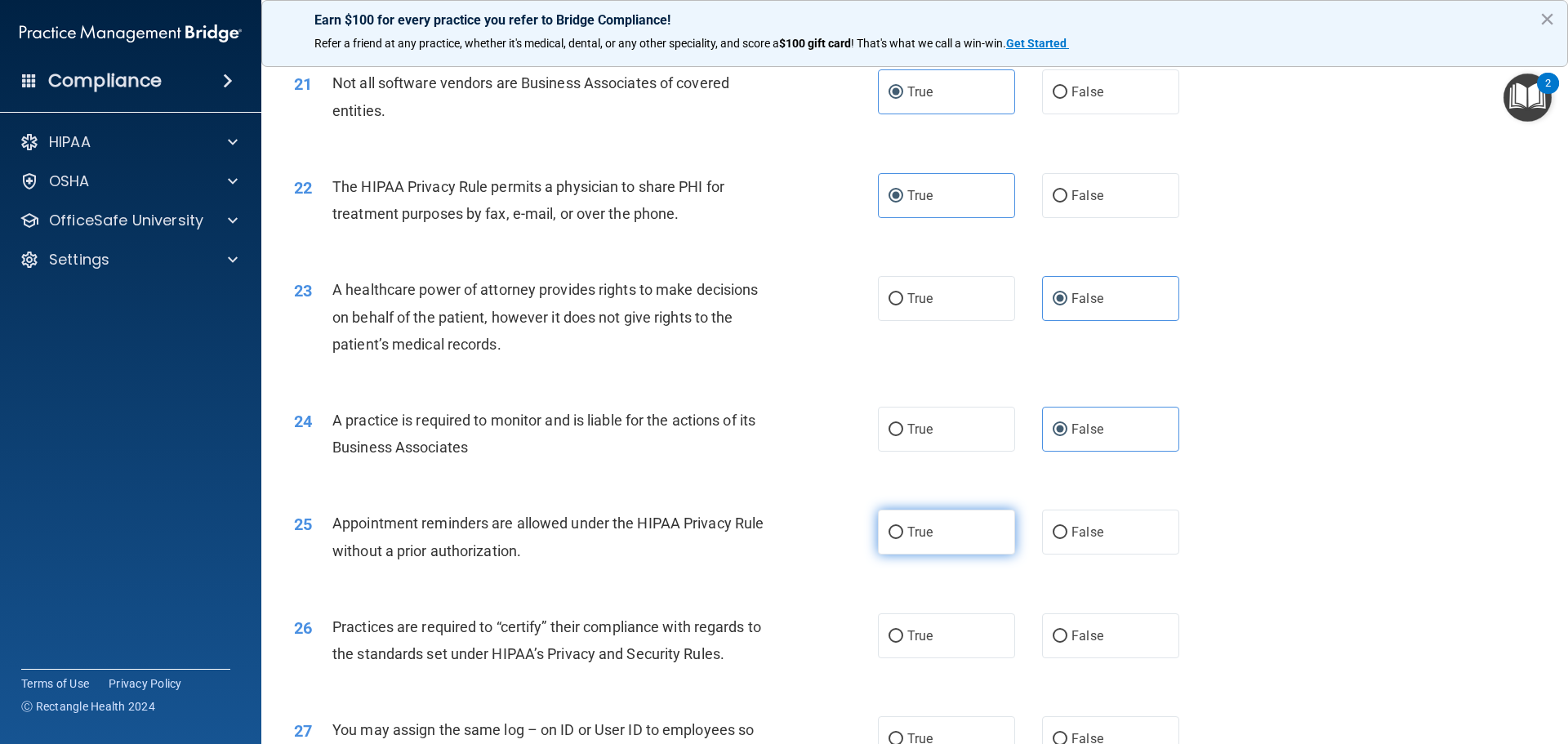
click at [955, 526] on label "True" at bounding box center [947, 532] width 138 height 45
click at [903, 526] on input "True" at bounding box center [895, 532] width 15 height 13
radio input "true"
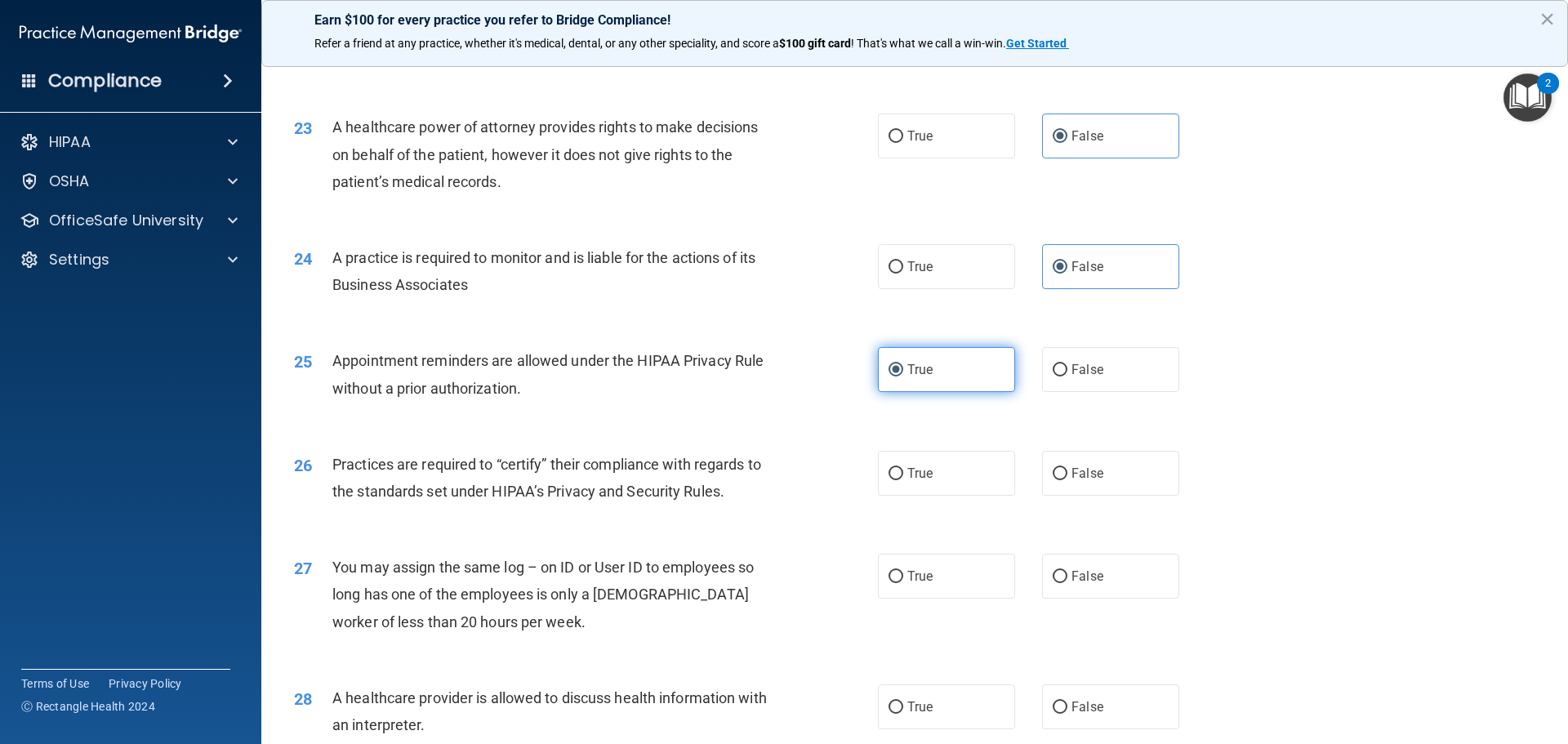
scroll to position [2693, 0]
click at [1078, 472] on span "False" at bounding box center [1086, 472] width 32 height 16
click at [1067, 472] on input "False" at bounding box center [1059, 473] width 15 height 13
radio input "true"
click at [1091, 587] on label "False" at bounding box center [1111, 574] width 138 height 45
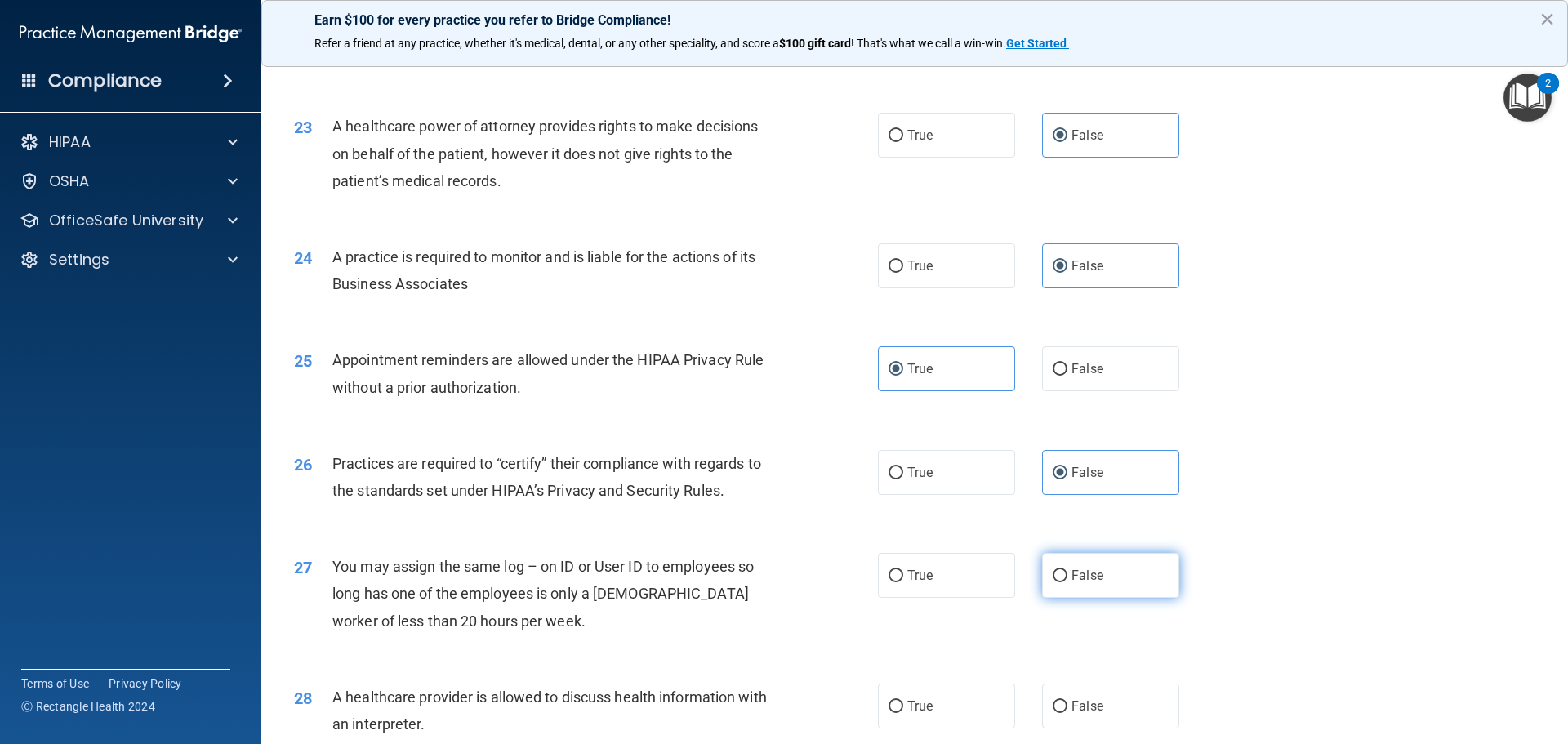
click at [1067, 582] on input "False" at bounding box center [1059, 575] width 15 height 13
radio input "true"
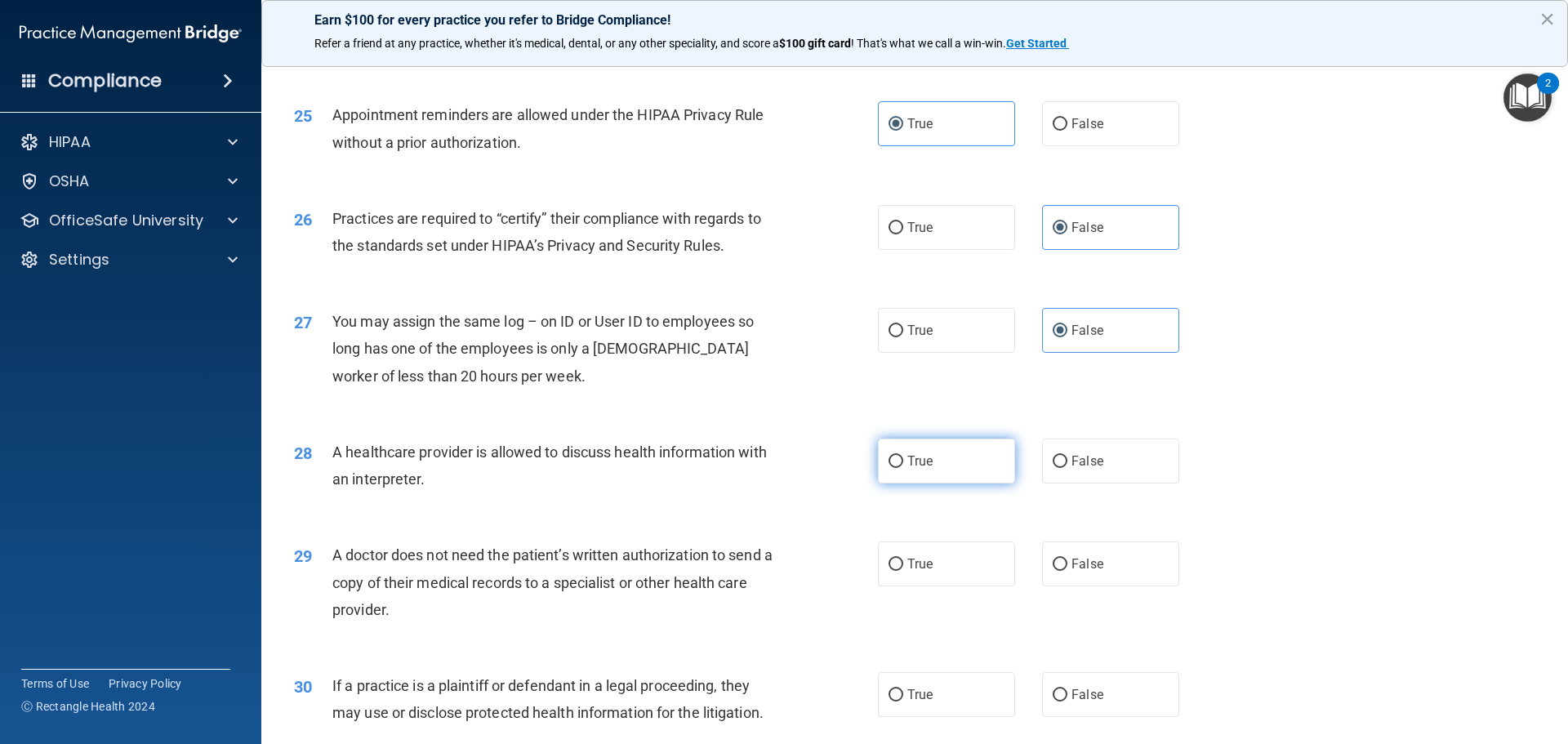
click at [978, 474] on label "True" at bounding box center [947, 460] width 138 height 45
click at [903, 468] on input "True" at bounding box center [895, 461] width 15 height 13
radio input "true"
drag, startPoint x: 923, startPoint y: 542, endPoint x: 921, endPoint y: 572, distance: 30.1
click at [922, 542] on label "True" at bounding box center [947, 564] width 138 height 45
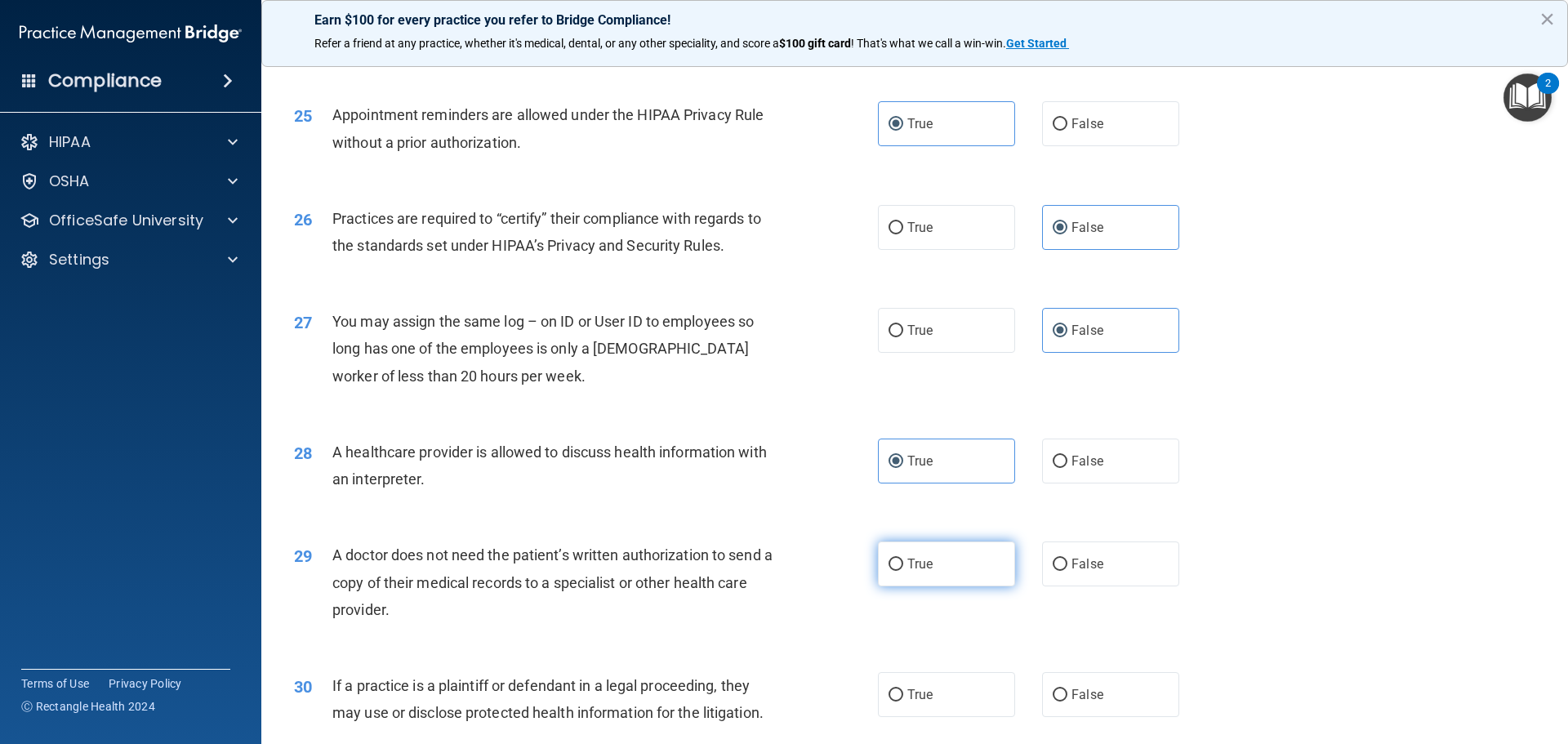
click at [903, 558] on input "True" at bounding box center [895, 564] width 15 height 13
radio input "true"
click at [915, 660] on div "30 If a practice is a plaintiff or defendant in a legal proceeding, they may us…" at bounding box center [915, 702] width 1266 height 103
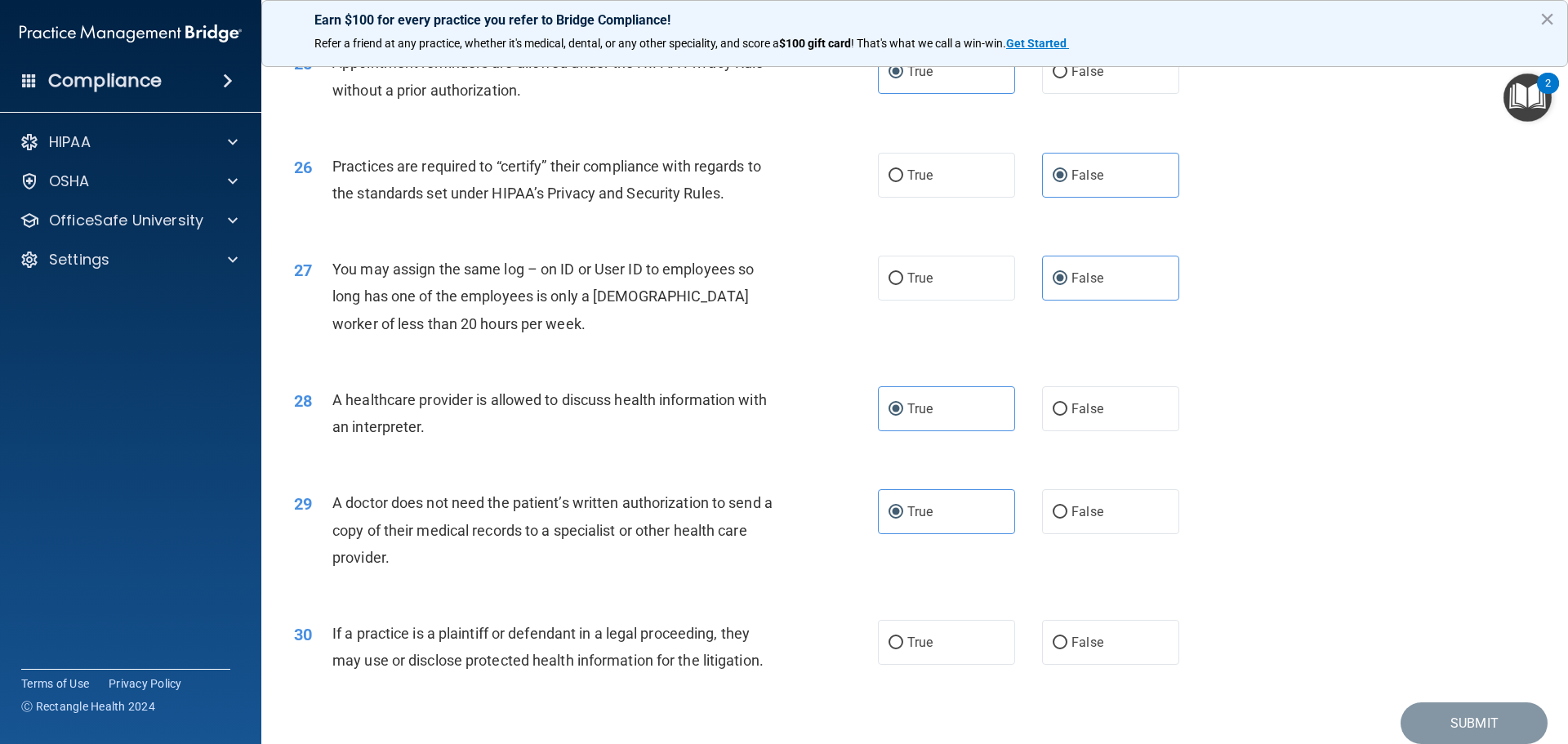
scroll to position [3020, 0]
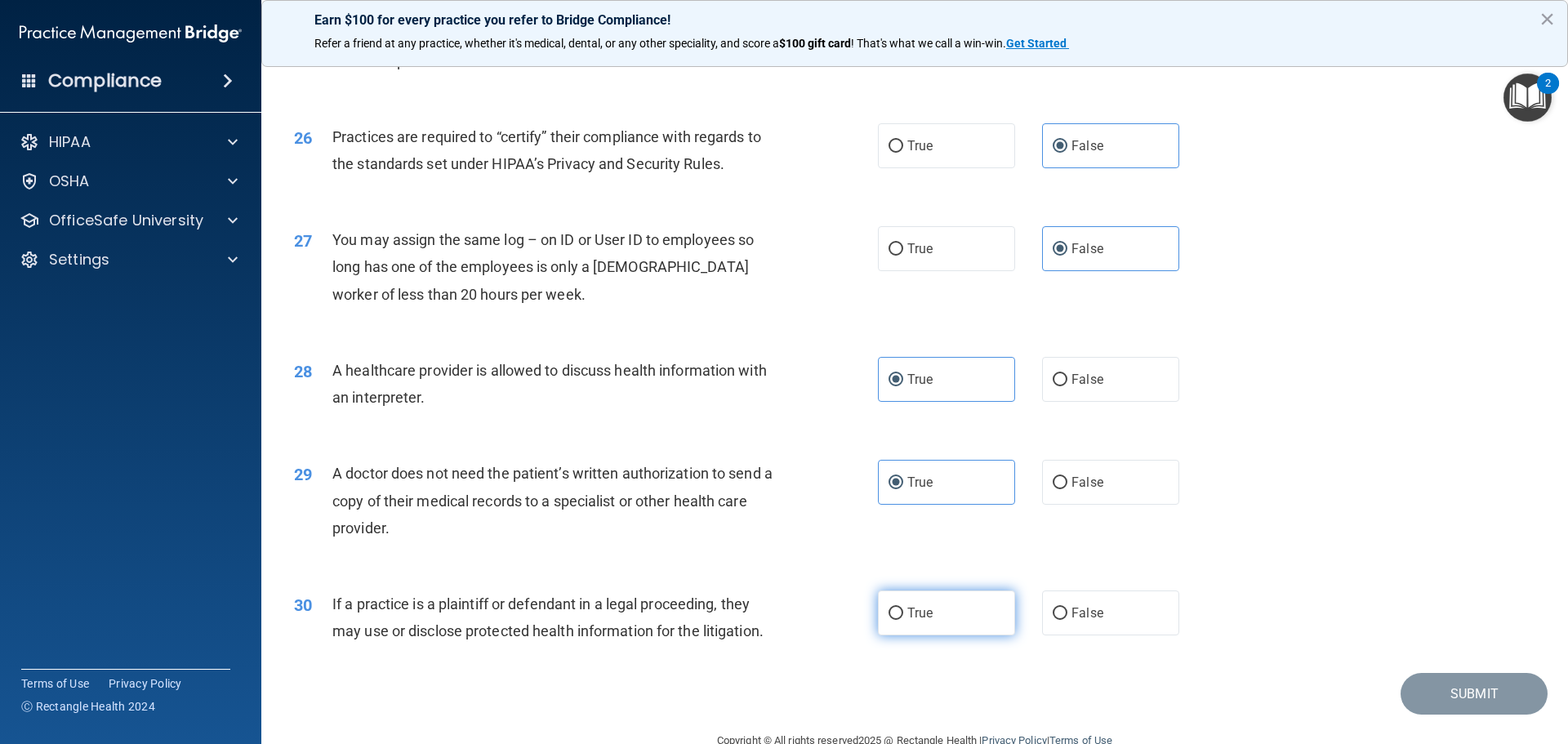
click at [909, 631] on label "True" at bounding box center [947, 612] width 138 height 45
click at [903, 619] on input "True" at bounding box center [895, 613] width 15 height 13
radio input "true"
click at [1449, 693] on button "Submit" at bounding box center [1474, 693] width 147 height 42
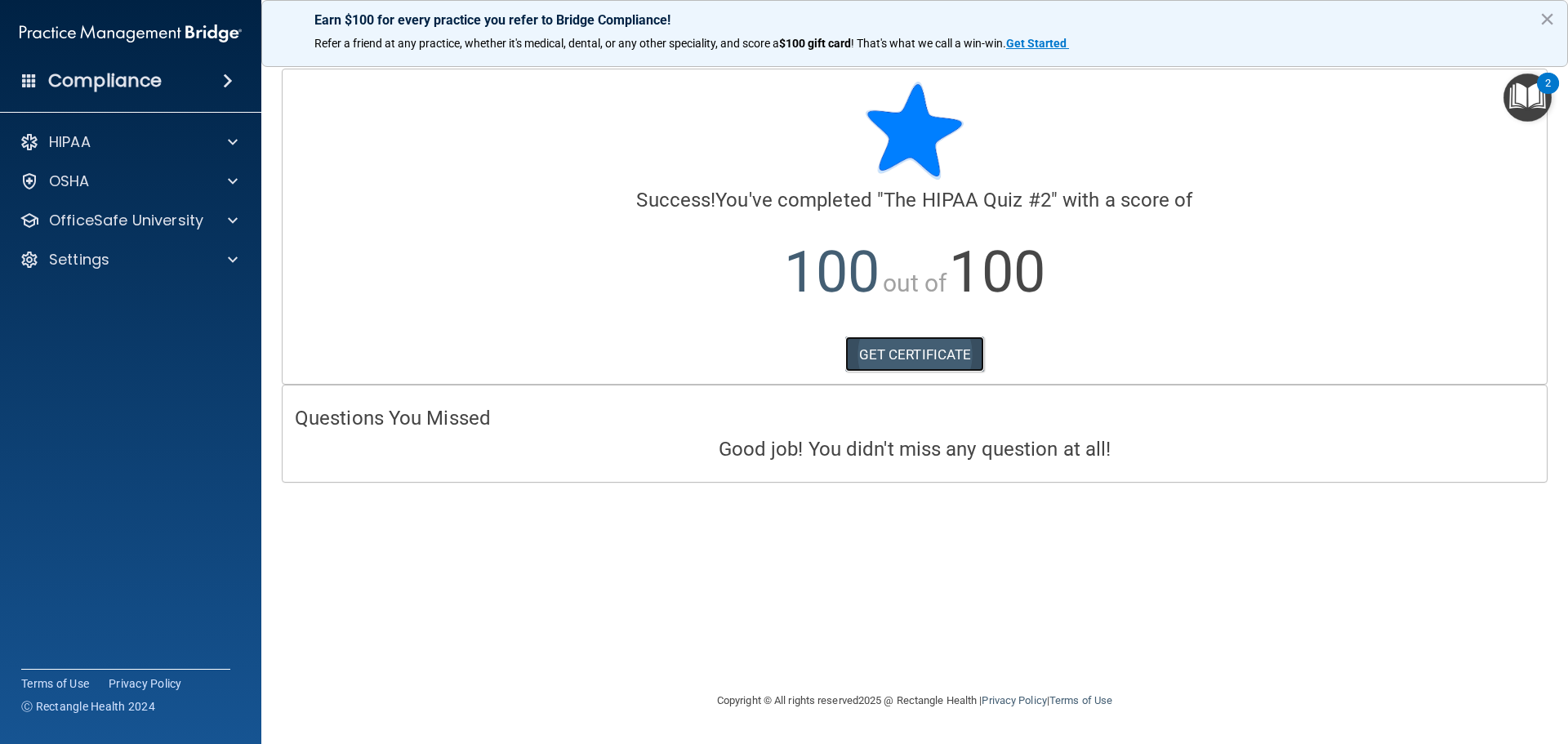
click at [911, 351] on link "GET CERTIFICATE" at bounding box center [915, 354] width 140 height 36
click at [80, 232] on div "OfficeSafe University" at bounding box center [131, 221] width 262 height 33
click at [175, 213] on p "OfficeSafe University" at bounding box center [126, 220] width 154 height 19
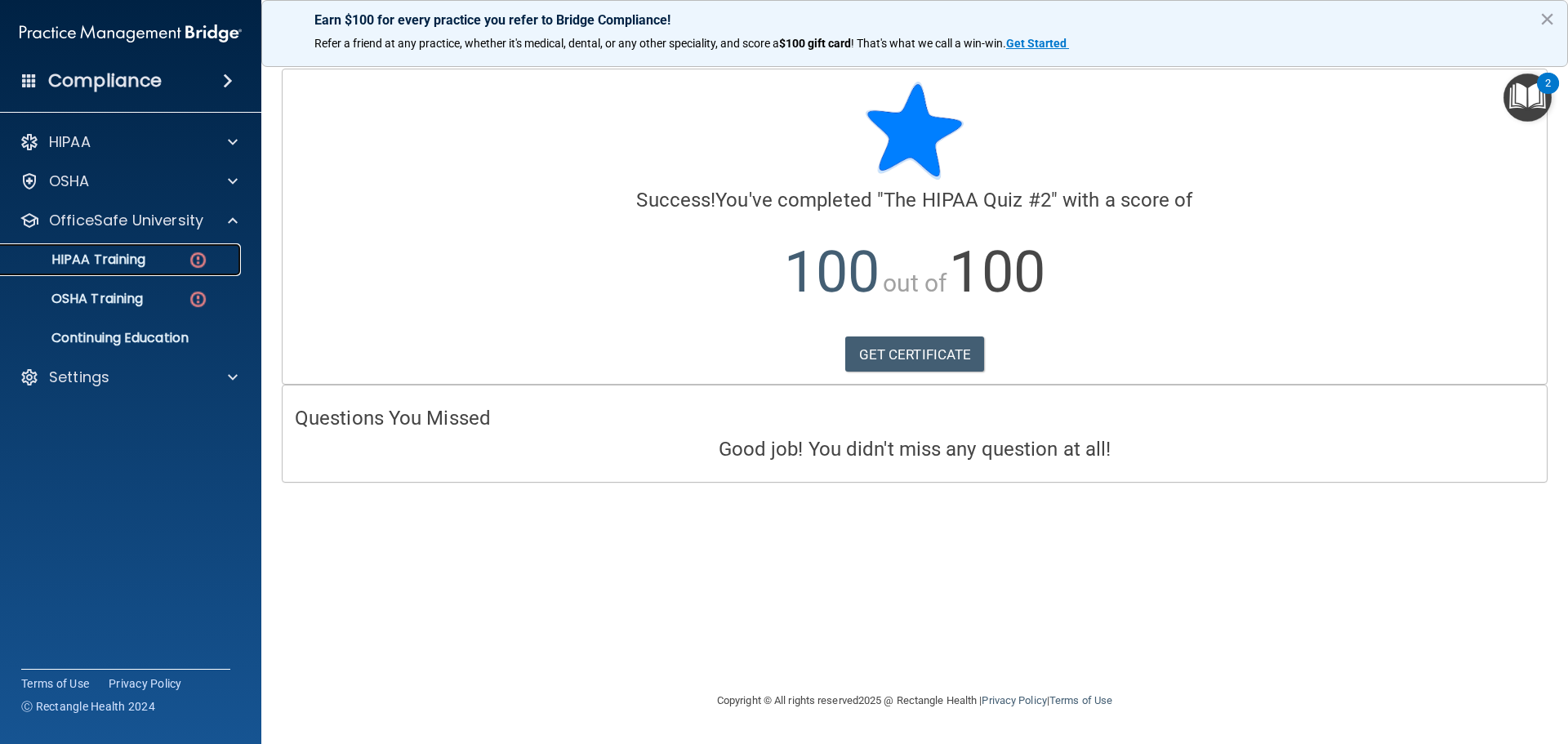
click at [160, 257] on div "HIPAA Training" at bounding box center [122, 259] width 223 height 16
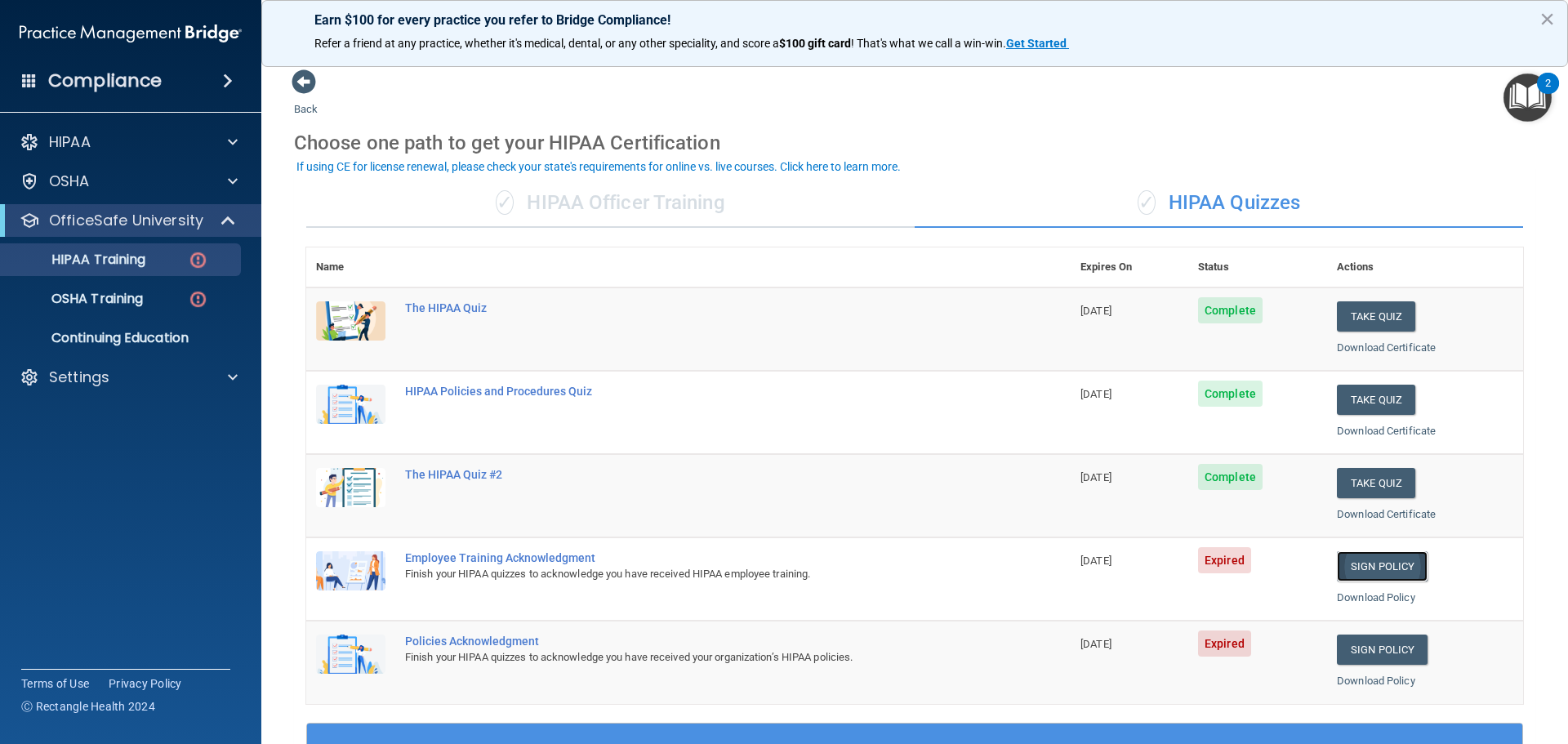
click at [1366, 563] on link "Sign Policy" at bounding box center [1382, 566] width 91 height 30
click at [1390, 647] on link "Sign Policy" at bounding box center [1382, 649] width 91 height 30
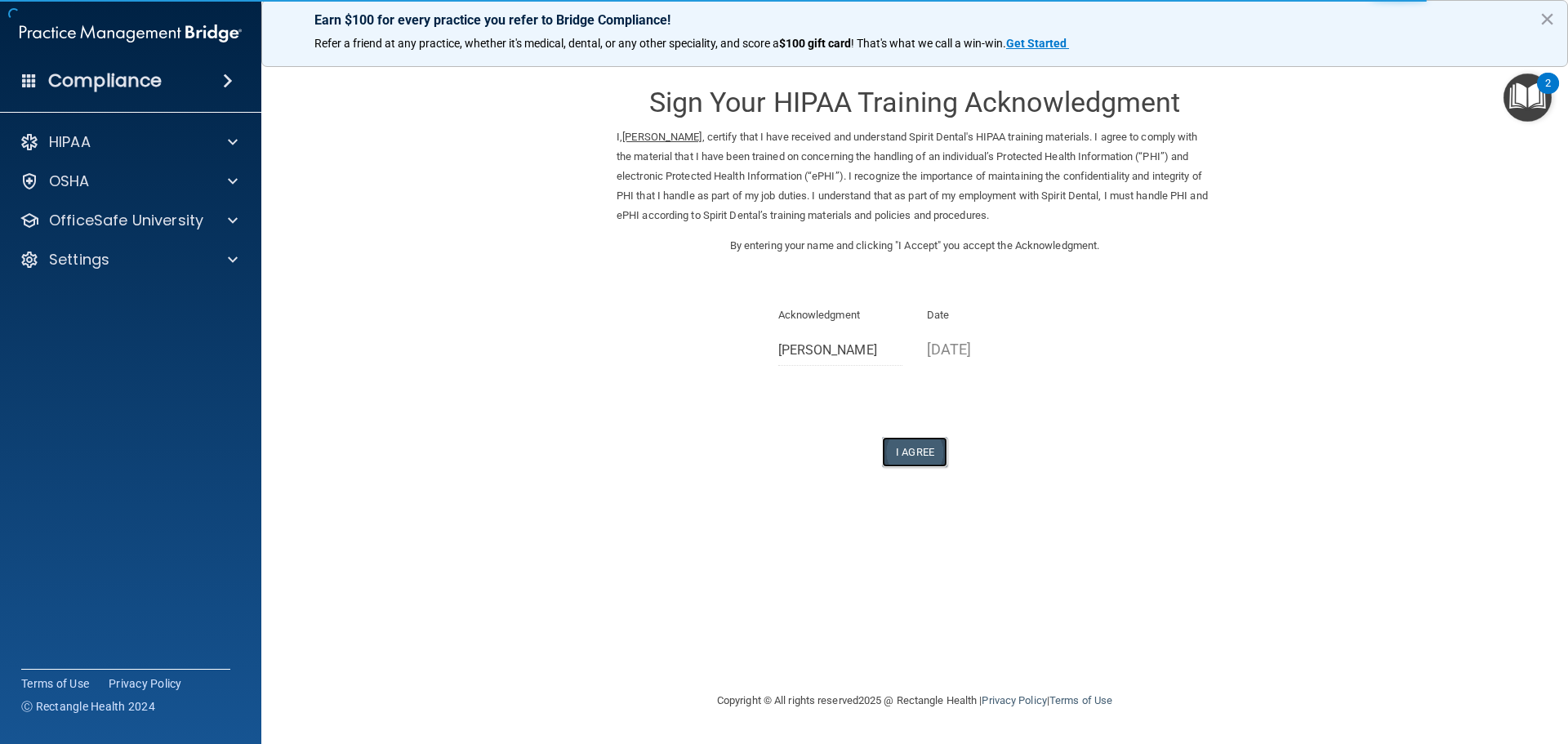
click at [912, 449] on button "I Agree" at bounding box center [914, 451] width 65 height 30
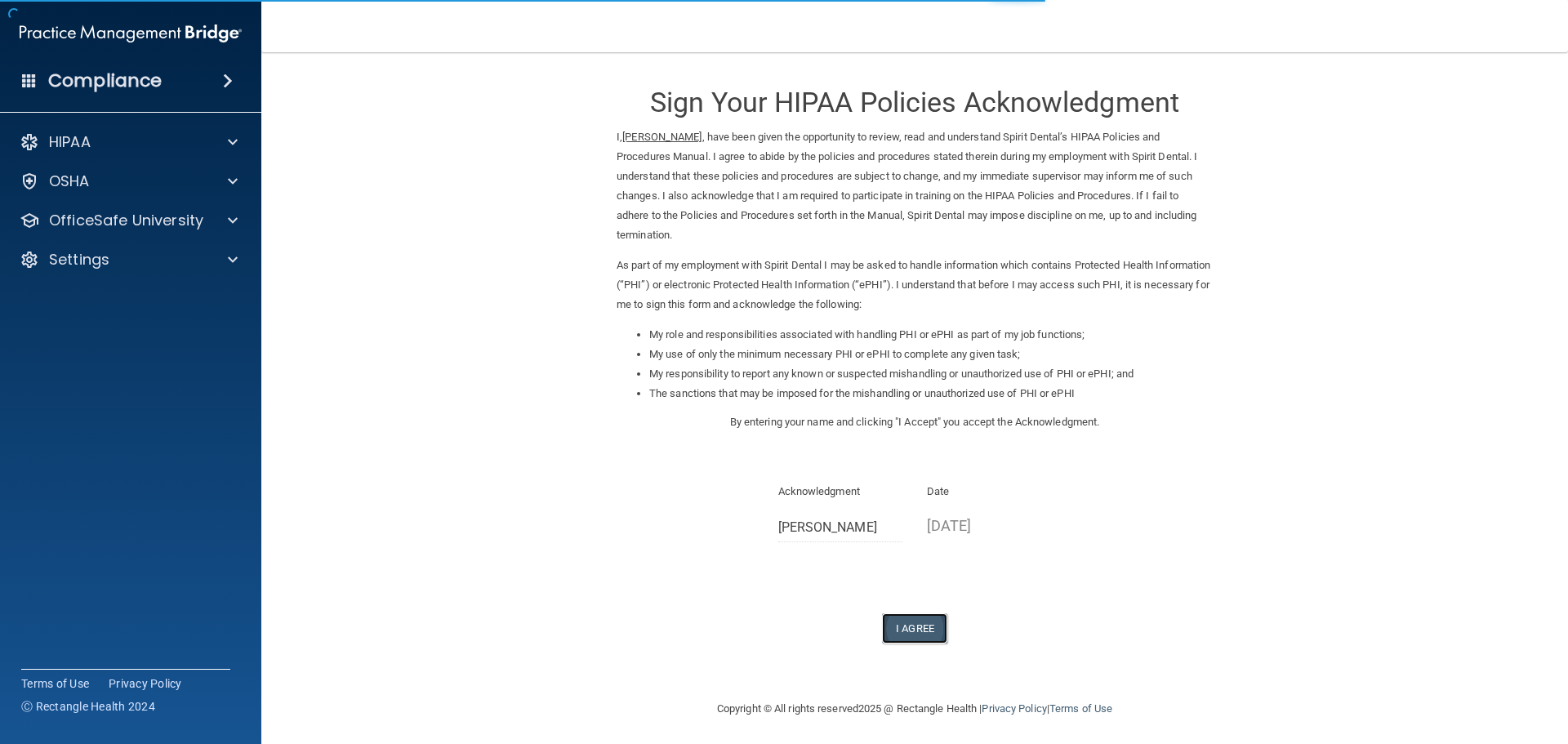
click at [904, 625] on button "I Agree" at bounding box center [914, 628] width 65 height 30
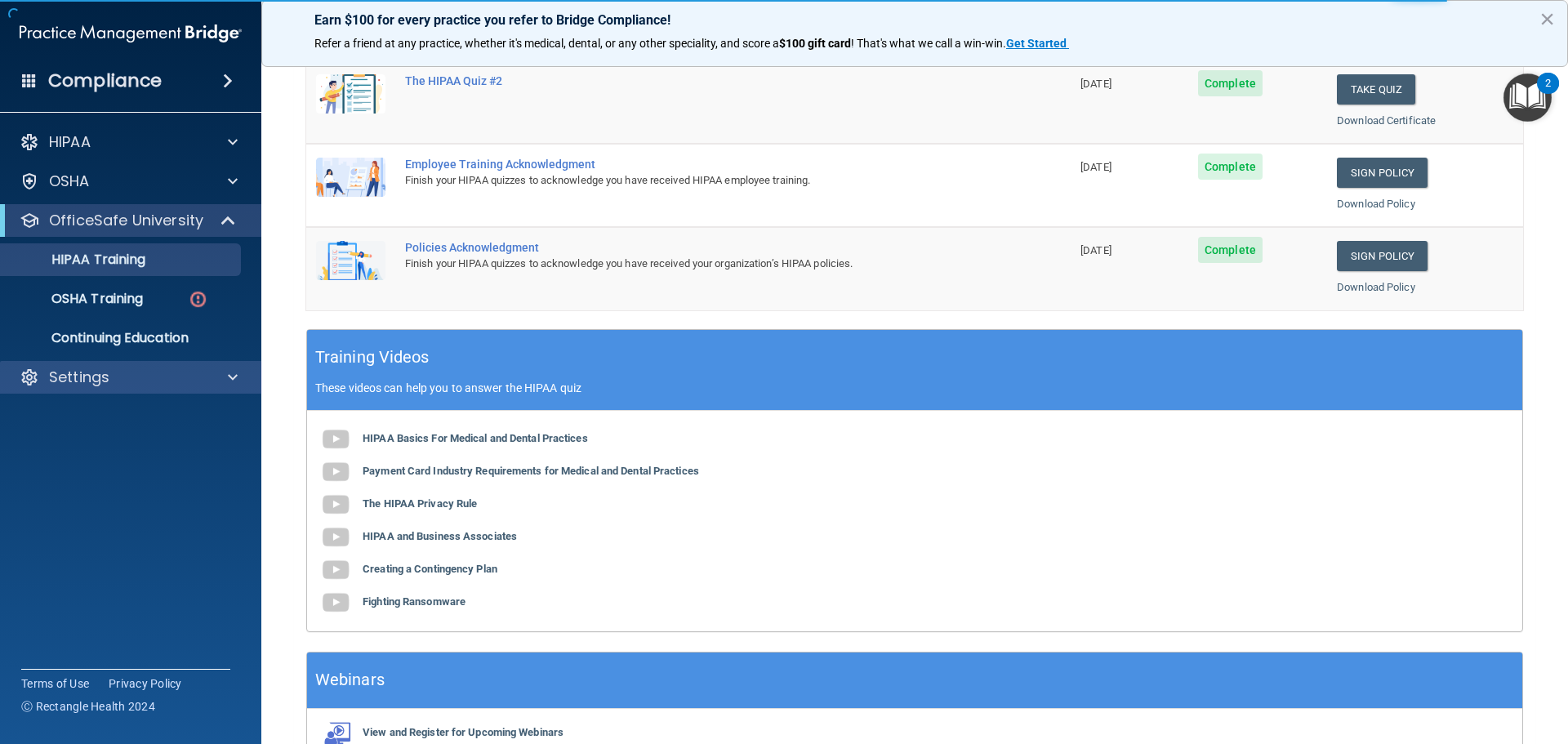
scroll to position [485, 0]
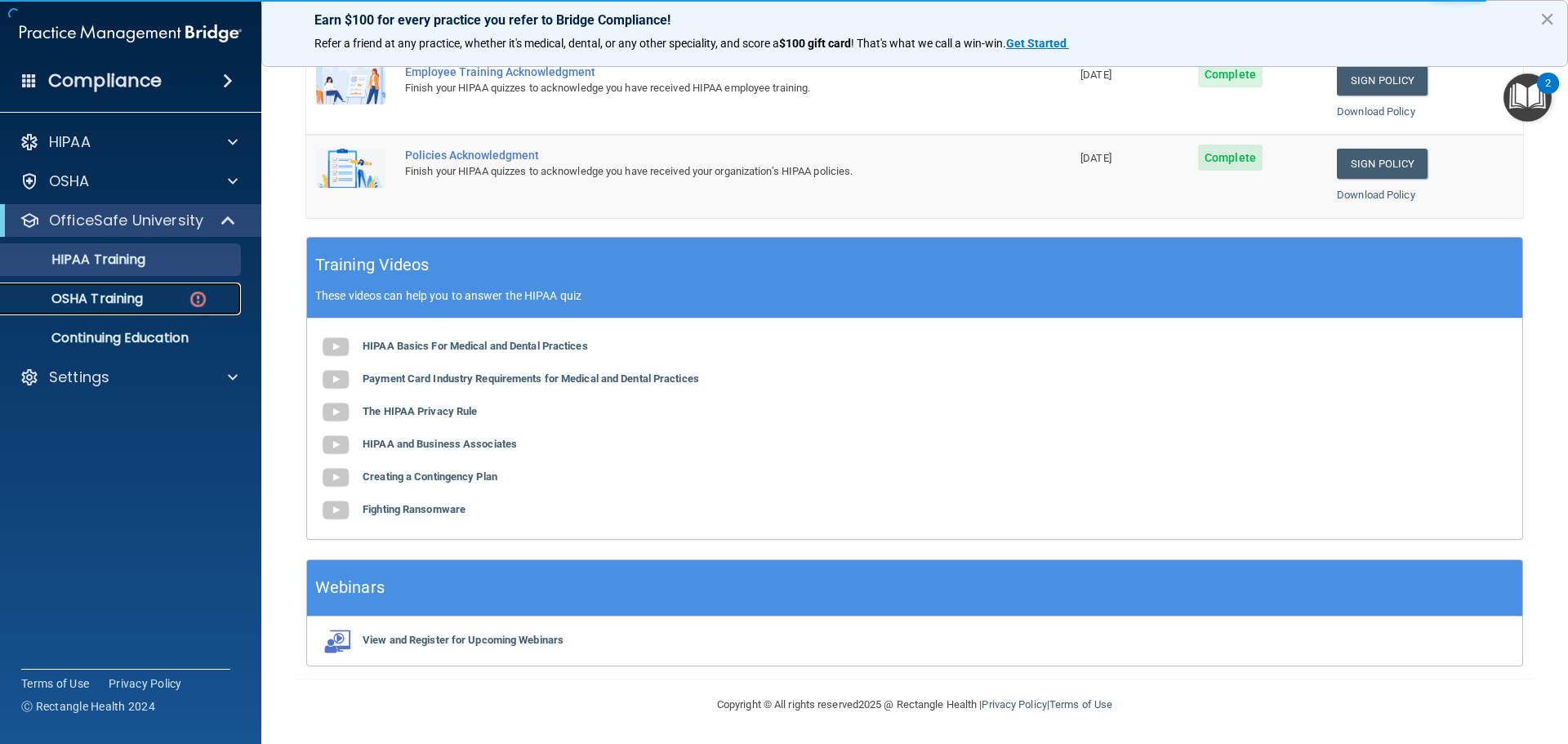
click at [141, 288] on link "OSHA Training" at bounding box center [111, 299] width 257 height 33
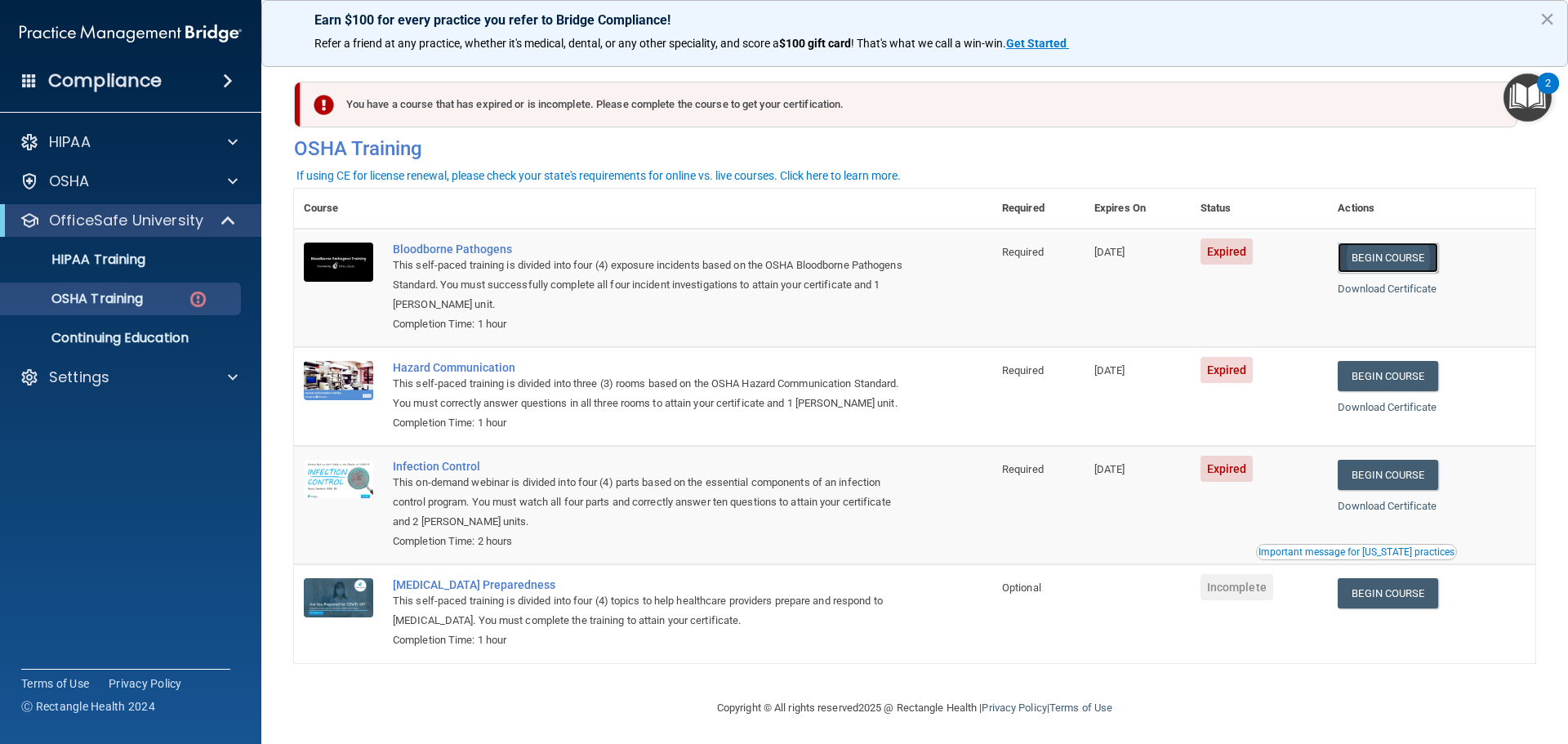
click at [1355, 257] on link "Begin Course" at bounding box center [1387, 257] width 100 height 30
click at [138, 303] on p "OSHA Training" at bounding box center [77, 298] width 132 height 16
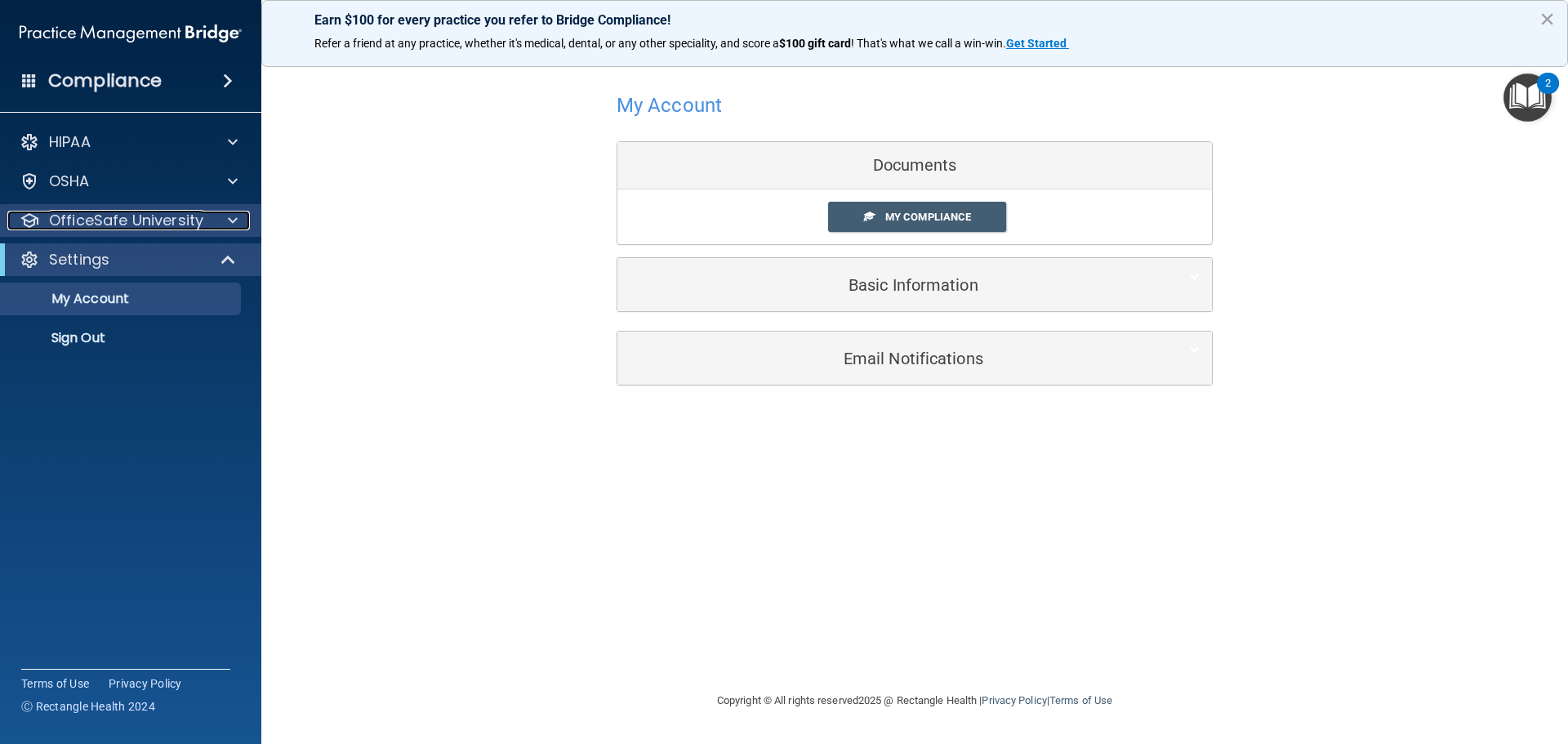
click at [200, 221] on p "OfficeSafe University" at bounding box center [126, 220] width 154 height 19
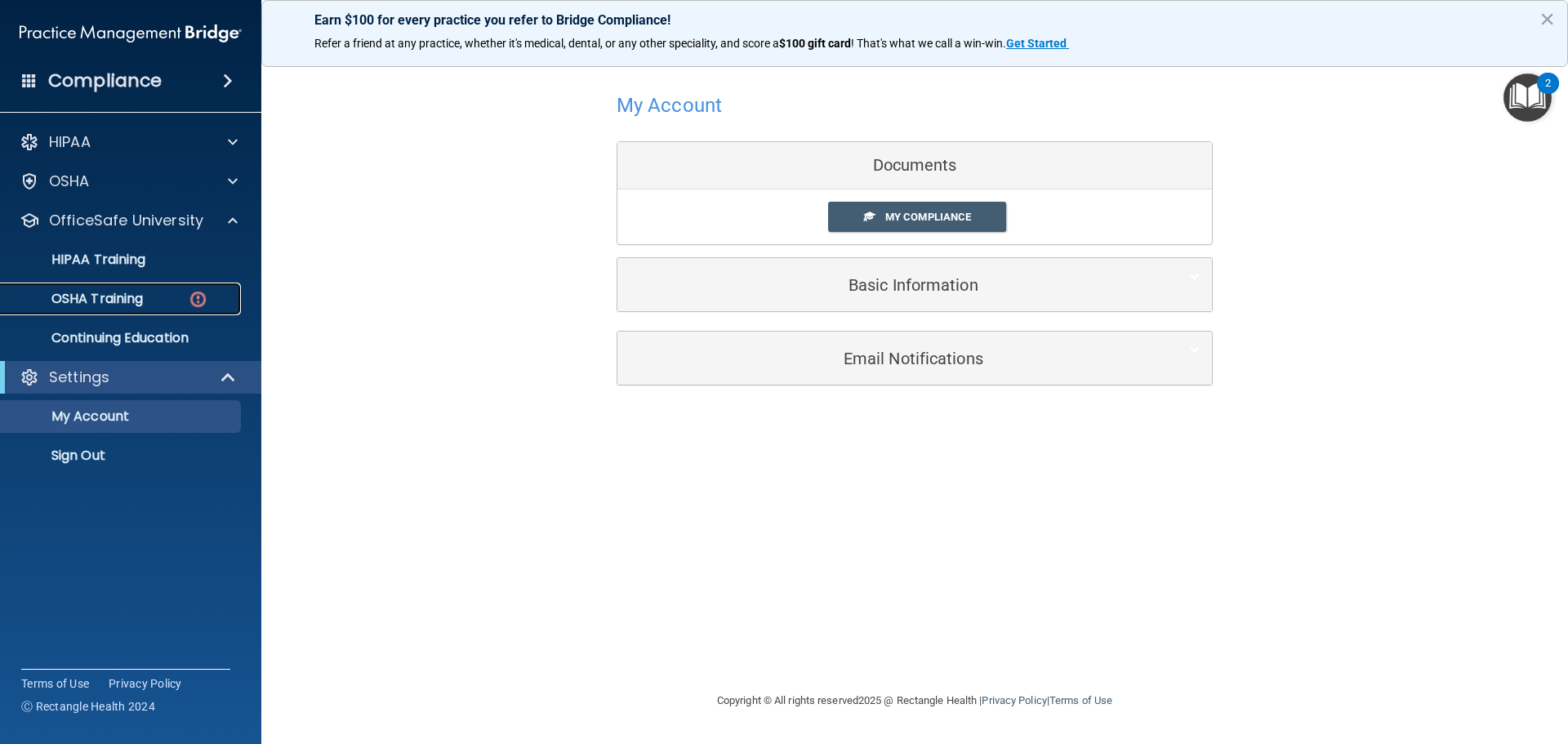
click at [171, 291] on div "OSHA Training" at bounding box center [122, 298] width 223 height 16
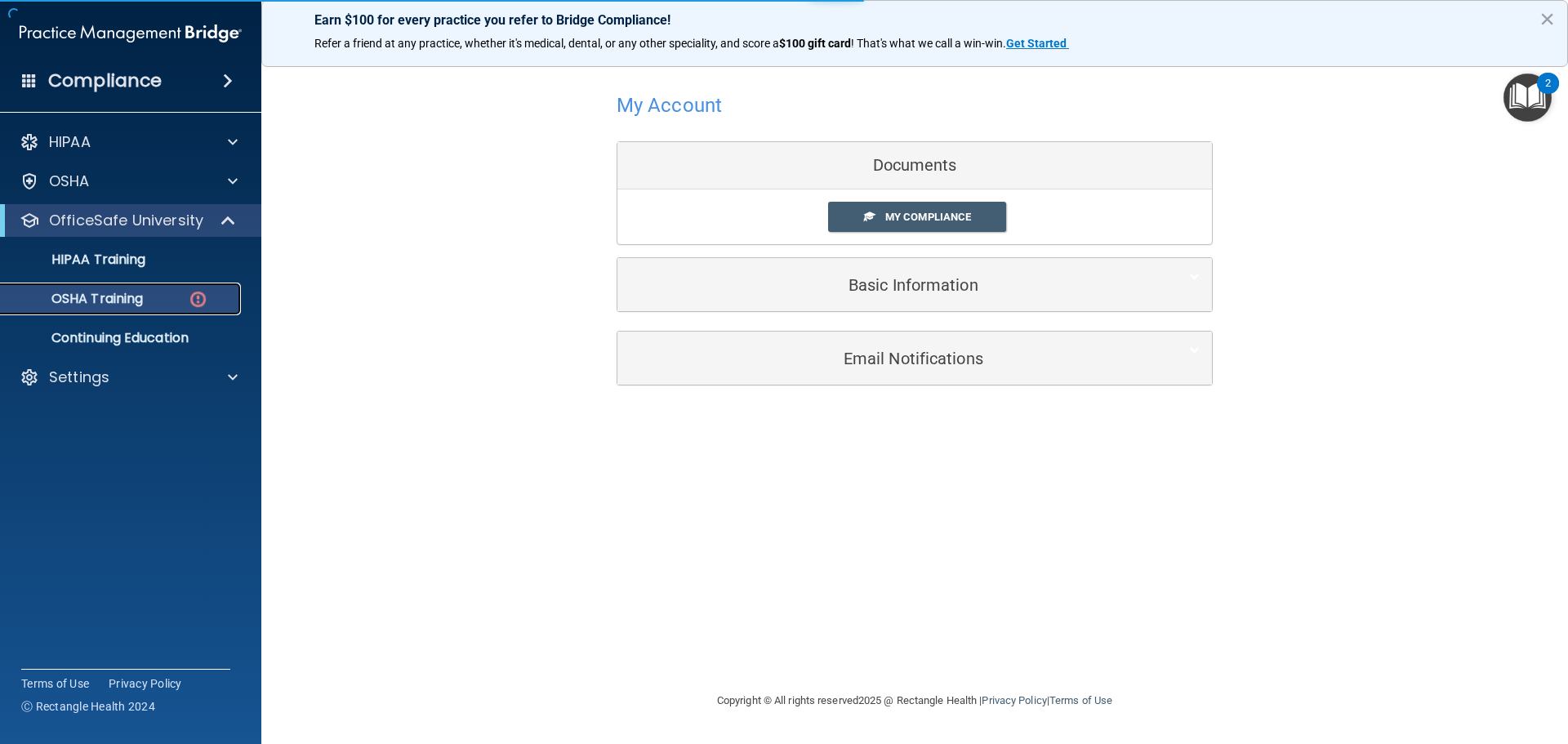
click at [170, 303] on div "OSHA Training" at bounding box center [122, 298] width 223 height 16
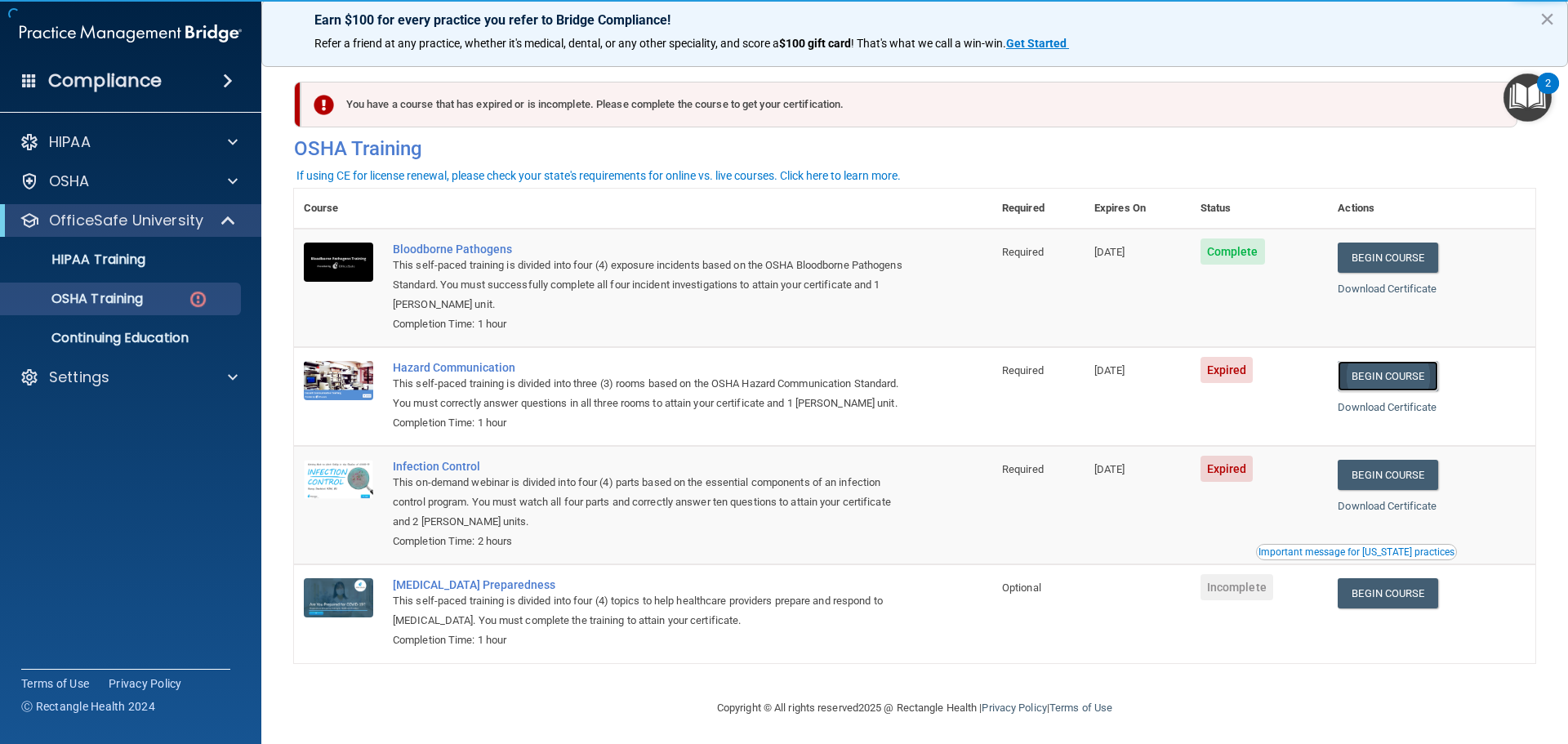
click at [1390, 388] on link "Begin Course" at bounding box center [1387, 375] width 100 height 30
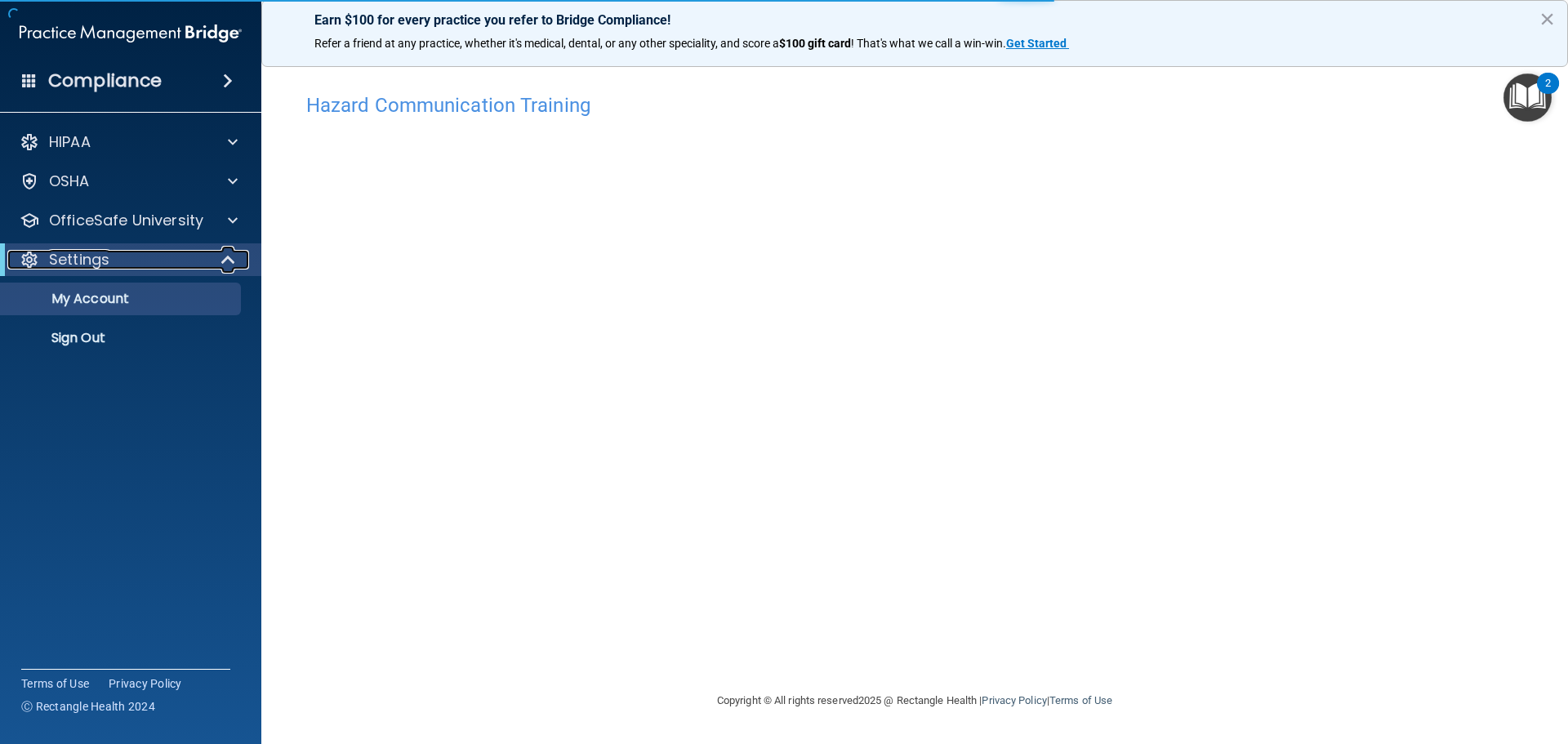
click at [180, 260] on div "Settings" at bounding box center [109, 260] width 202 height 19
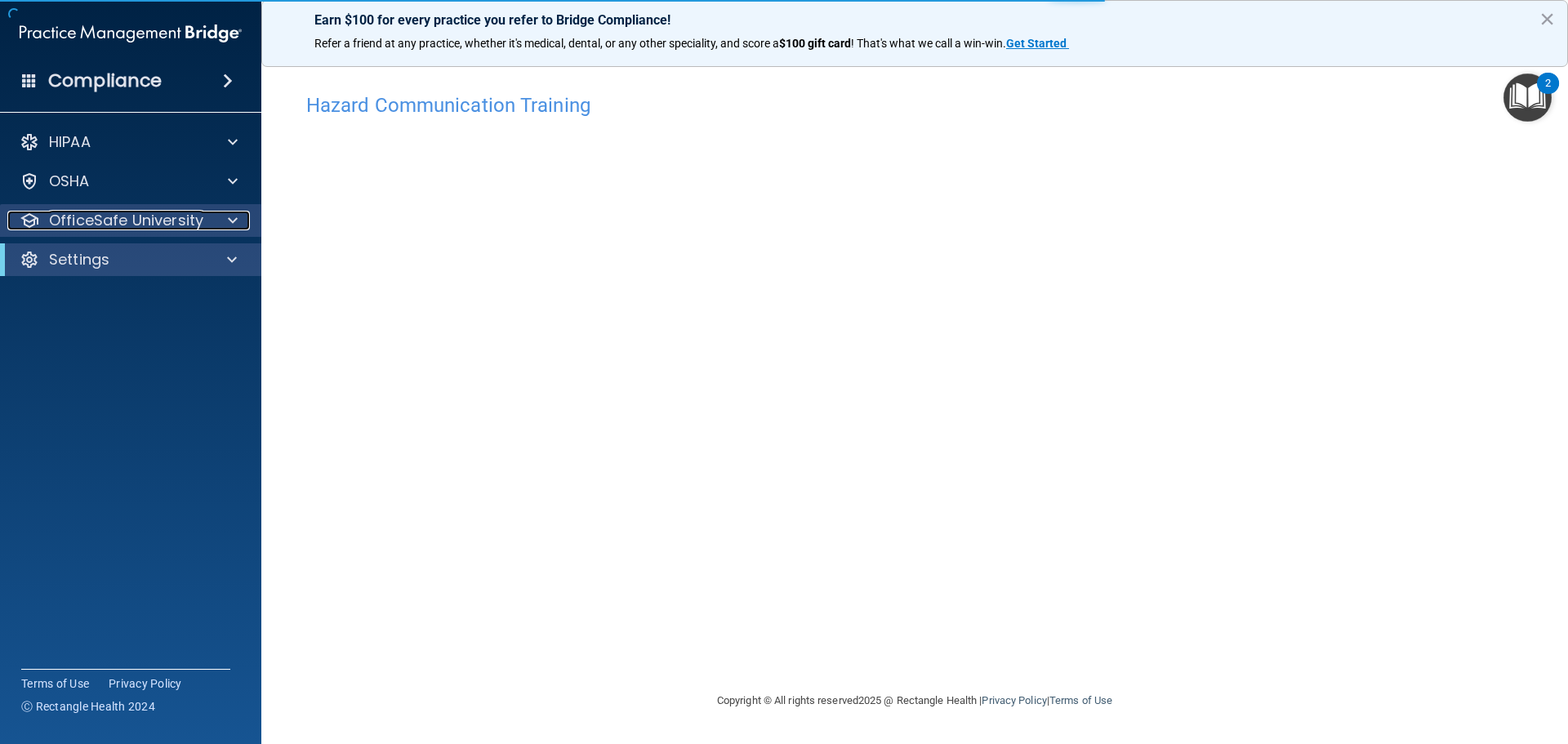
click at [171, 220] on p "OfficeSafe University" at bounding box center [126, 220] width 154 height 19
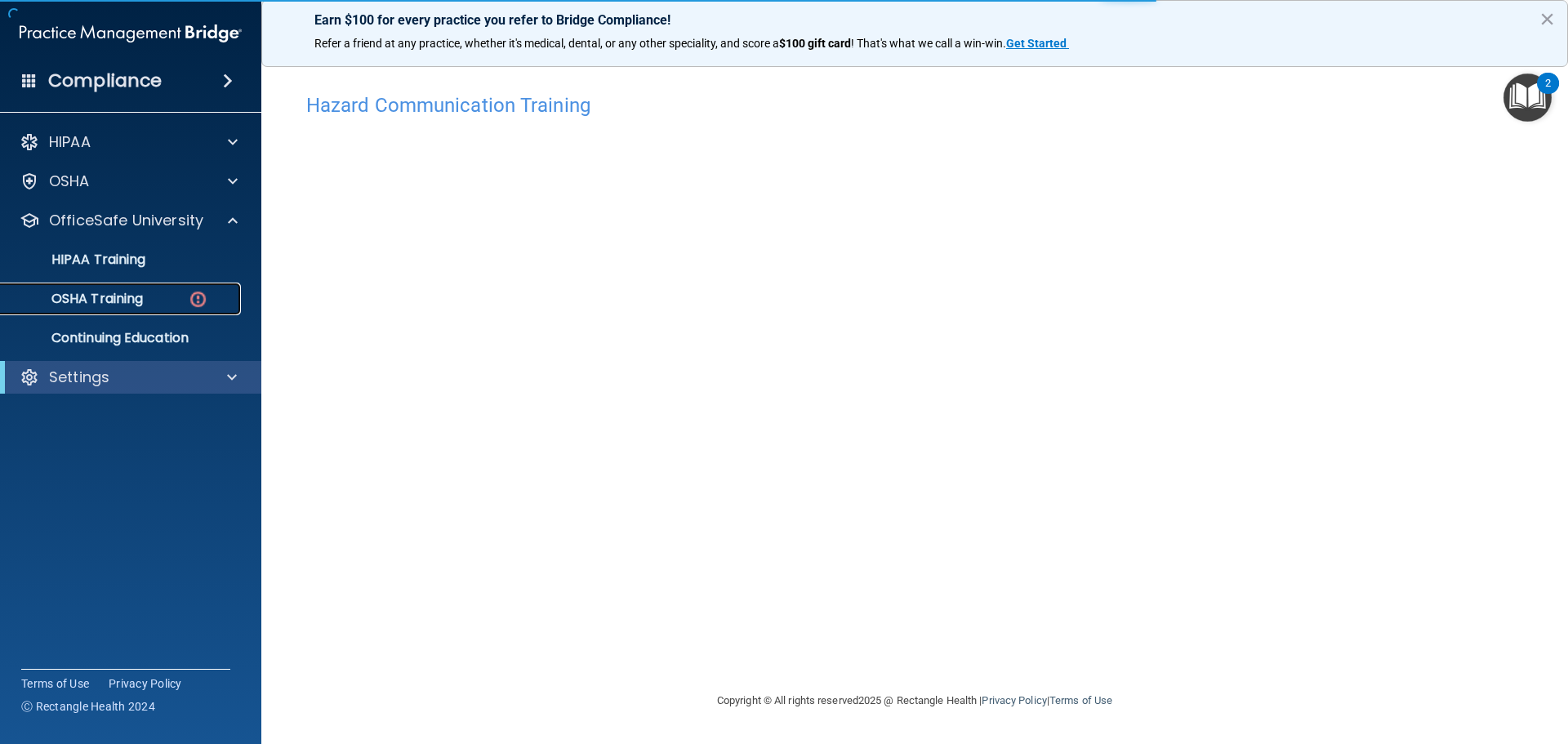
click at [189, 298] on img at bounding box center [198, 298] width 20 height 20
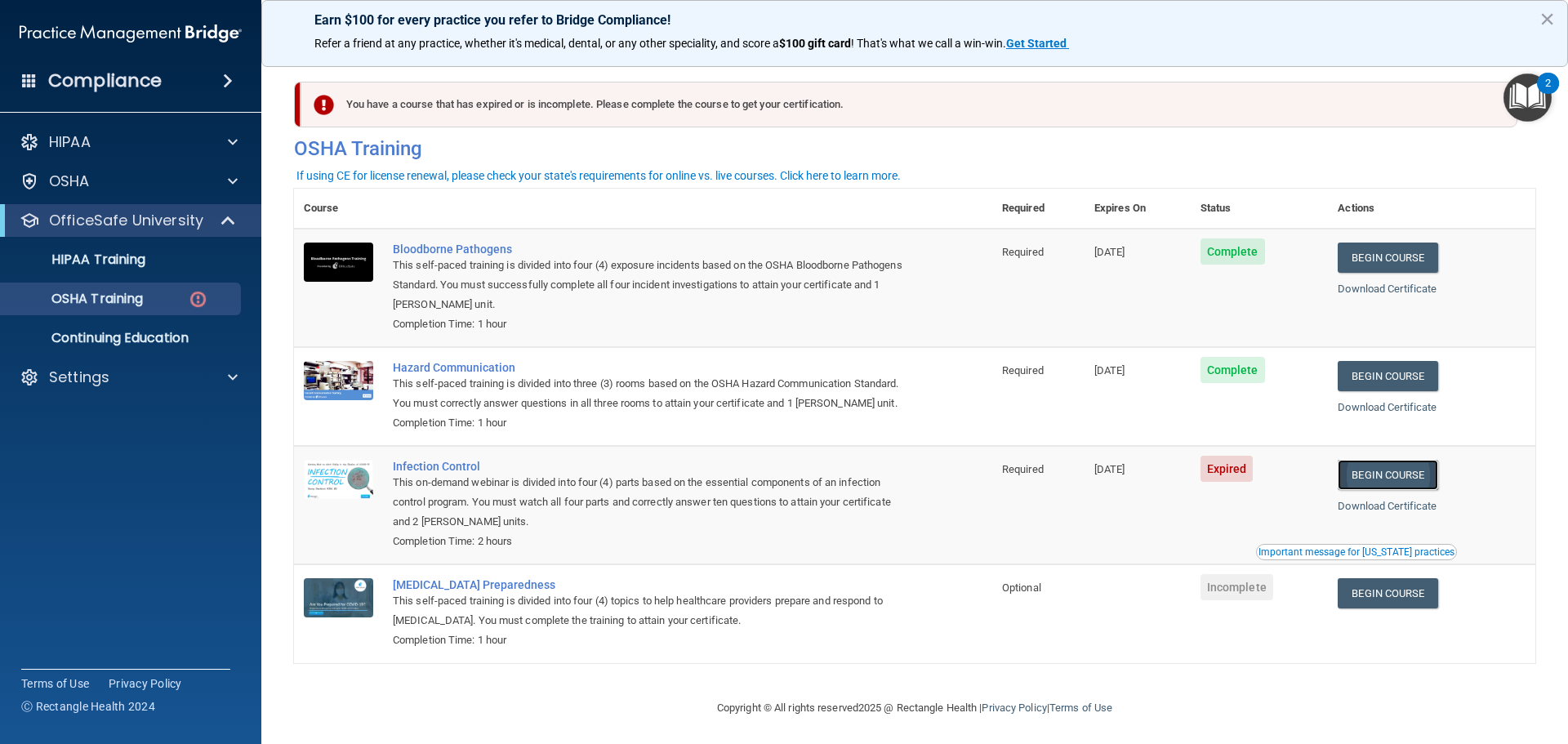
click at [1412, 490] on link "Begin Course" at bounding box center [1387, 474] width 100 height 30
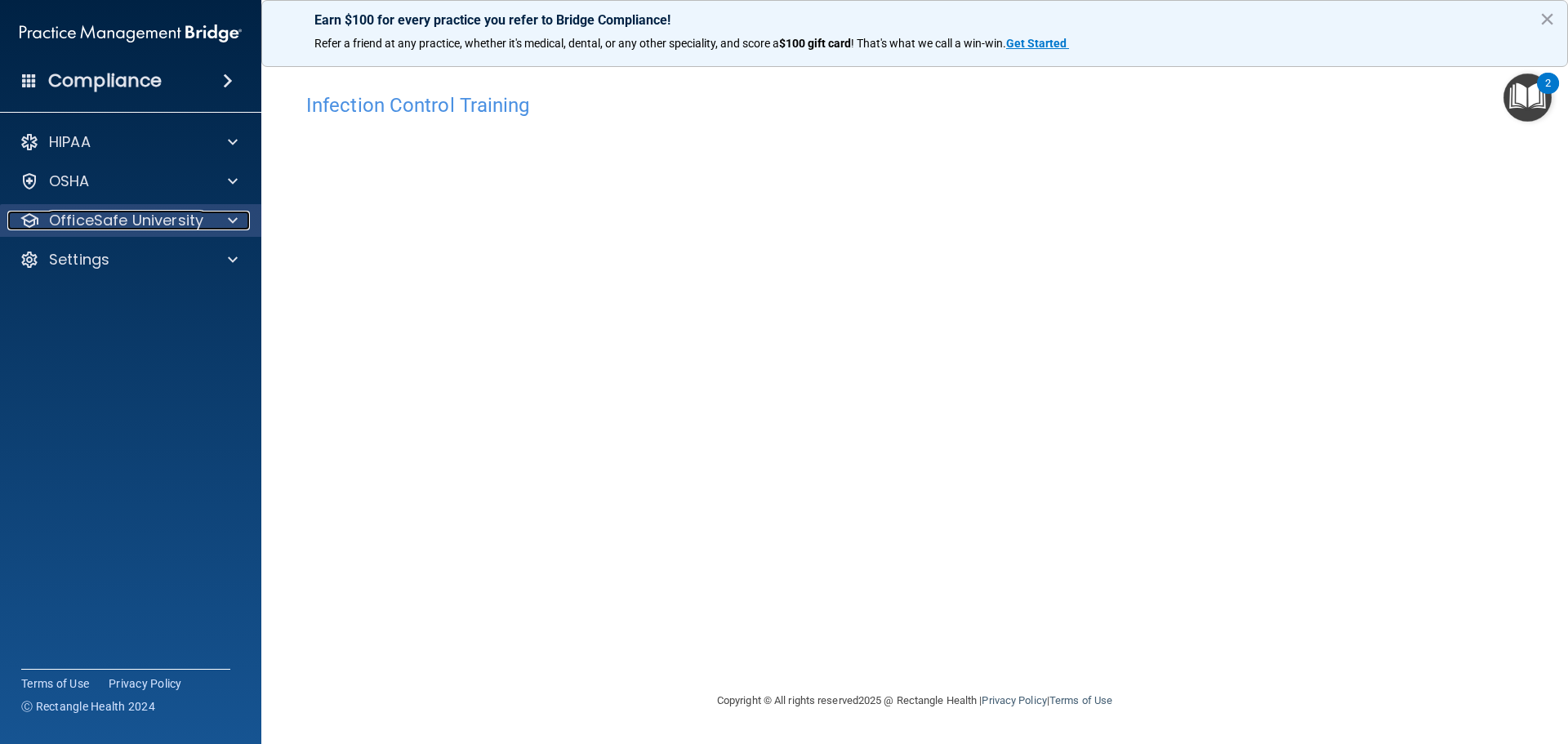
click at [204, 214] on div "OfficeSafe University" at bounding box center [109, 220] width 203 height 19
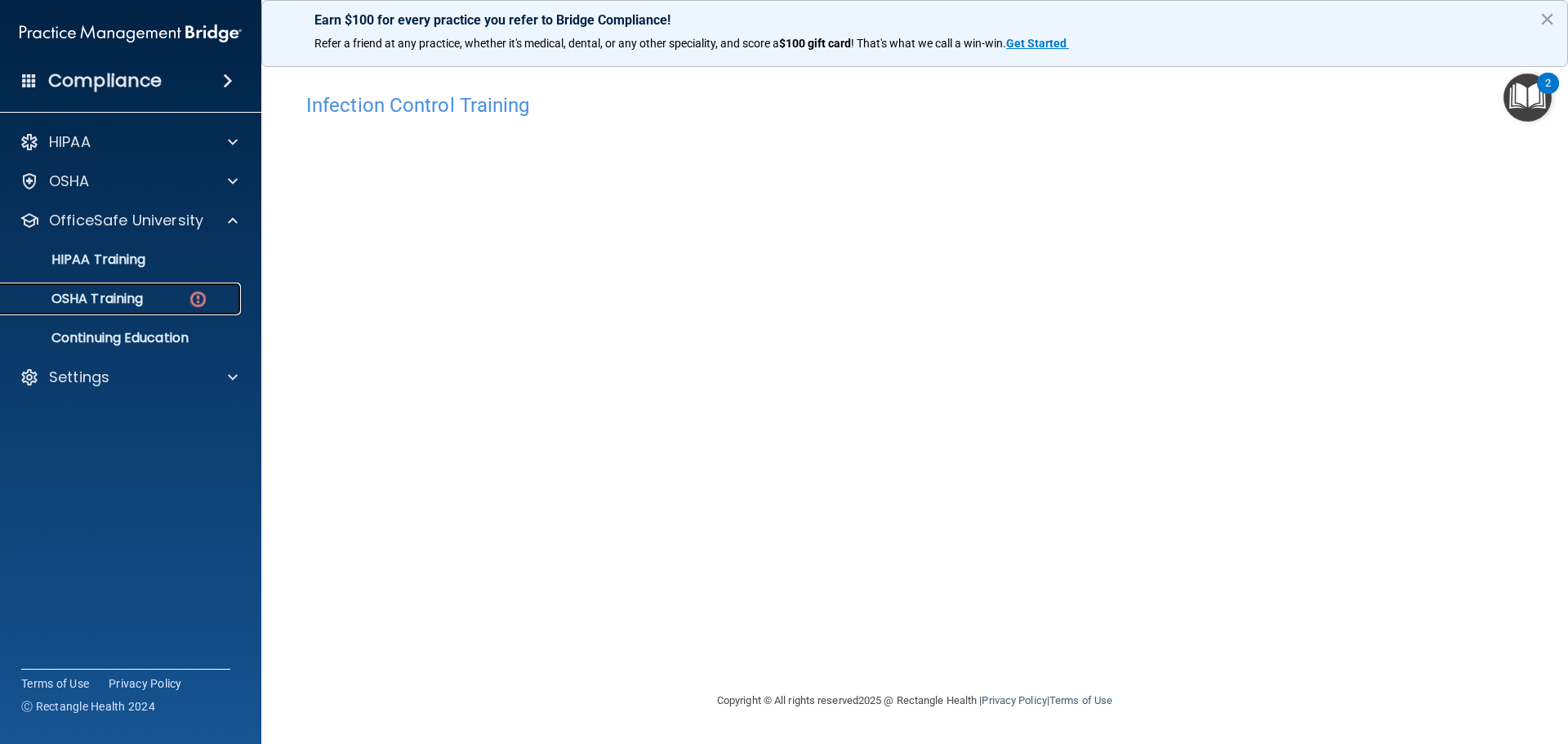
click at [183, 293] on div "OSHA Training" at bounding box center [122, 298] width 223 height 16
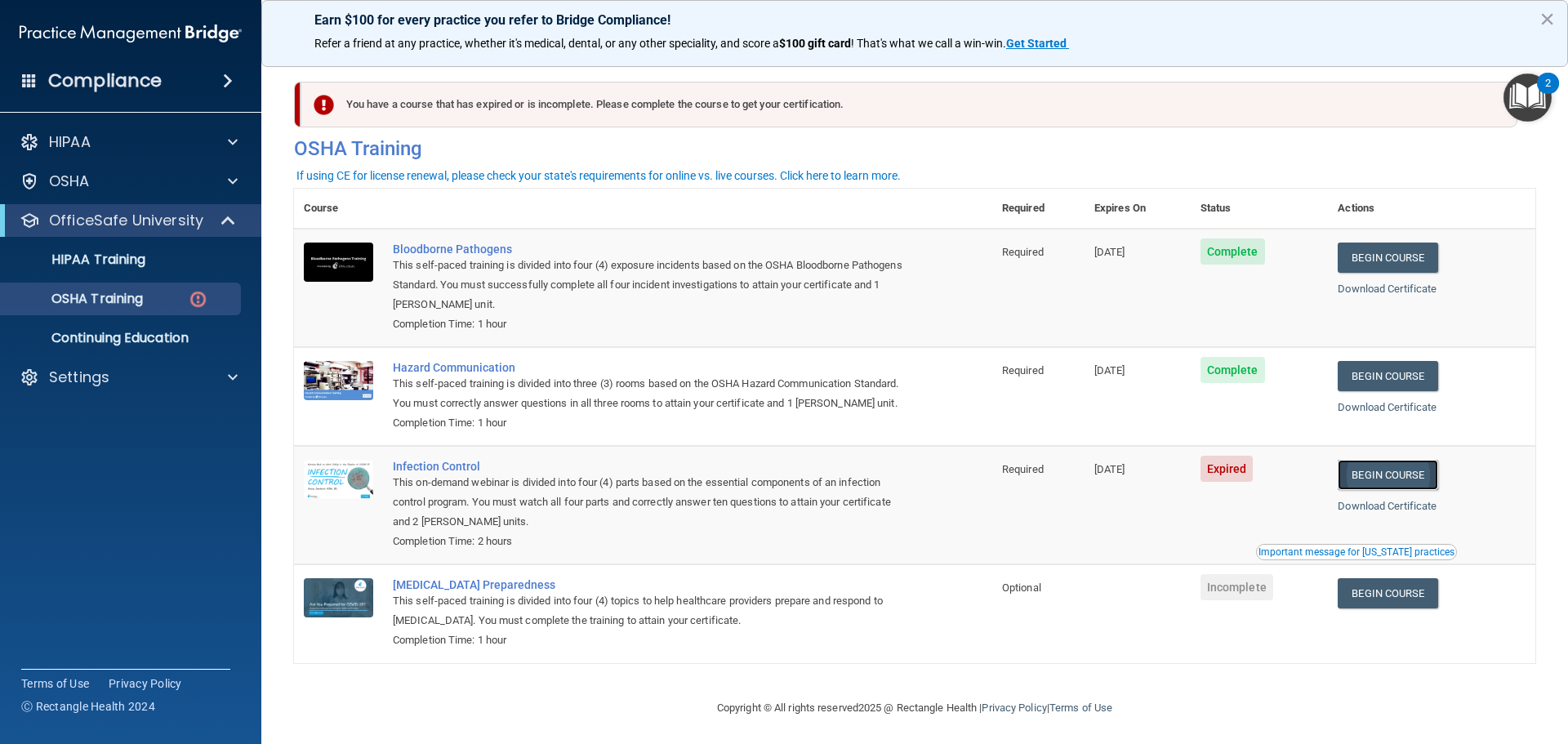
click at [1387, 490] on link "Begin Course" at bounding box center [1387, 474] width 100 height 30
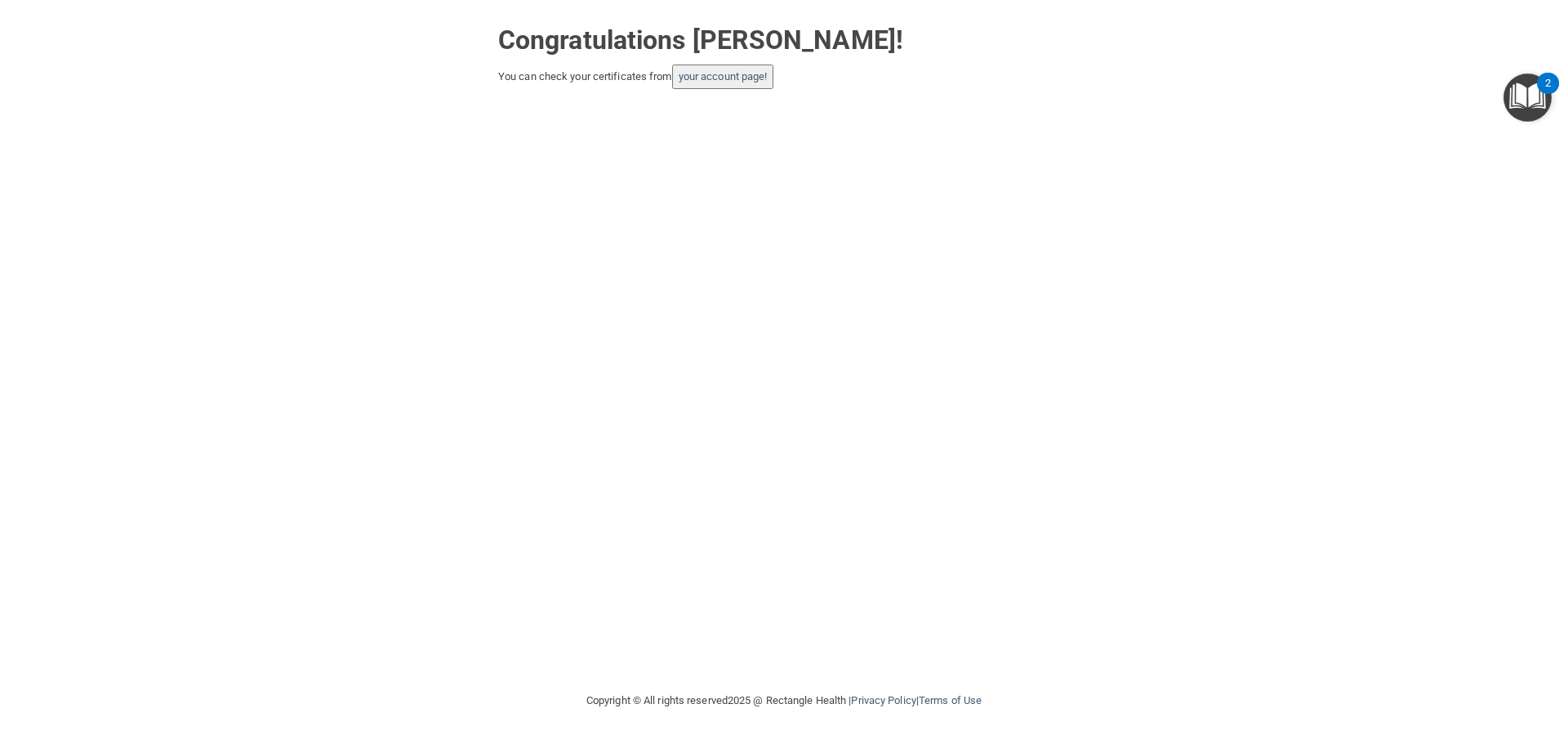
click at [711, 412] on div "Congratulations Chelsea Malone! You can check your certificates from your accou…" at bounding box center [784, 345] width 1502 height 658
click at [713, 80] on link "your account page!" at bounding box center [723, 76] width 89 height 13
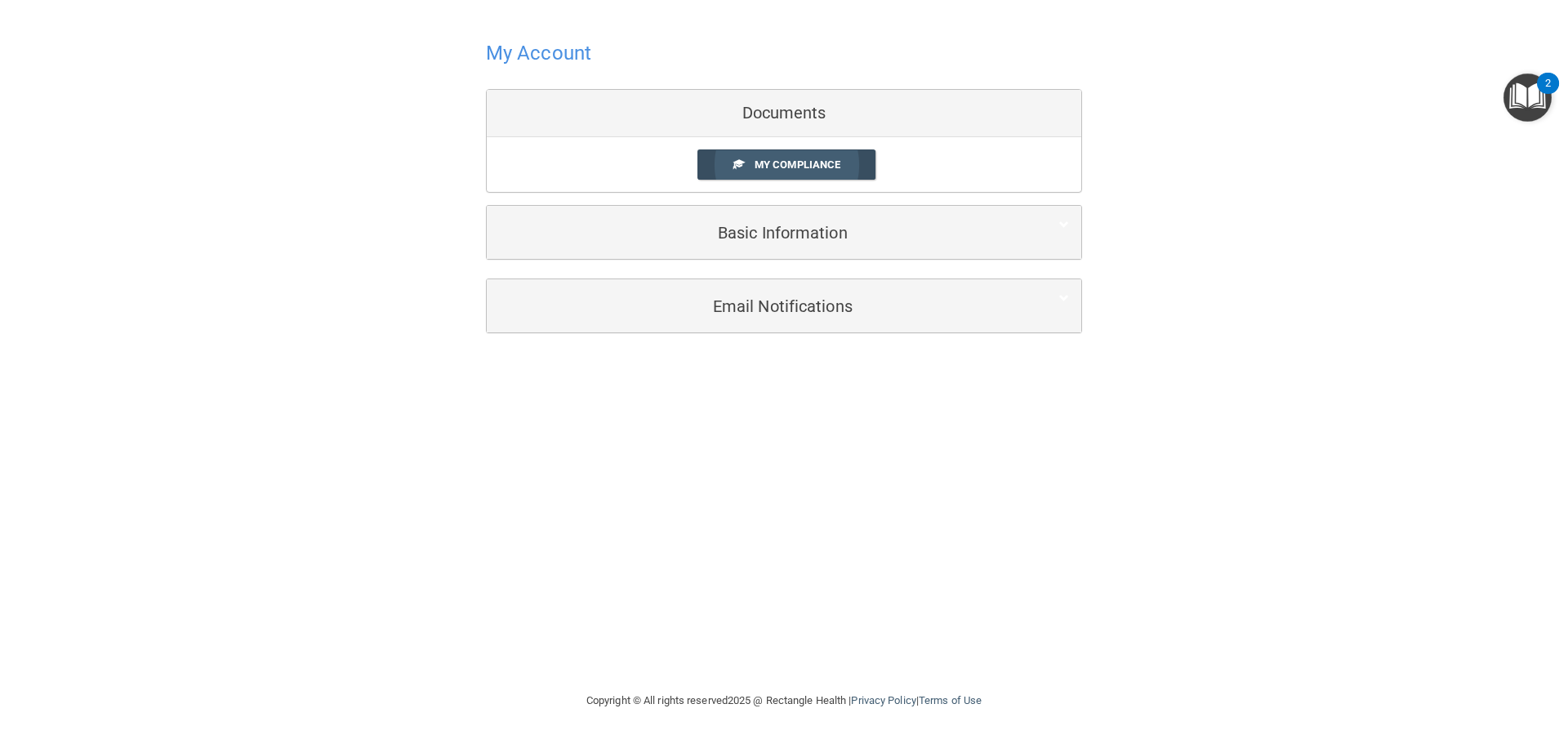
click at [774, 173] on link "My Compliance" at bounding box center [787, 164] width 179 height 30
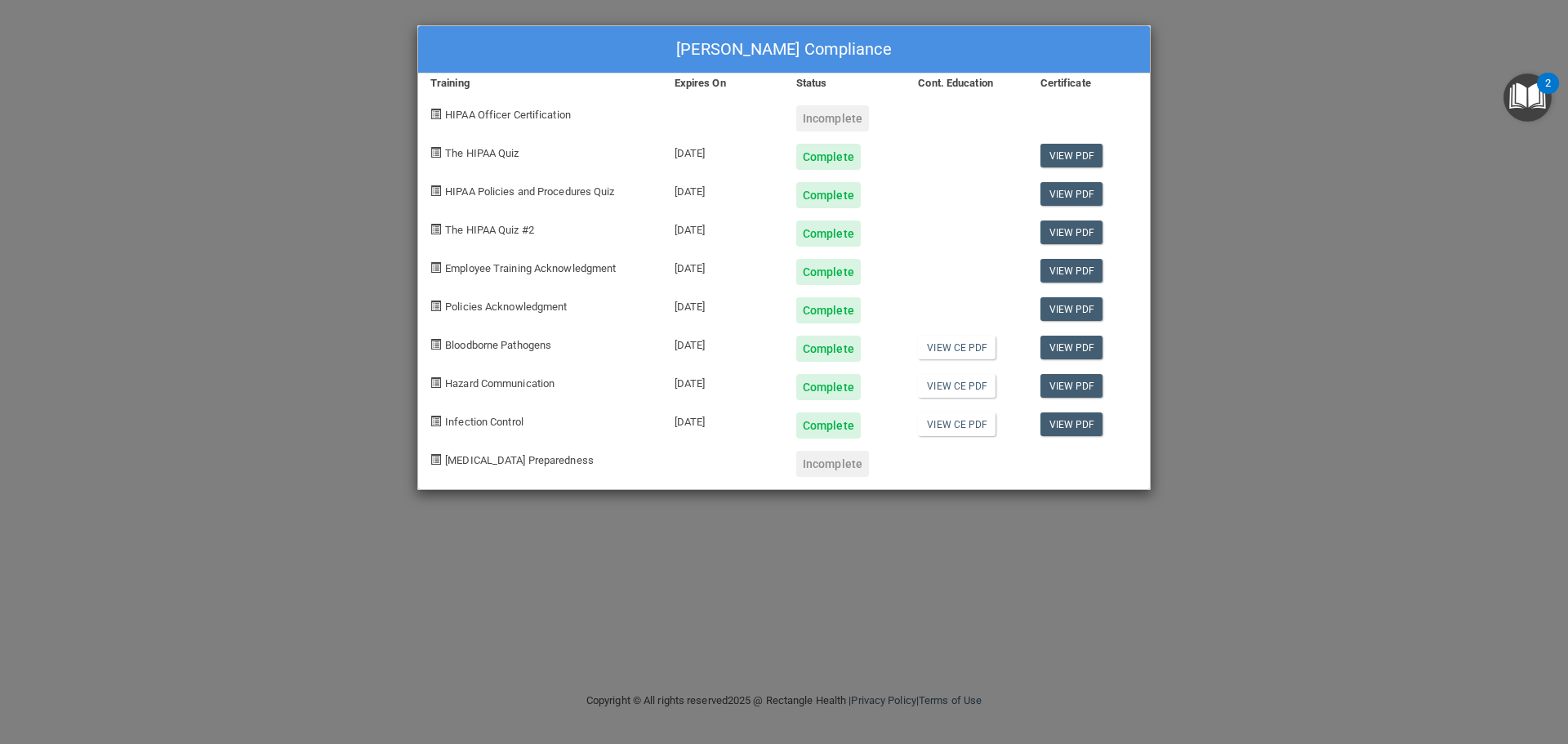
click at [1278, 117] on div "Chelsea Malone's Compliance Training Expires On Status Cont. Education Certific…" at bounding box center [784, 372] width 1568 height 744
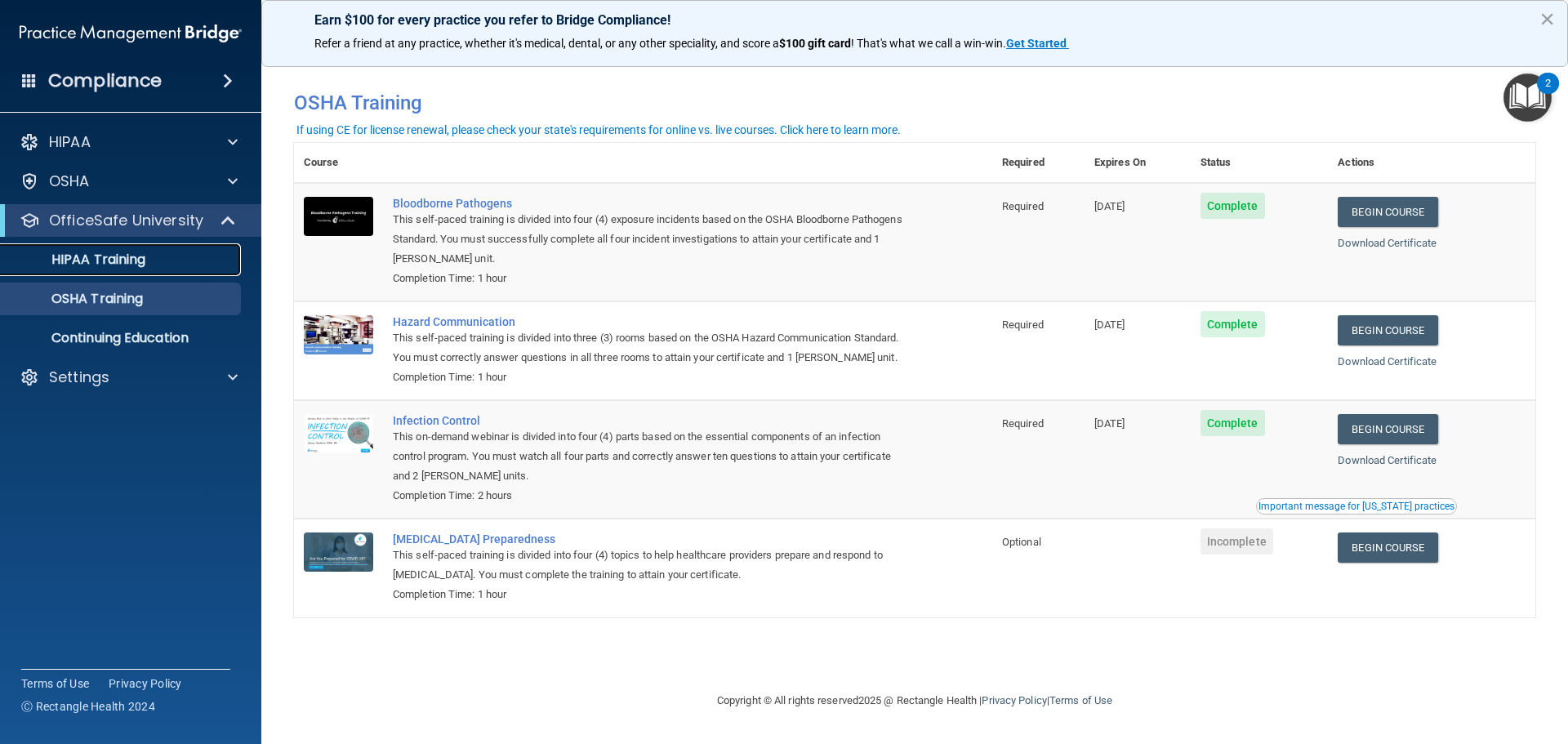
click at [122, 265] on p "HIPAA Training" at bounding box center [78, 259] width 135 height 16
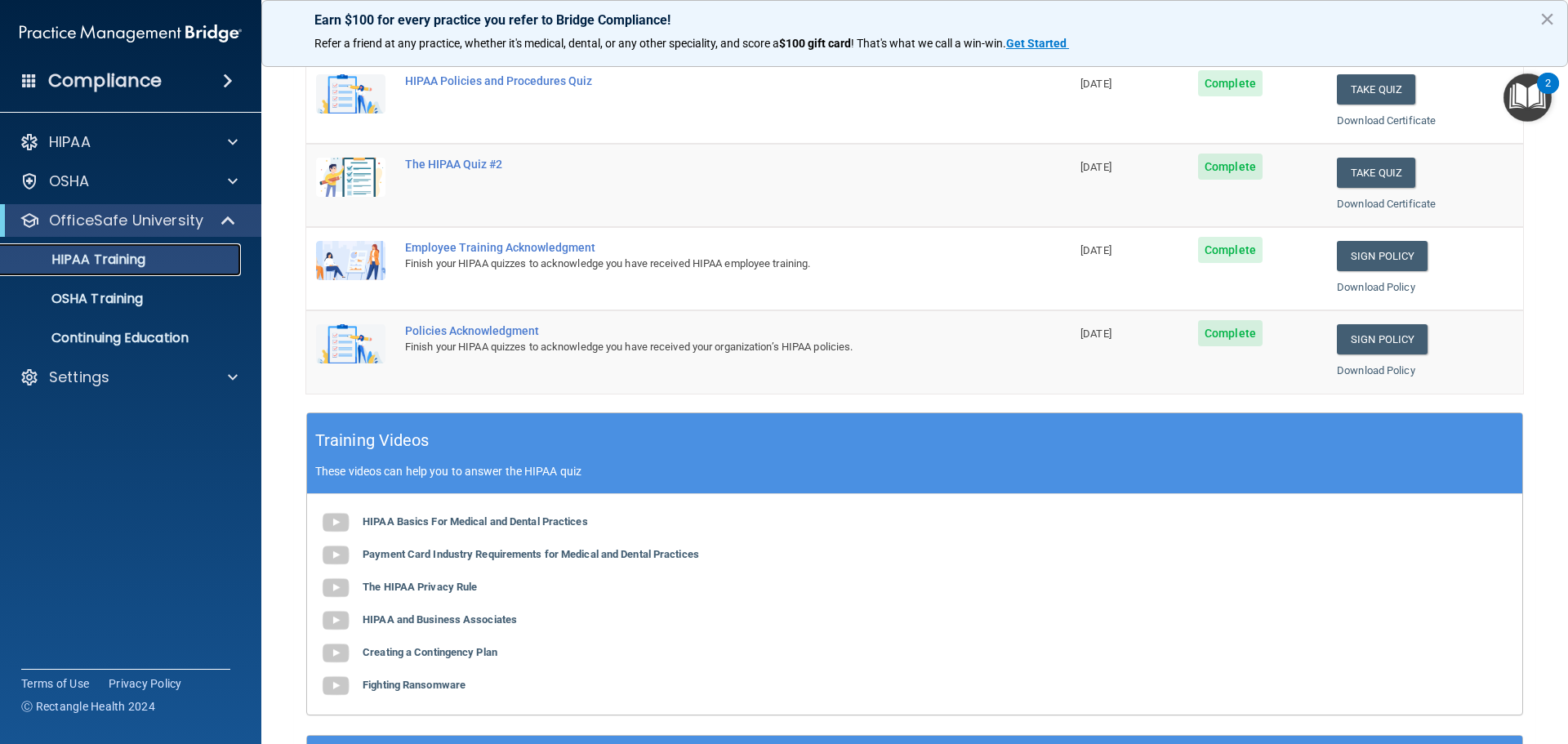
scroll to position [485, 0]
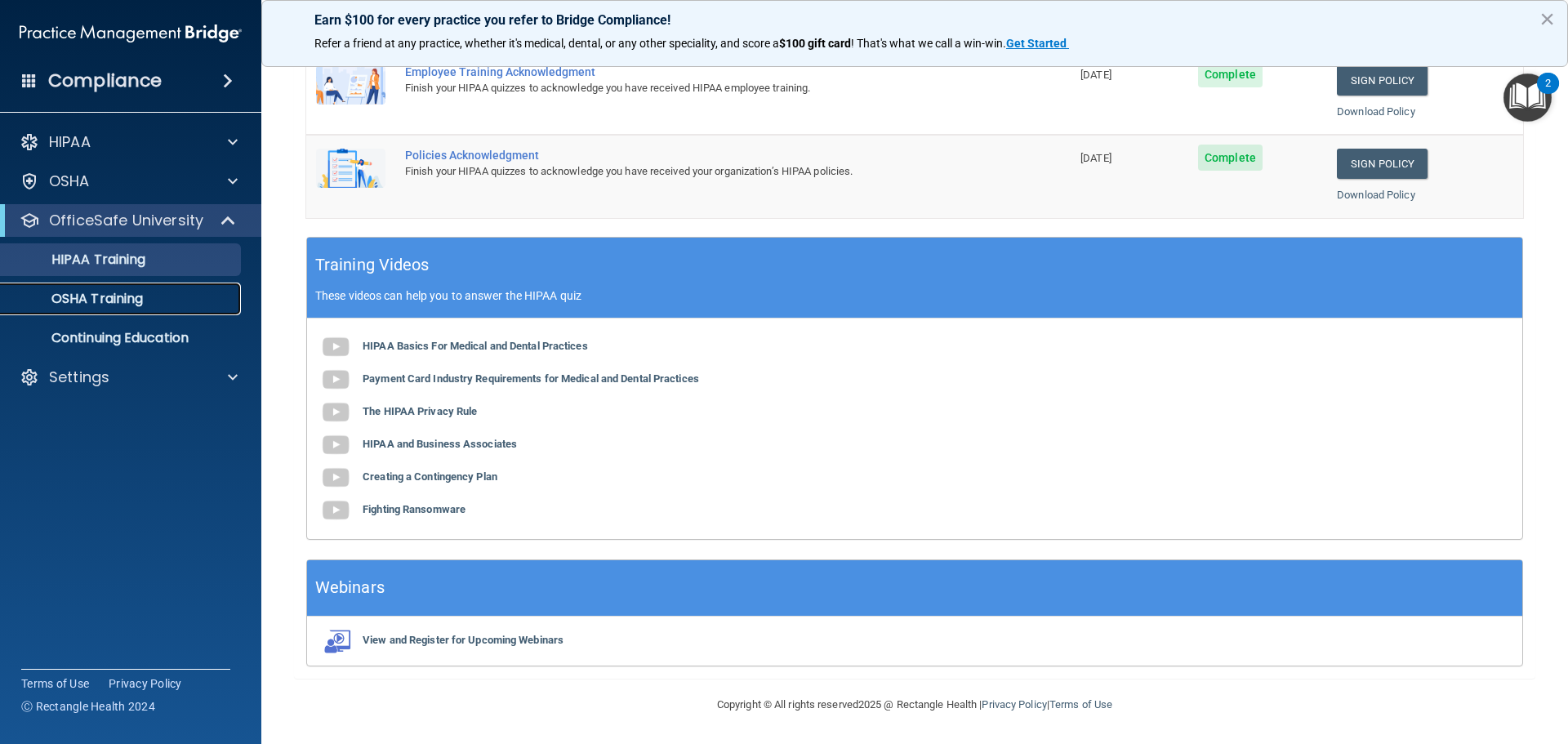
click at [136, 291] on p "OSHA Training" at bounding box center [77, 298] width 132 height 16
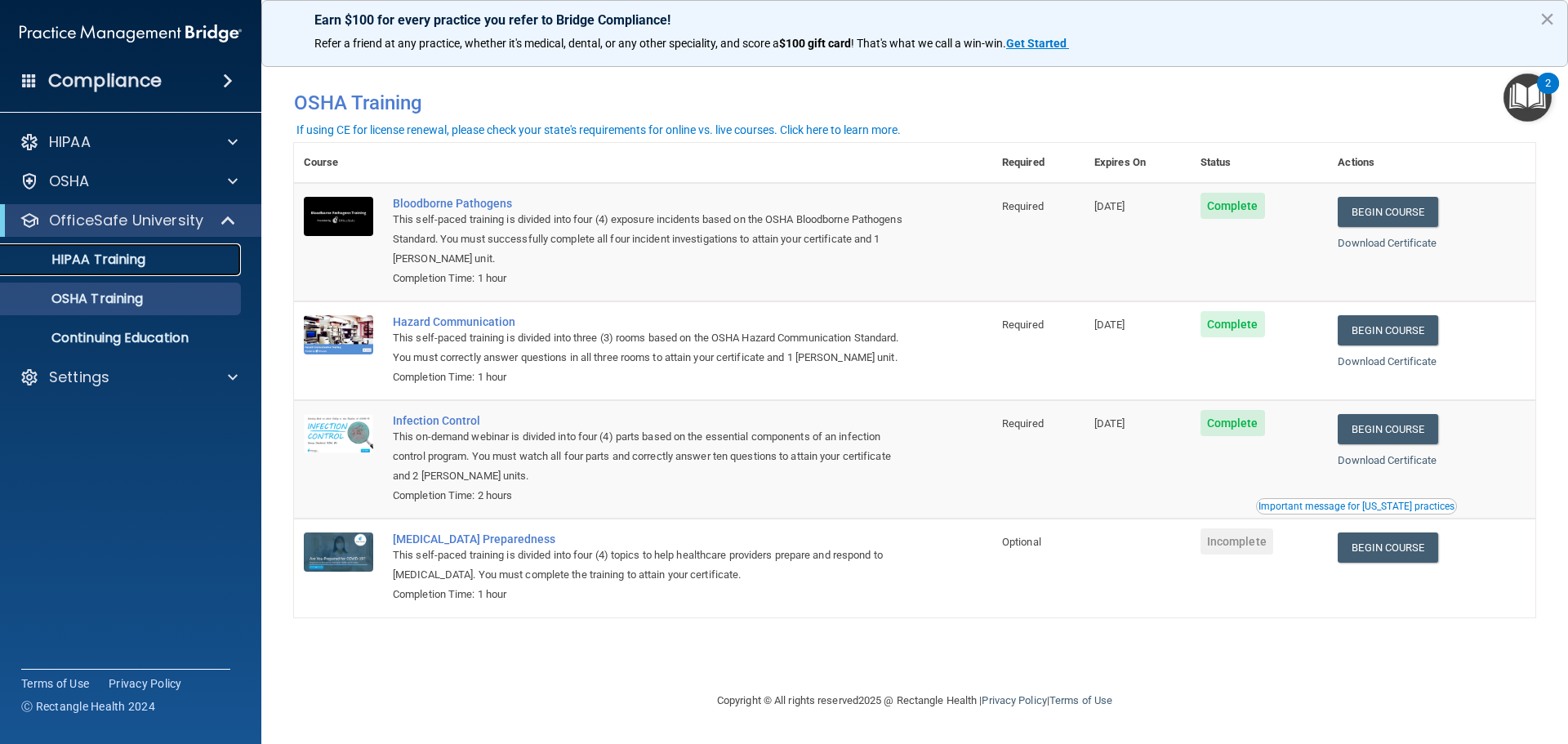
click at [109, 262] on p "HIPAA Training" at bounding box center [78, 259] width 135 height 16
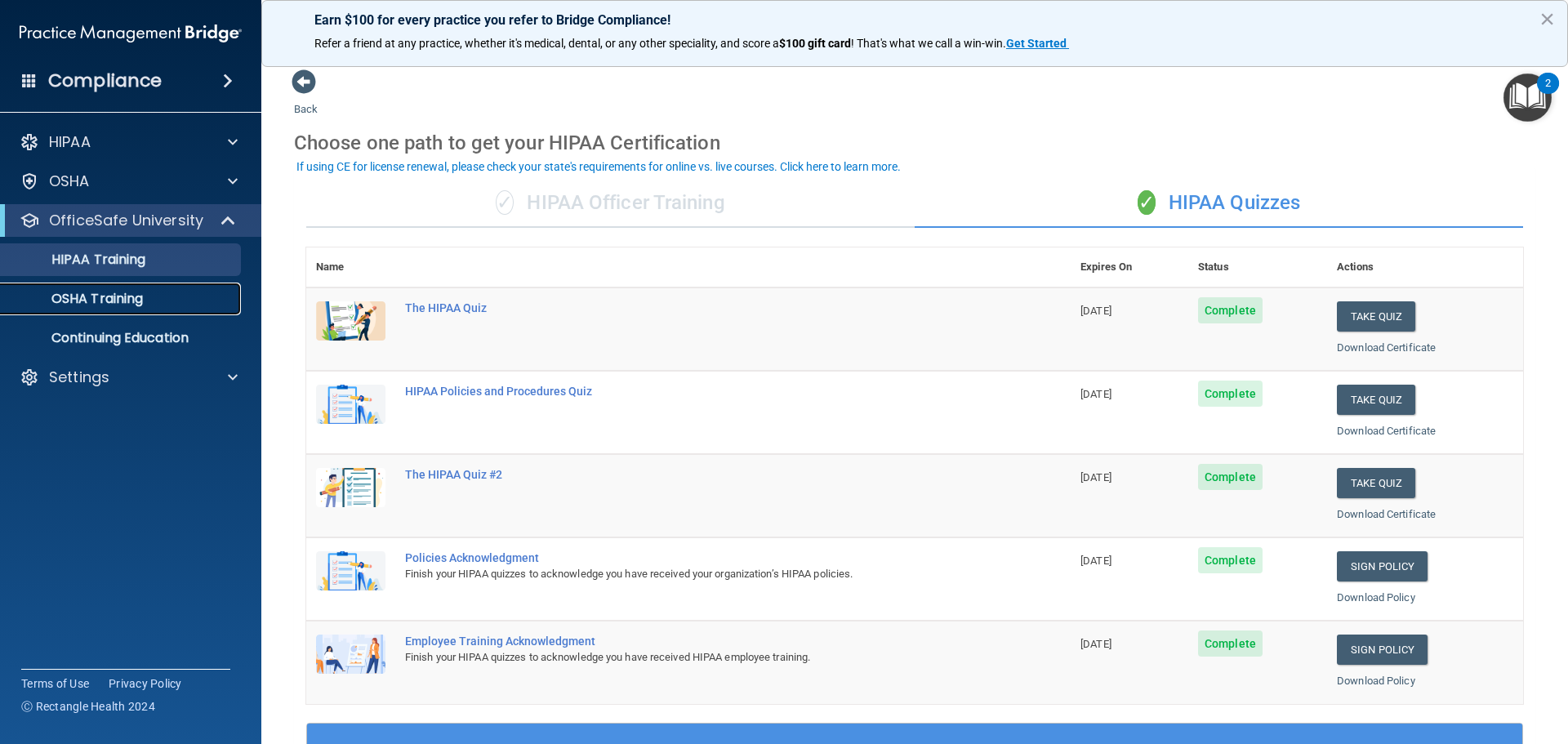
click at [118, 293] on p "OSHA Training" at bounding box center [77, 298] width 132 height 16
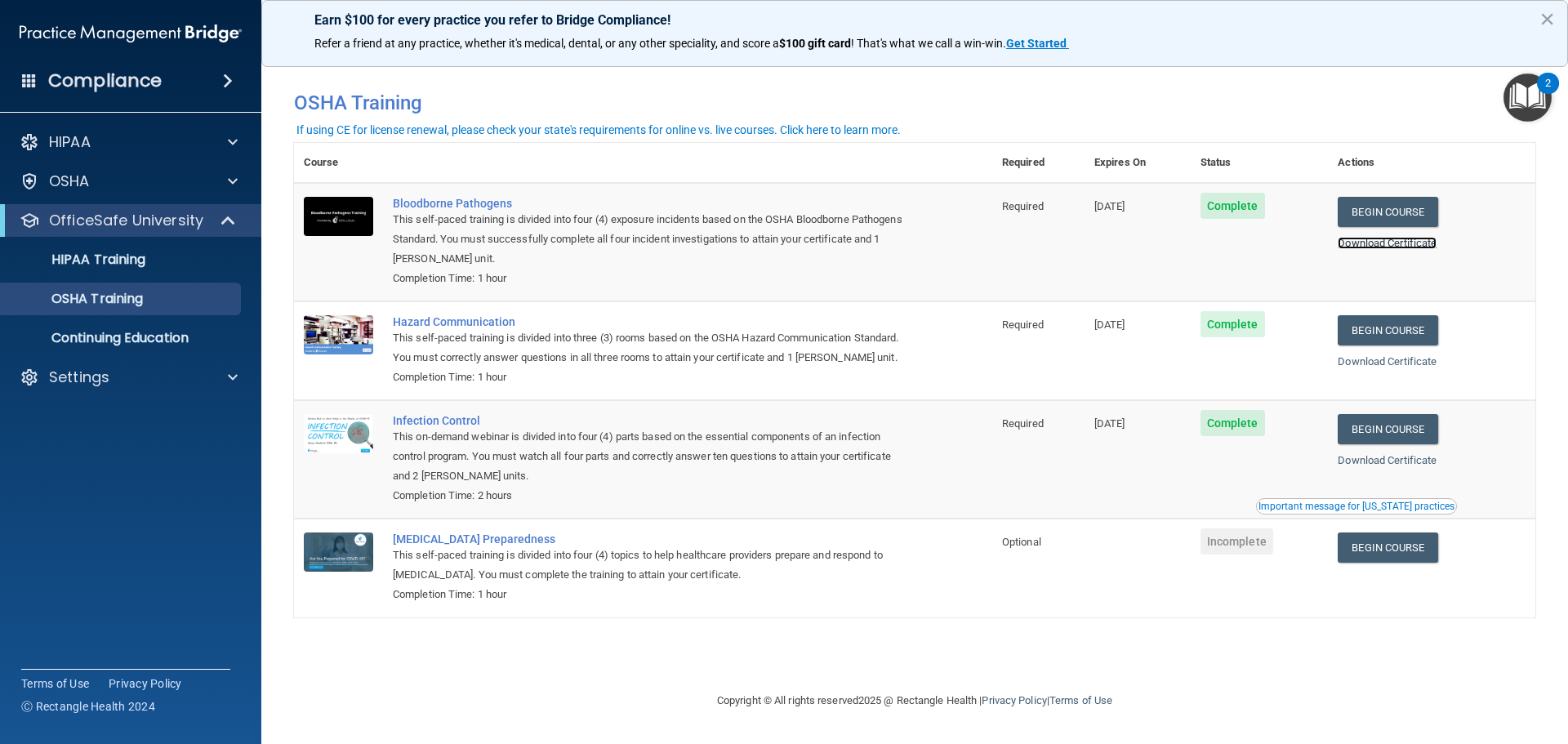
click at [1425, 246] on link "Download Certificate" at bounding box center [1387, 242] width 99 height 13
click at [1367, 363] on link "Download Certificate" at bounding box center [1387, 360] width 99 height 13
click at [1383, 462] on link "Download Certificate" at bounding box center [1387, 459] width 99 height 13
click at [153, 270] on link "HIPAA Training" at bounding box center [111, 260] width 257 height 33
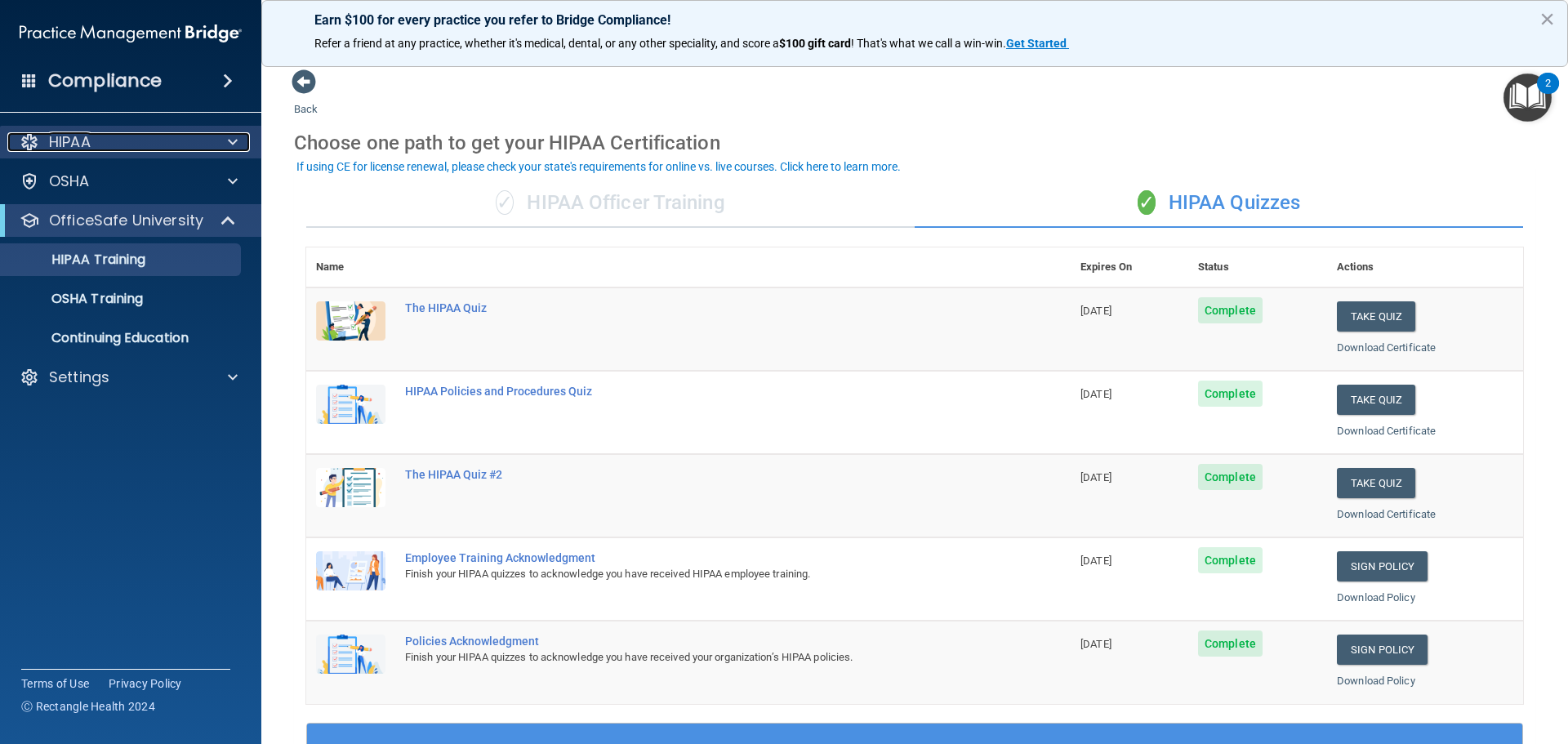
click at [114, 148] on div "HIPAA" at bounding box center [109, 141] width 203 height 19
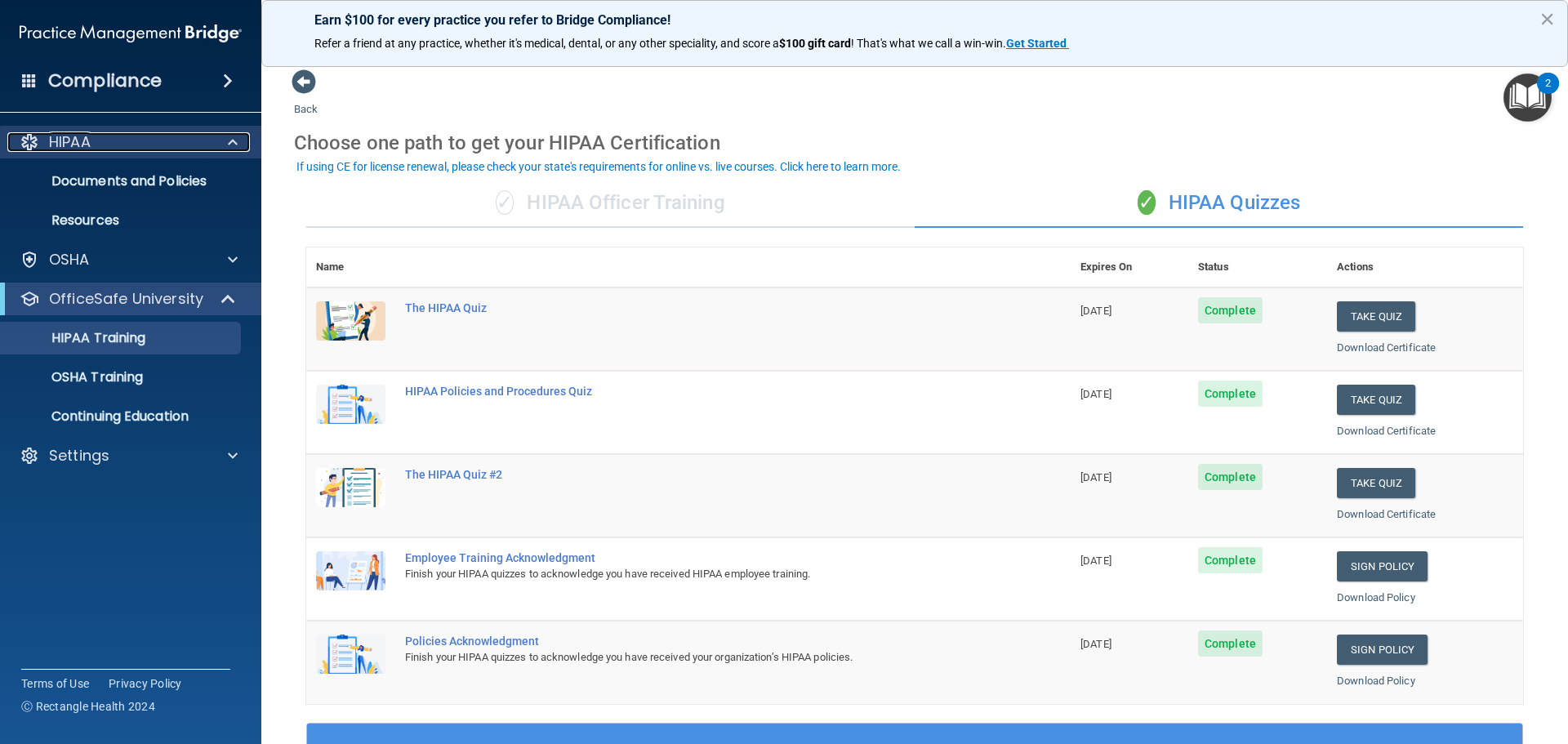
click at [107, 141] on div "HIPAA" at bounding box center [109, 141] width 203 height 19
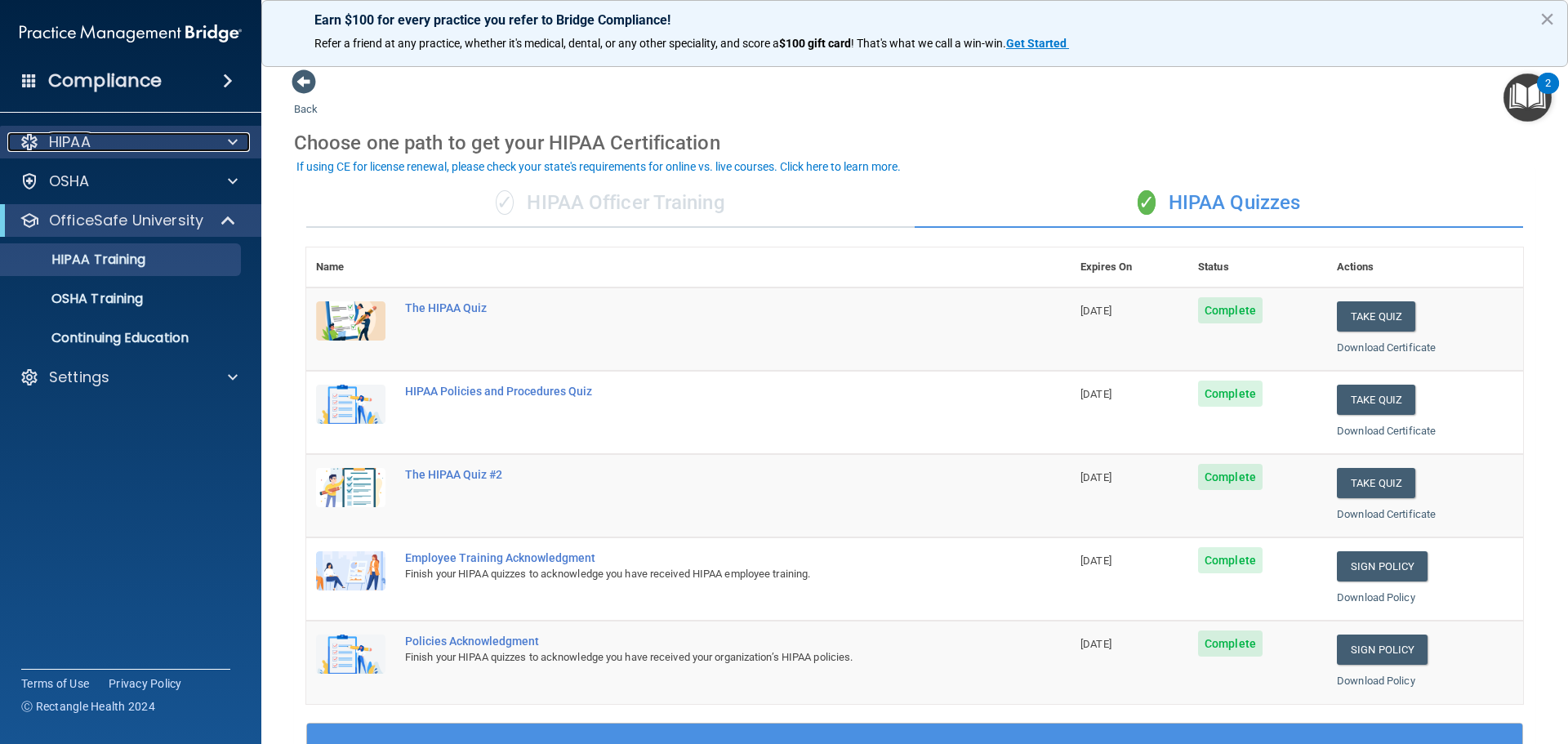
click at [127, 135] on div "HIPAA" at bounding box center [109, 141] width 203 height 19
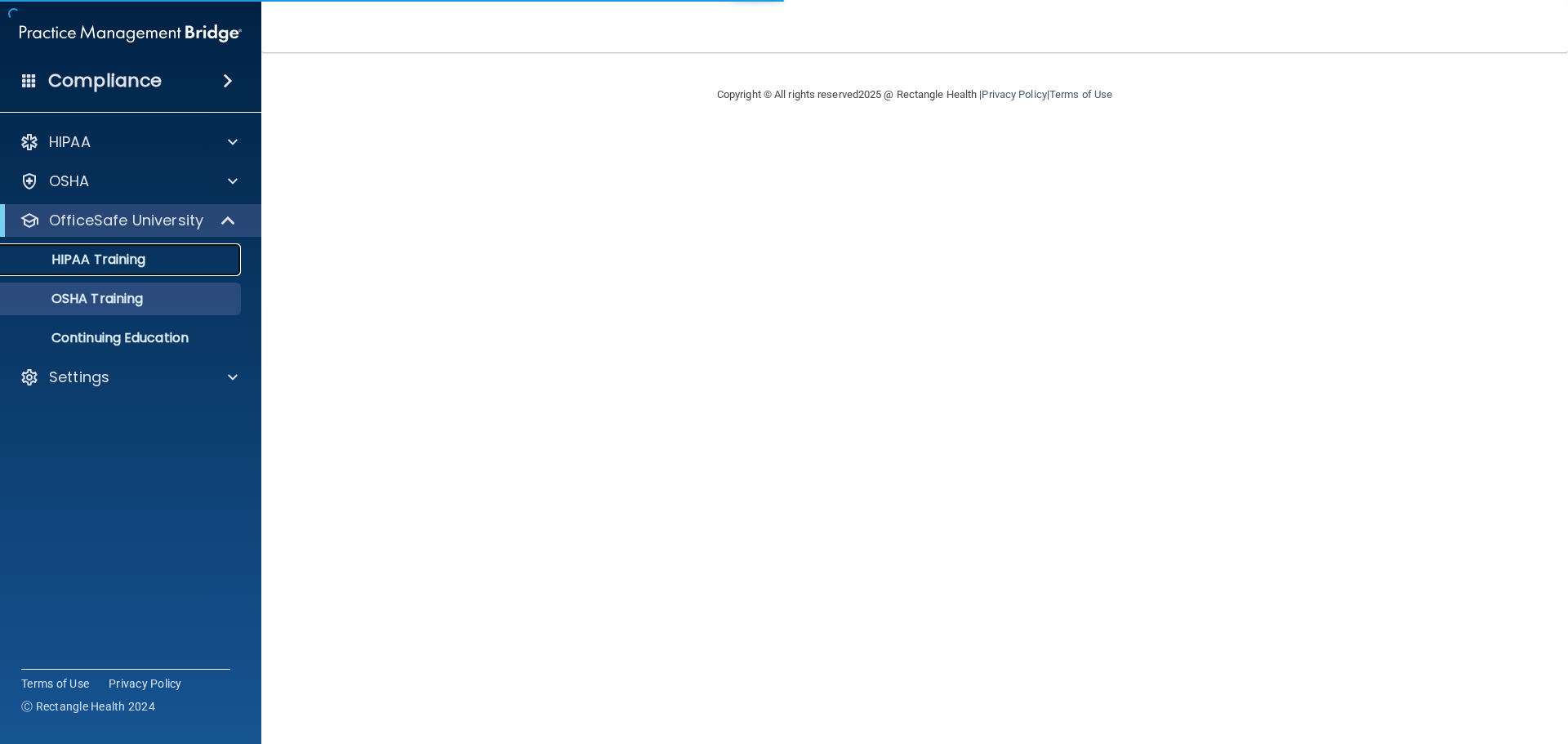
click at [161, 248] on link "HIPAA Training" at bounding box center [111, 260] width 257 height 33
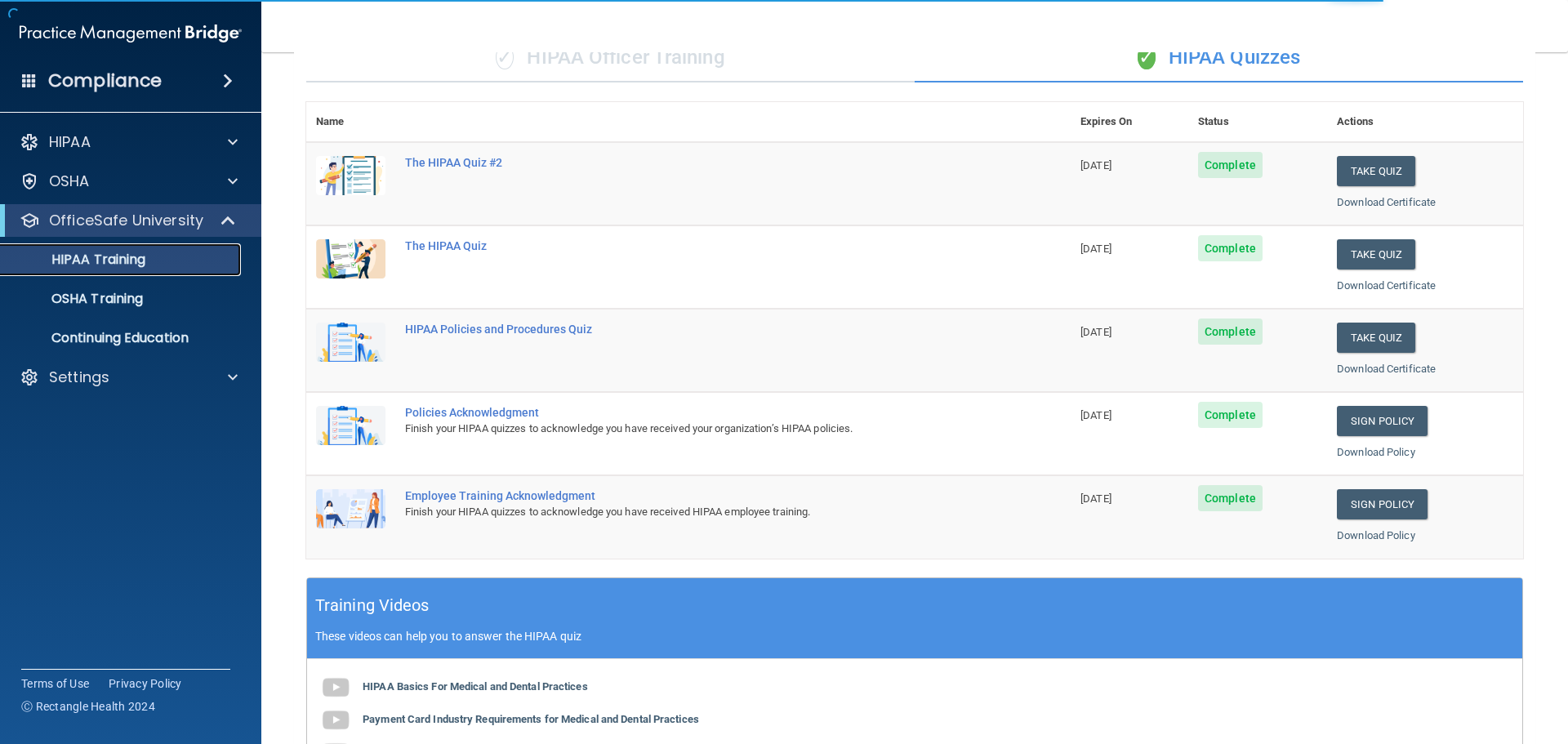
scroll to position [164, 0]
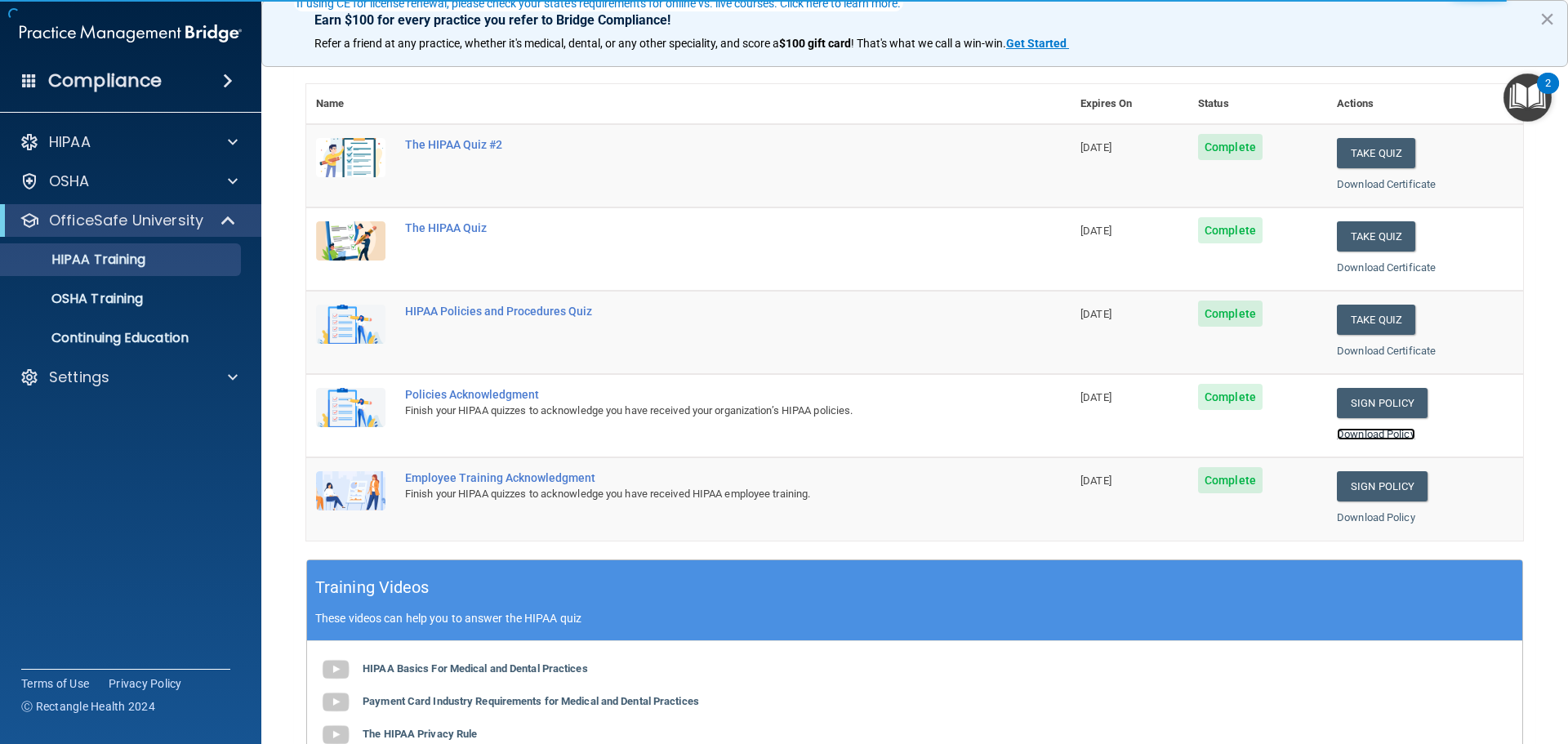
click at [1344, 431] on link "Download Policy" at bounding box center [1375, 433] width 78 height 13
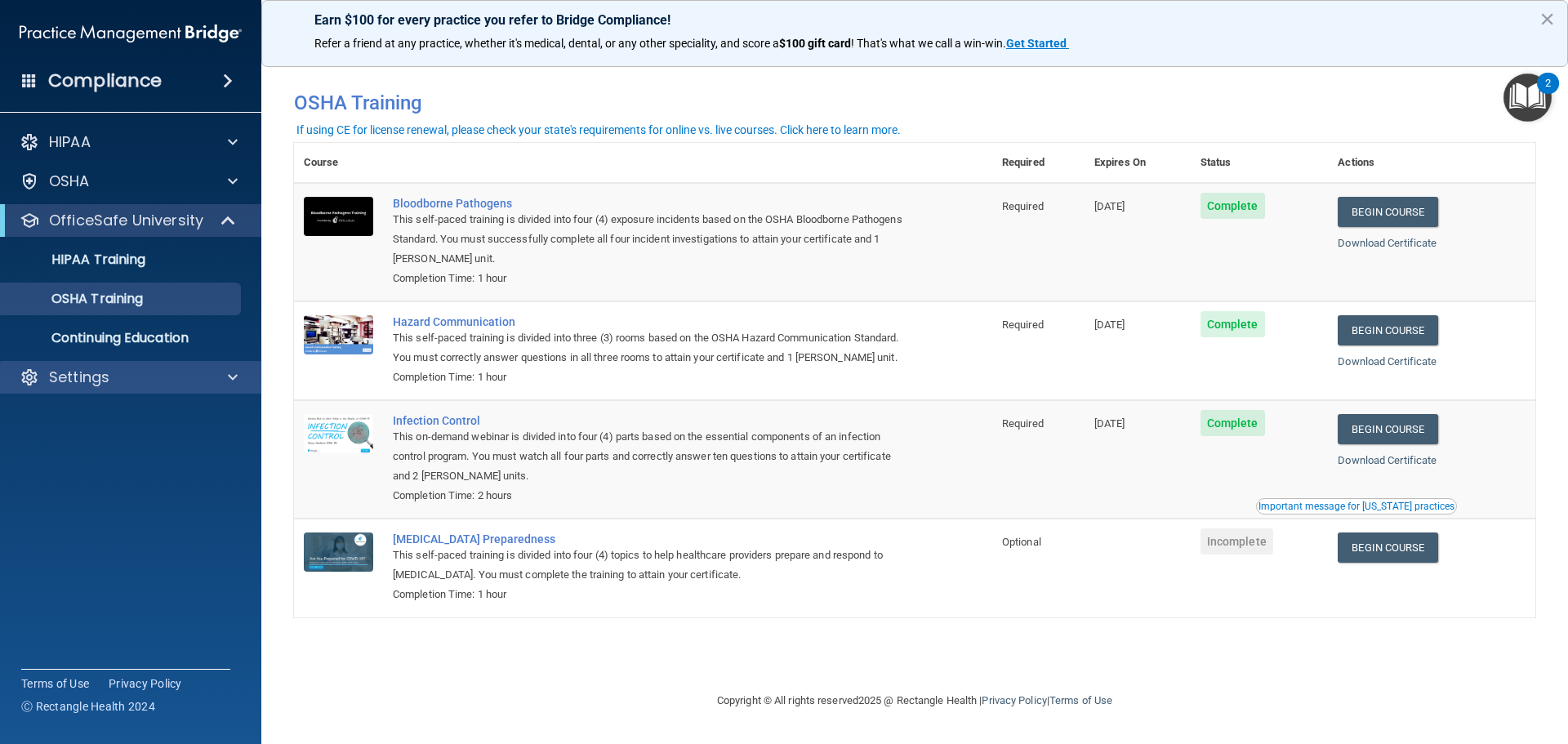
click at [98, 388] on div "Settings" at bounding box center [131, 377] width 262 height 33
click at [78, 376] on p "Settings" at bounding box center [79, 377] width 60 height 19
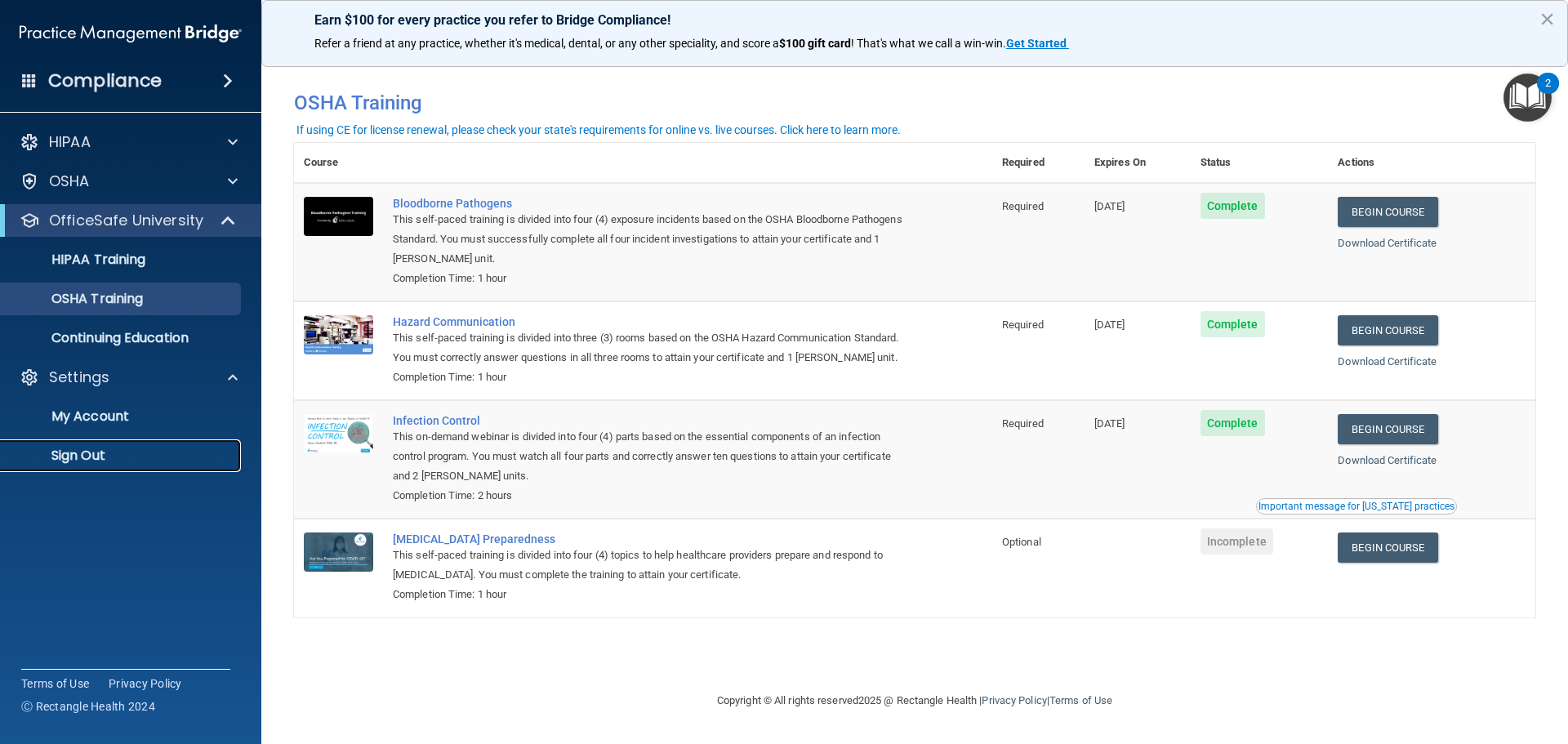
click at [85, 458] on p "Sign Out" at bounding box center [122, 455] width 223 height 16
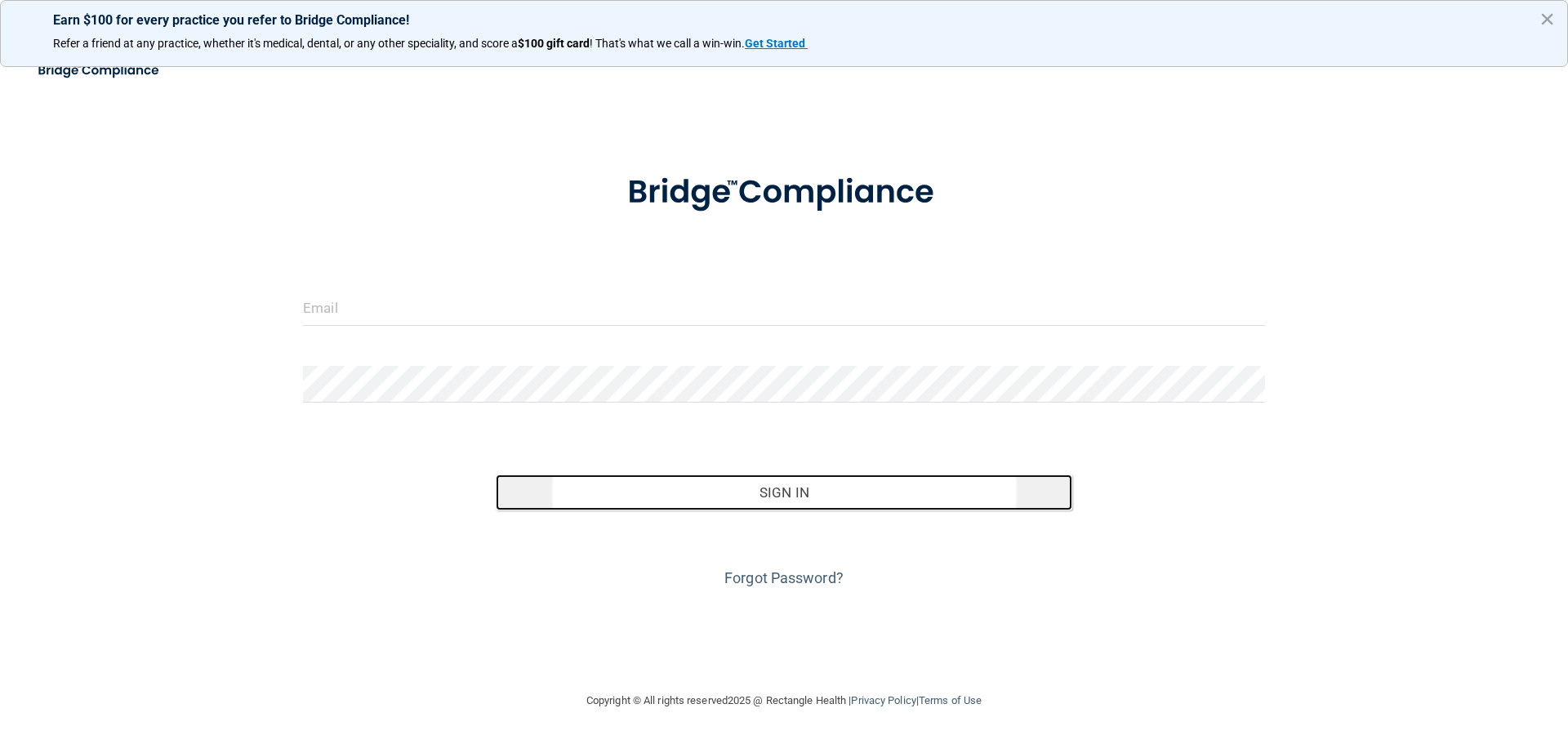
click at [783, 490] on button "Sign In" at bounding box center [784, 491] width 578 height 36
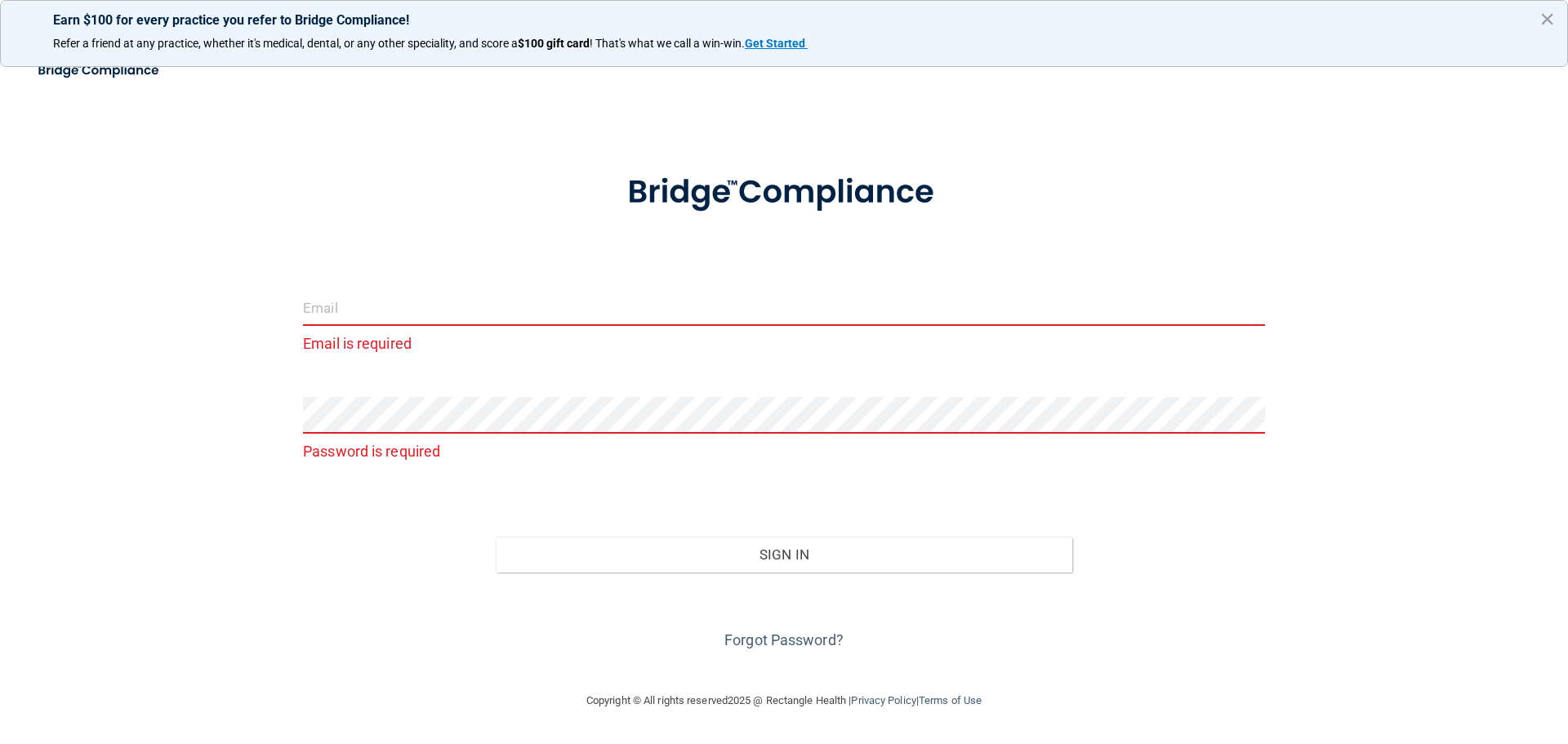
click at [596, 312] on input "email" at bounding box center [784, 307] width 961 height 37
